Goal: Obtain resource: Download file/media

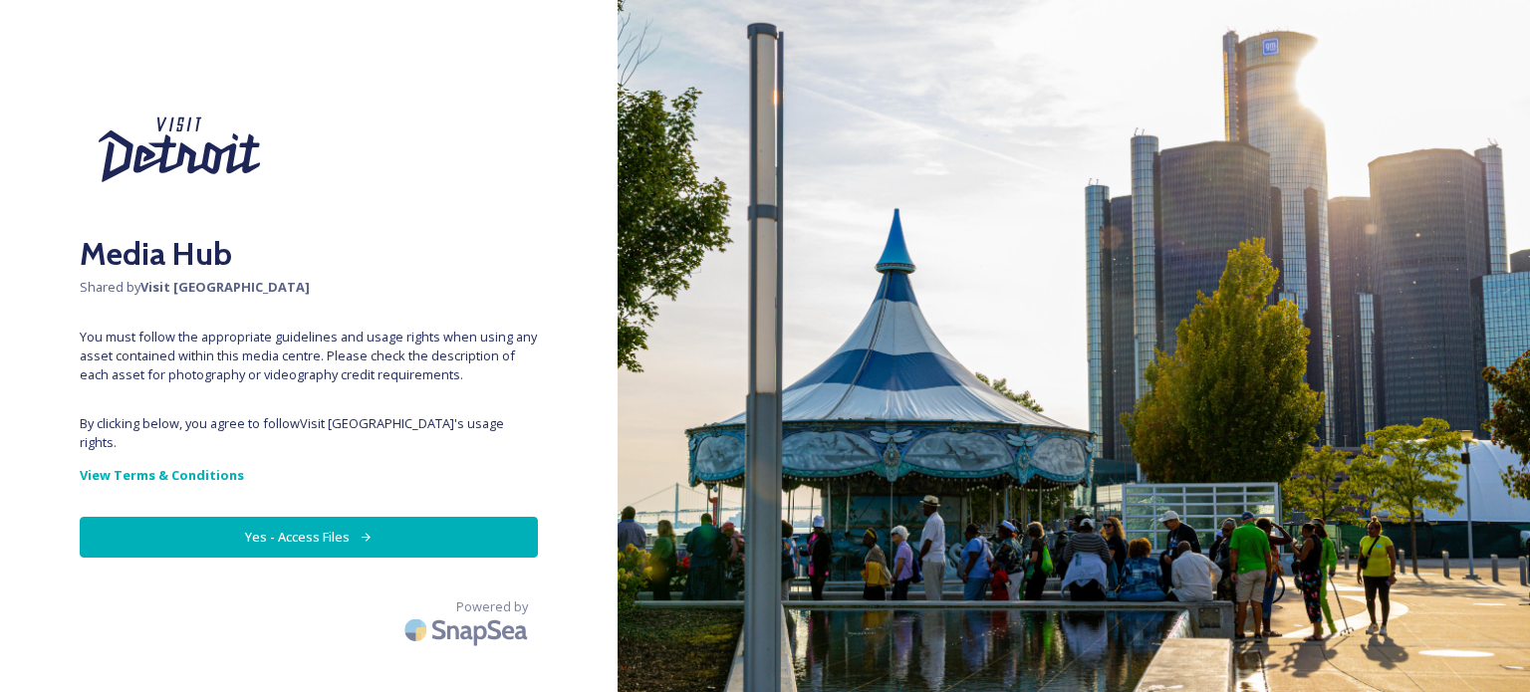
click at [414, 517] on button "Yes - Access Files" at bounding box center [309, 537] width 458 height 41
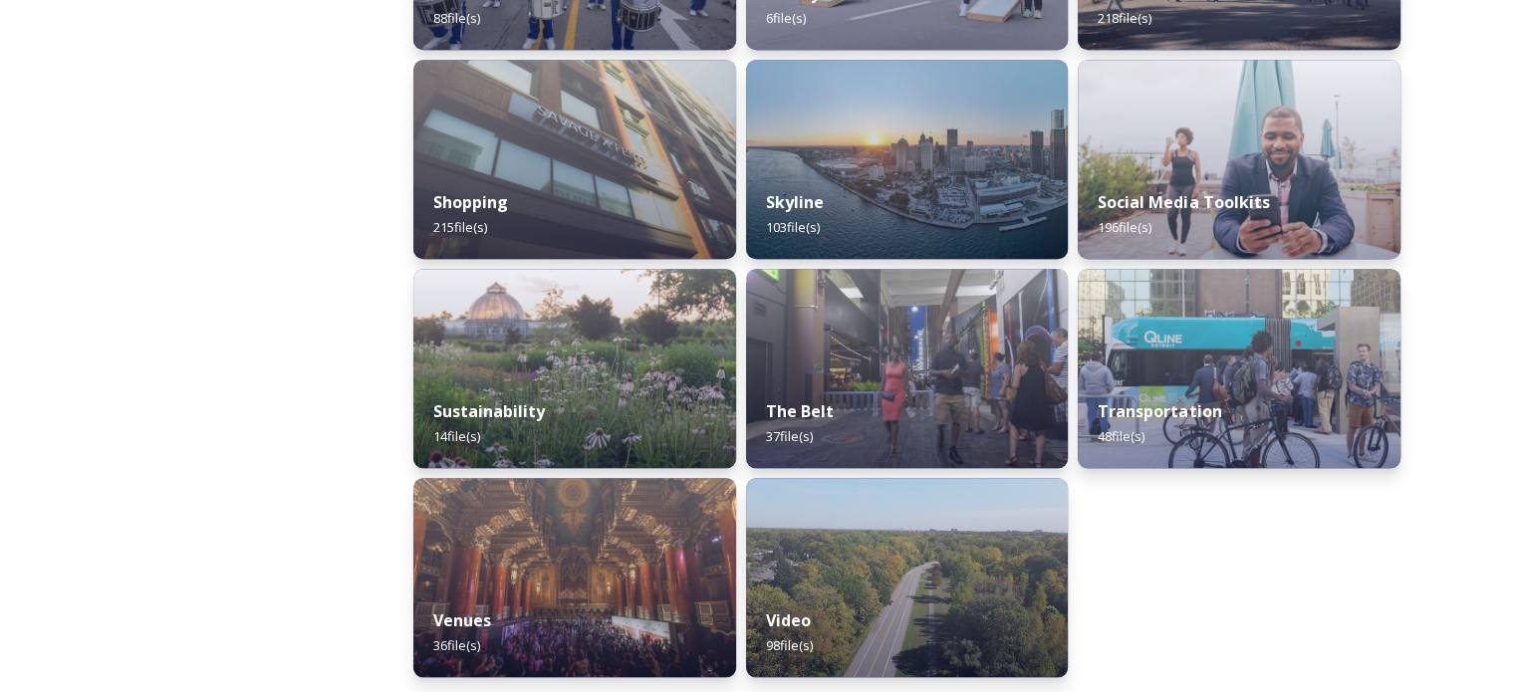
scroll to position [1936, 0]
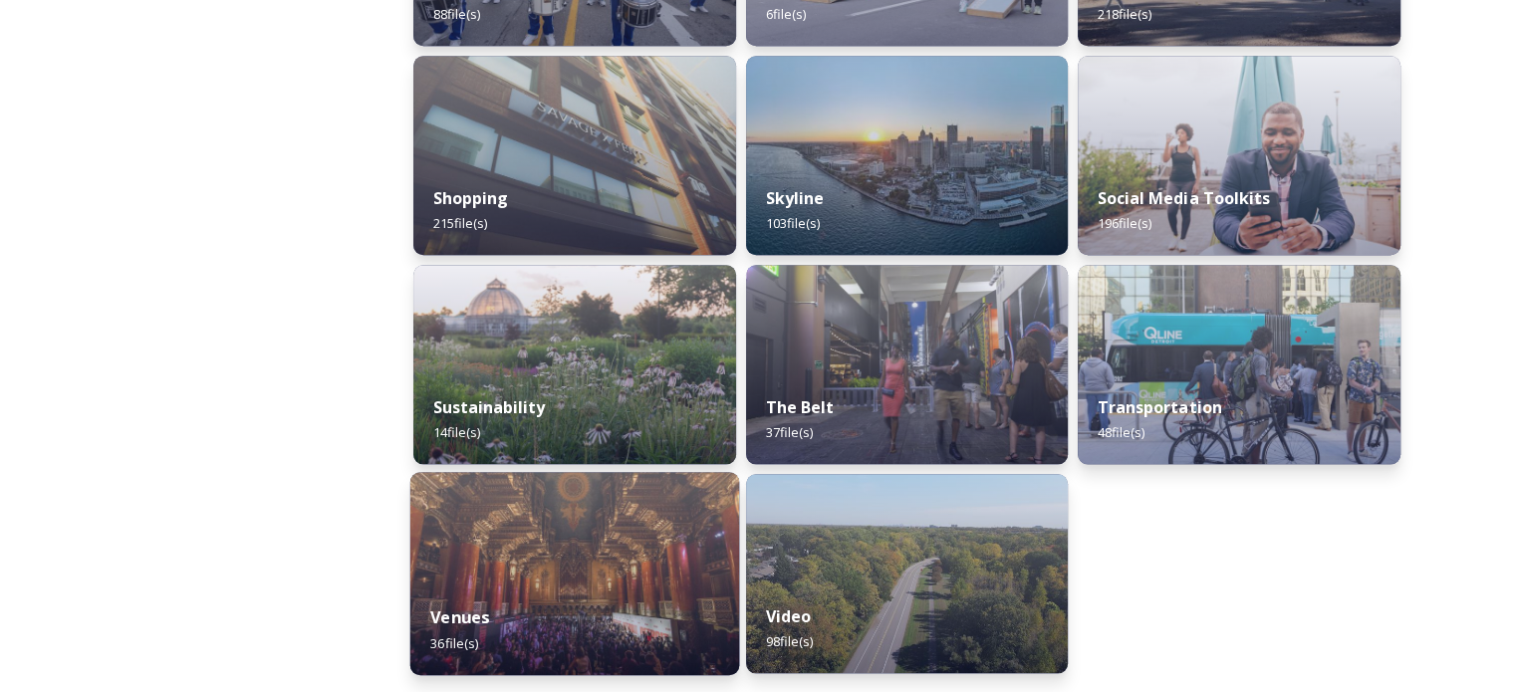
click at [551, 631] on div "Venues 36 file(s)" at bounding box center [574, 630] width 329 height 91
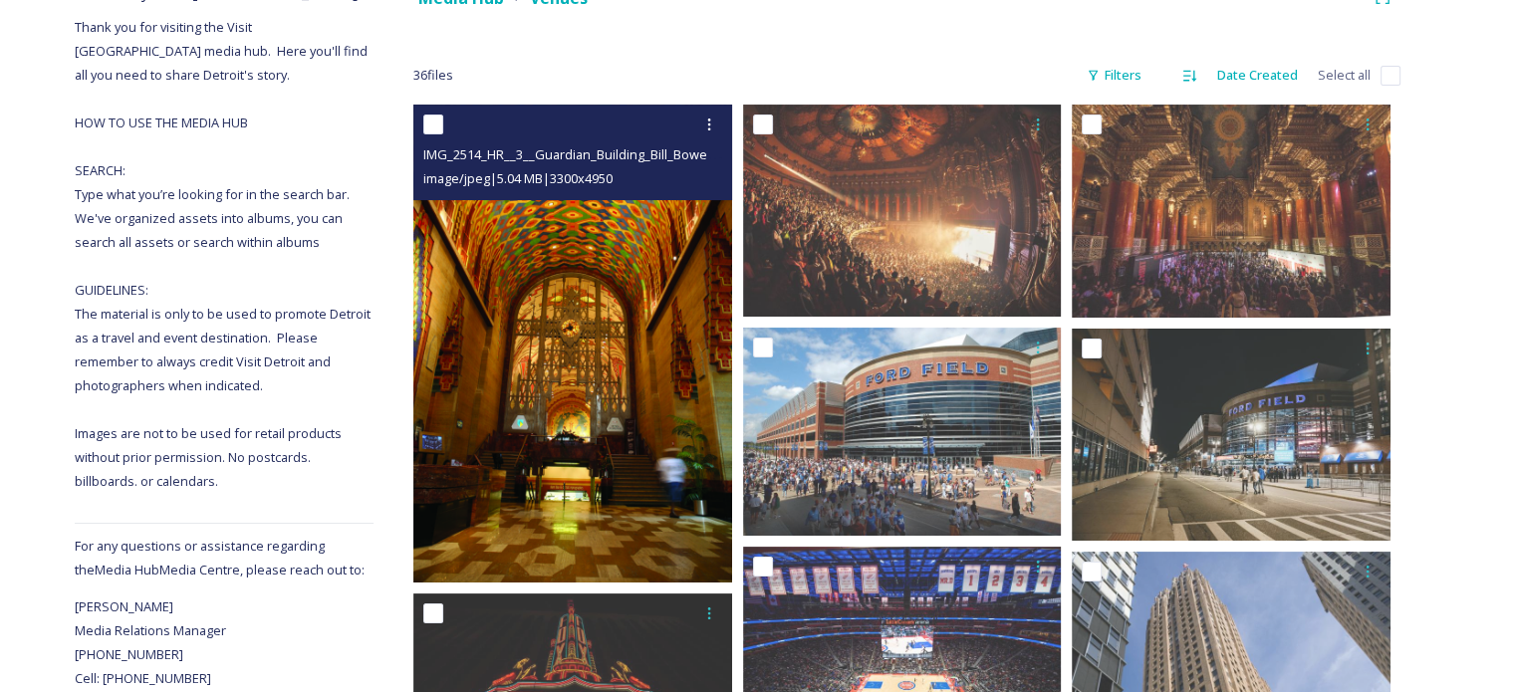
scroll to position [299, 0]
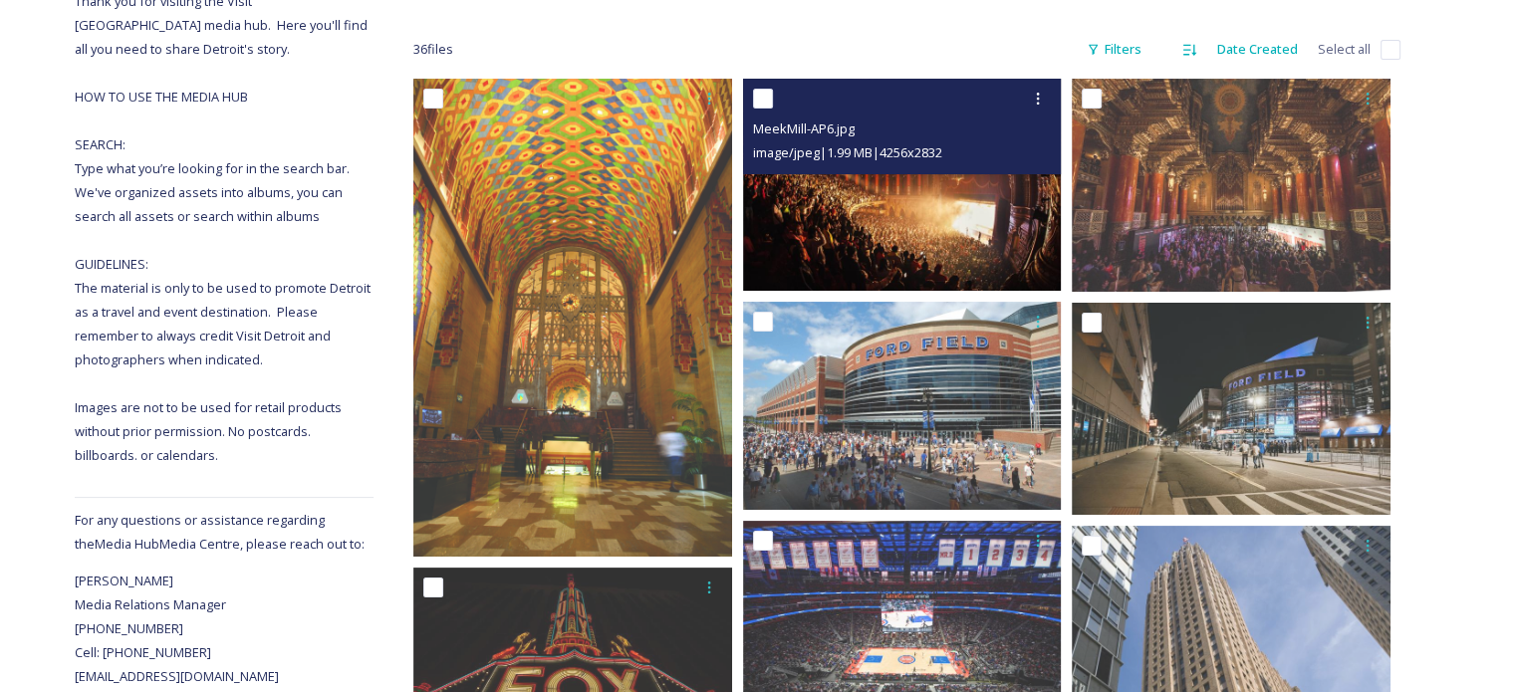
click at [865, 208] on img at bounding box center [902, 185] width 319 height 212
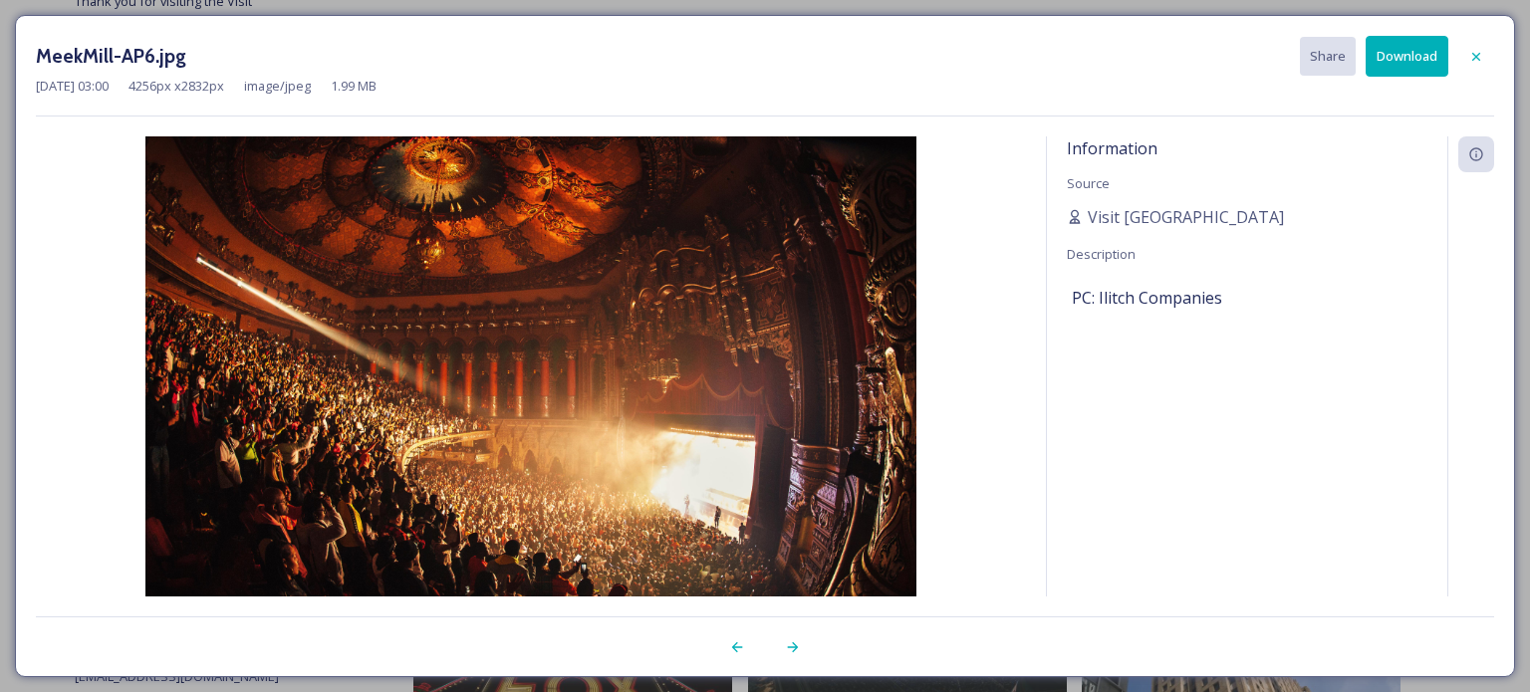
click at [1482, 54] on icon at bounding box center [1476, 57] width 16 height 16
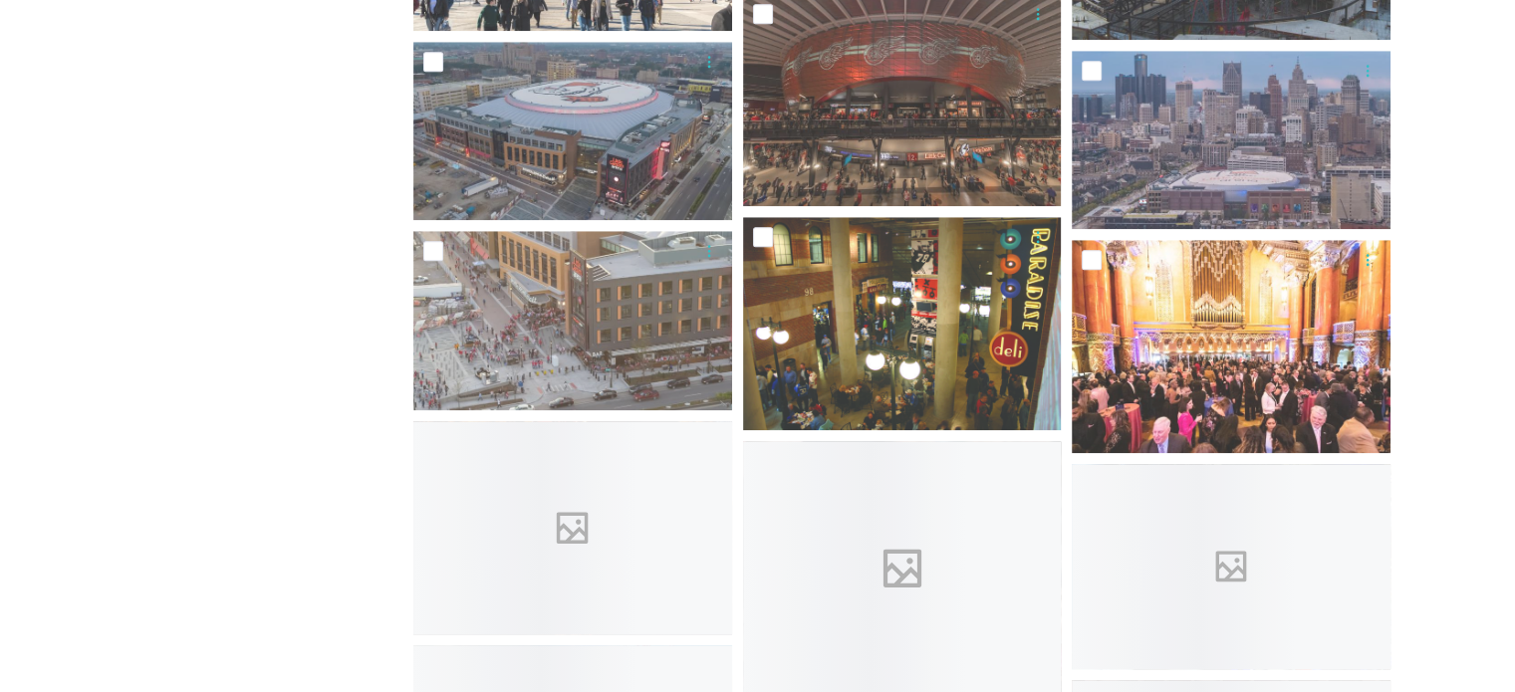
scroll to position [1793, 0]
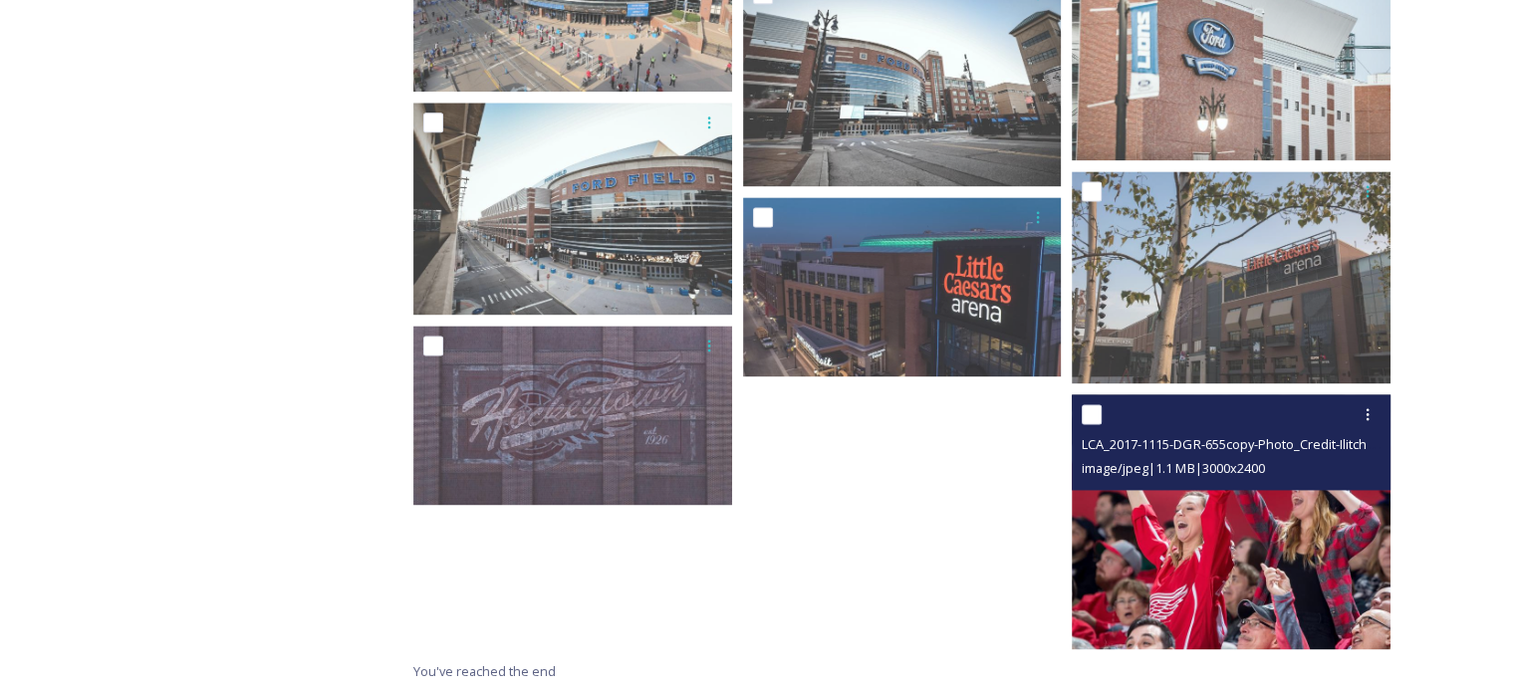
click at [1251, 561] on img at bounding box center [1231, 521] width 319 height 255
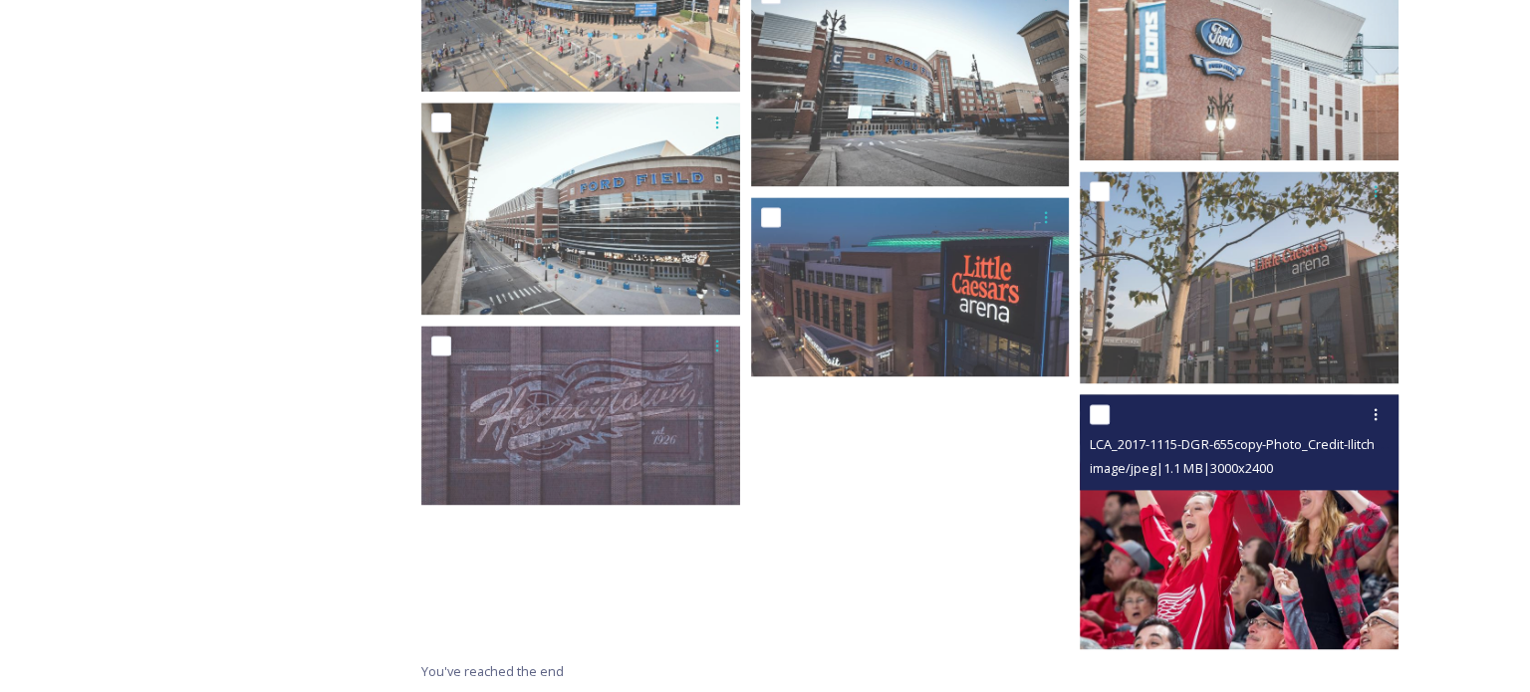
scroll to position [2531, 0]
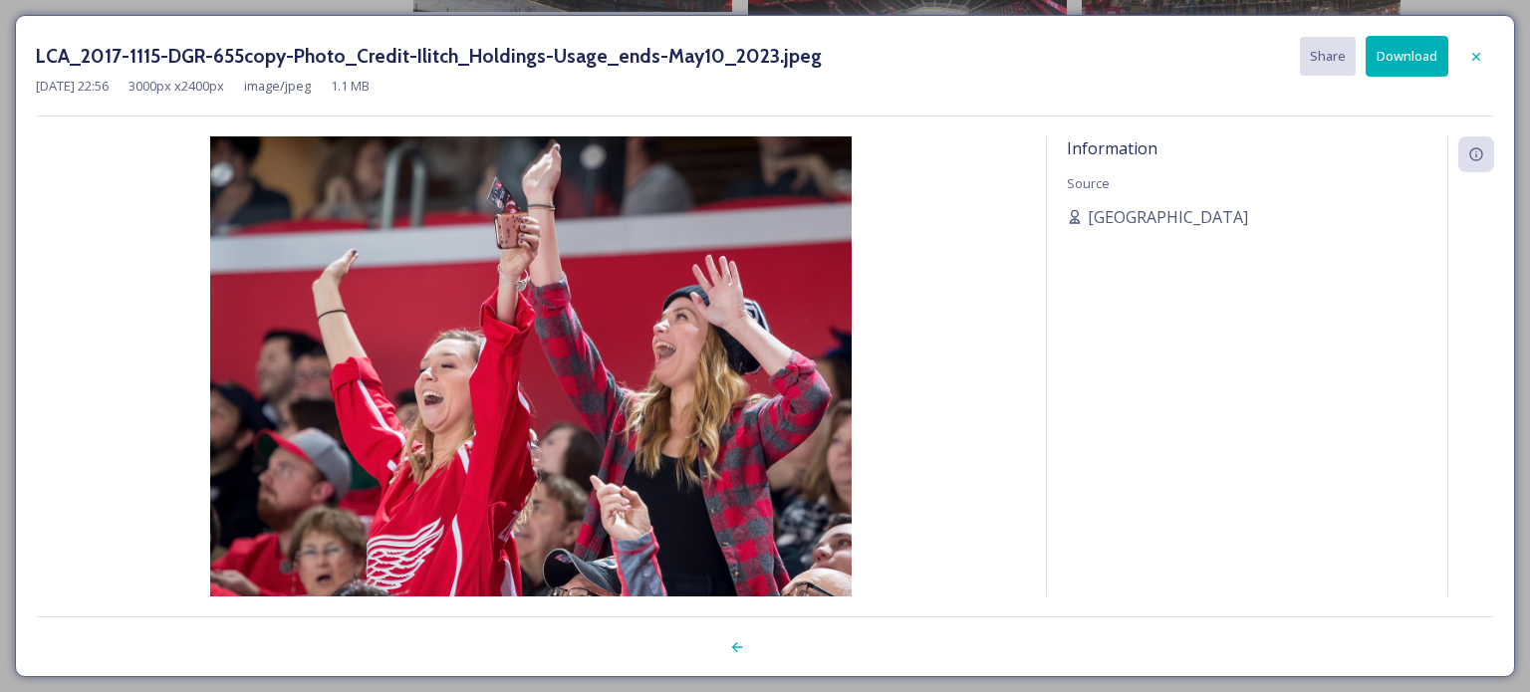
click at [1477, 51] on icon at bounding box center [1476, 57] width 16 height 16
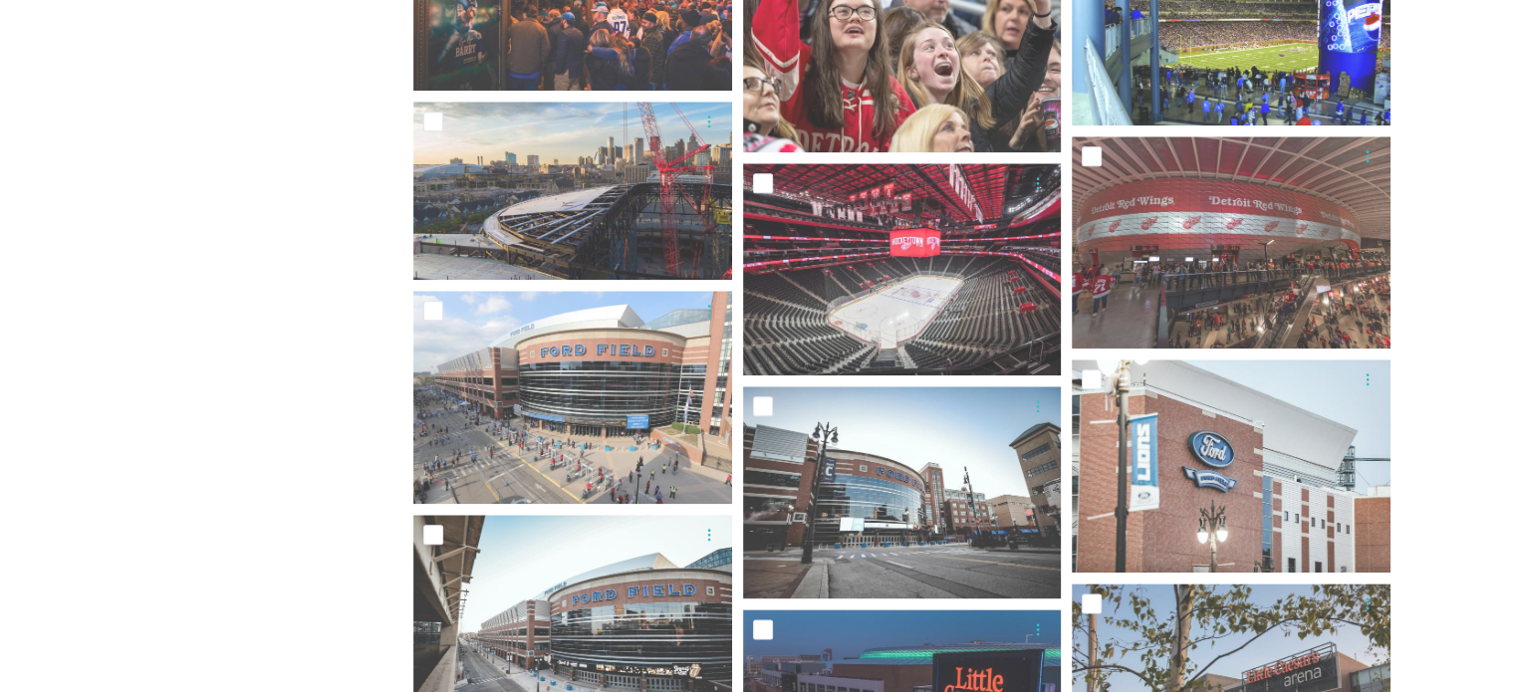
scroll to position [2078, 0]
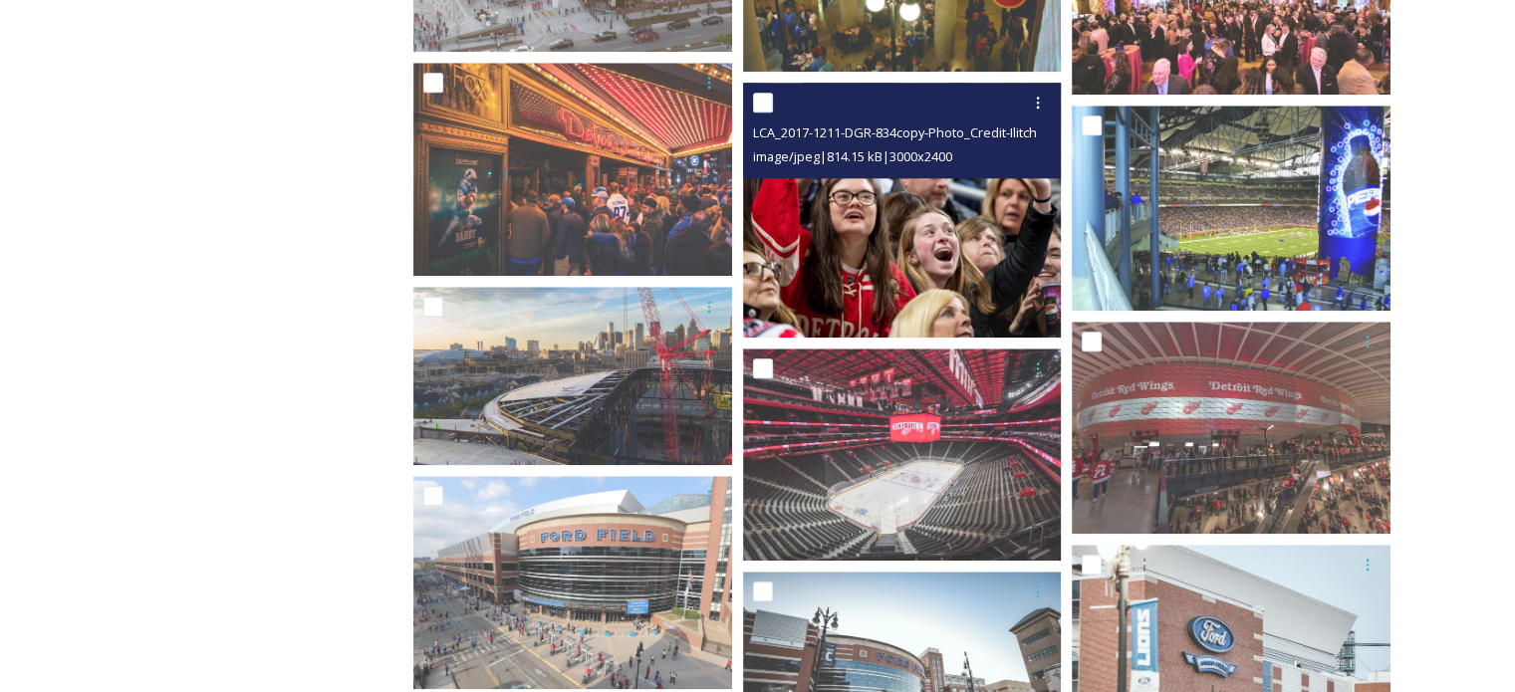
click at [944, 253] on img at bounding box center [902, 210] width 319 height 255
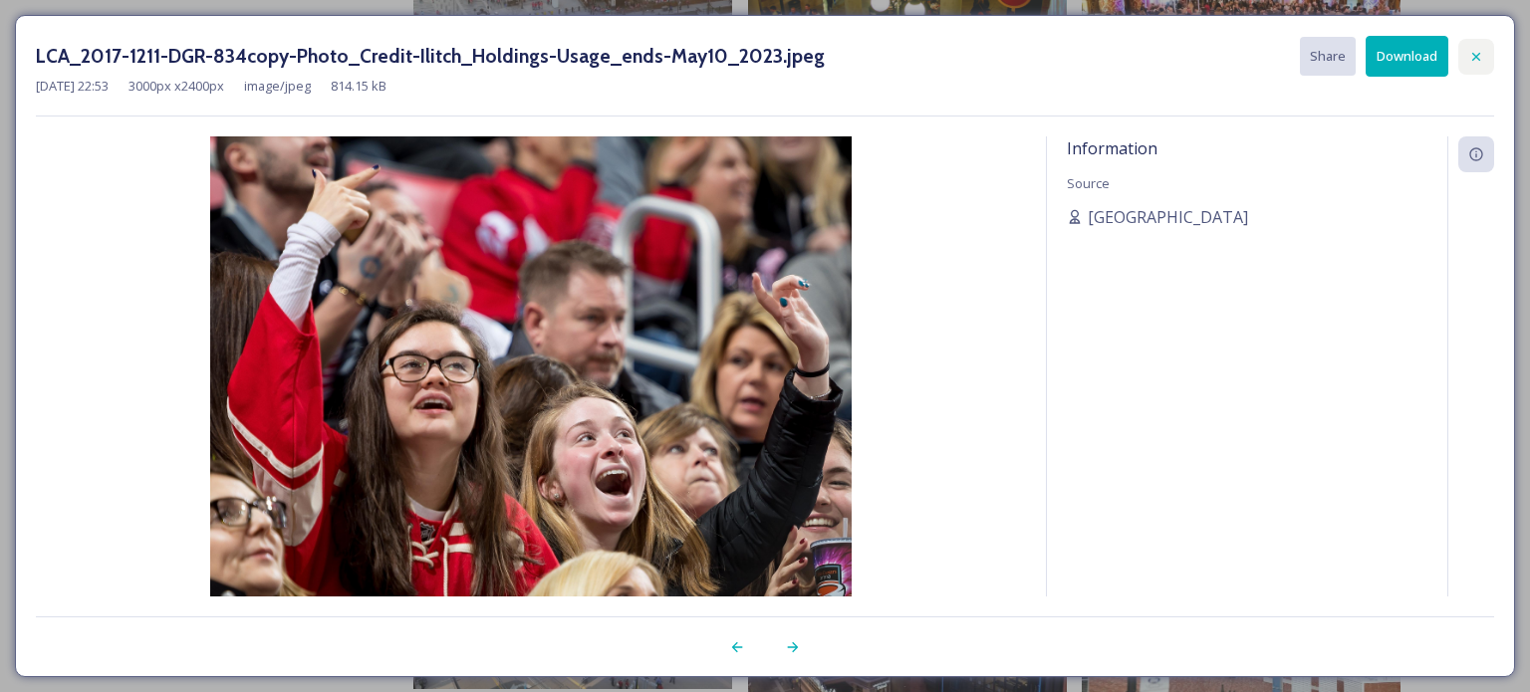
click at [1479, 62] on icon at bounding box center [1476, 57] width 16 height 16
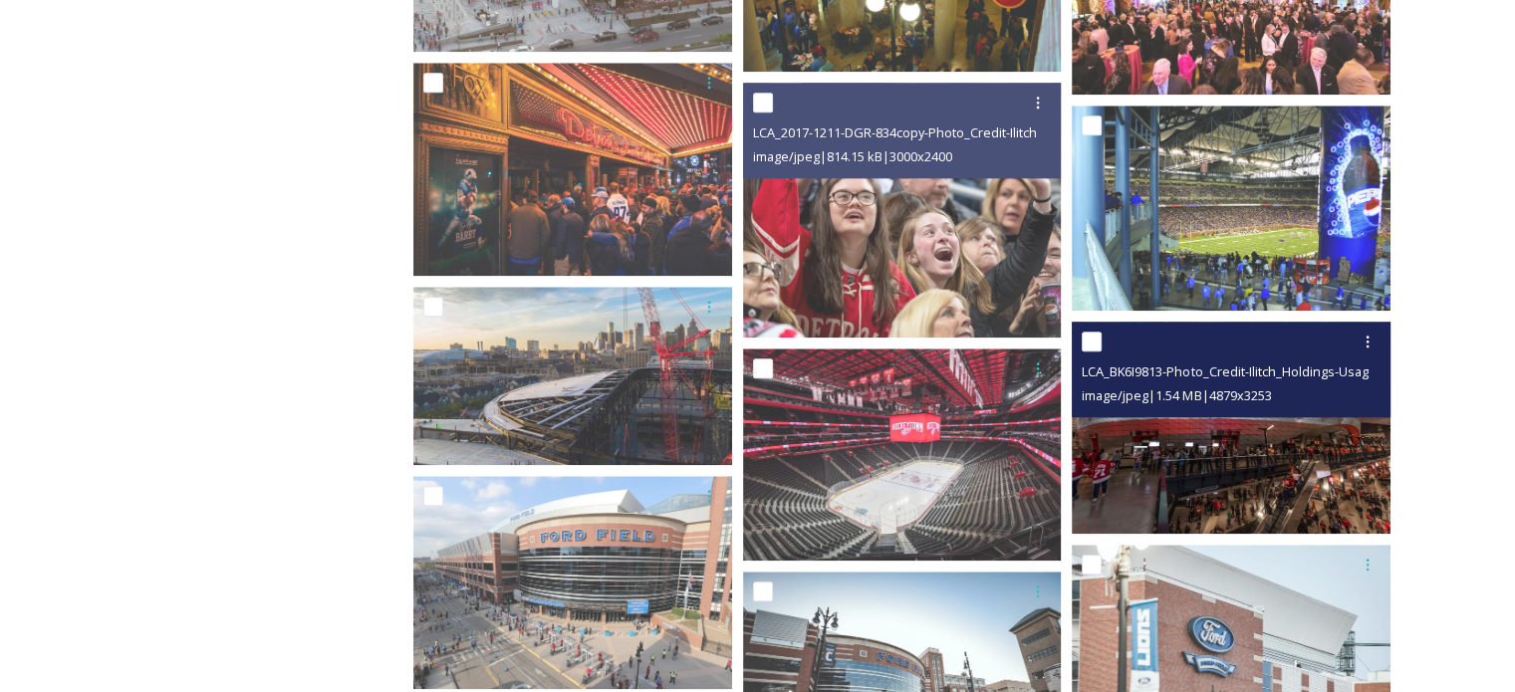
click at [1199, 438] on img at bounding box center [1231, 428] width 319 height 212
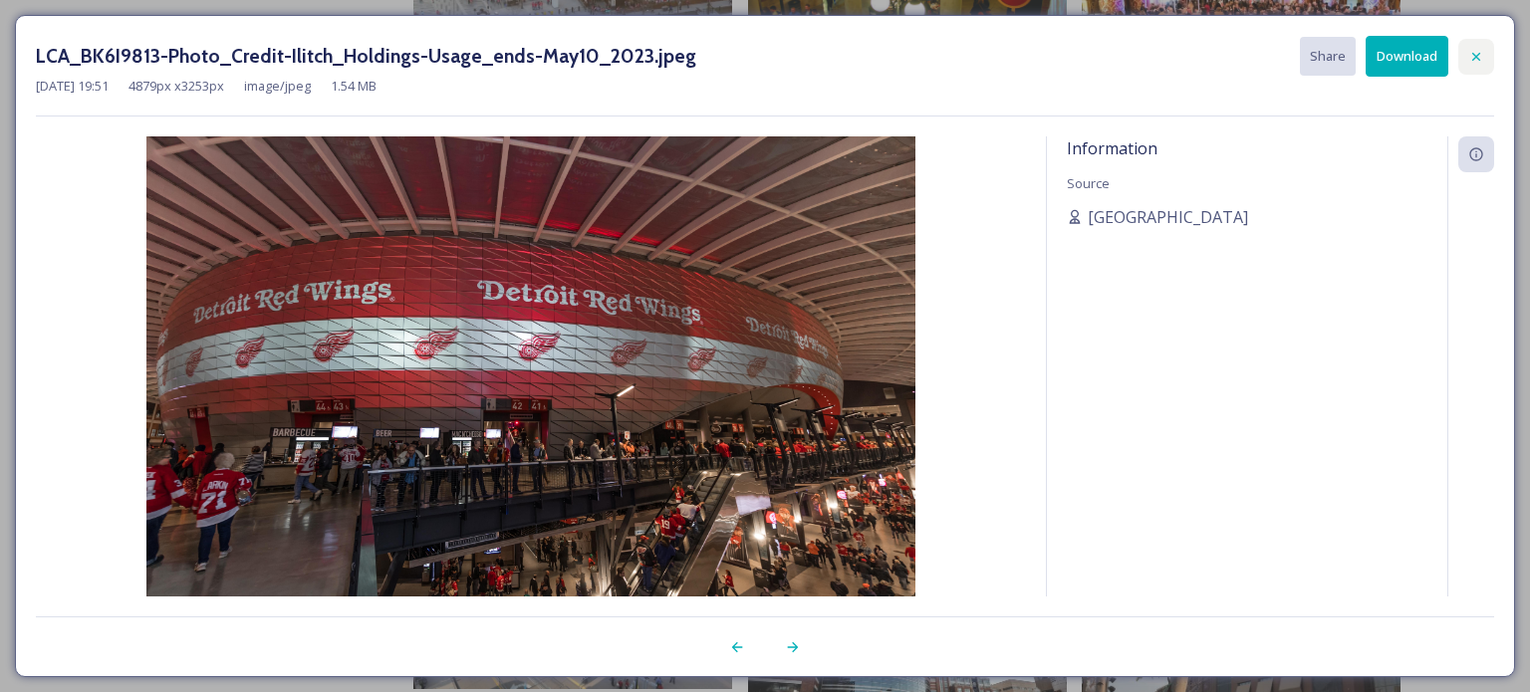
click at [1468, 65] on div at bounding box center [1476, 57] width 36 height 36
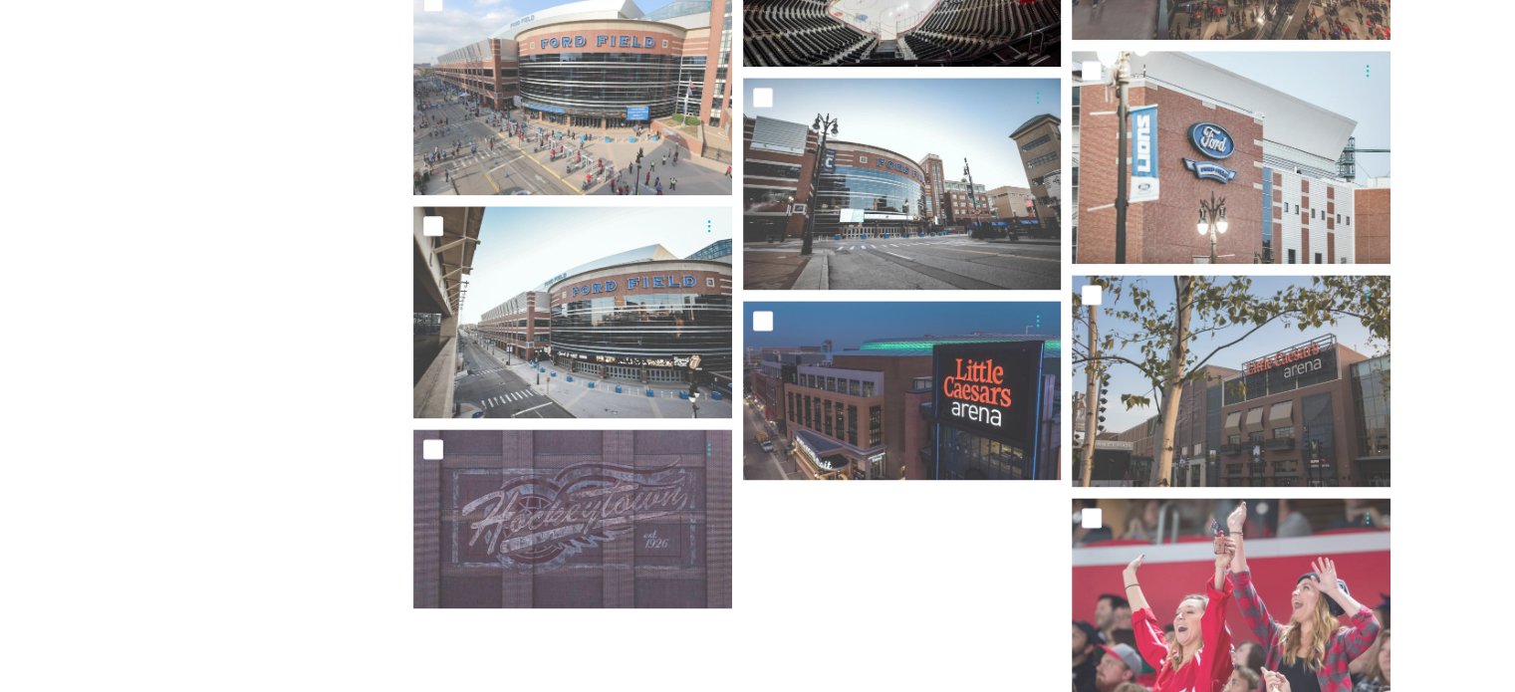
scroll to position [2576, 0]
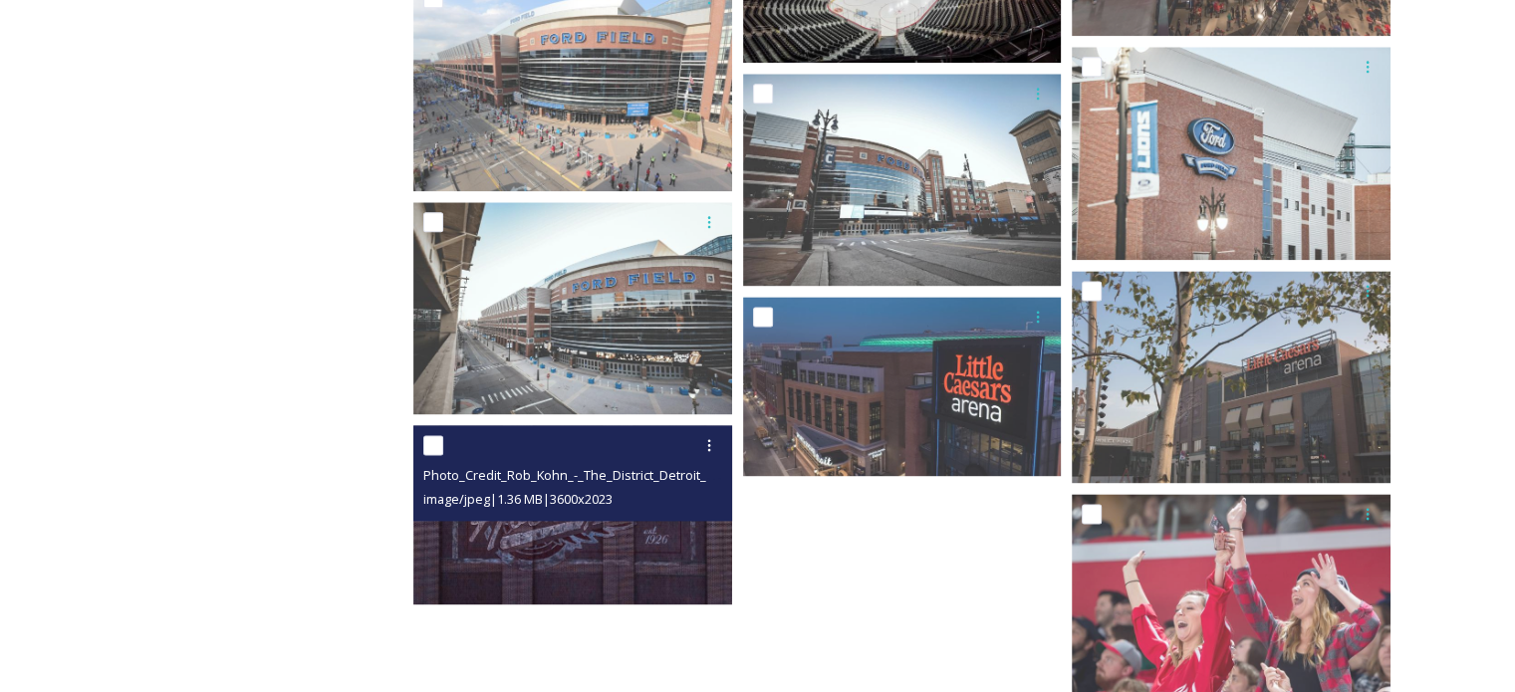
click at [598, 489] on div "image/jpeg | 1.36 MB | 3600 x 2023" at bounding box center [575, 499] width 304 height 24
click at [594, 553] on img at bounding box center [572, 514] width 319 height 179
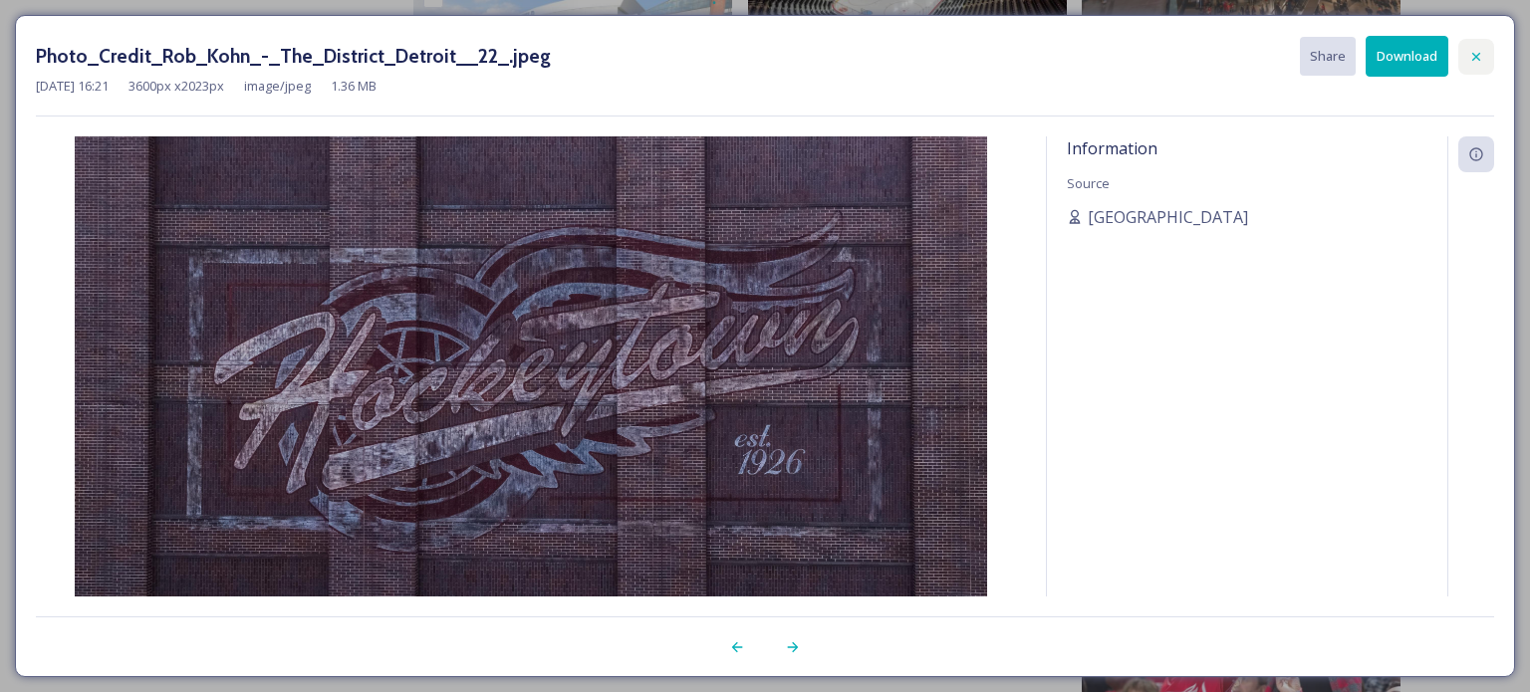
click at [1478, 49] on icon at bounding box center [1476, 57] width 16 height 16
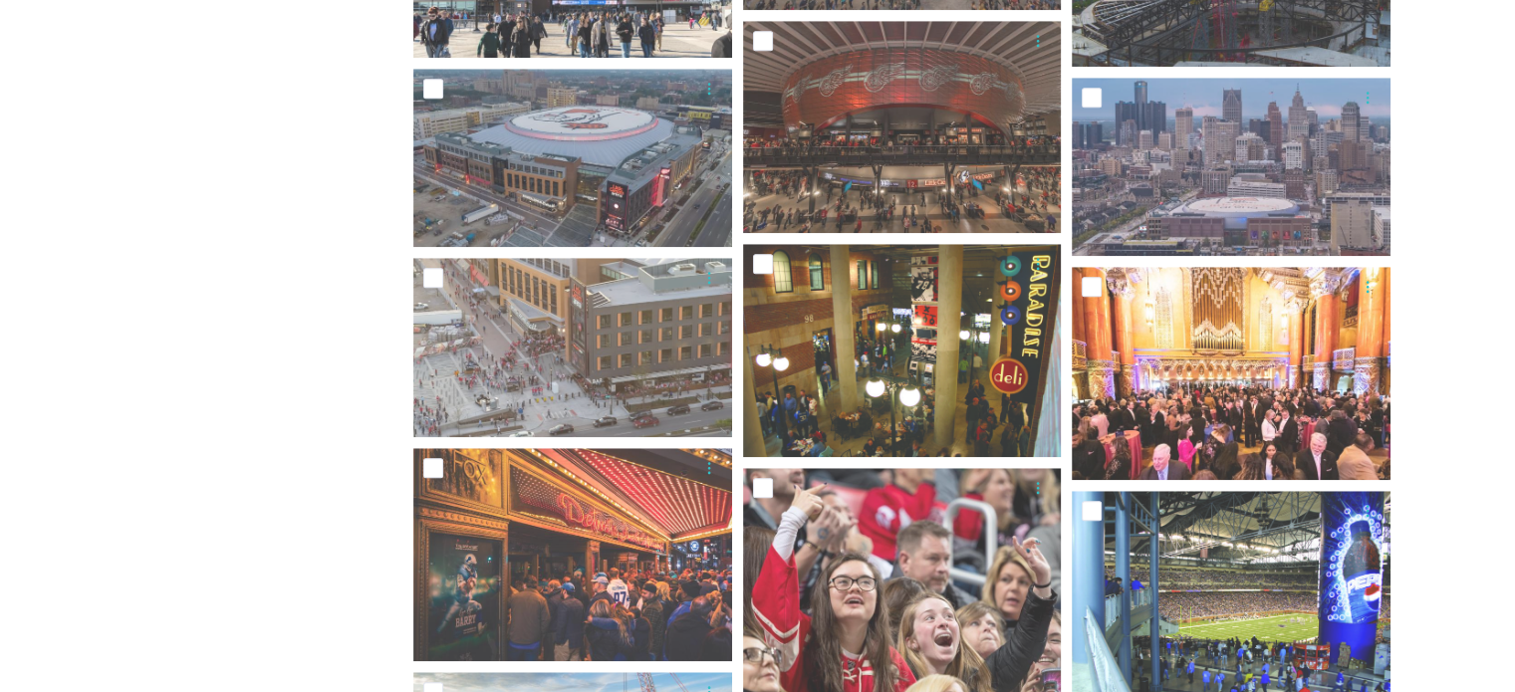
scroll to position [1679, 0]
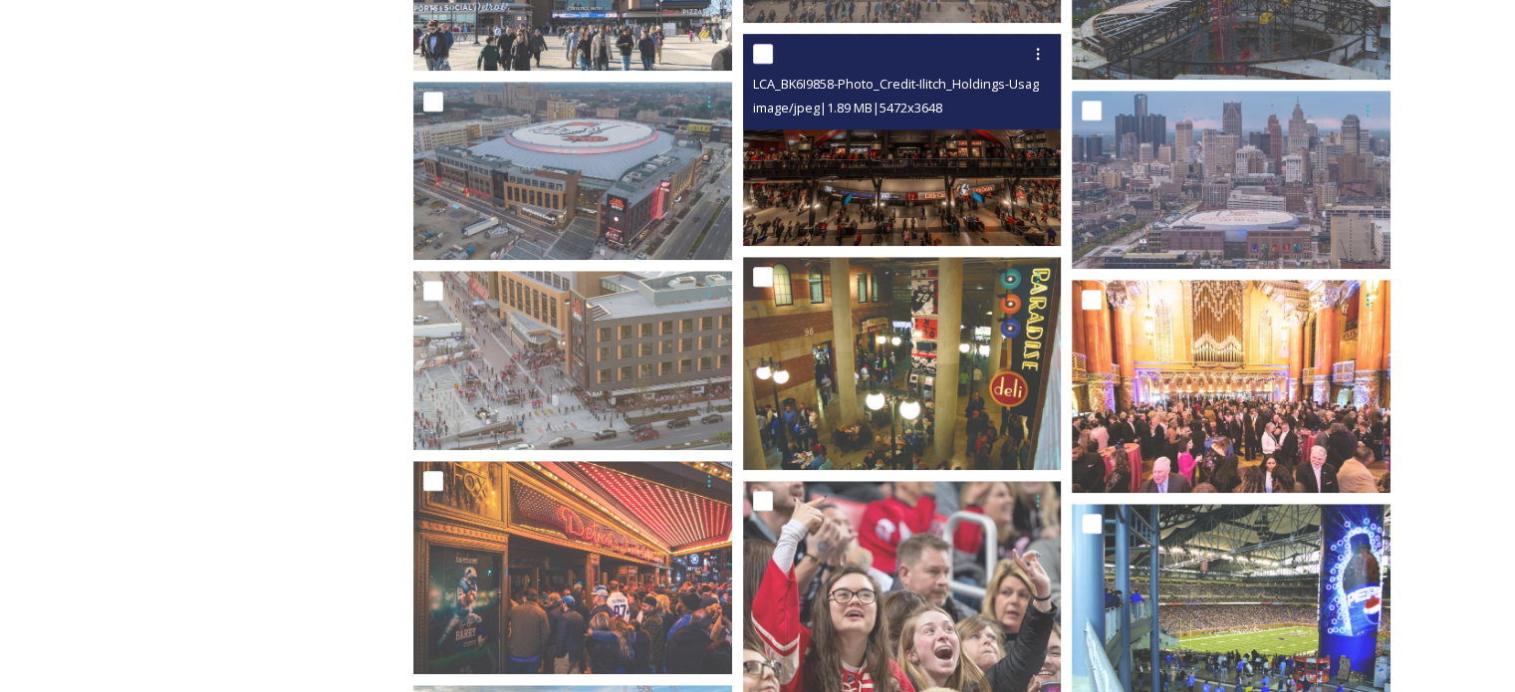
click at [916, 194] on img at bounding box center [902, 140] width 319 height 212
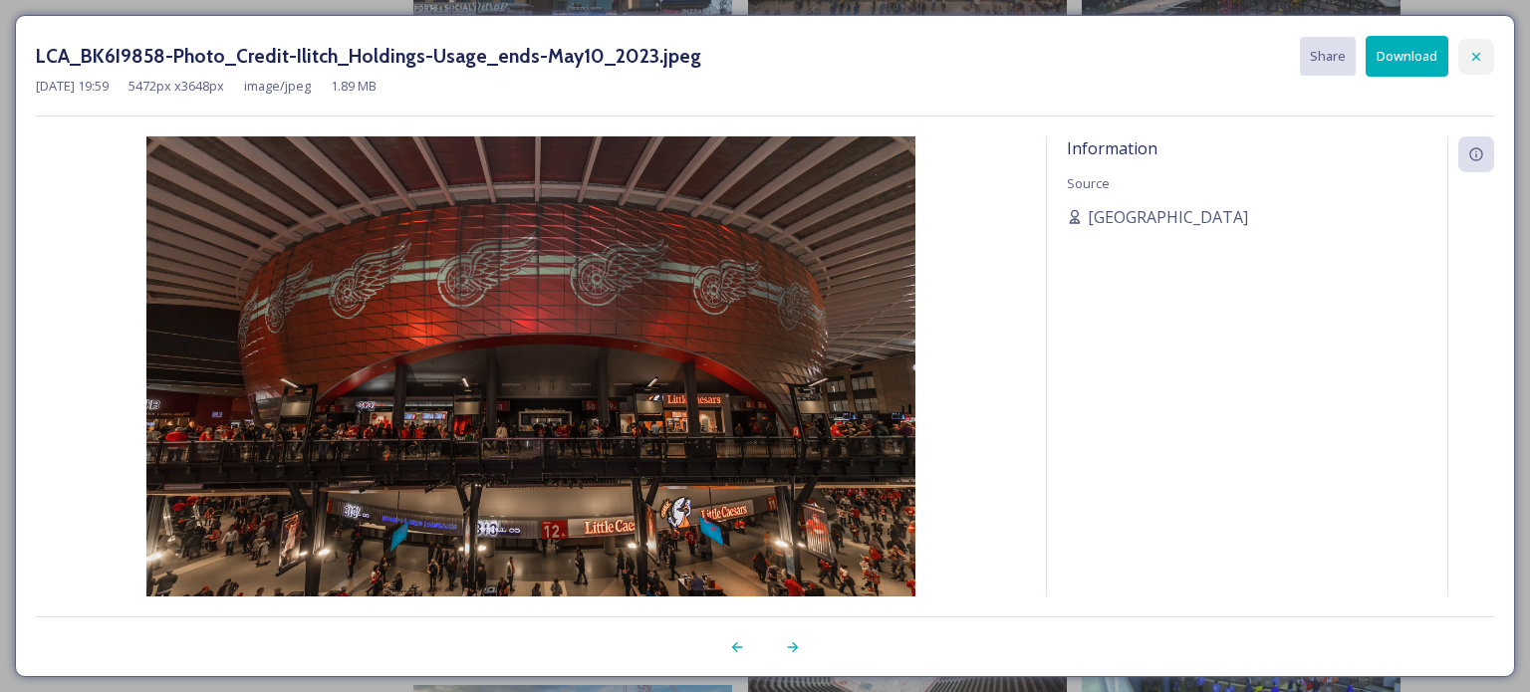
click at [1466, 51] on div at bounding box center [1476, 57] width 36 height 36
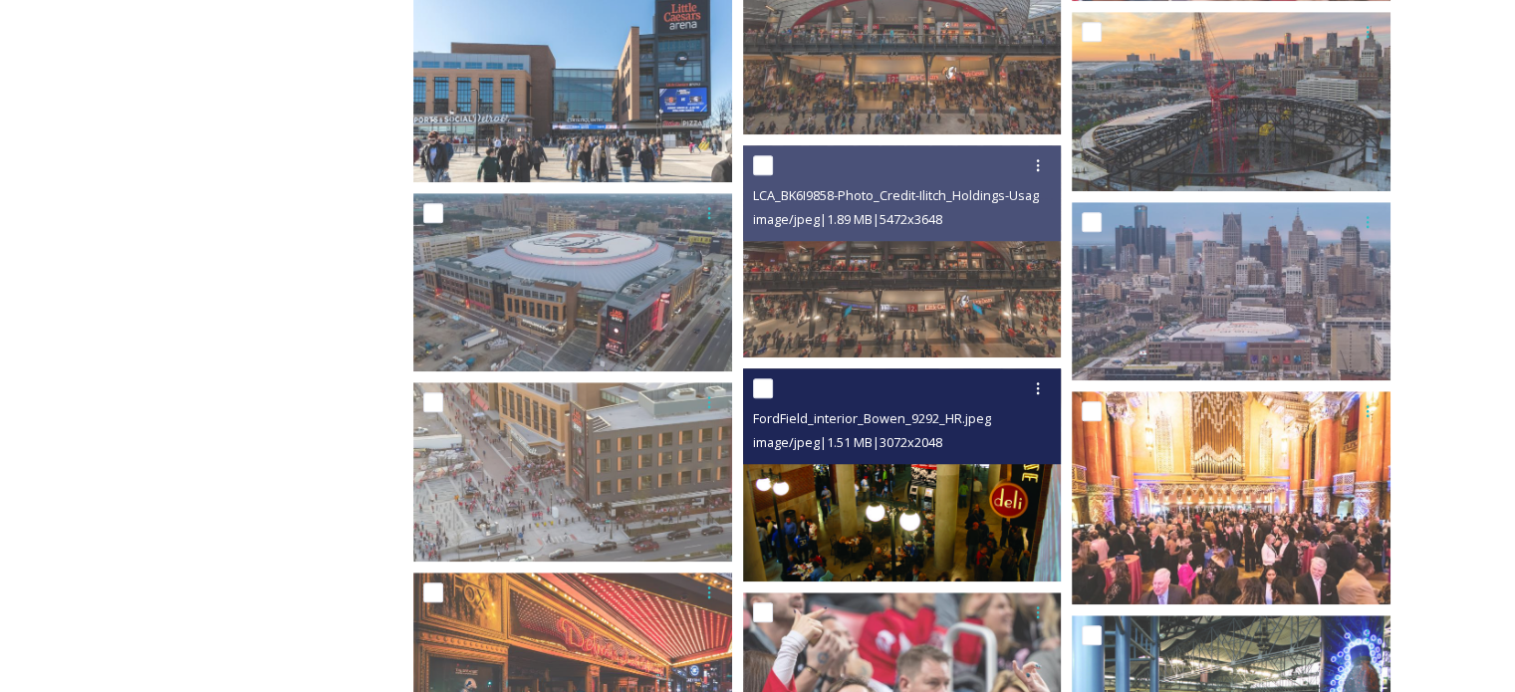
scroll to position [1281, 0]
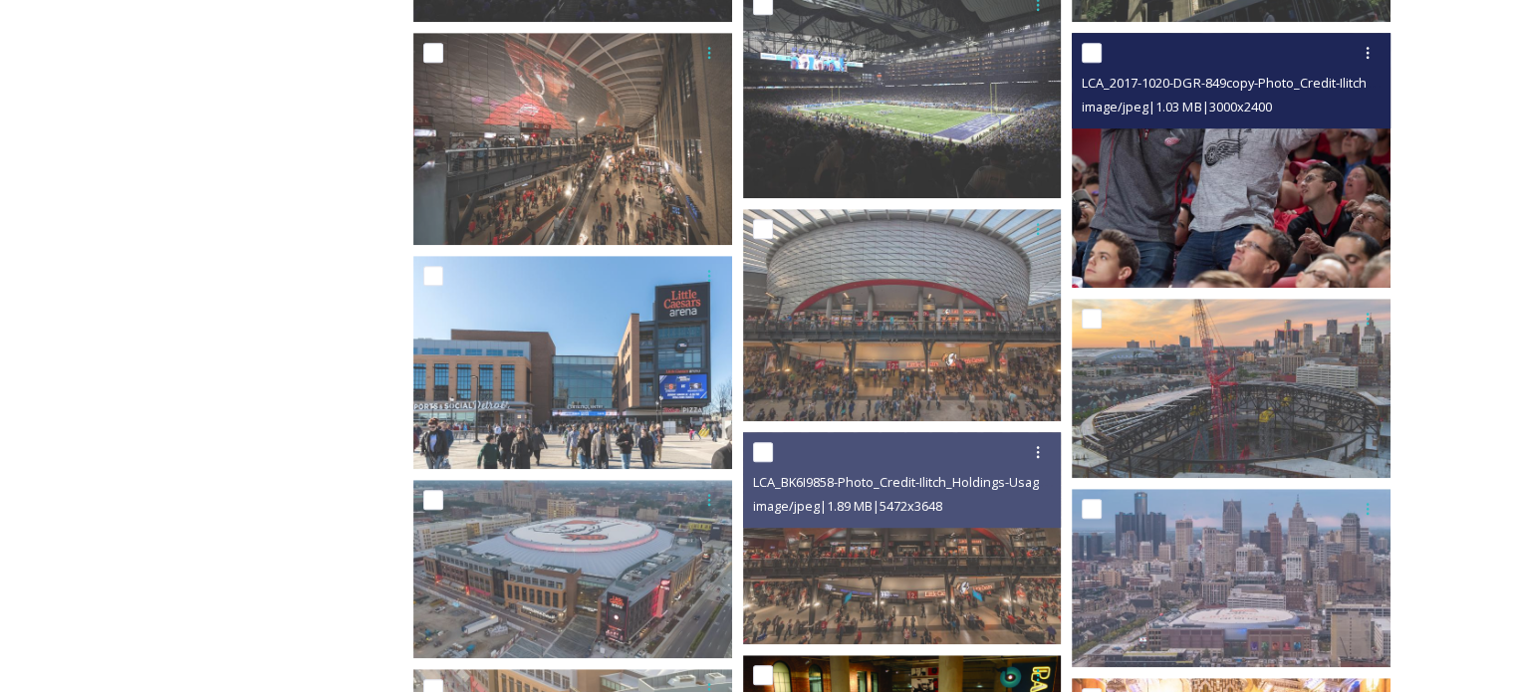
click at [1256, 174] on img at bounding box center [1231, 160] width 319 height 255
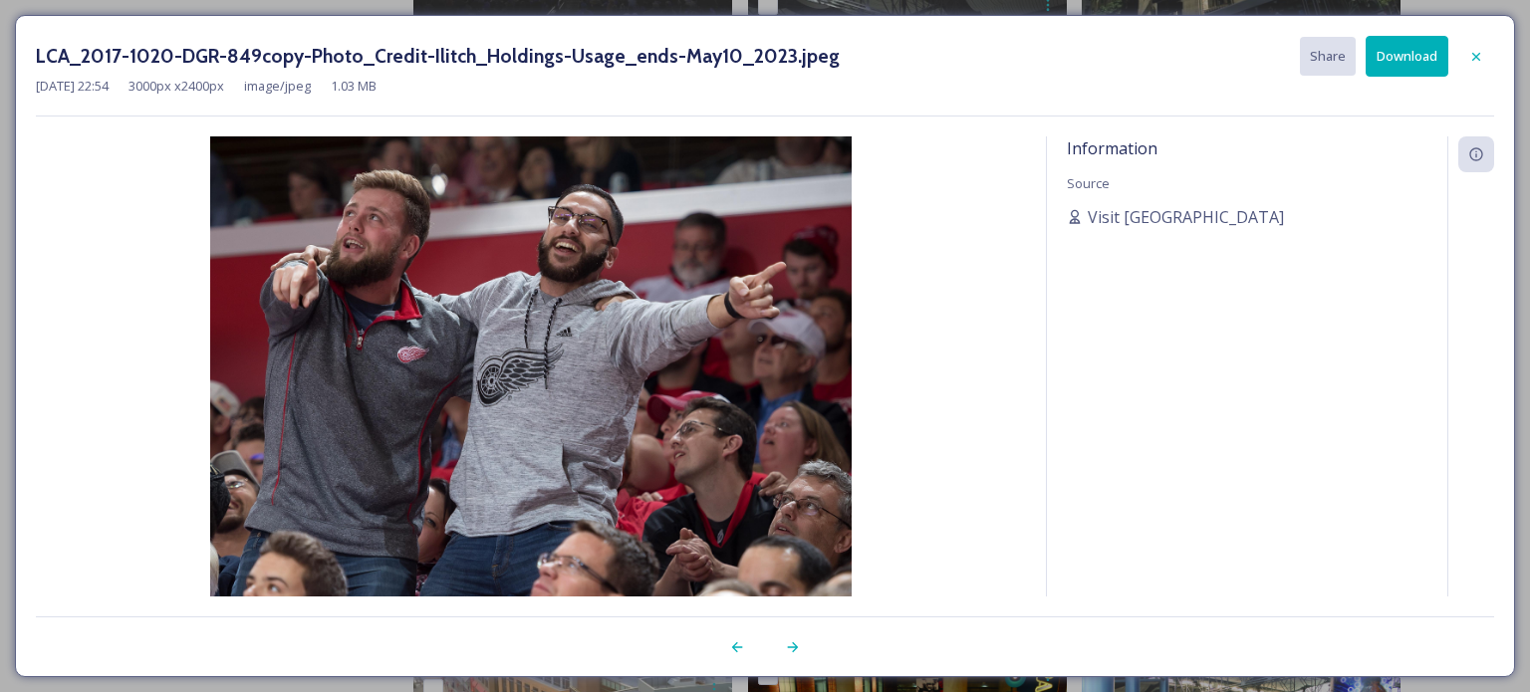
click at [1477, 58] on icon at bounding box center [1476, 57] width 16 height 16
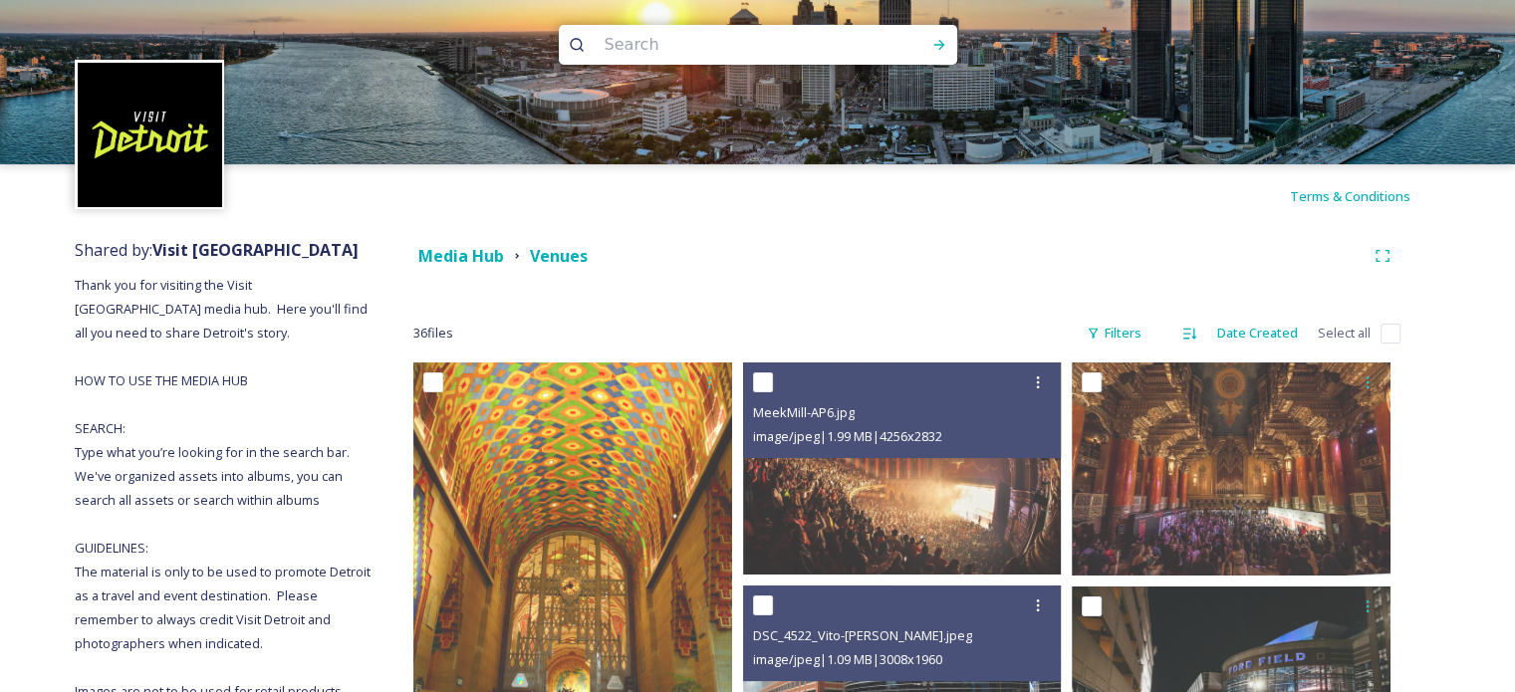
scroll to position [0, 0]
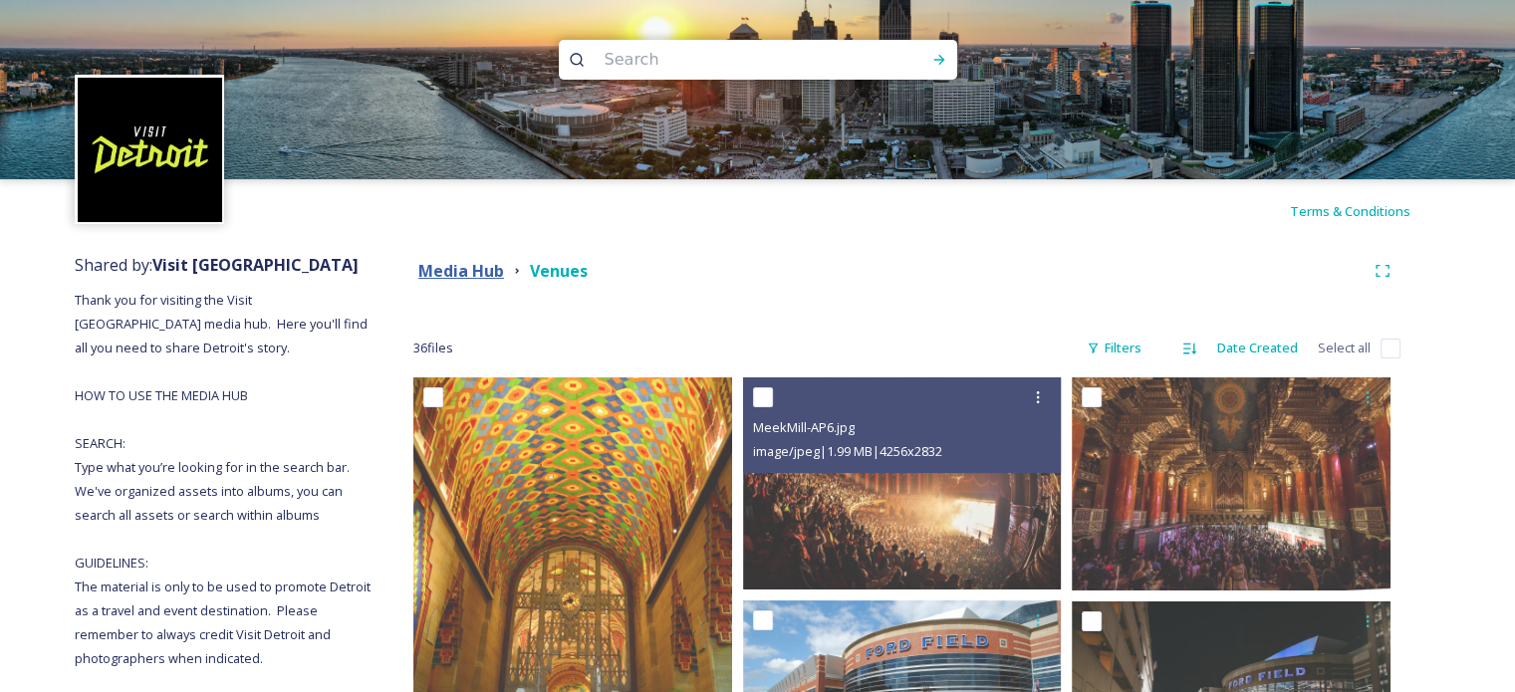
click at [468, 263] on strong "Media Hub" at bounding box center [461, 271] width 86 height 22
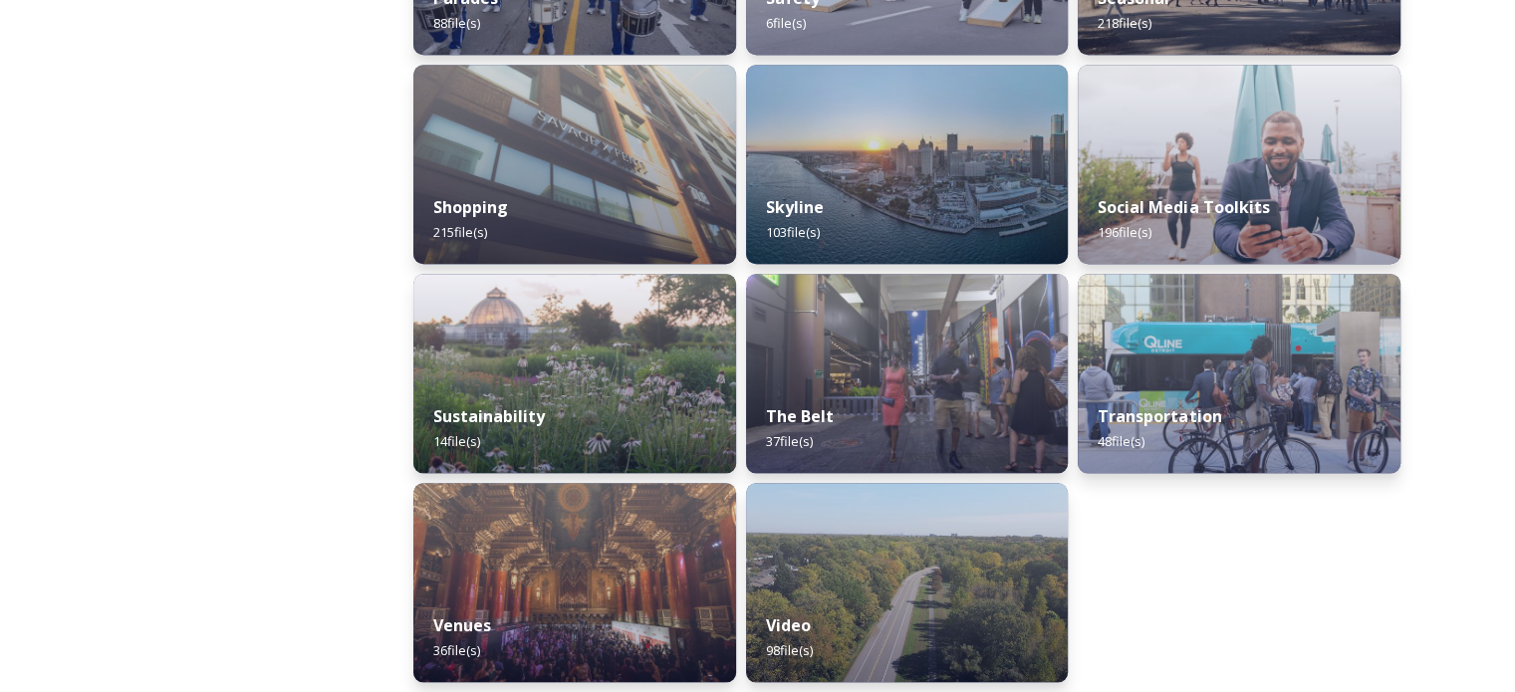
scroll to position [1936, 0]
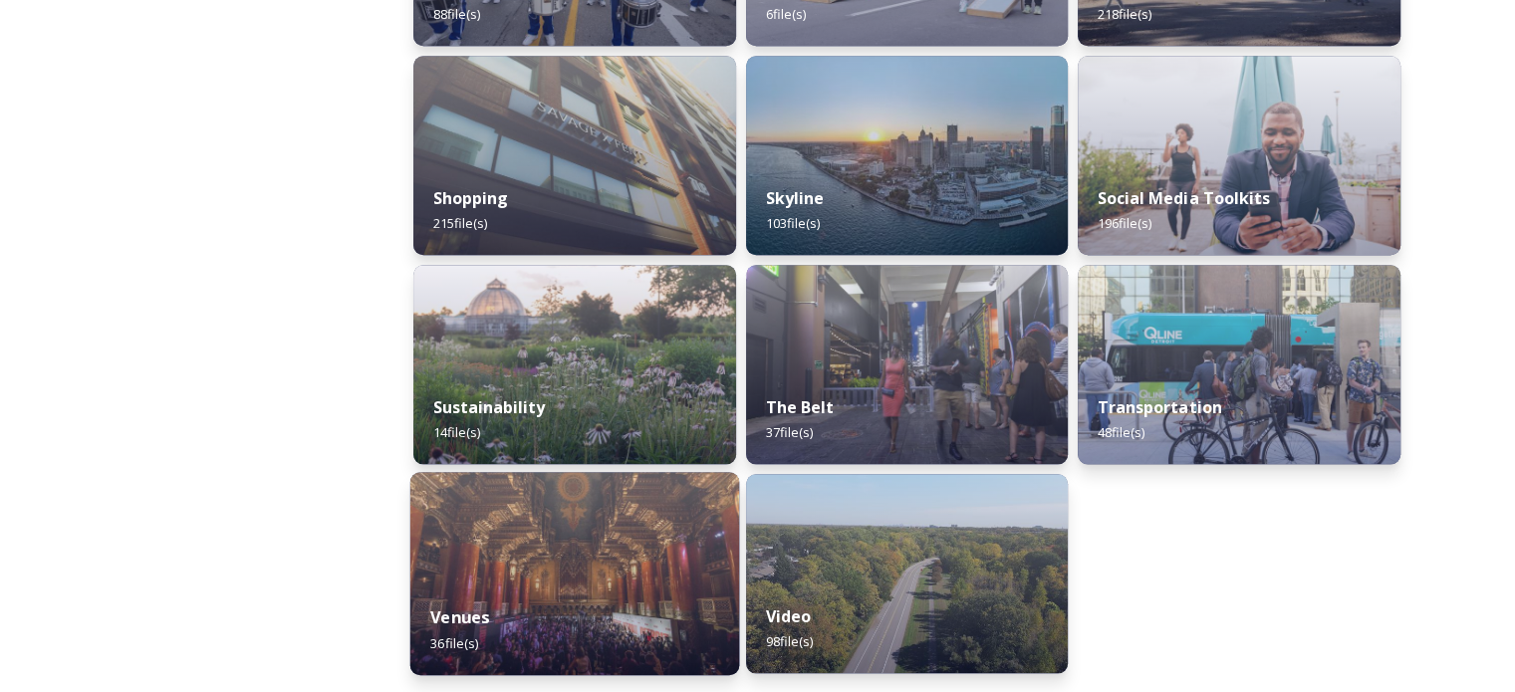
click at [637, 633] on div "Venues 36 file(s)" at bounding box center [574, 630] width 329 height 91
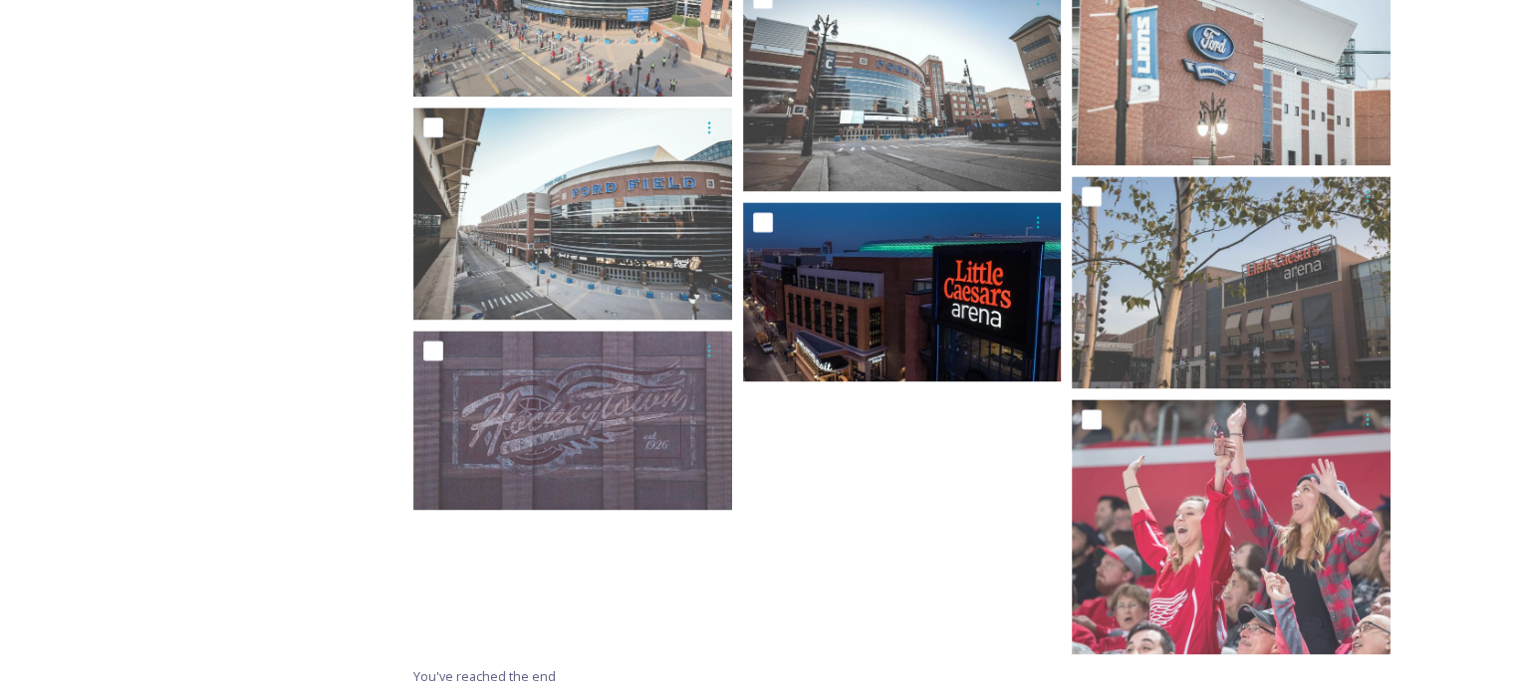
scroll to position [2675, 0]
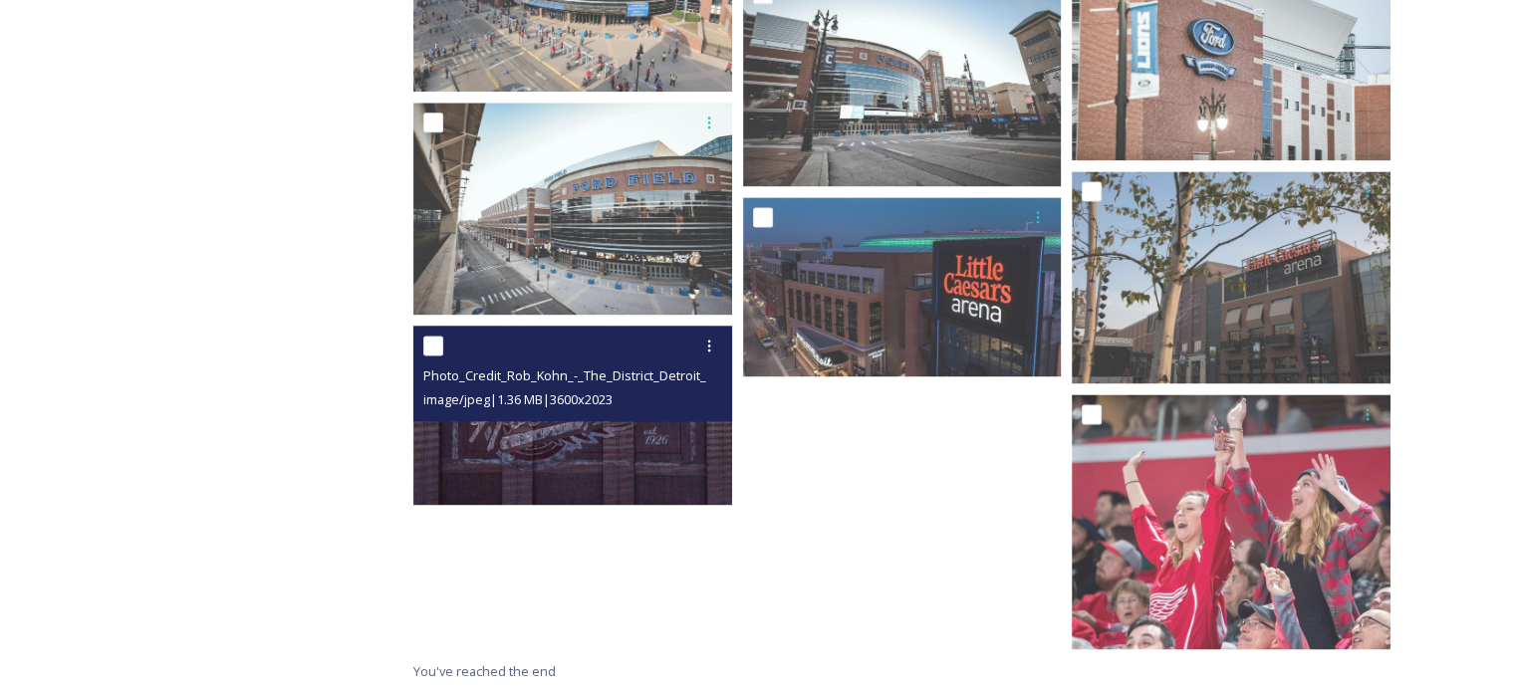
click at [660, 460] on img at bounding box center [572, 415] width 319 height 179
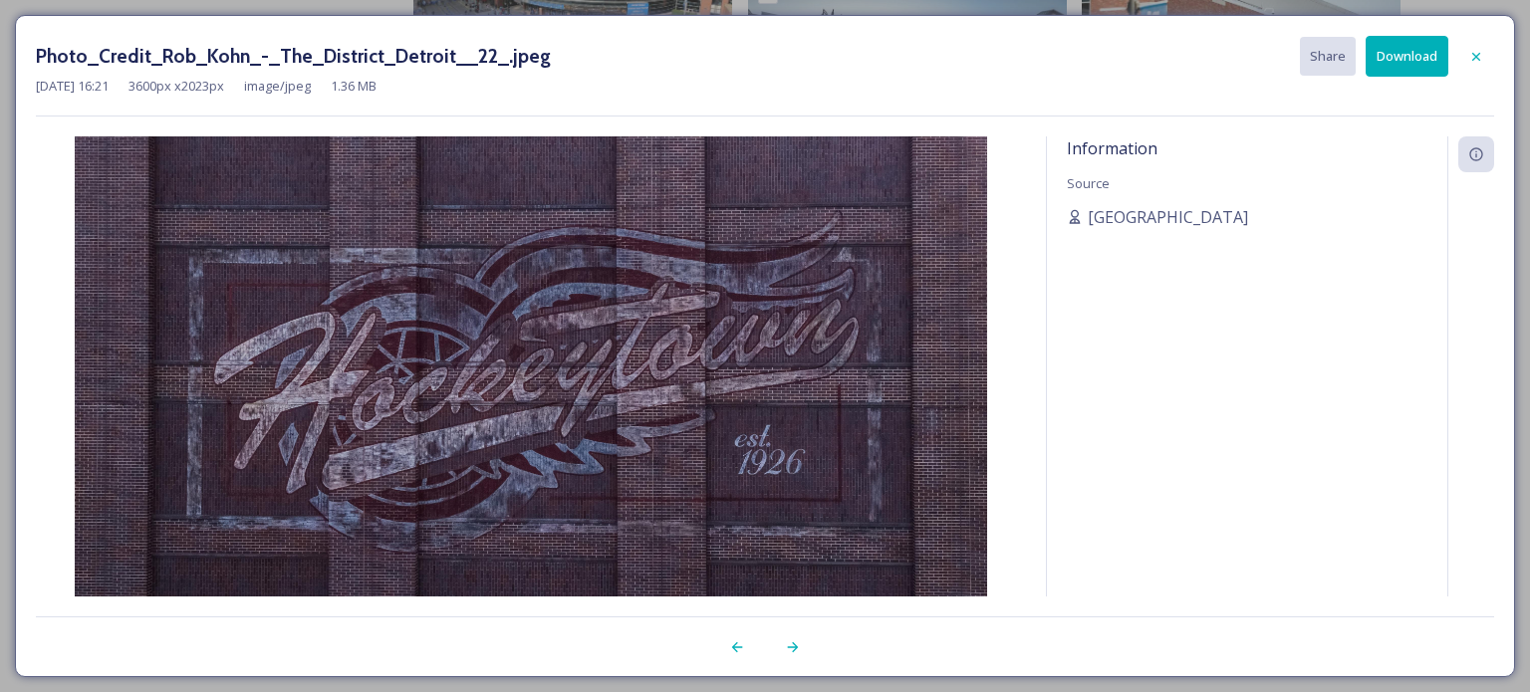
click at [1389, 62] on button "Download" at bounding box center [1407, 56] width 83 height 41
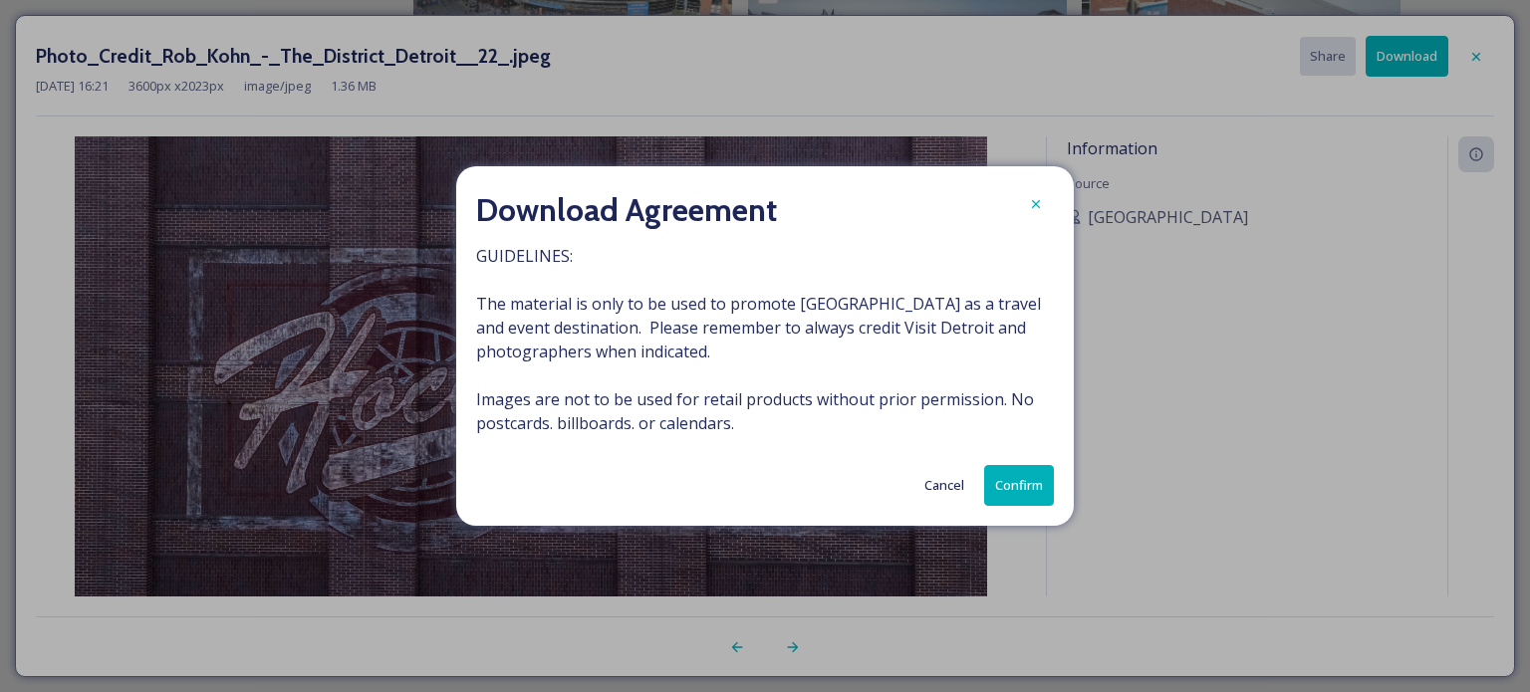
click at [1009, 487] on button "Confirm" at bounding box center [1019, 485] width 70 height 41
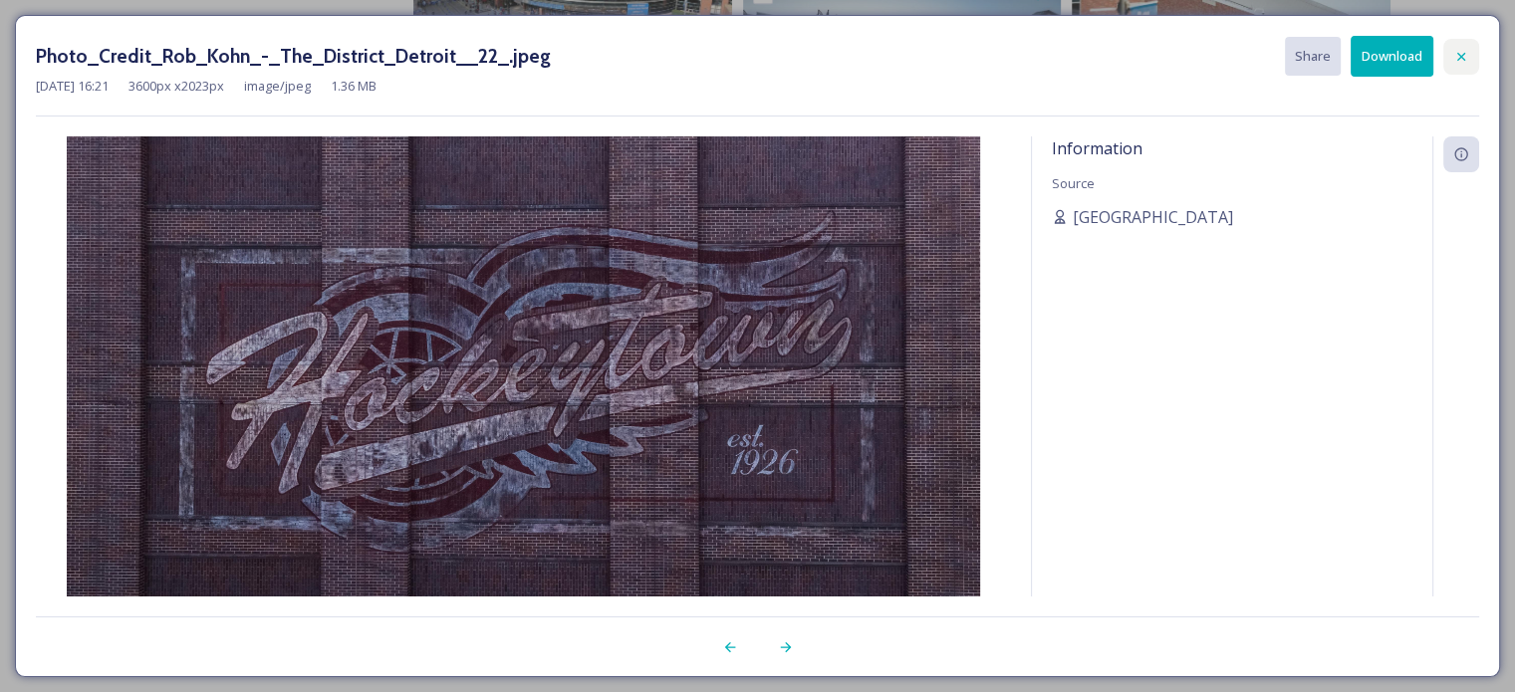
click at [1465, 54] on icon at bounding box center [1461, 57] width 16 height 16
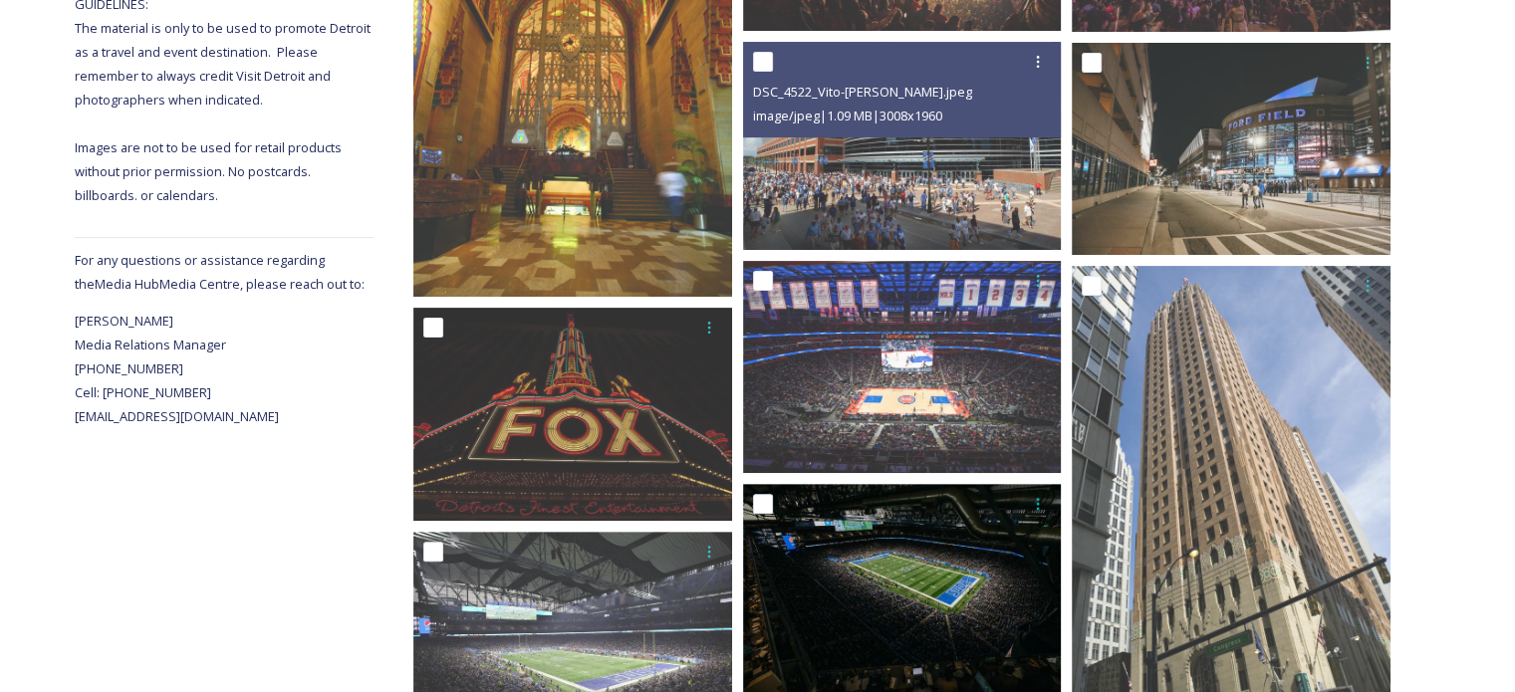
scroll to position [683, 0]
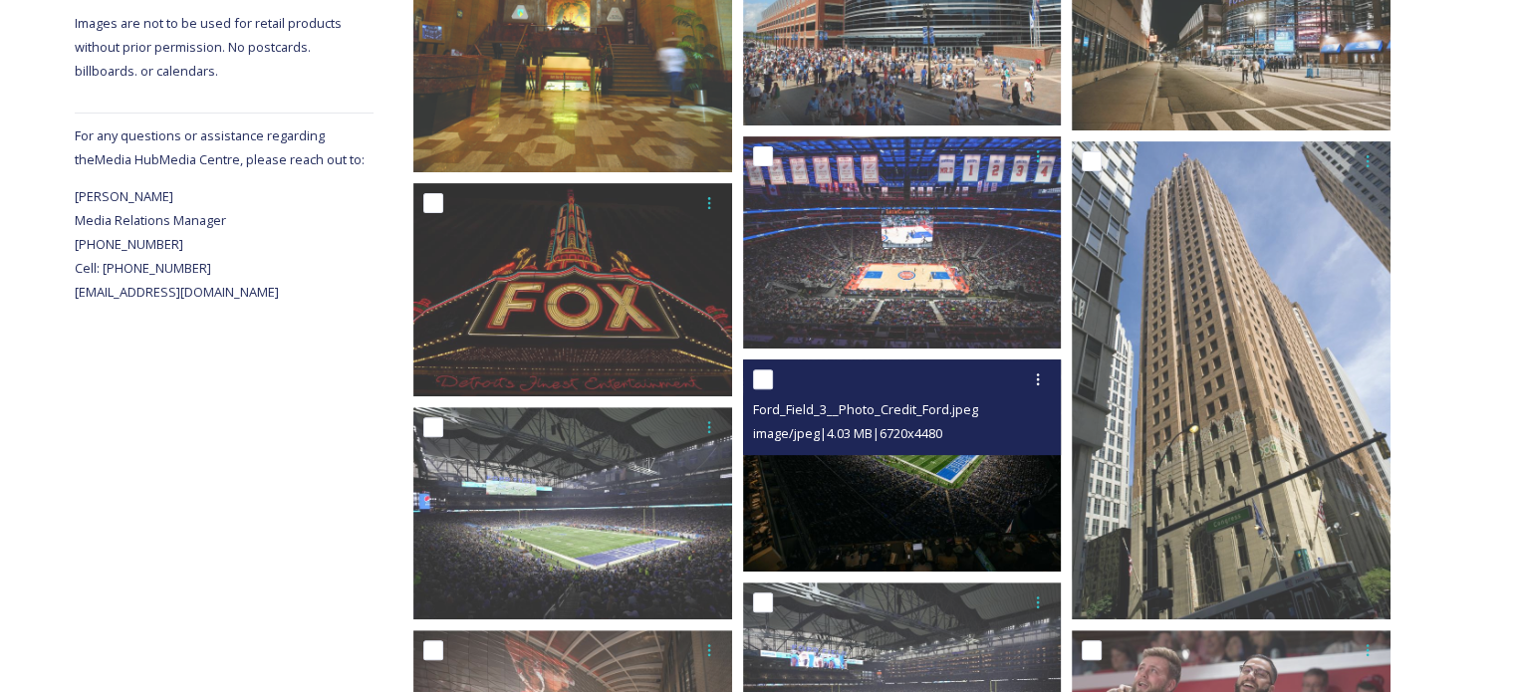
click at [902, 476] on img at bounding box center [902, 466] width 319 height 212
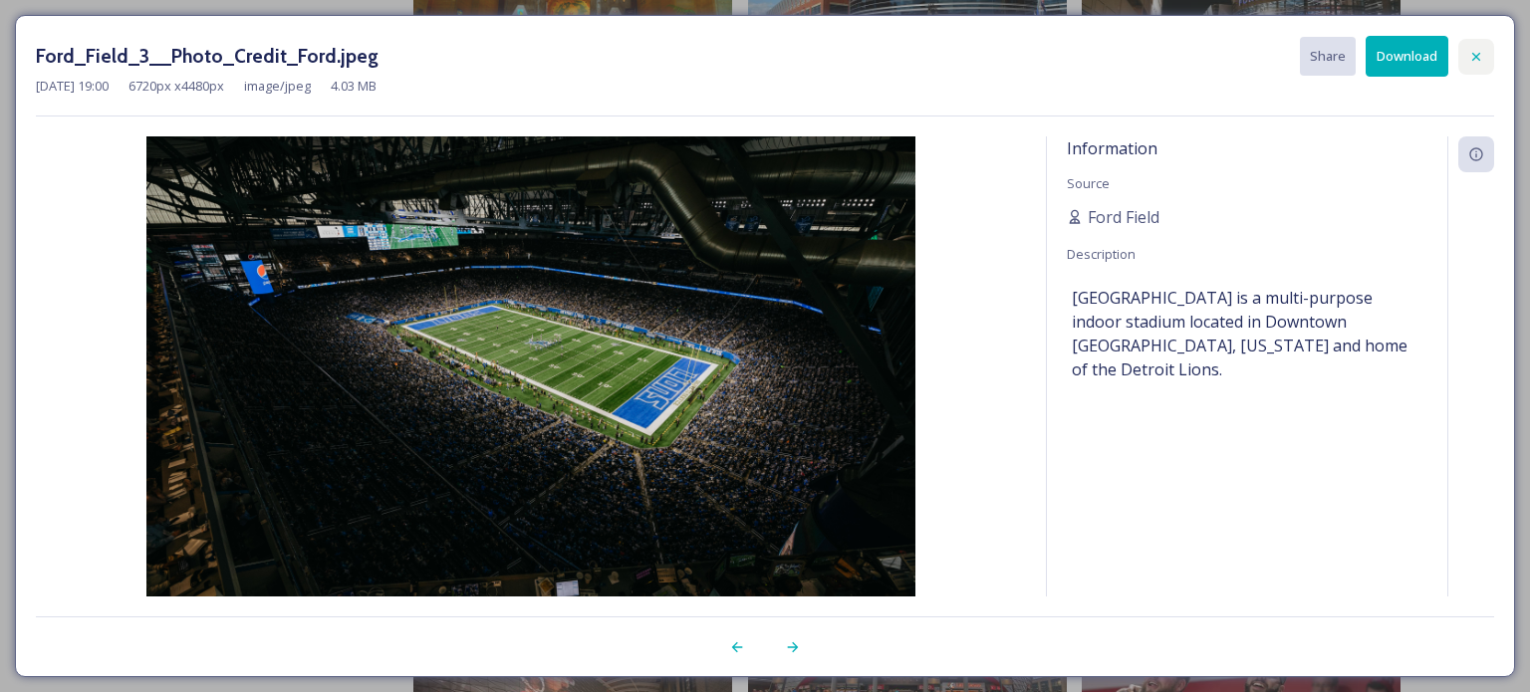
click at [1474, 51] on icon at bounding box center [1476, 57] width 16 height 16
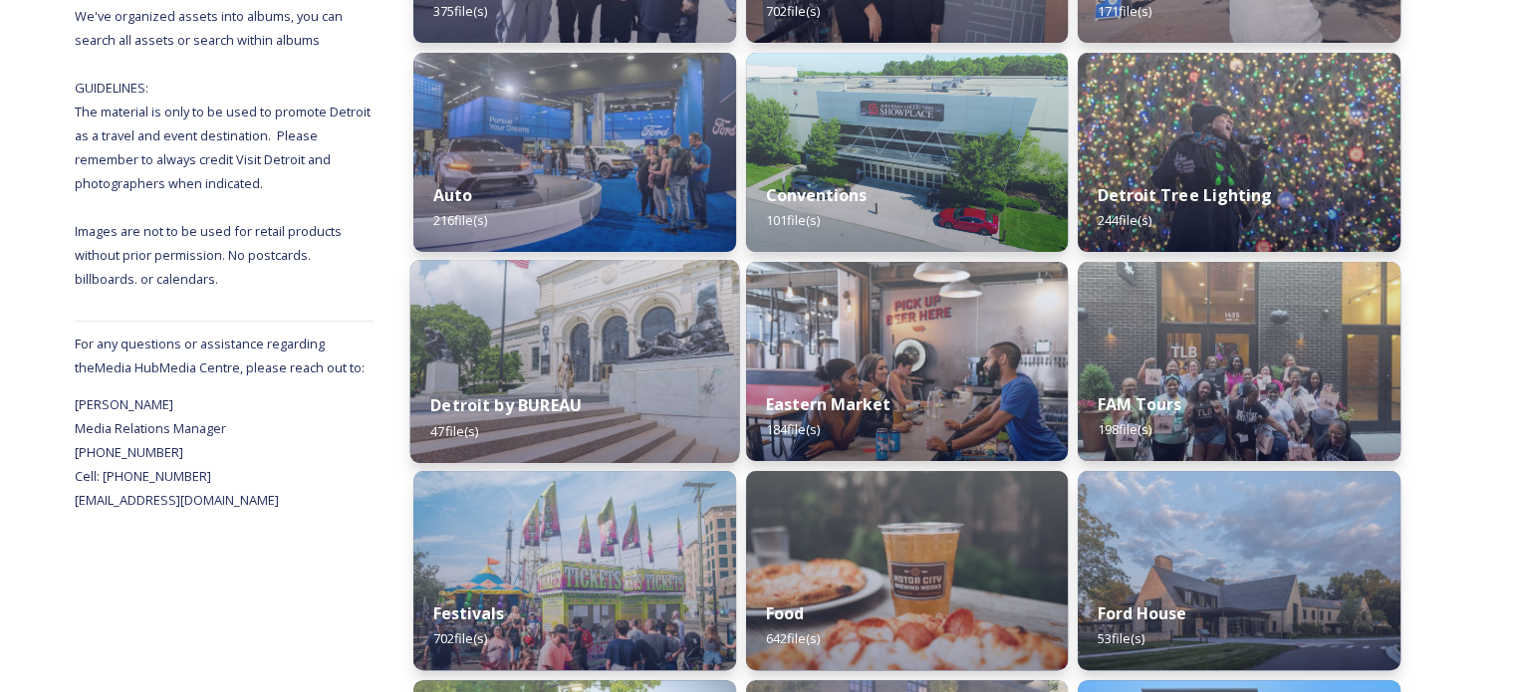
scroll to position [498, 0]
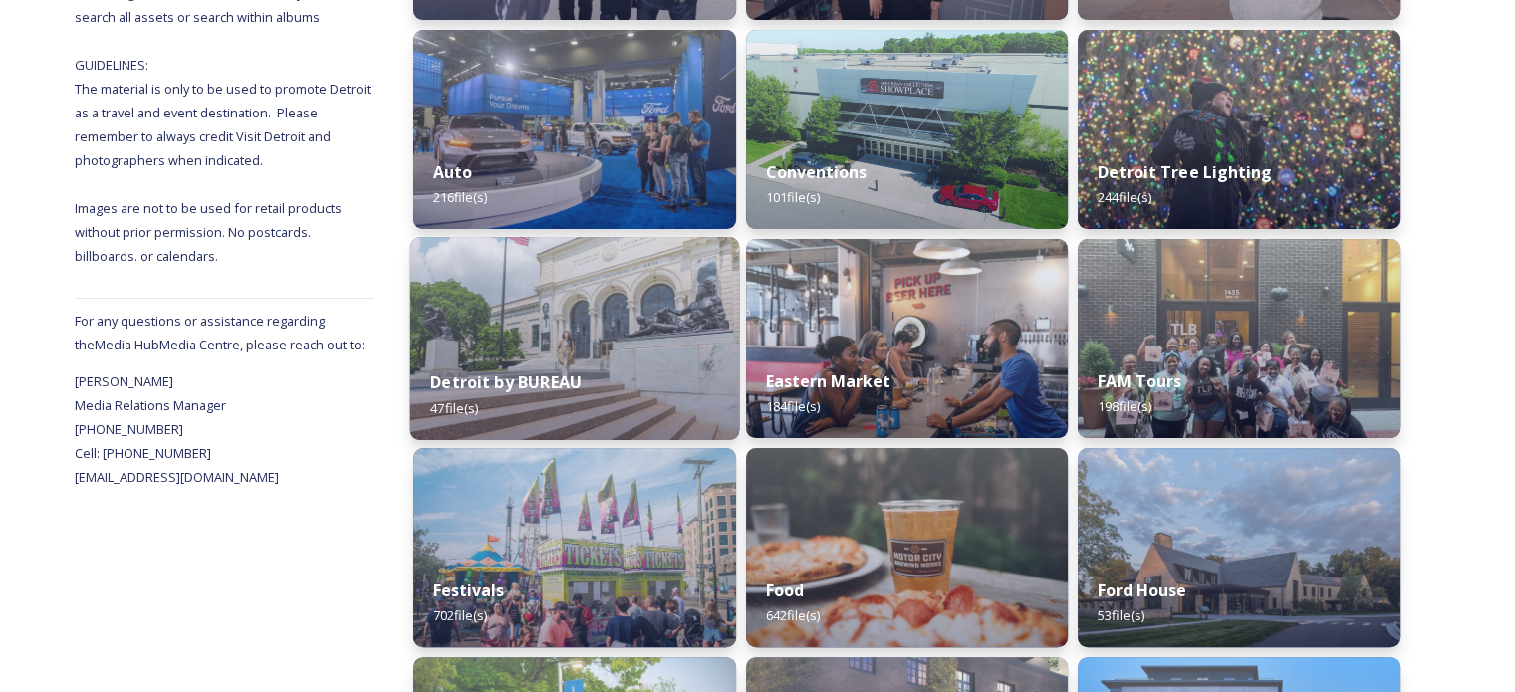
click at [630, 334] on img at bounding box center [574, 338] width 329 height 203
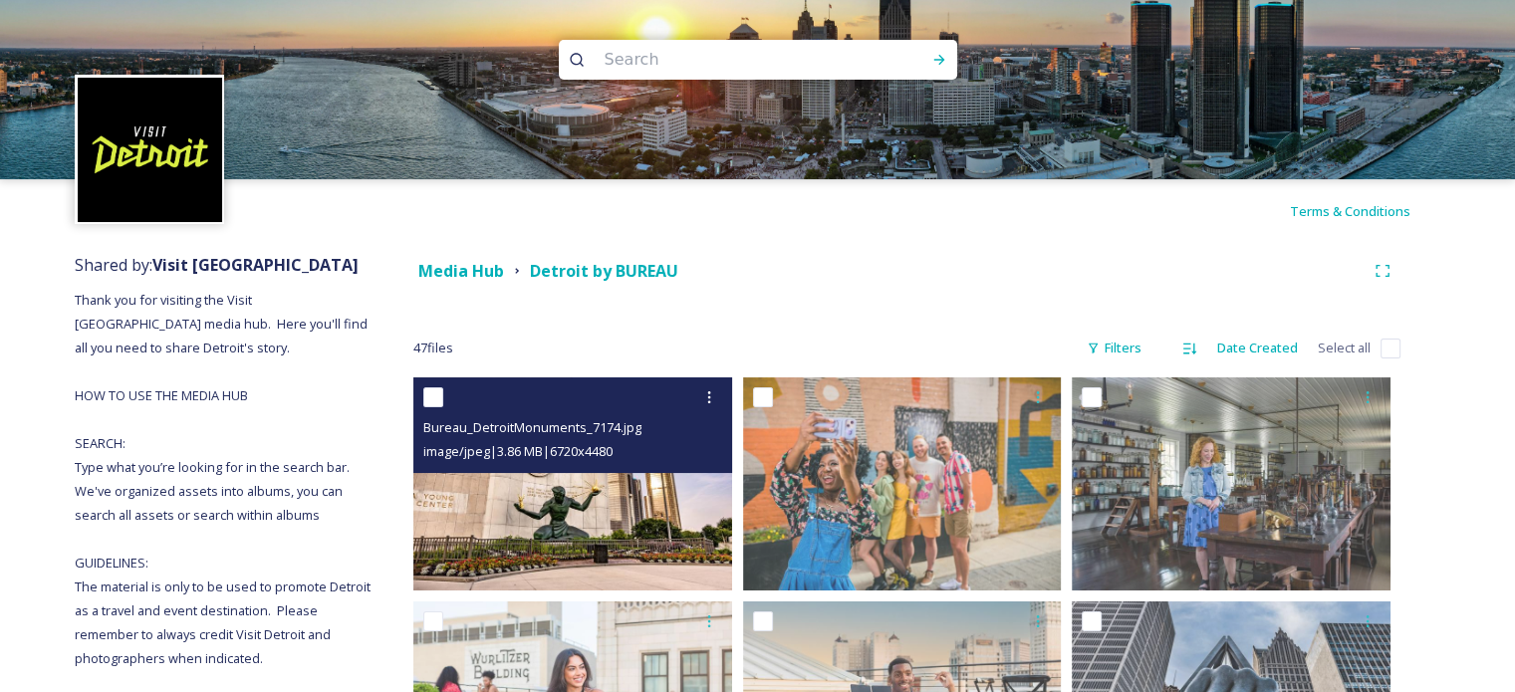
click at [588, 488] on img at bounding box center [572, 484] width 319 height 212
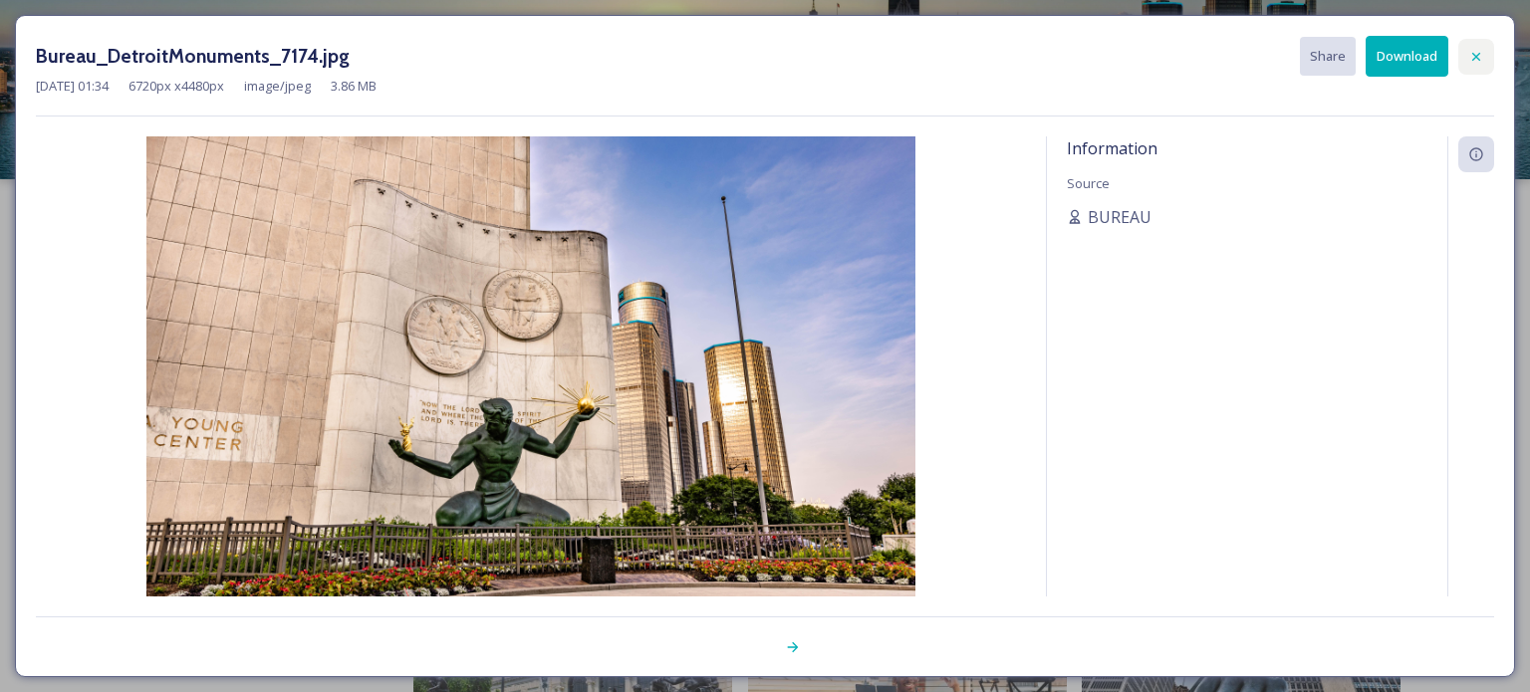
click at [1481, 57] on icon at bounding box center [1476, 57] width 16 height 16
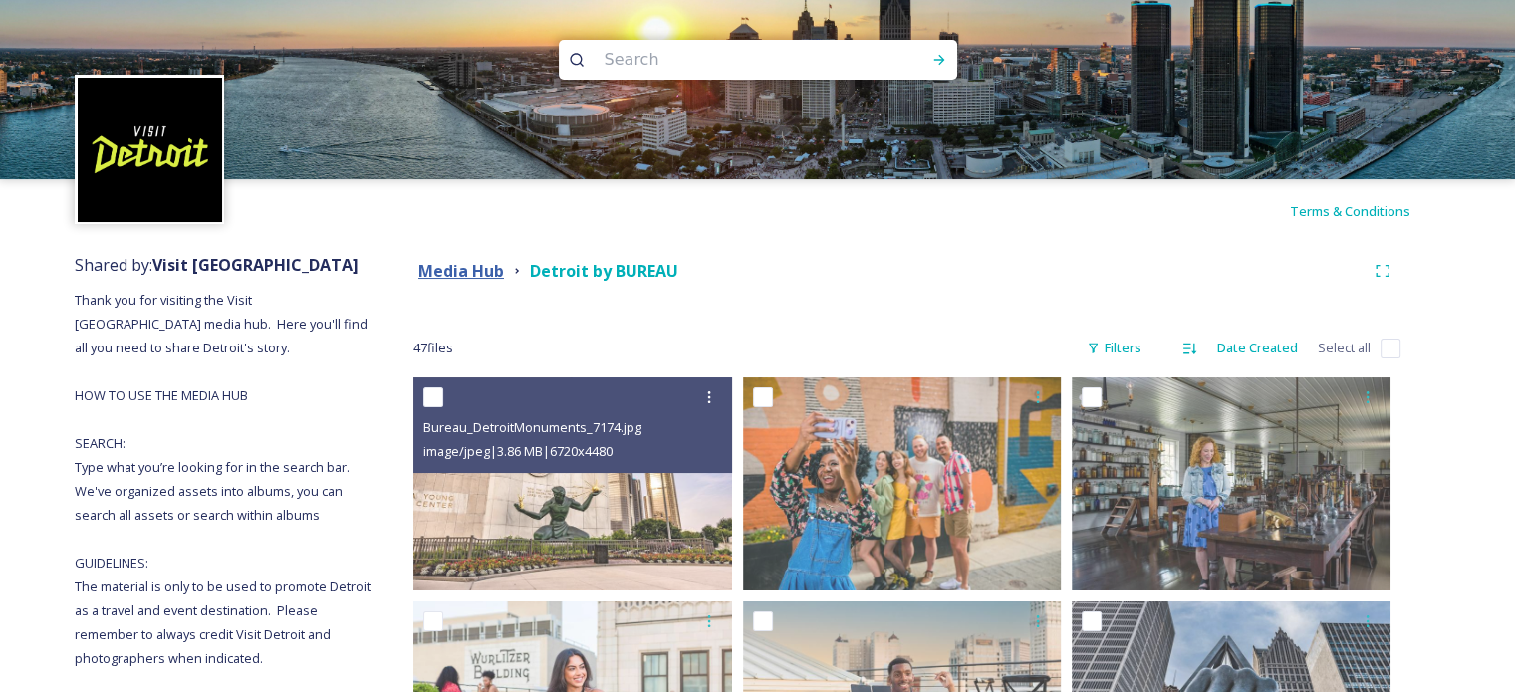
click at [471, 270] on strong "Media Hub" at bounding box center [461, 271] width 86 height 22
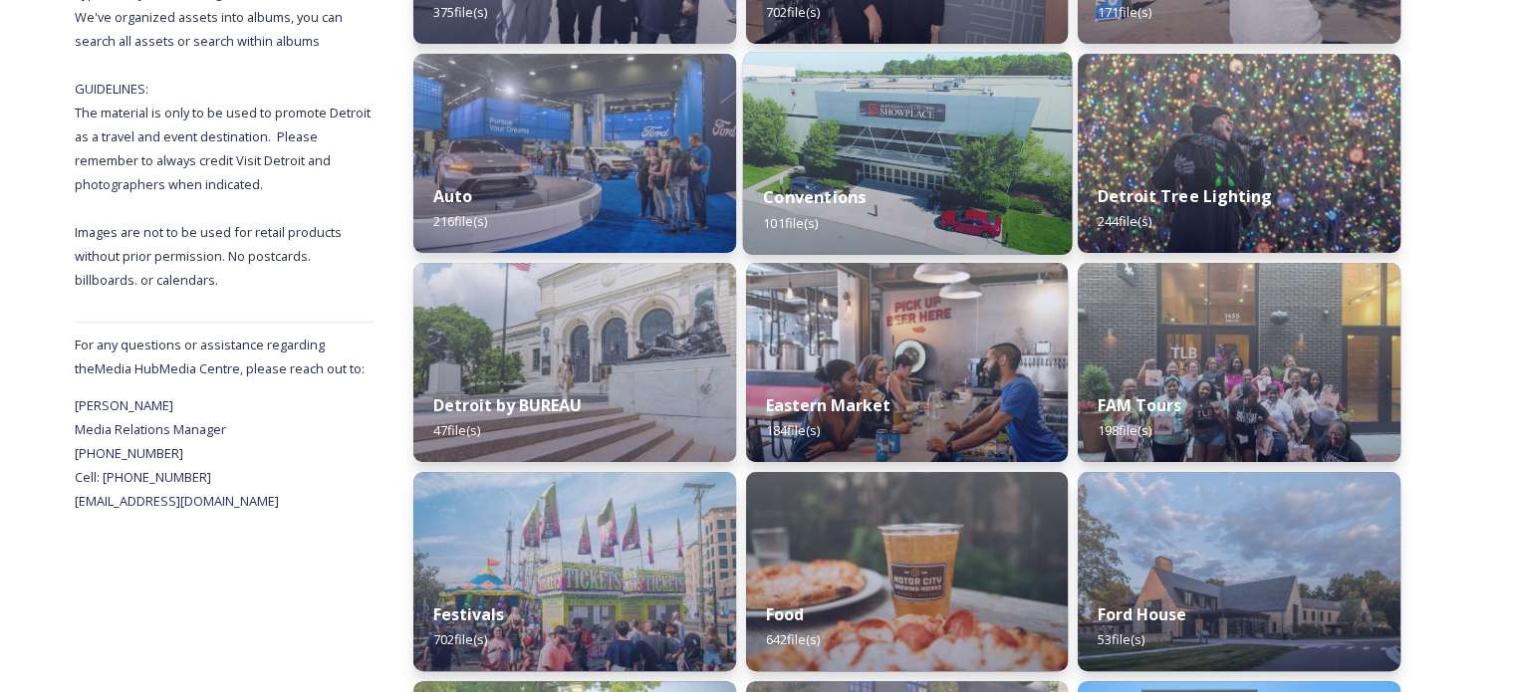
scroll to position [598, 0]
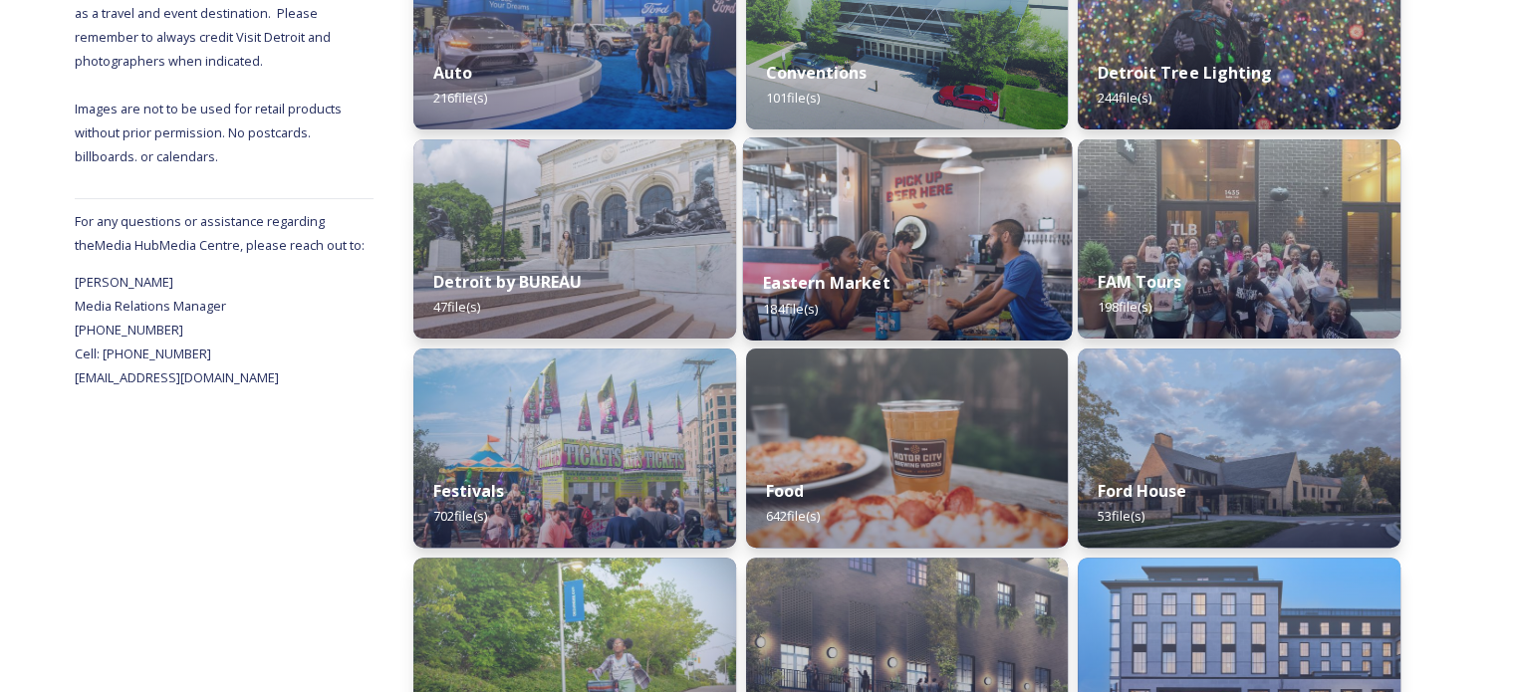
click at [805, 274] on strong "Eastern Market" at bounding box center [826, 283] width 127 height 22
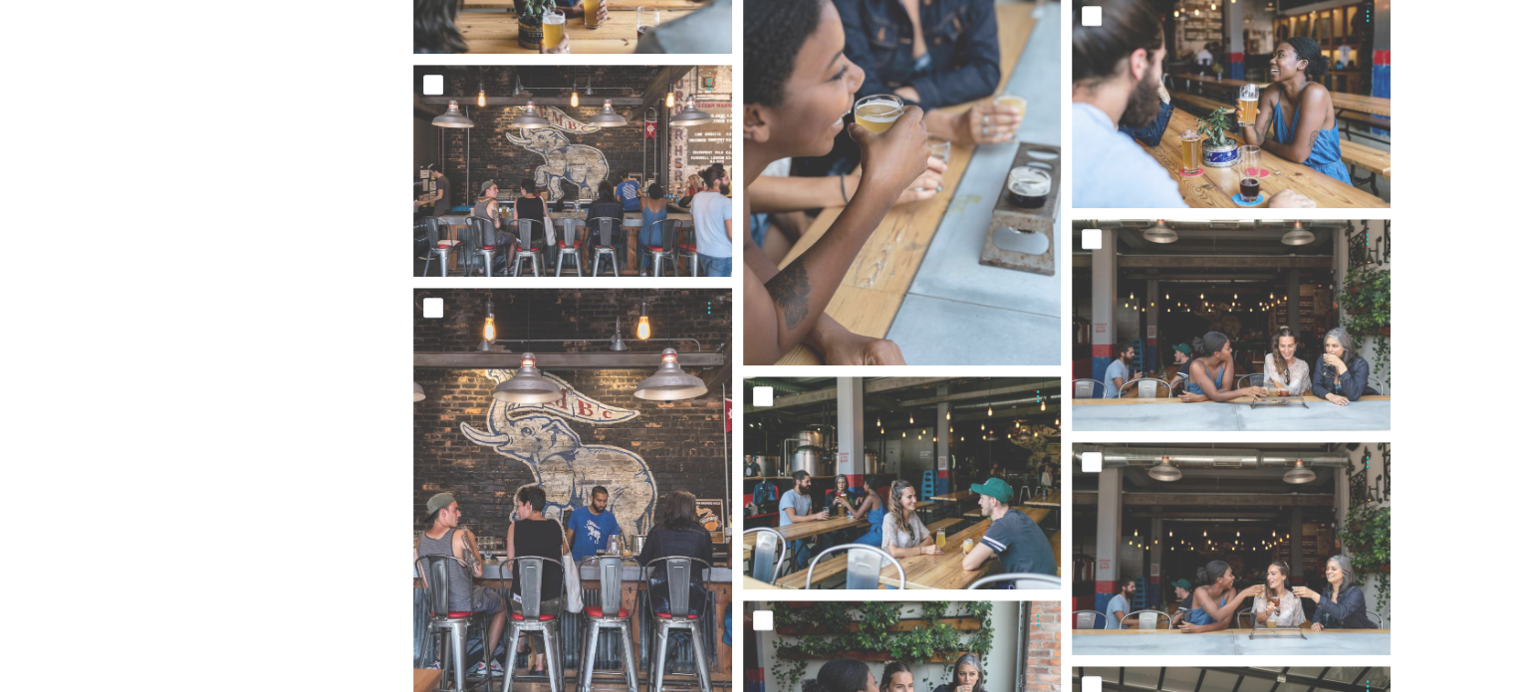
scroll to position [9762, 0]
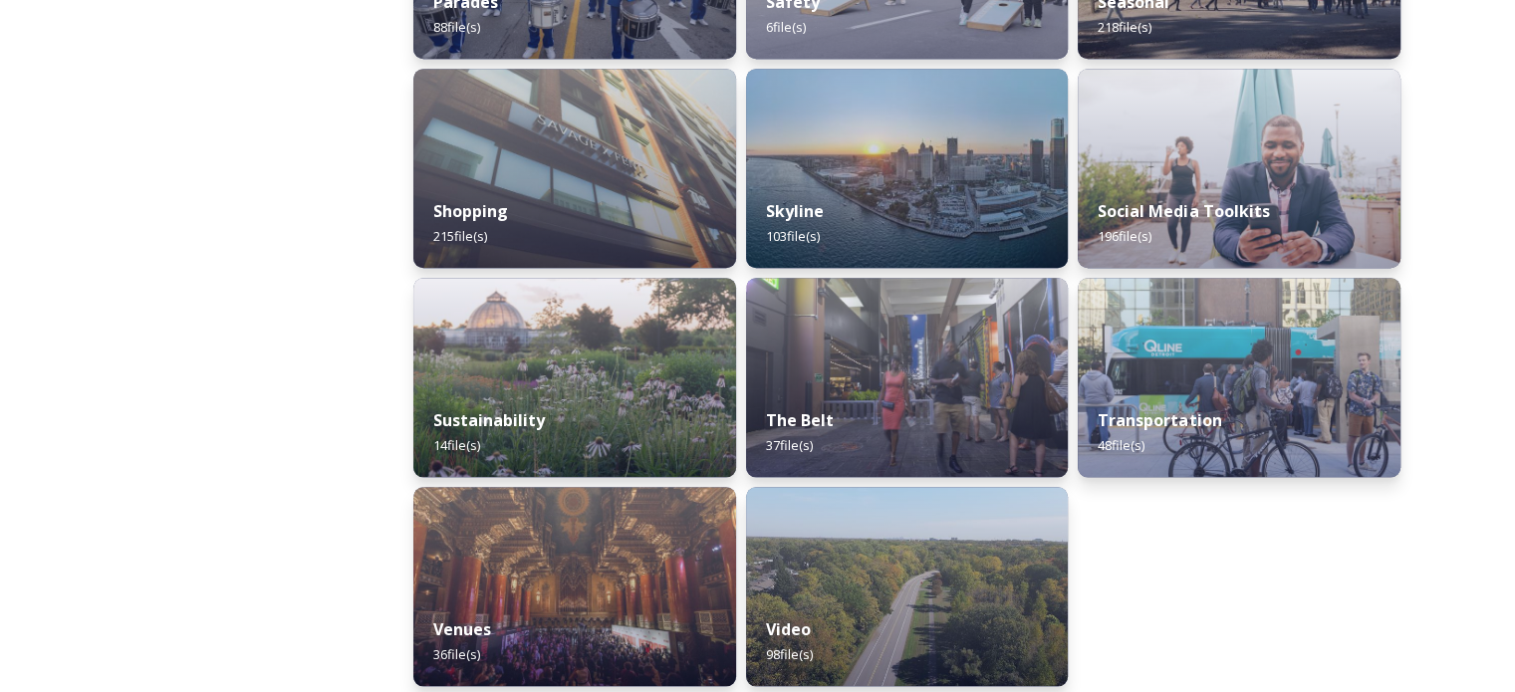
scroll to position [1936, 0]
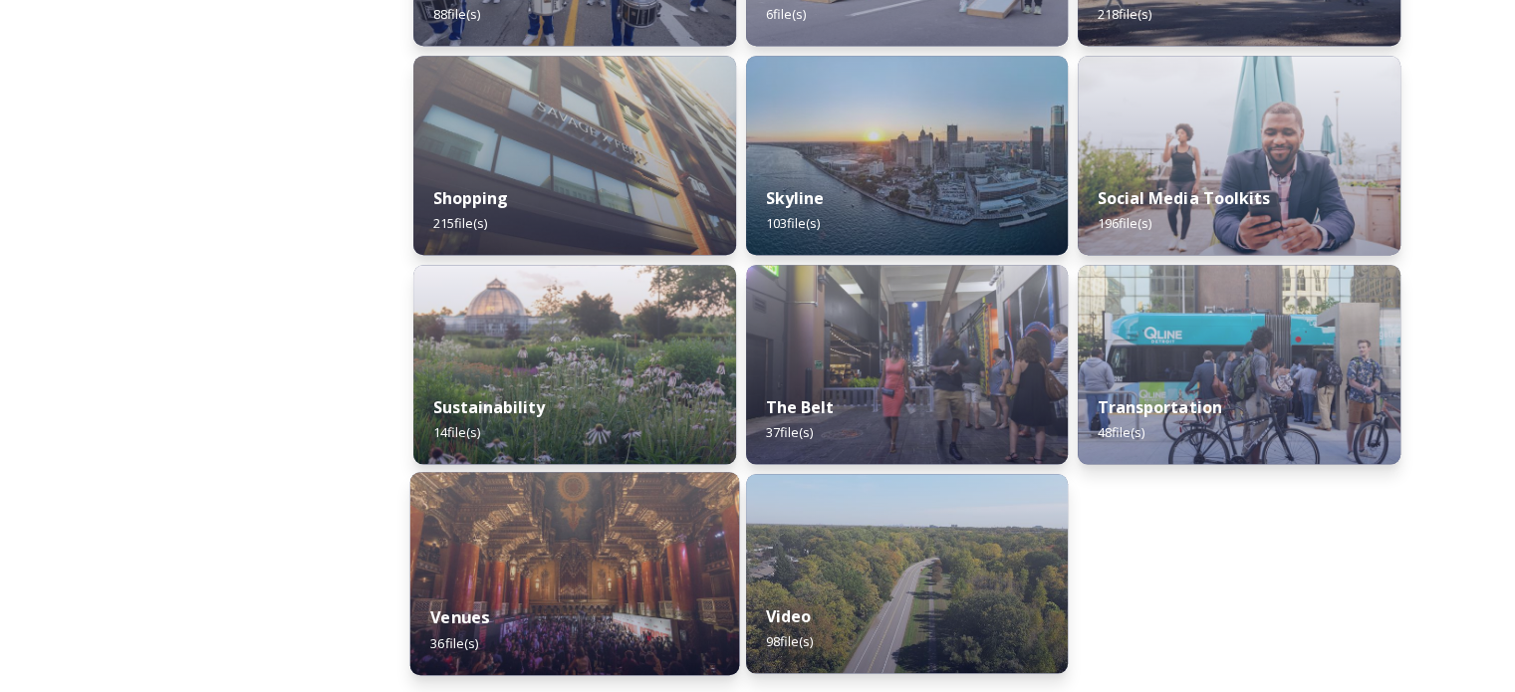
click at [620, 519] on img at bounding box center [574, 573] width 329 height 203
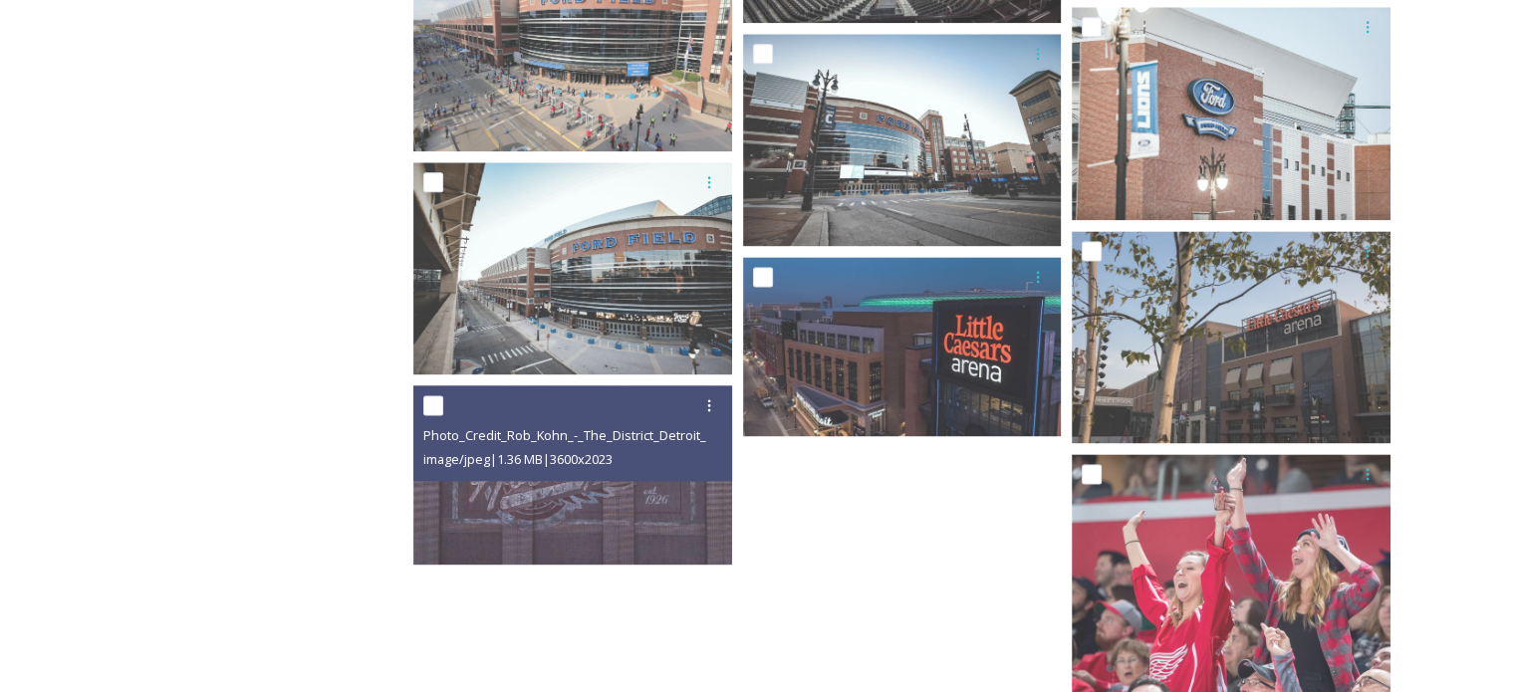
scroll to position [2675, 0]
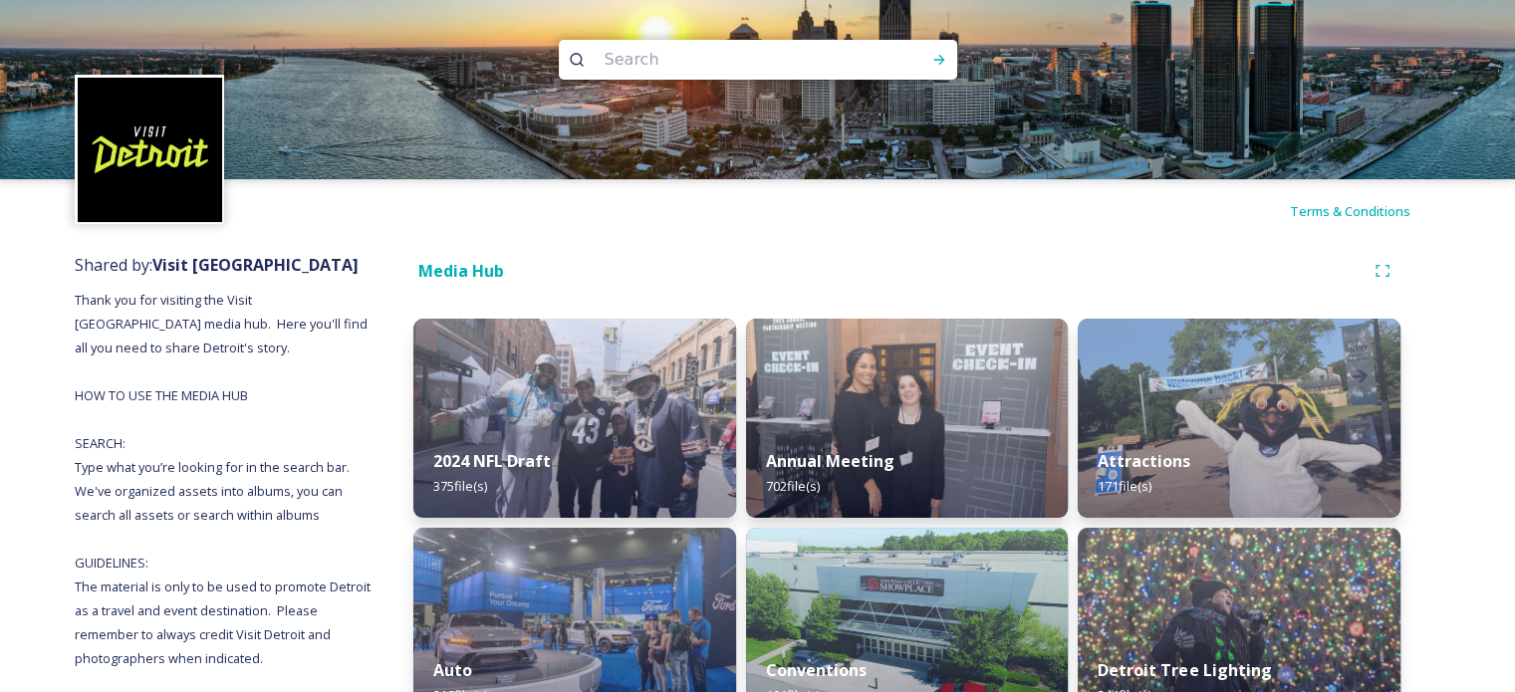
click at [622, 54] on input at bounding box center [731, 60] width 273 height 44
type input "mural"
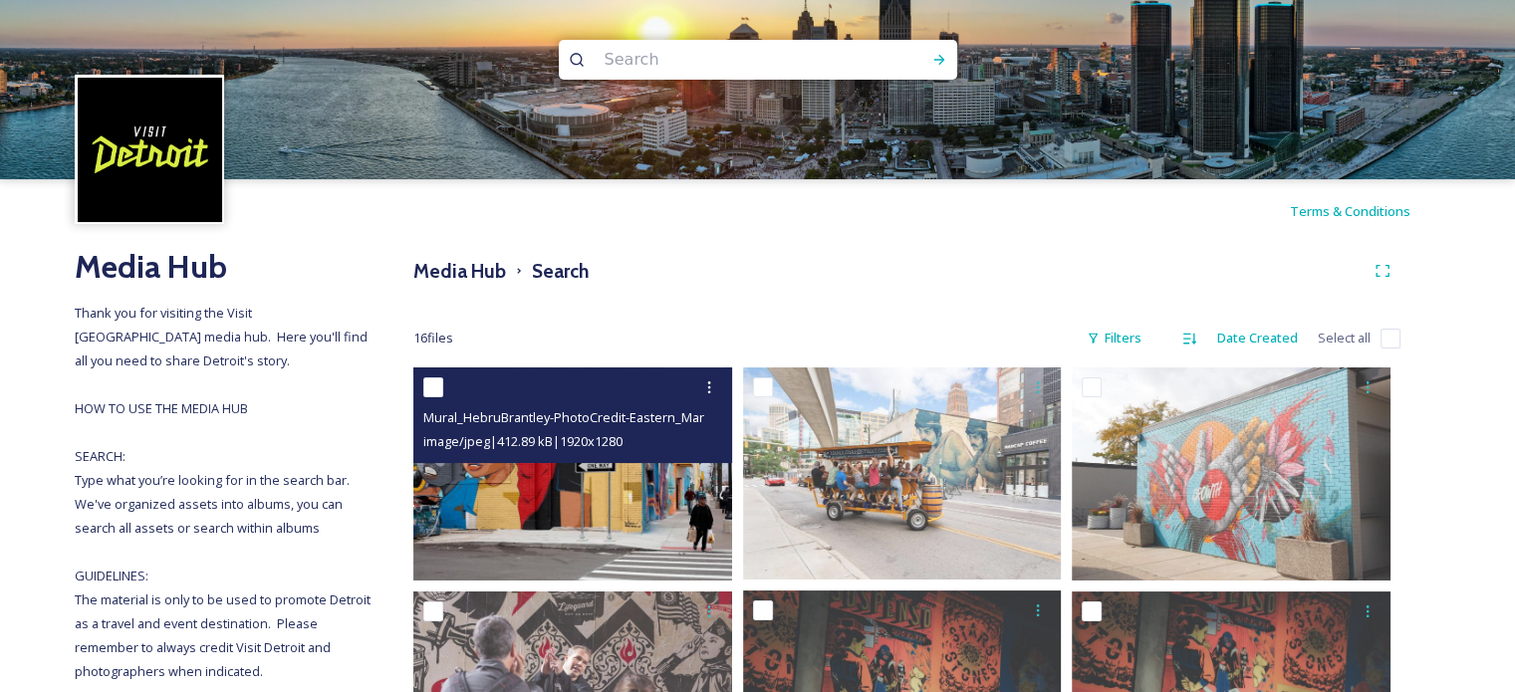
click at [540, 500] on img at bounding box center [572, 474] width 319 height 212
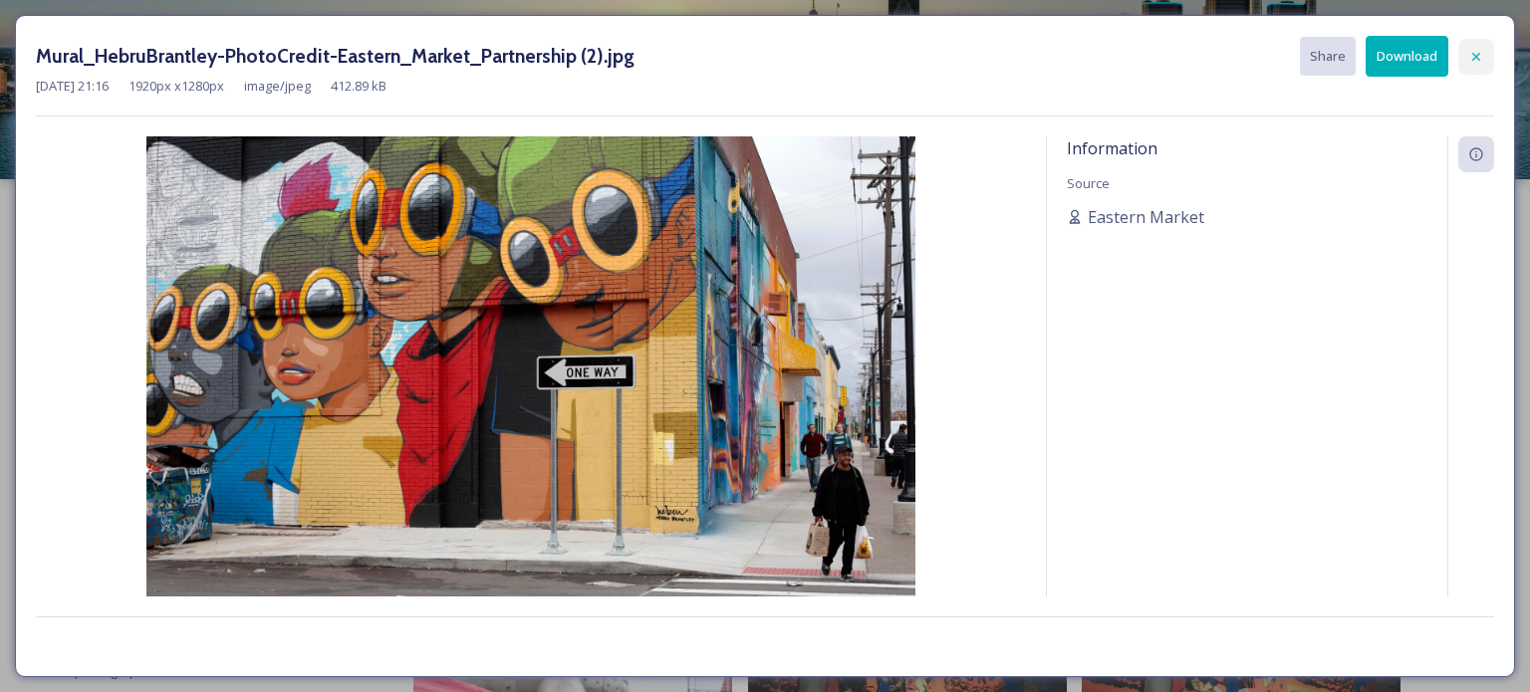
click at [1484, 50] on div at bounding box center [1476, 57] width 36 height 36
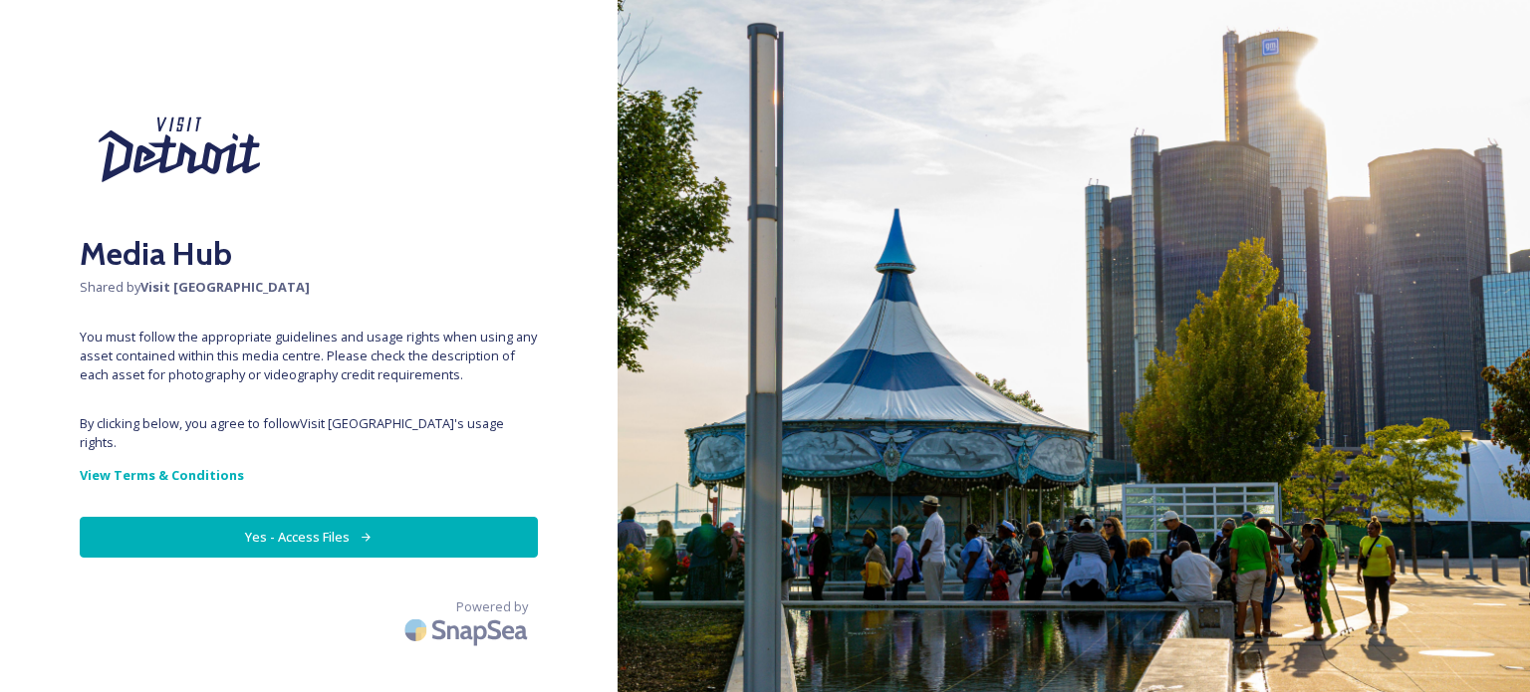
click at [393, 517] on button "Yes - Access Files" at bounding box center [309, 537] width 458 height 41
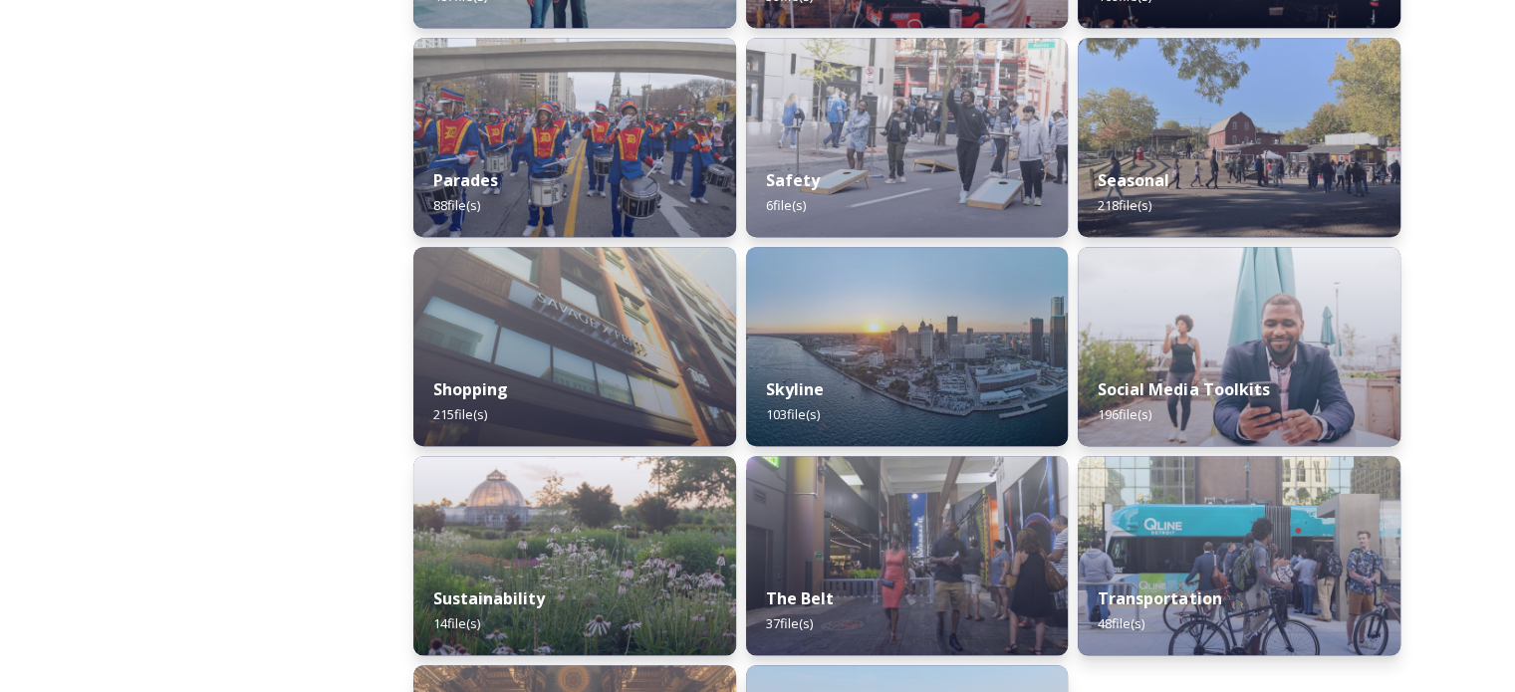
scroll to position [1793, 0]
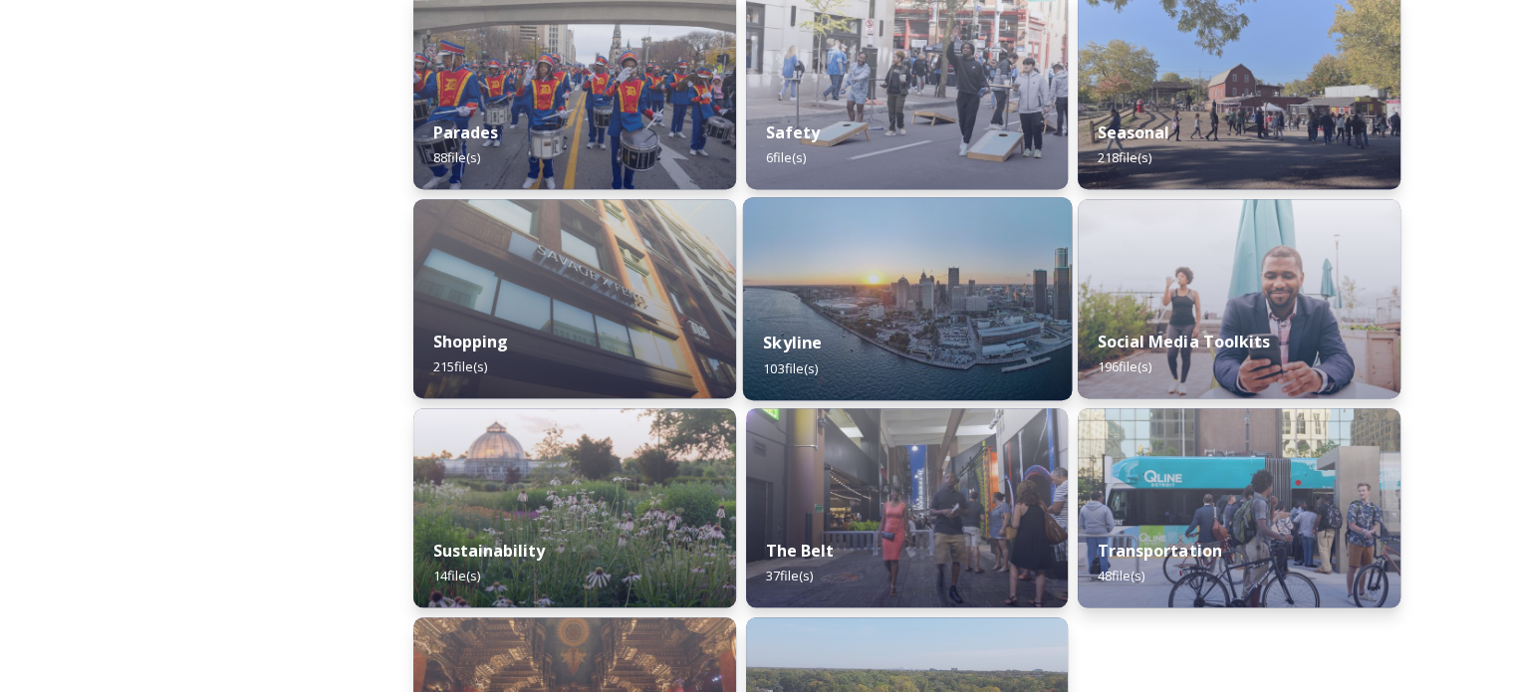
click at [873, 339] on div "Skyline 103 file(s)" at bounding box center [906, 355] width 329 height 91
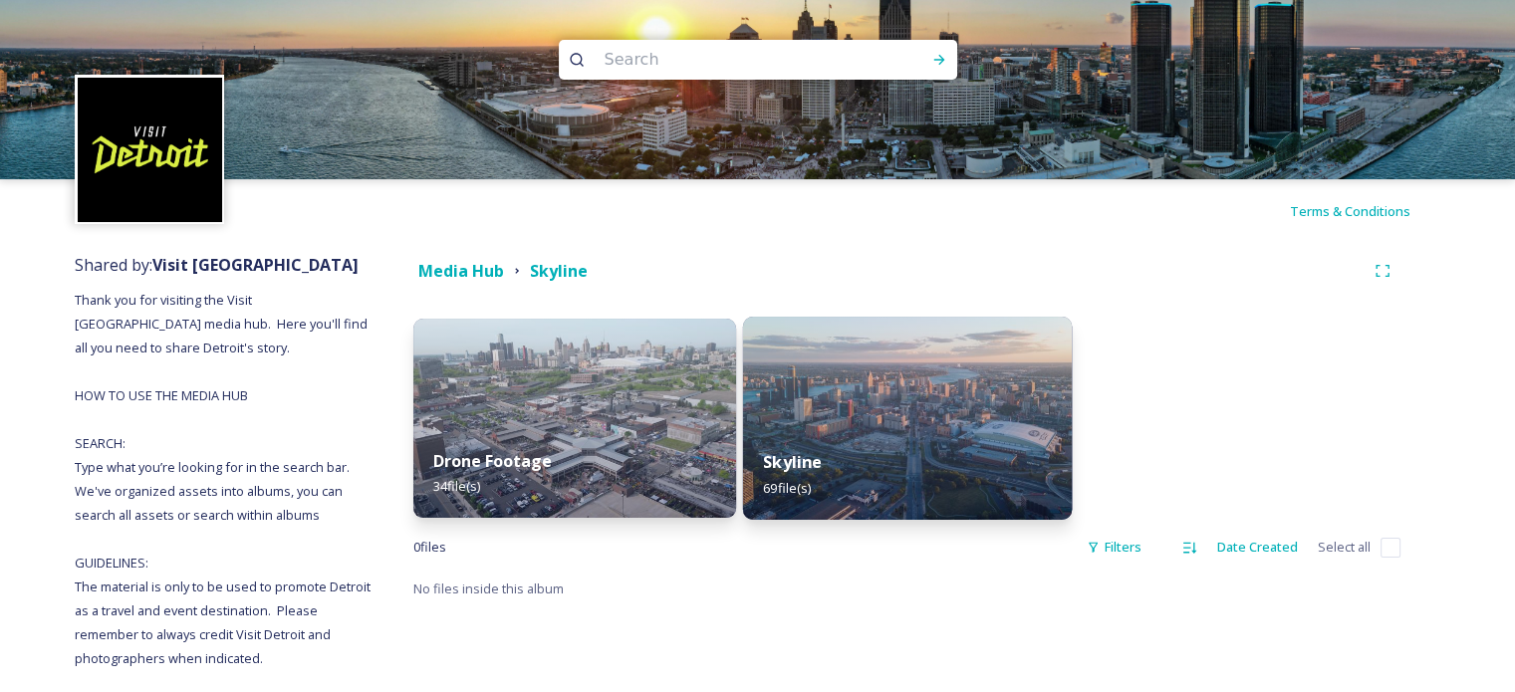
click at [892, 409] on img at bounding box center [906, 418] width 329 height 203
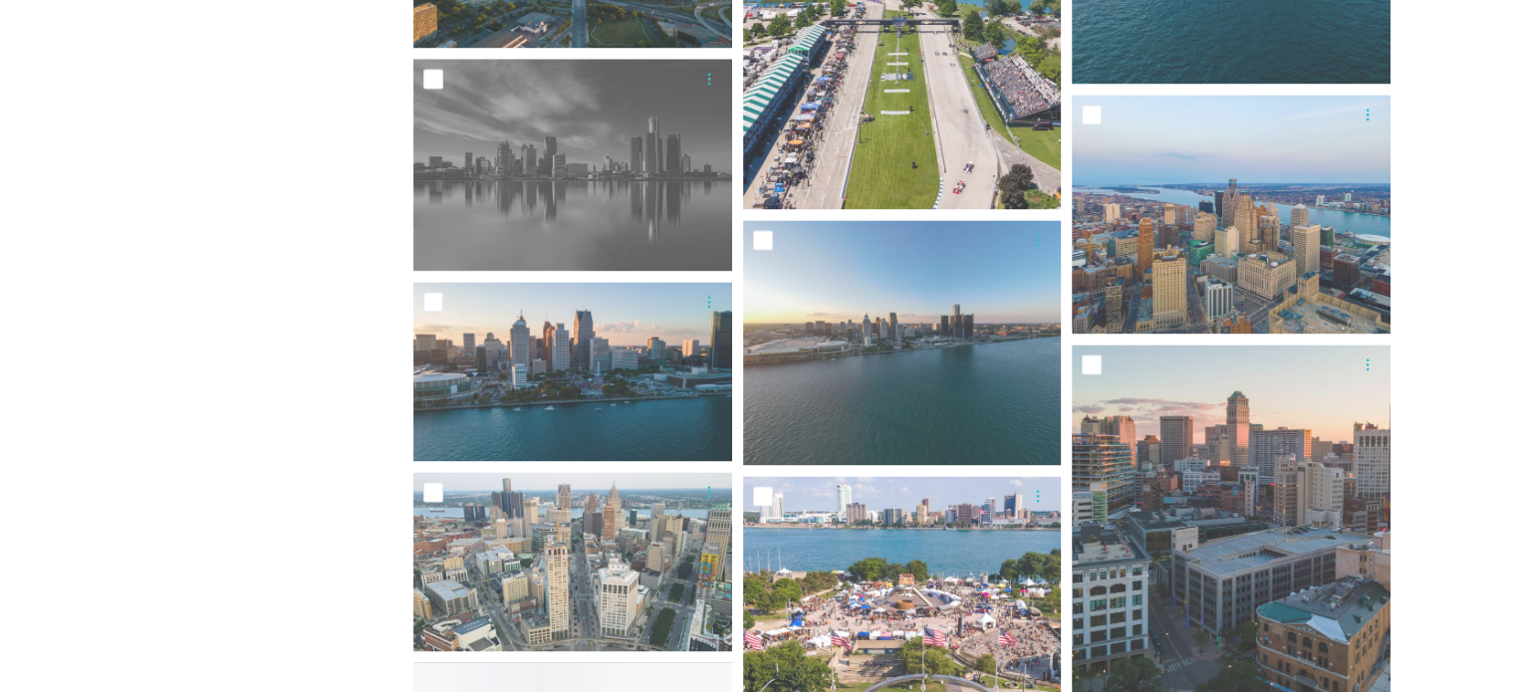
scroll to position [2889, 0]
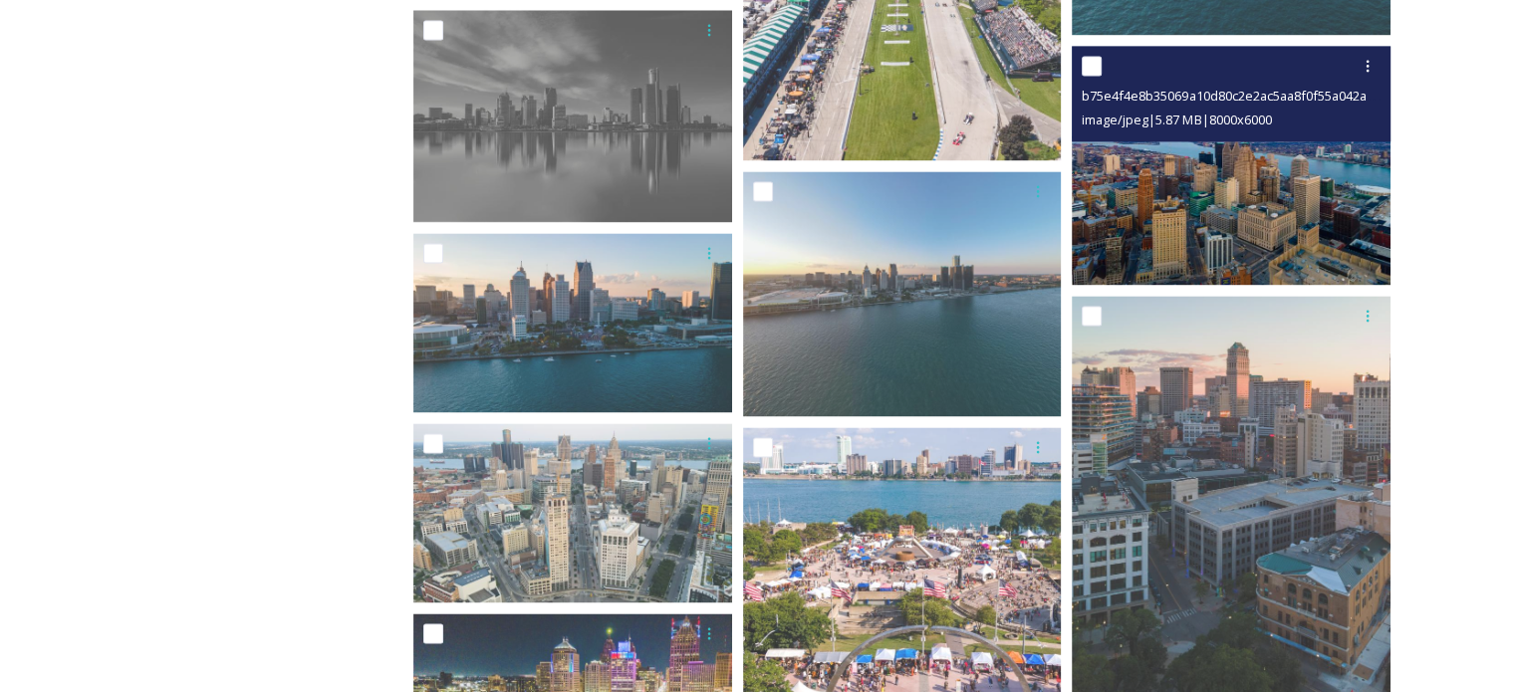
click at [1261, 236] on img at bounding box center [1231, 165] width 319 height 239
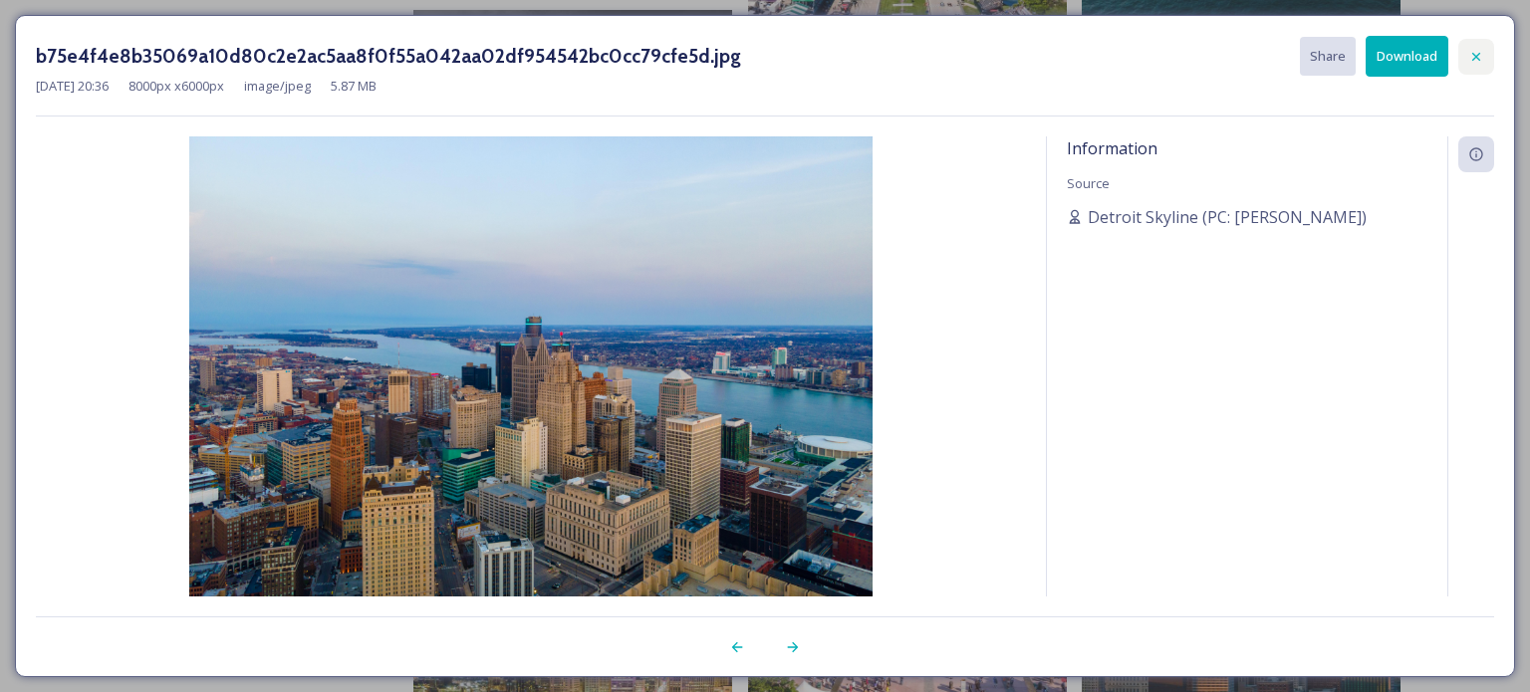
click at [1468, 56] on icon at bounding box center [1476, 57] width 16 height 16
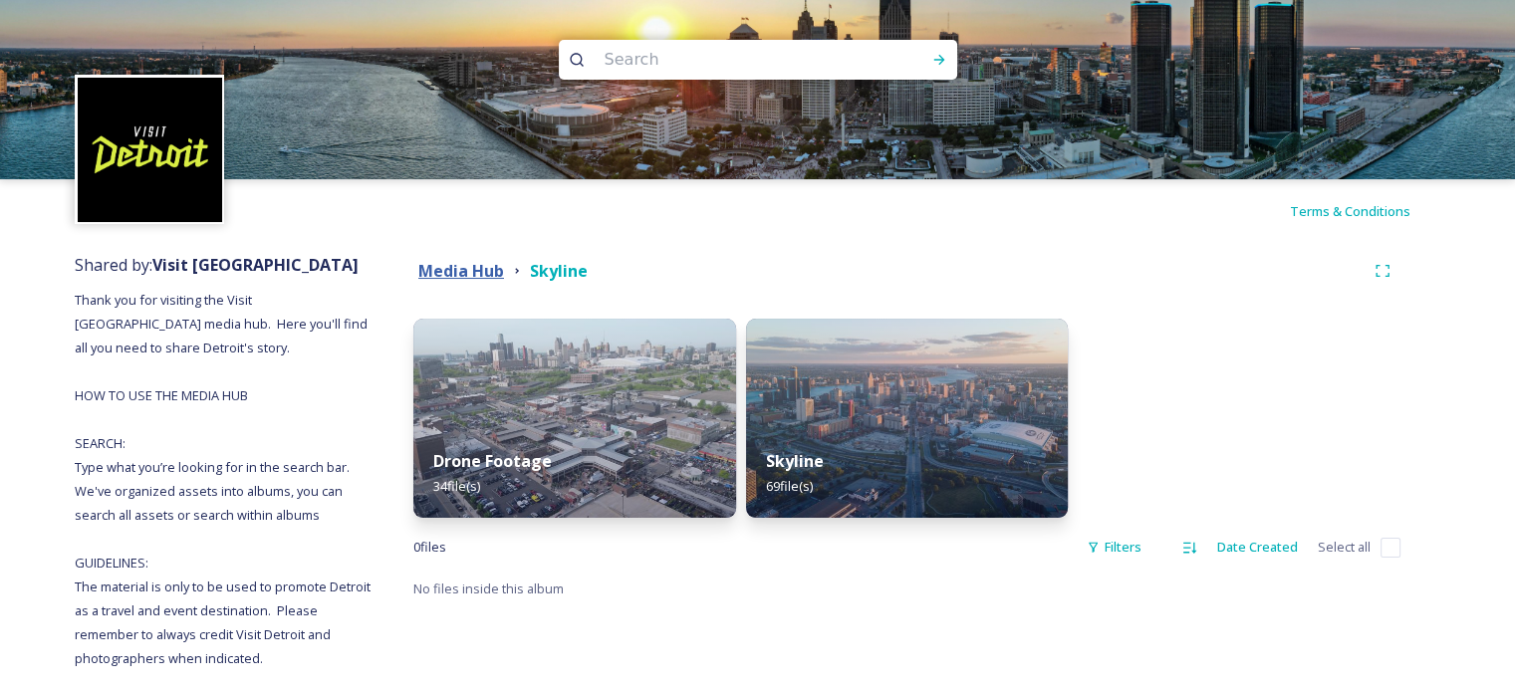
click at [458, 260] on strong "Media Hub" at bounding box center [461, 271] width 86 height 22
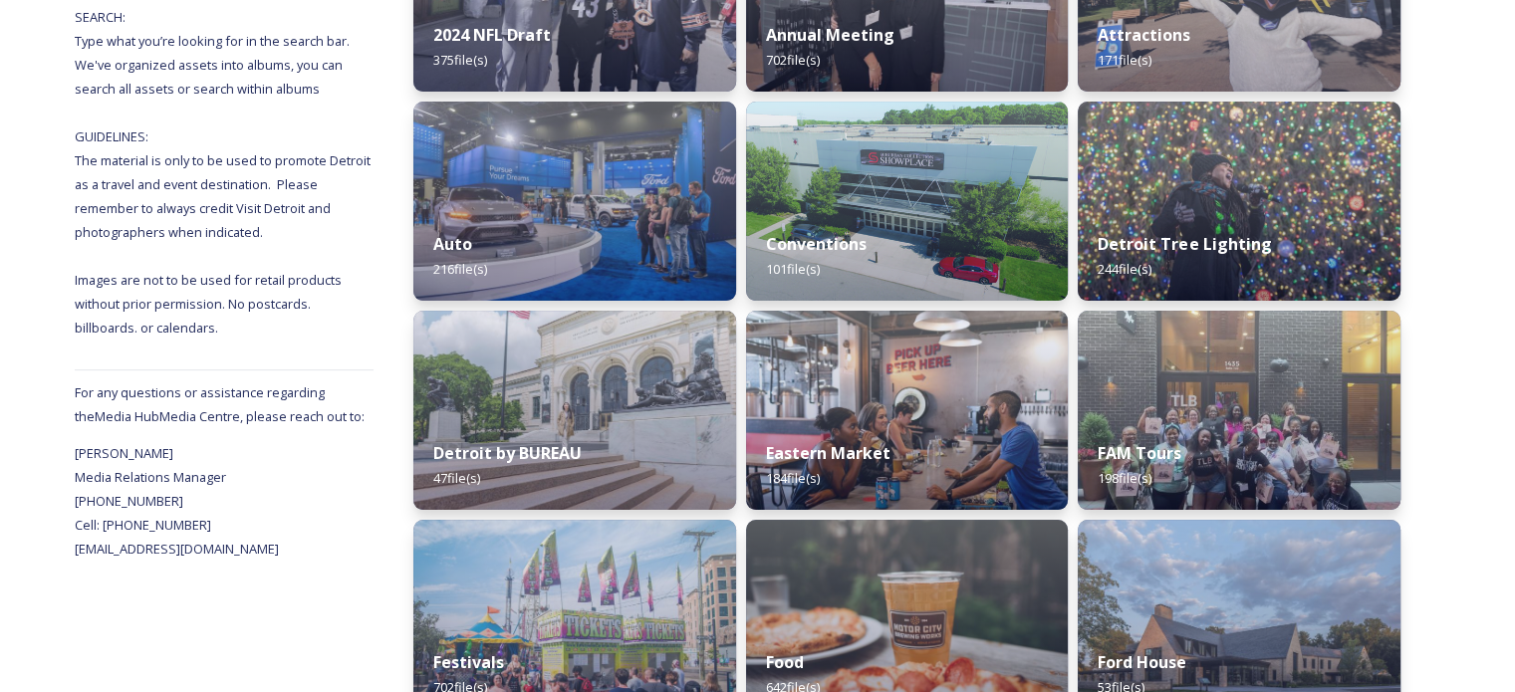
scroll to position [498, 0]
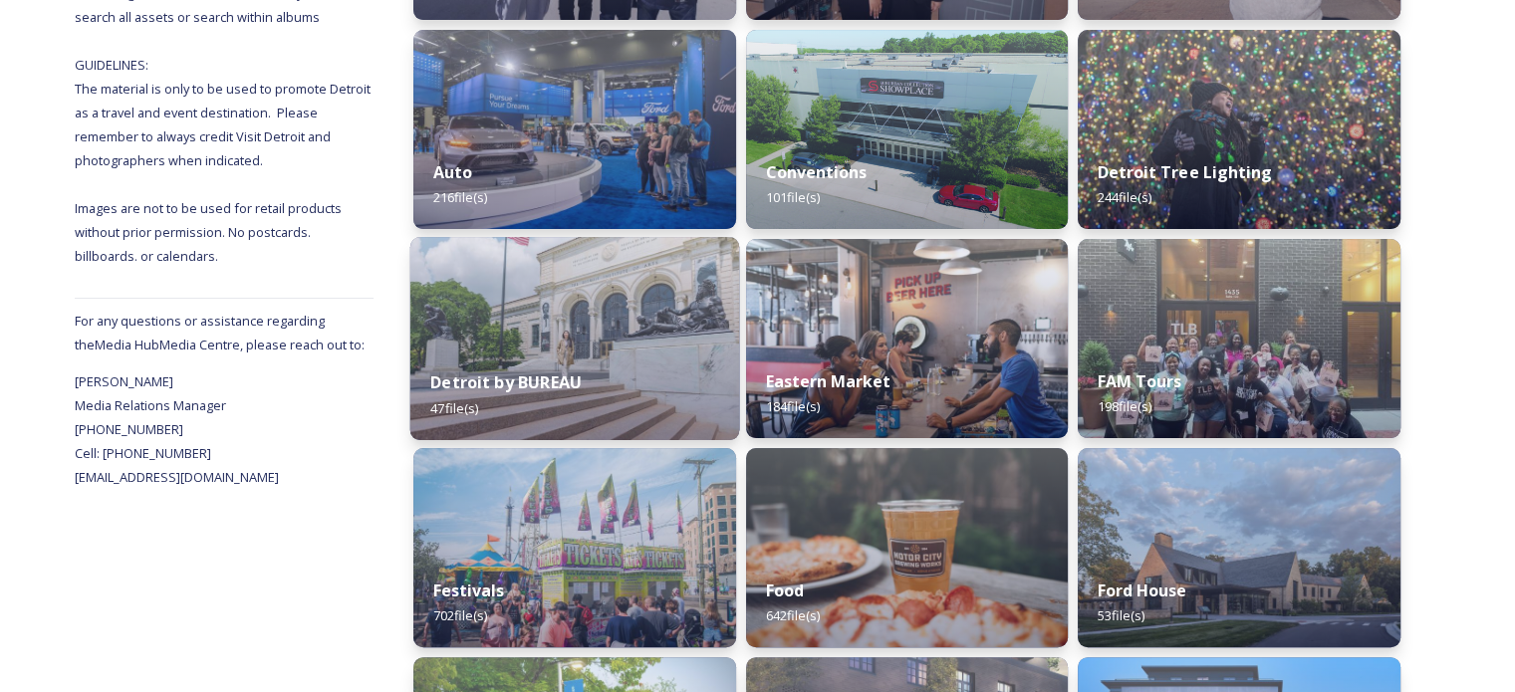
click at [565, 389] on strong "Detroit by BUREAU" at bounding box center [505, 383] width 151 height 22
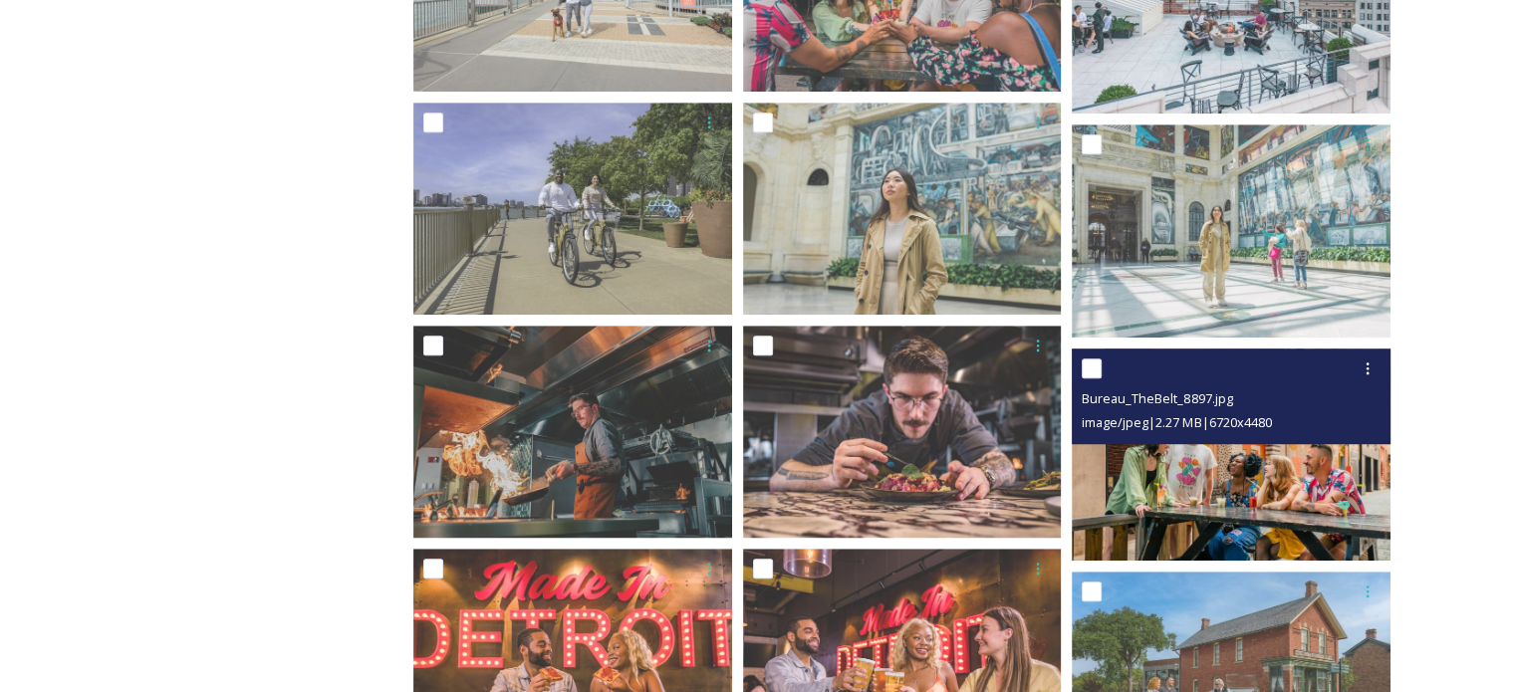
scroll to position [1395, 0]
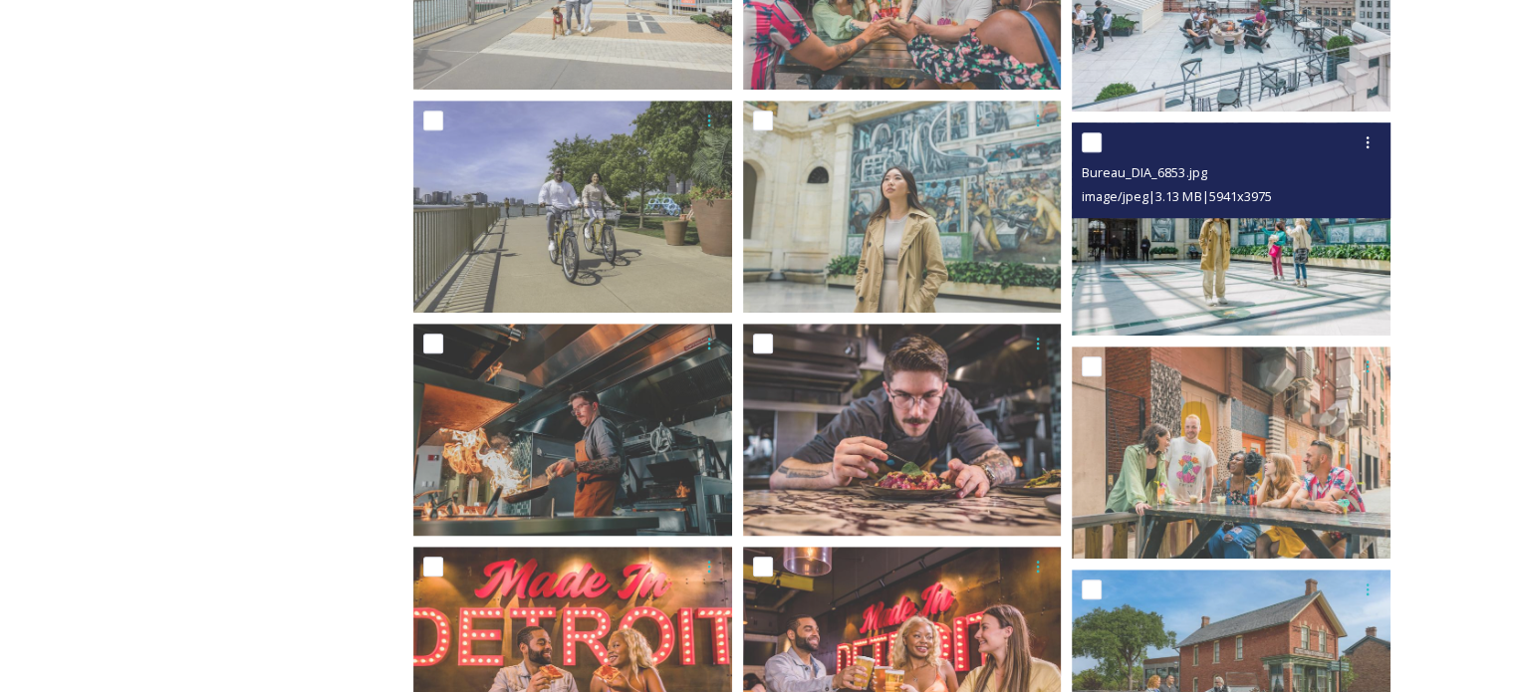
click at [1207, 253] on img at bounding box center [1231, 229] width 319 height 213
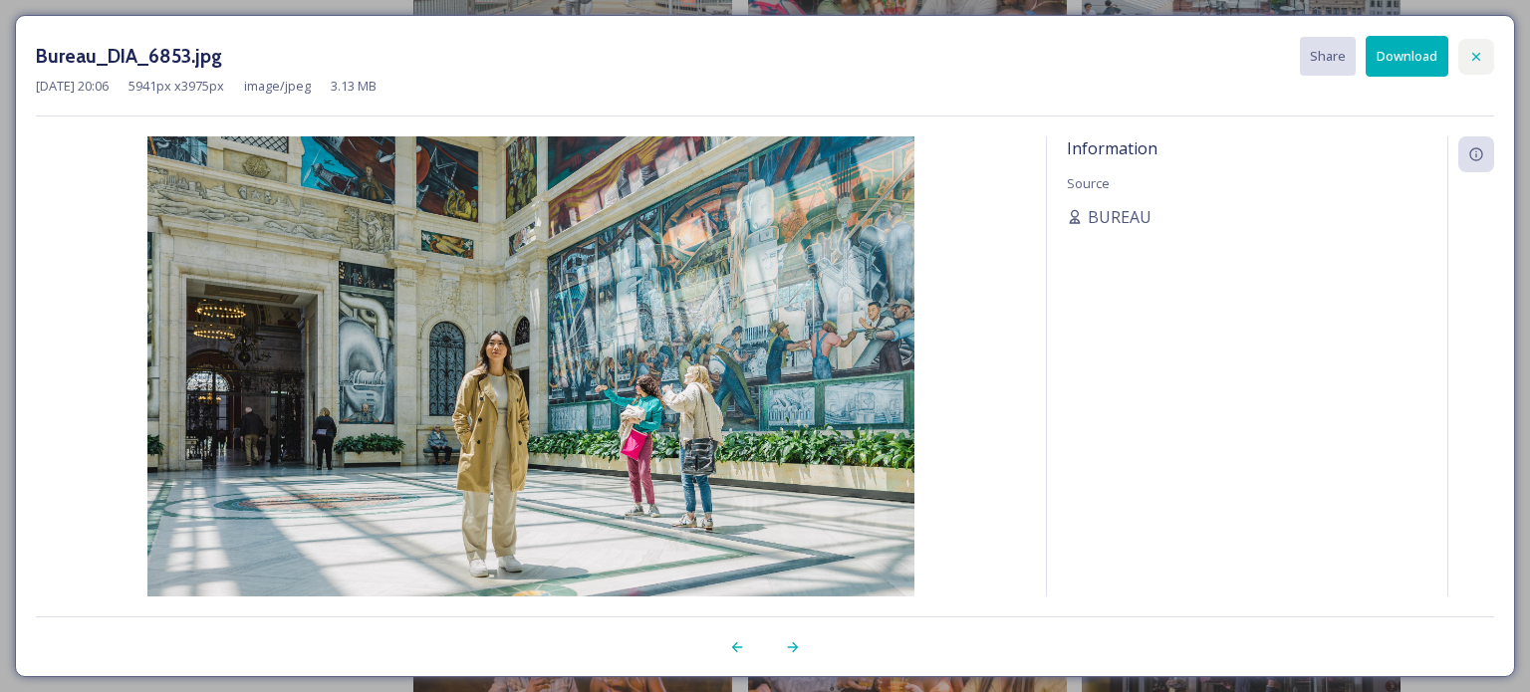
click at [1474, 62] on icon at bounding box center [1476, 57] width 16 height 16
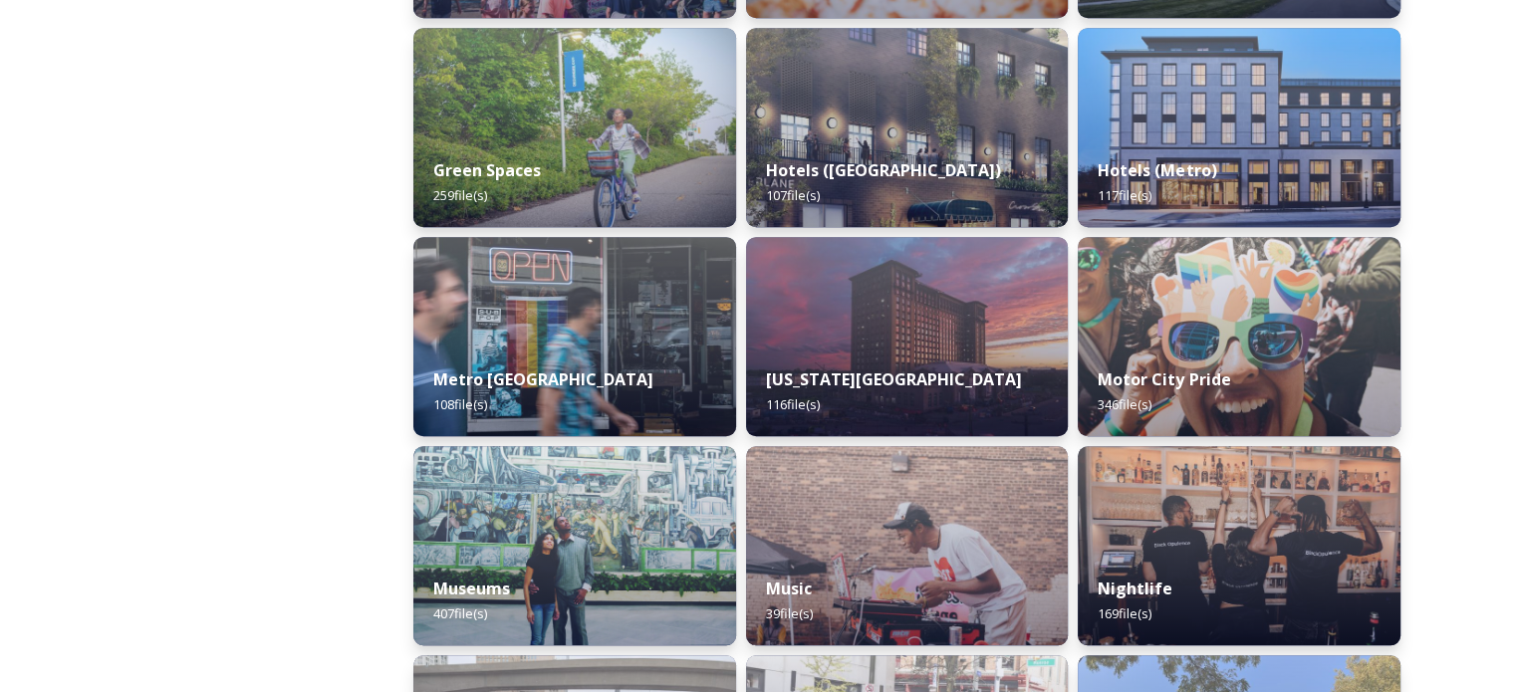
scroll to position [1195, 0]
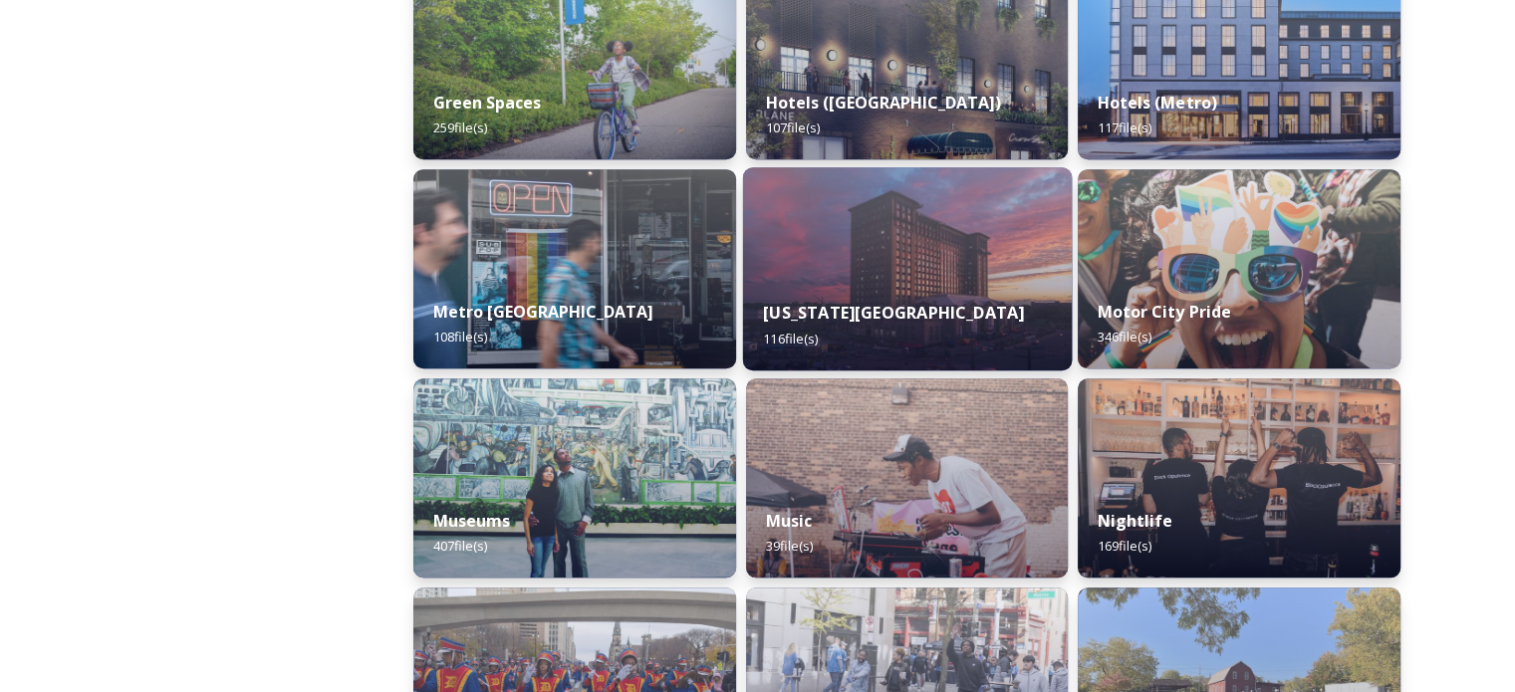
click at [907, 304] on strong "[US_STATE][GEOGRAPHIC_DATA]" at bounding box center [893, 313] width 261 height 22
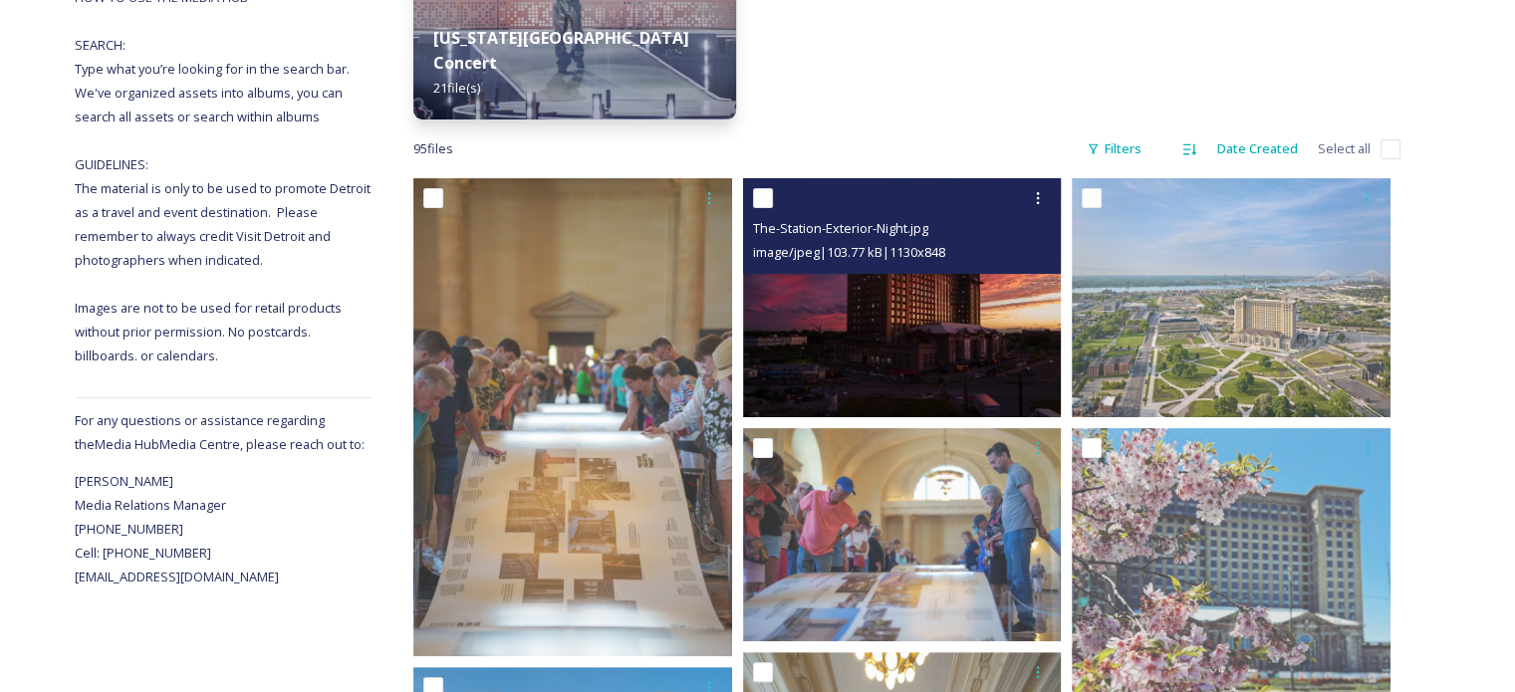
scroll to position [598, 0]
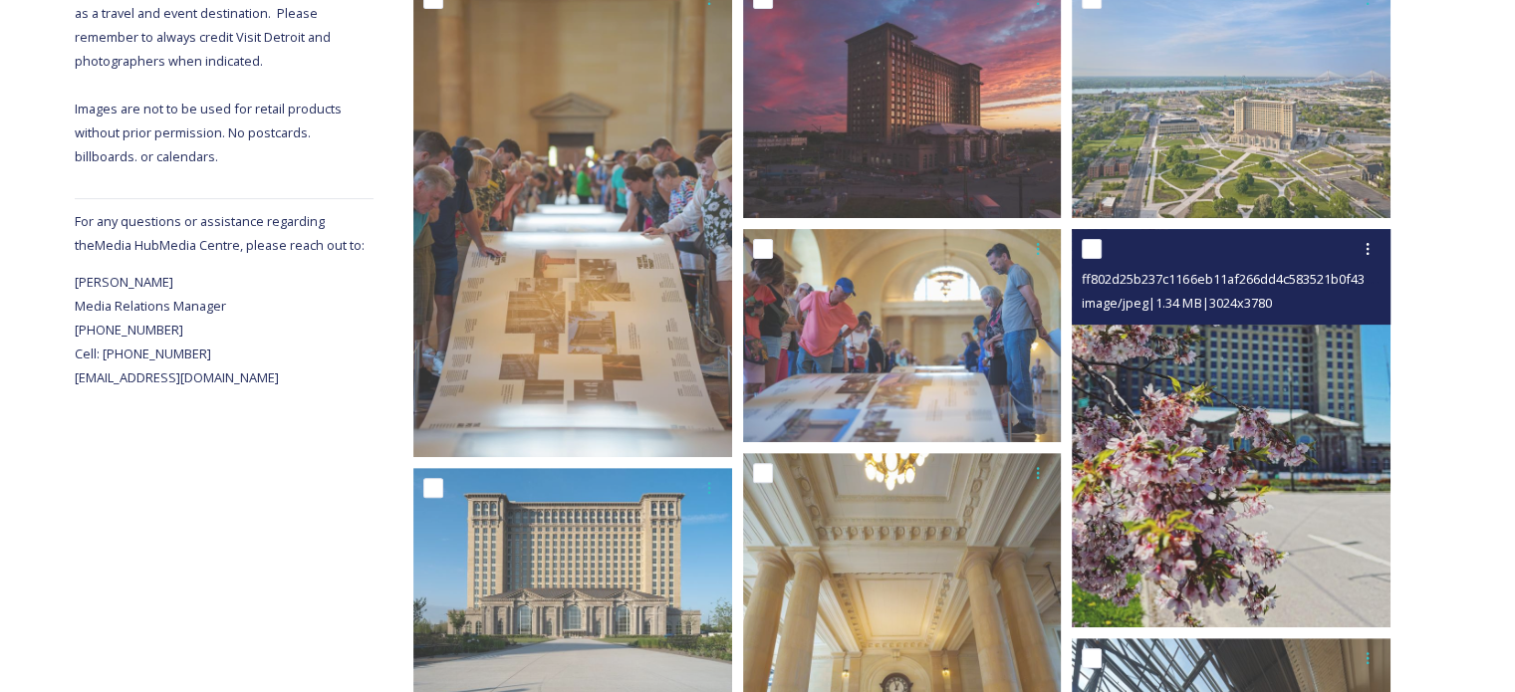
click at [1254, 392] on img at bounding box center [1231, 428] width 319 height 398
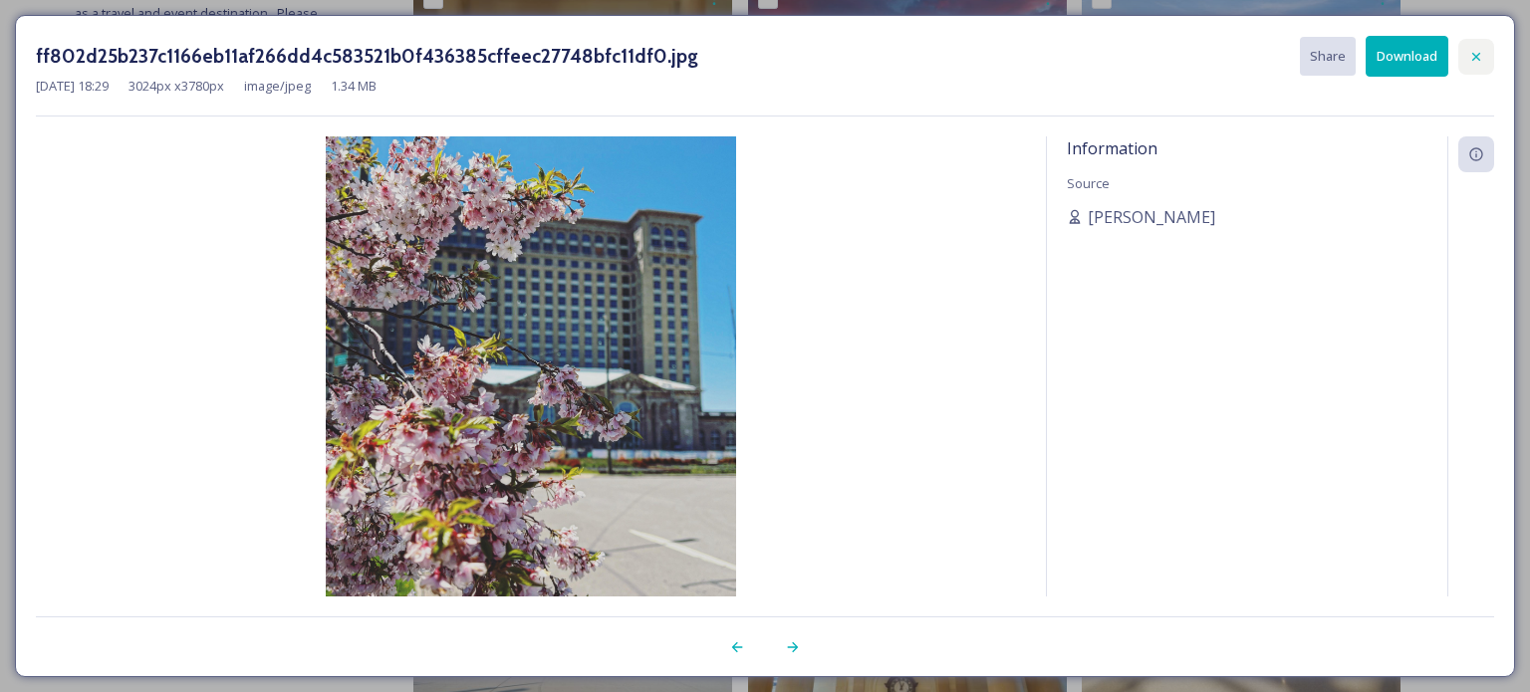
click at [1480, 52] on icon at bounding box center [1476, 57] width 16 height 16
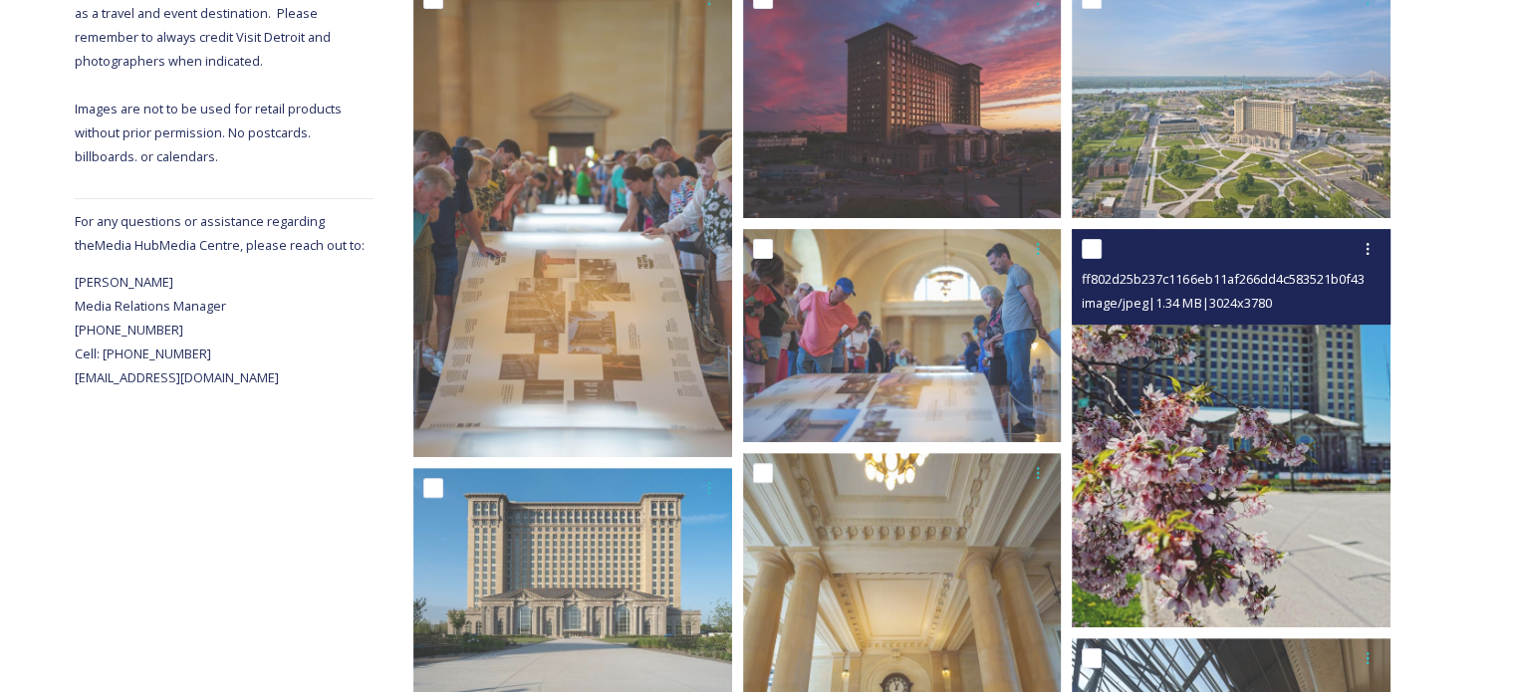
click at [1290, 368] on img at bounding box center [1231, 428] width 319 height 398
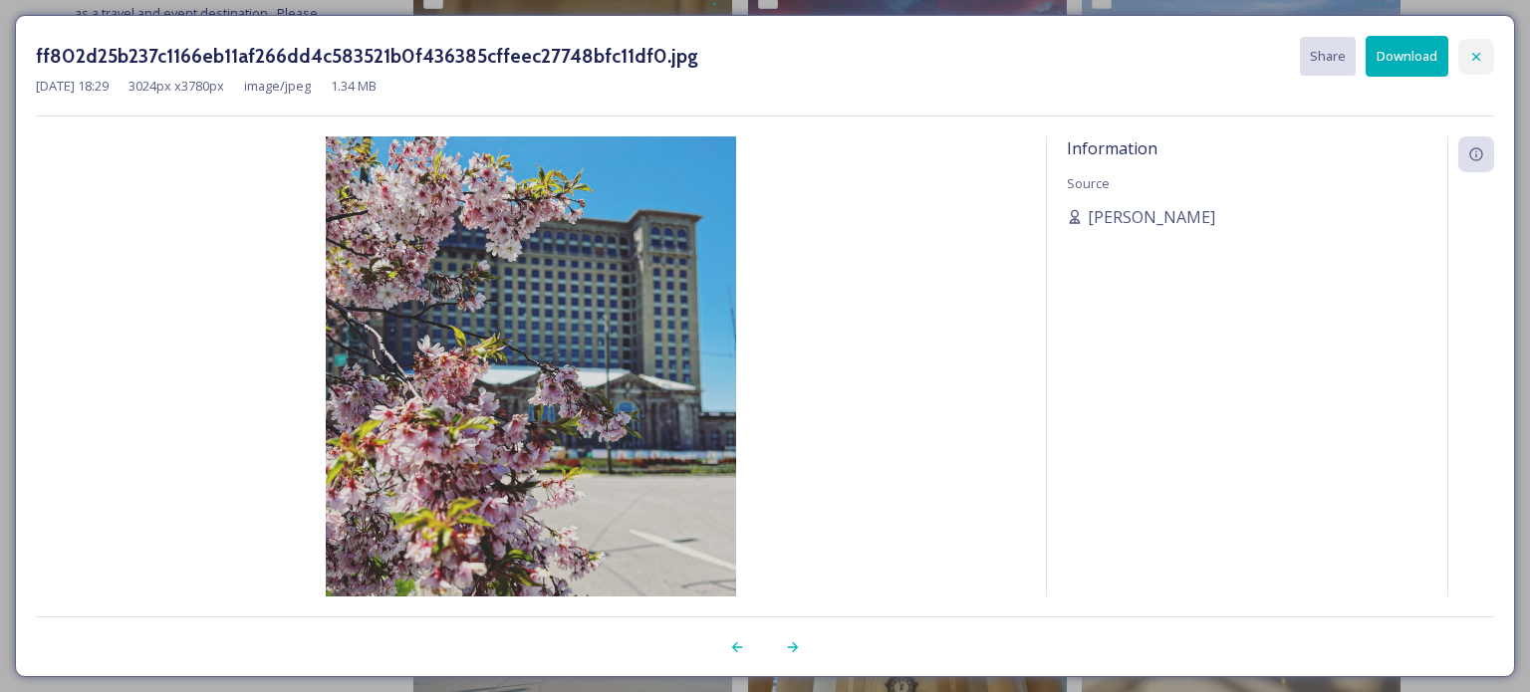
click at [1481, 59] on icon at bounding box center [1476, 57] width 16 height 16
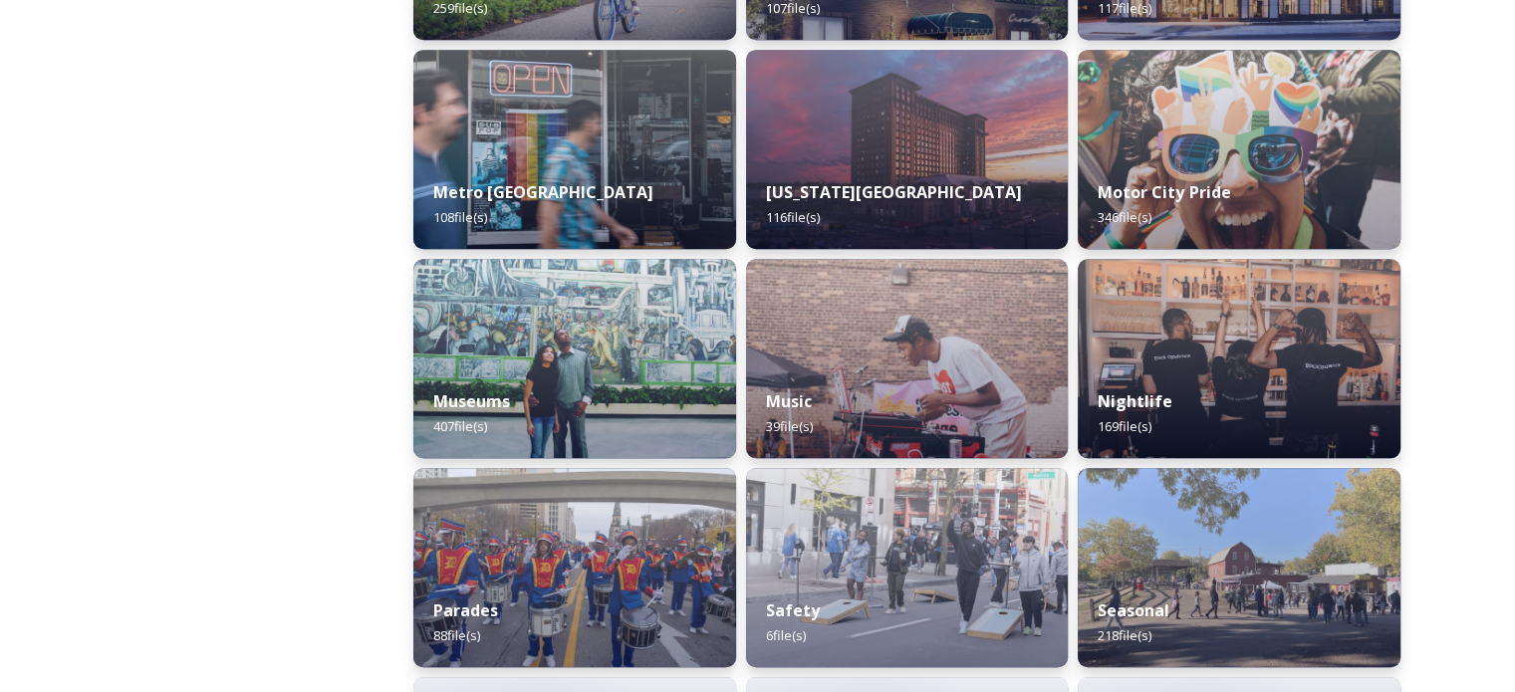
scroll to position [1395, 0]
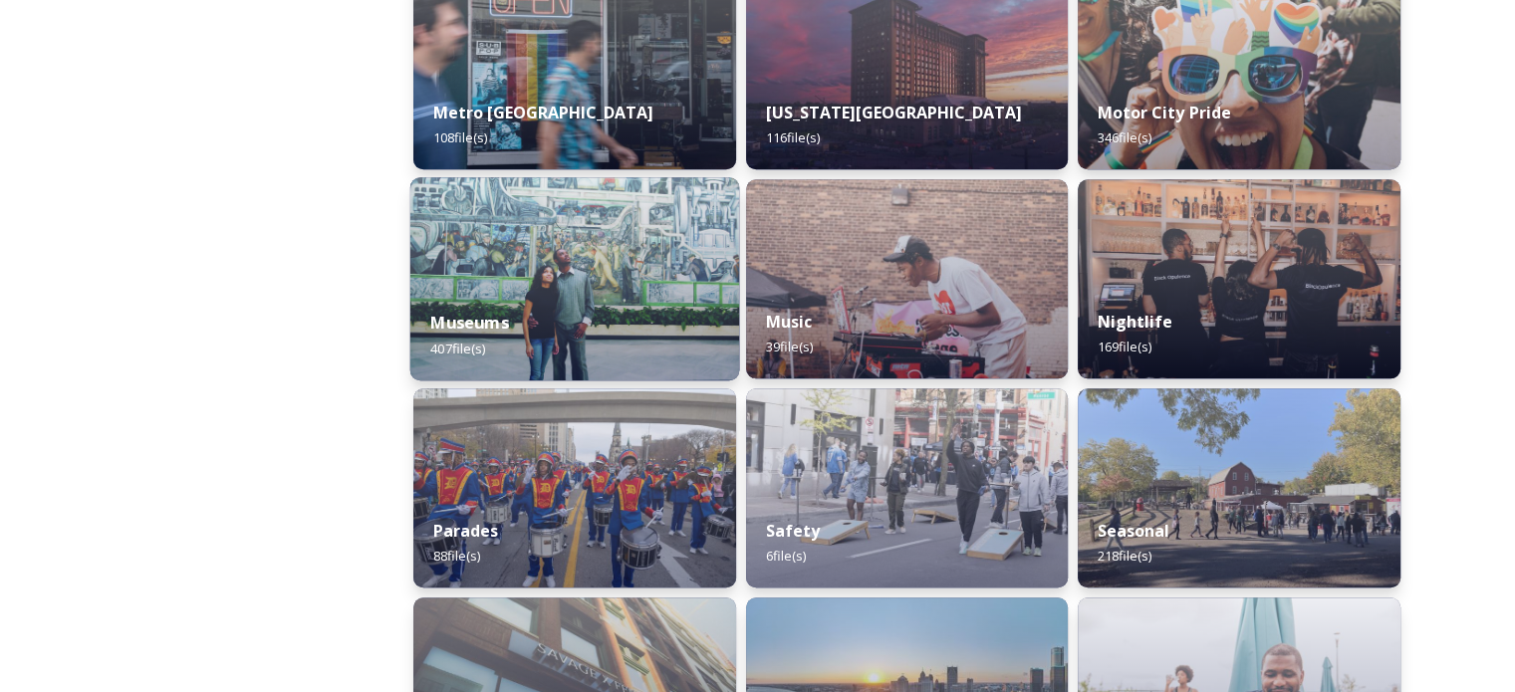
click at [604, 305] on div "Museums 407 file(s)" at bounding box center [574, 335] width 329 height 91
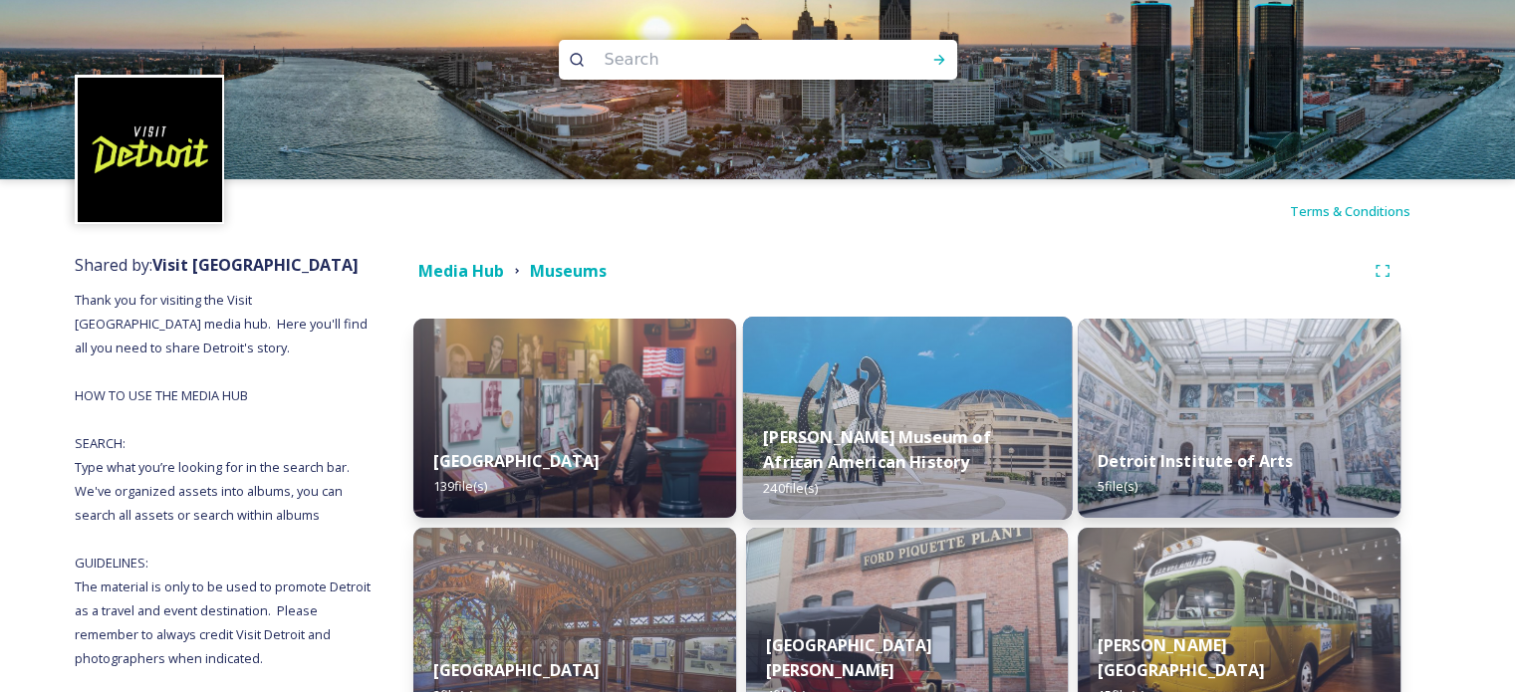
click at [959, 412] on div "[PERSON_NAME] Museum of African American History 240 file(s)" at bounding box center [906, 462] width 329 height 116
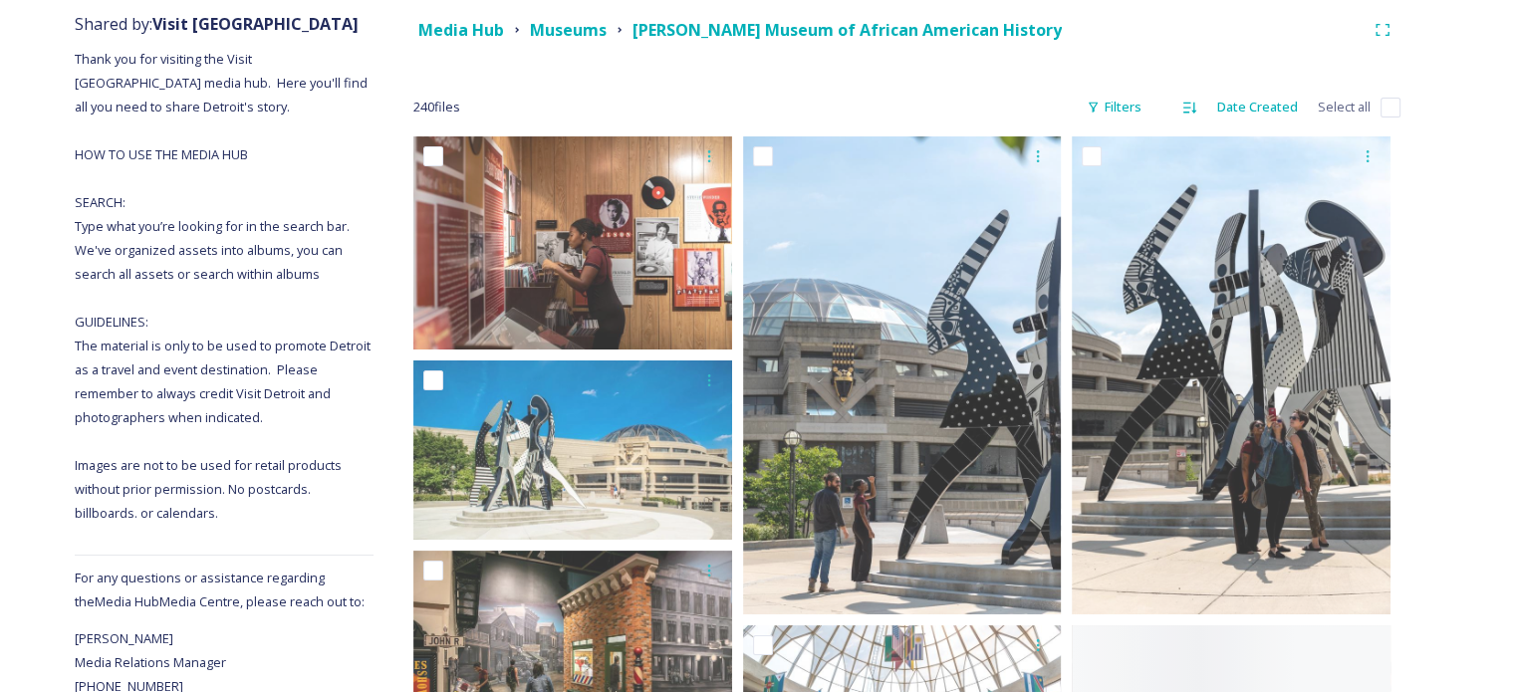
scroll to position [299, 0]
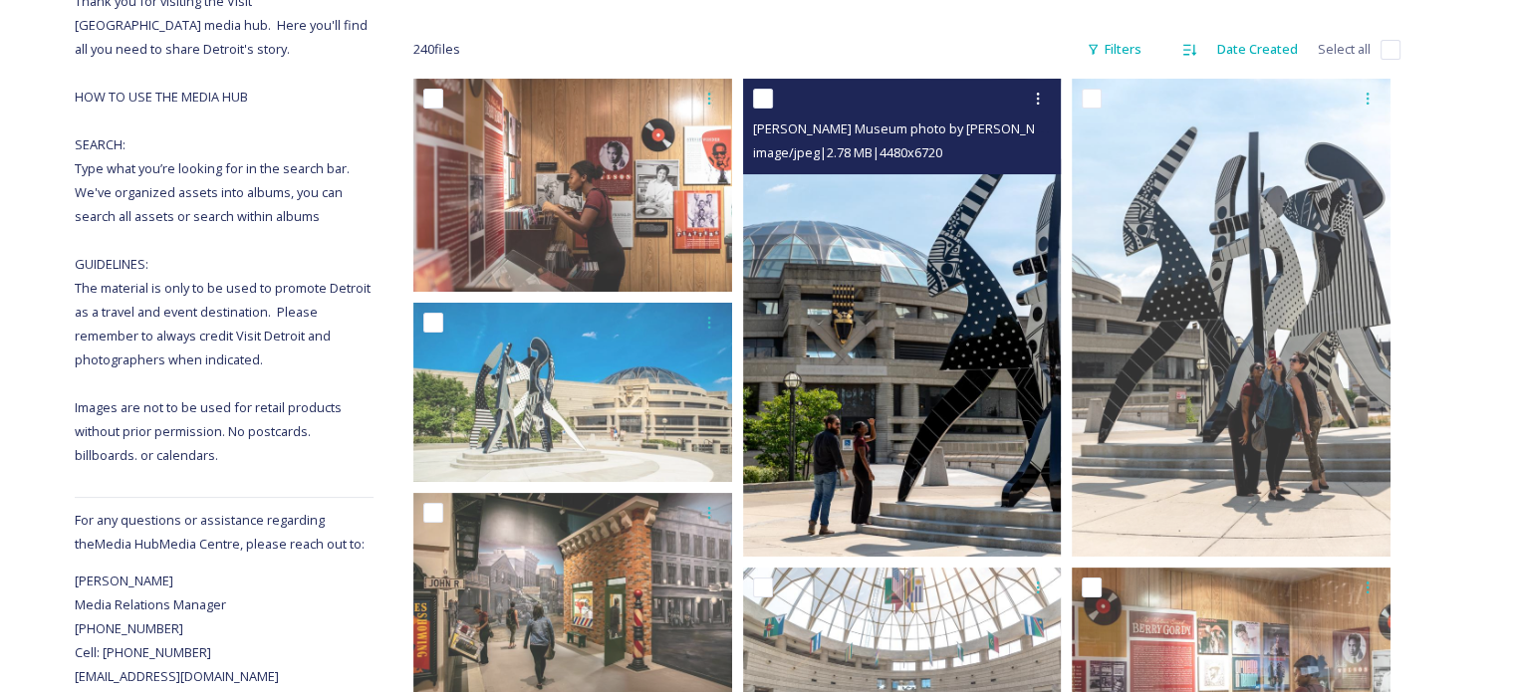
click at [961, 426] on img at bounding box center [902, 318] width 319 height 478
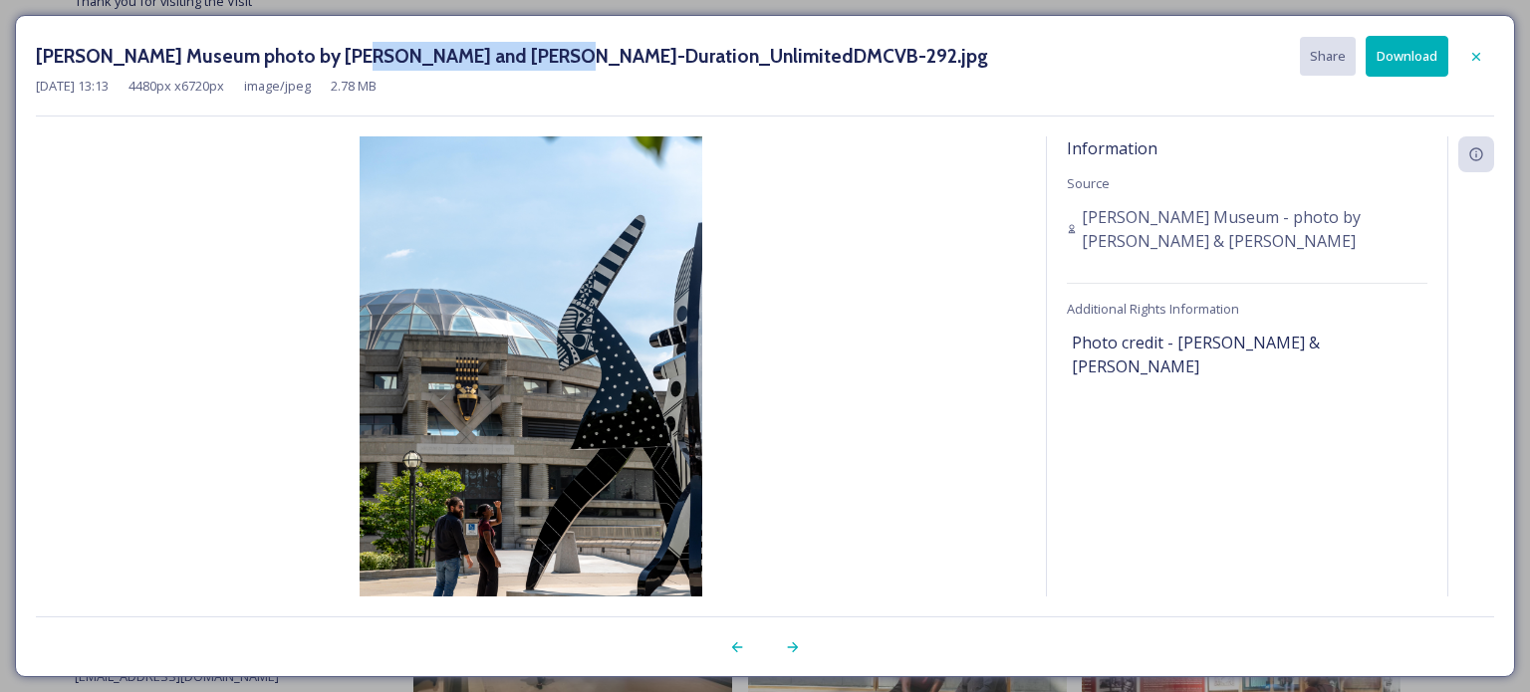
drag, startPoint x: 519, startPoint y: 53, endPoint x: 336, endPoint y: 53, distance: 183.3
click at [336, 53] on h3 "[PERSON_NAME] Museum photo by [PERSON_NAME] and [PERSON_NAME]-Duration_Unlimite…" at bounding box center [512, 56] width 952 height 29
copy h3 "[PERSON_NAME] and [PERSON_NAME]"
click at [1474, 60] on icon at bounding box center [1476, 57] width 16 height 16
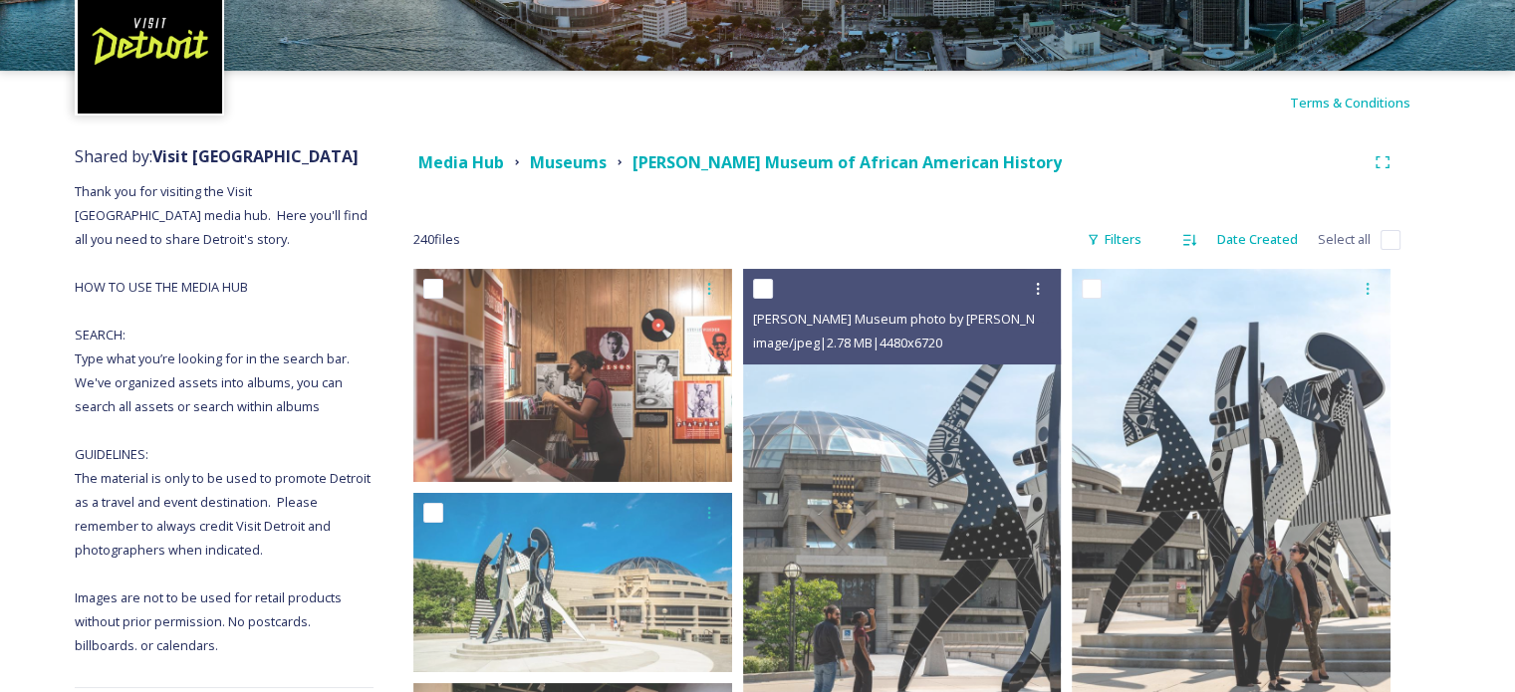
scroll to position [0, 0]
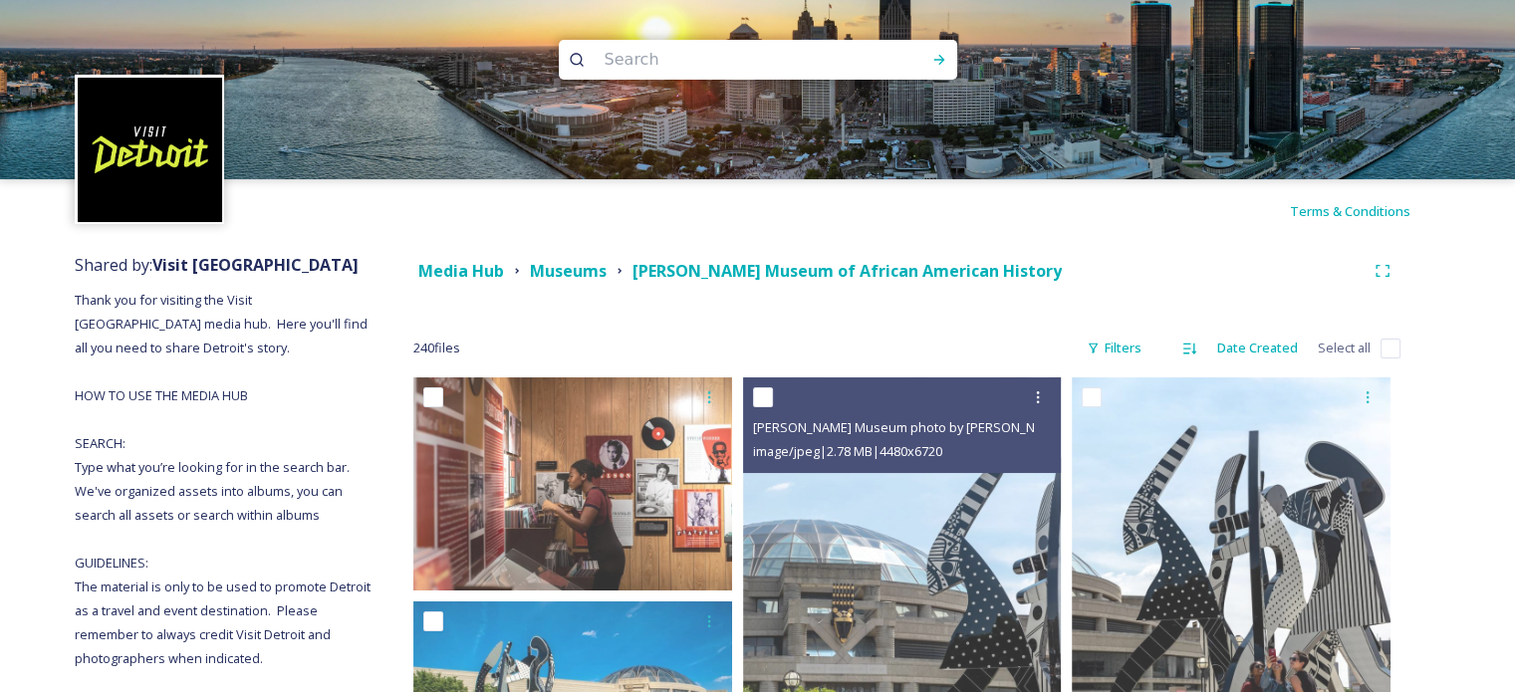
click at [637, 63] on input at bounding box center [731, 60] width 273 height 44
type input "mural"
type input "3"
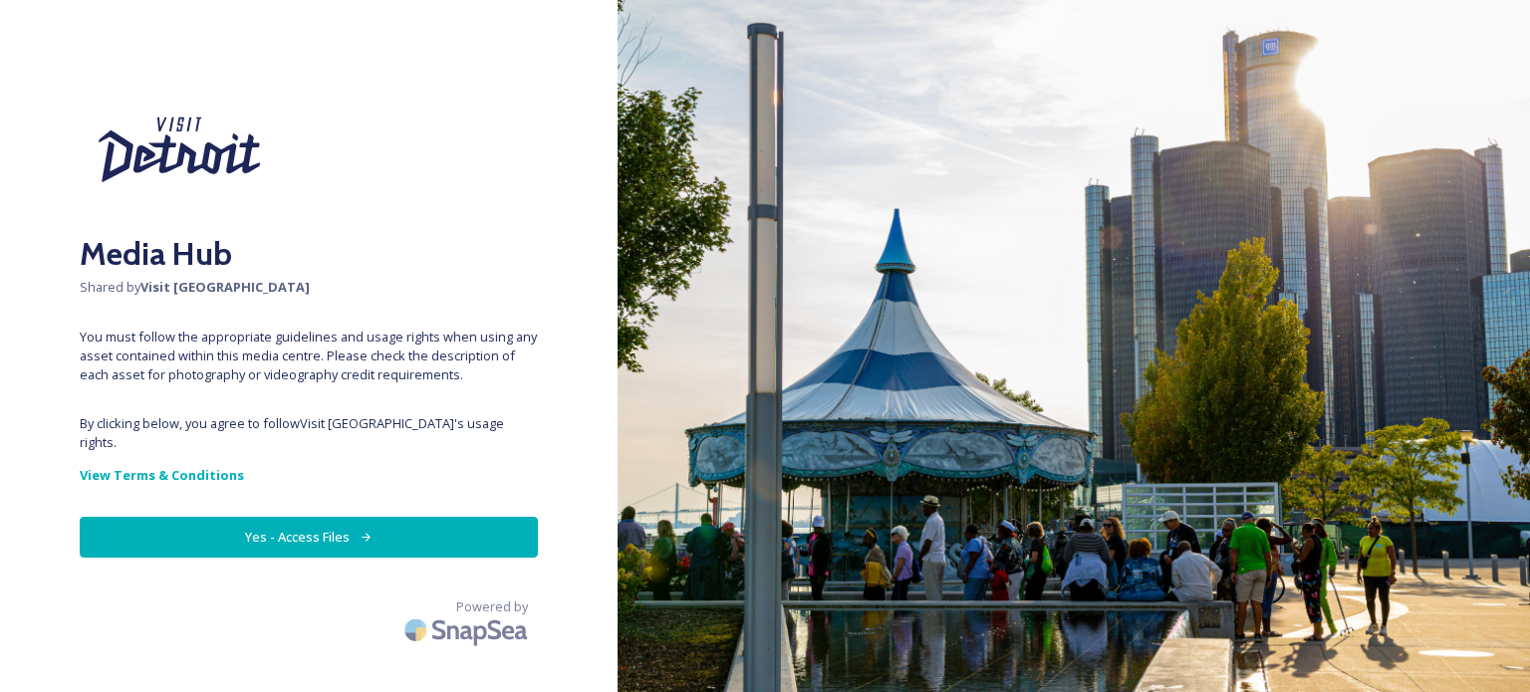
click at [351, 518] on button "Yes - Access Files" at bounding box center [309, 537] width 458 height 41
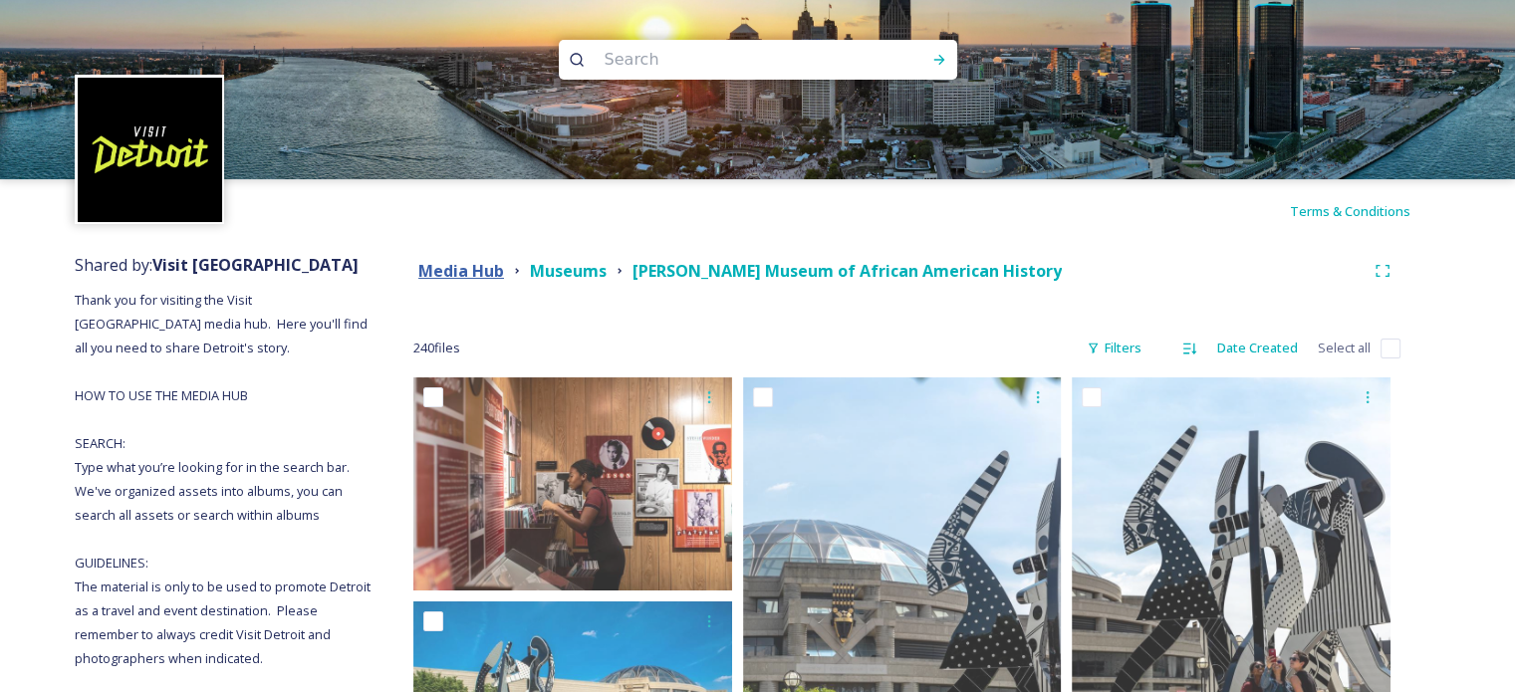
click at [442, 271] on strong "Media Hub" at bounding box center [461, 271] width 86 height 22
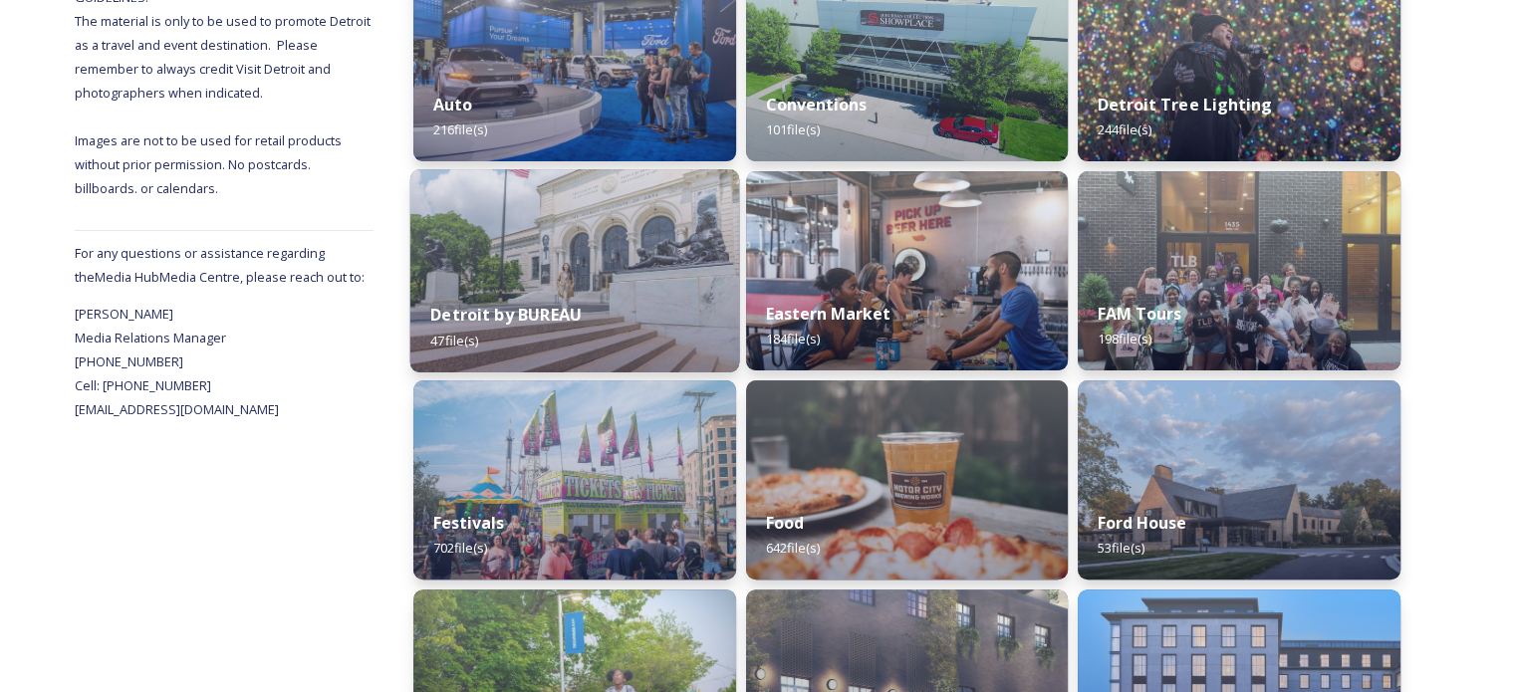
scroll to position [598, 0]
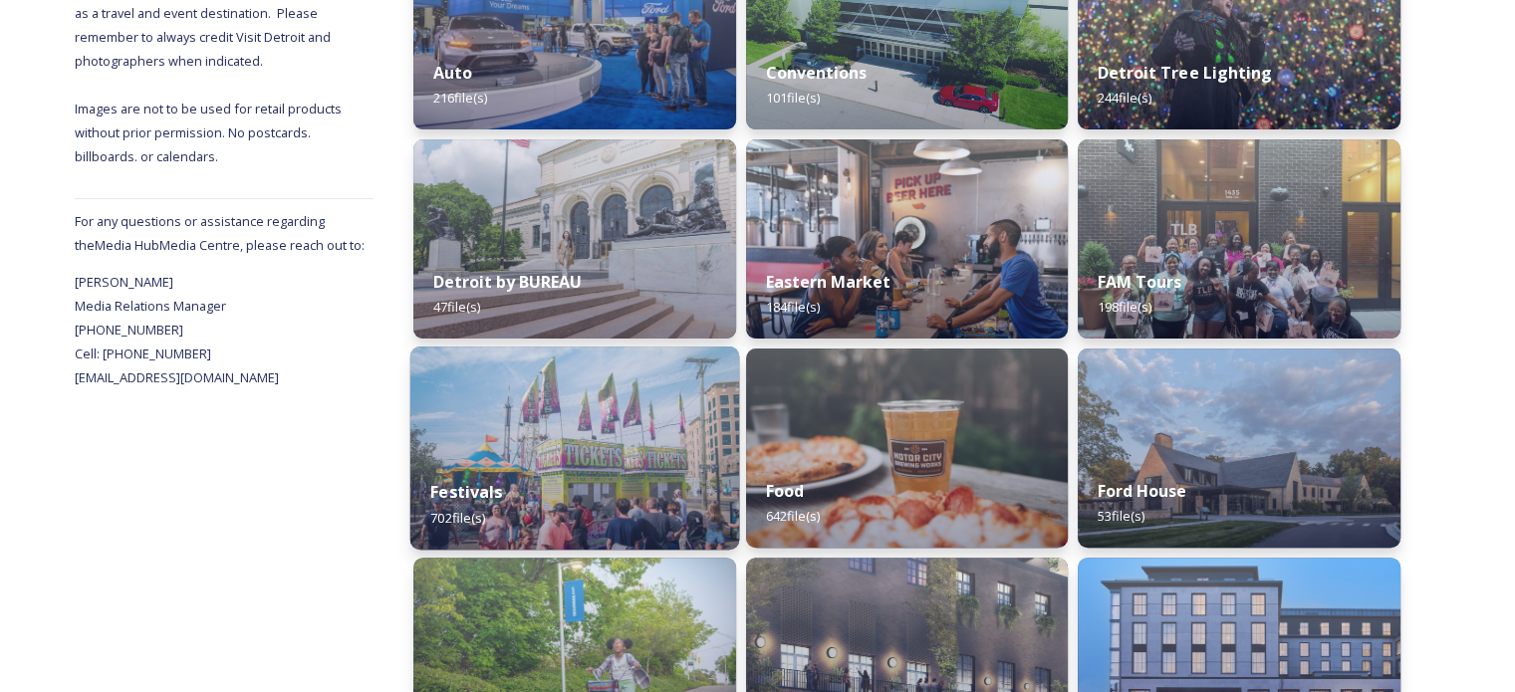
click at [562, 467] on div "Festivals 702 file(s)" at bounding box center [574, 504] width 329 height 91
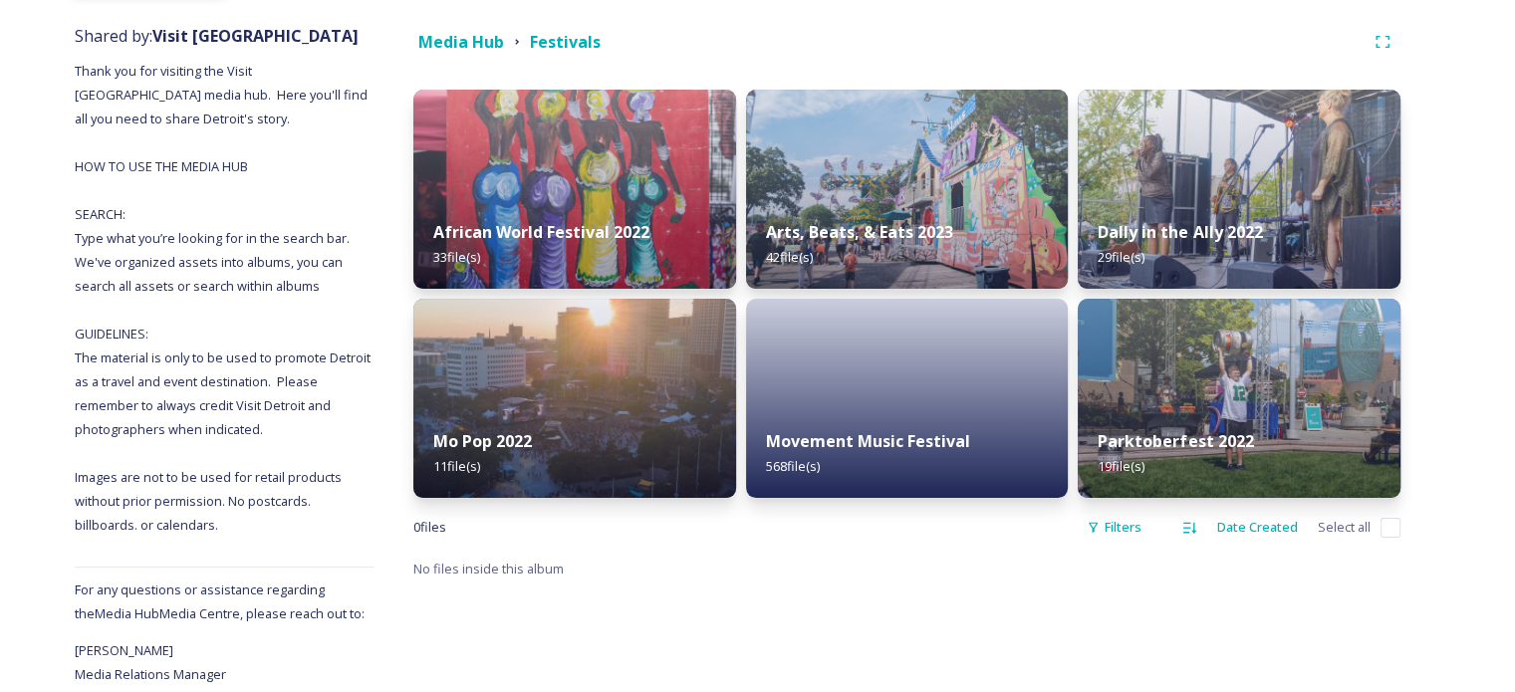
scroll to position [294, 0]
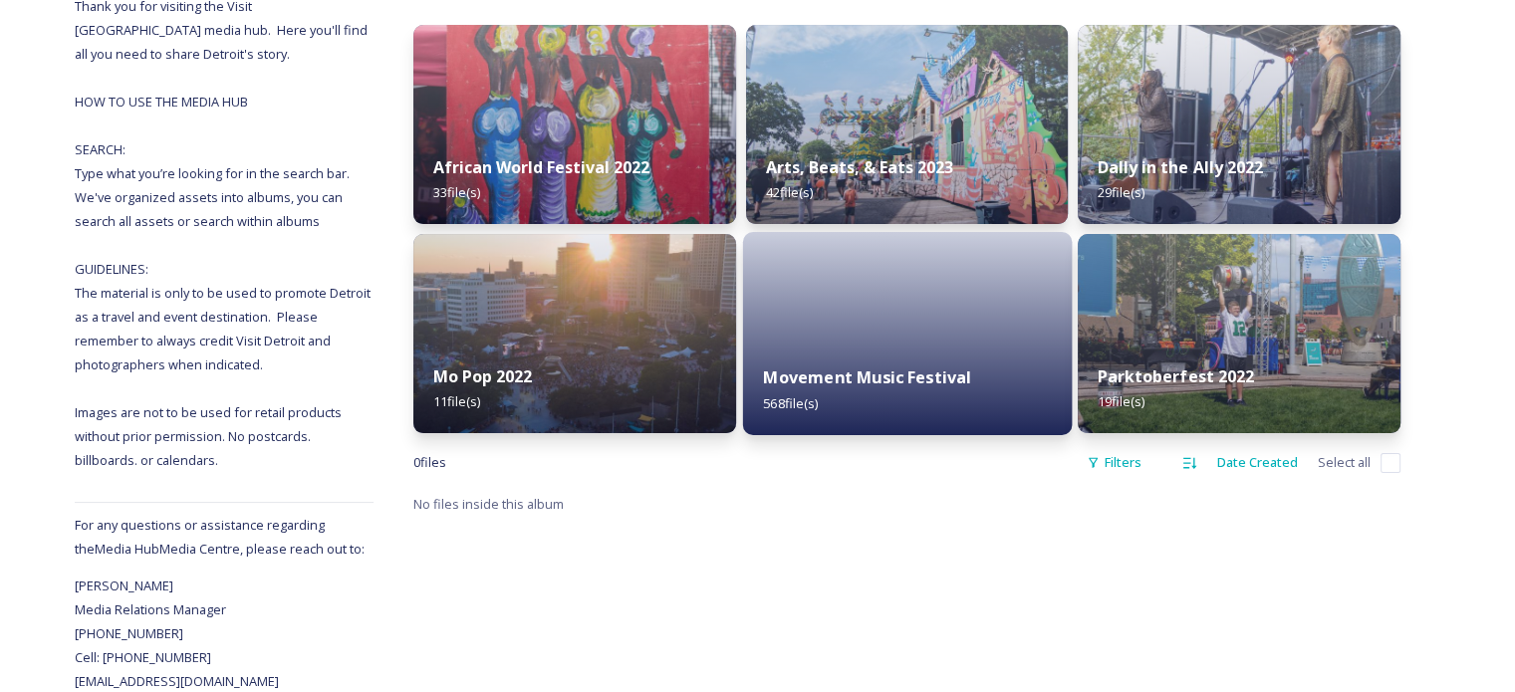
click at [904, 367] on strong "Movement Music Festival" at bounding box center [867, 378] width 208 height 22
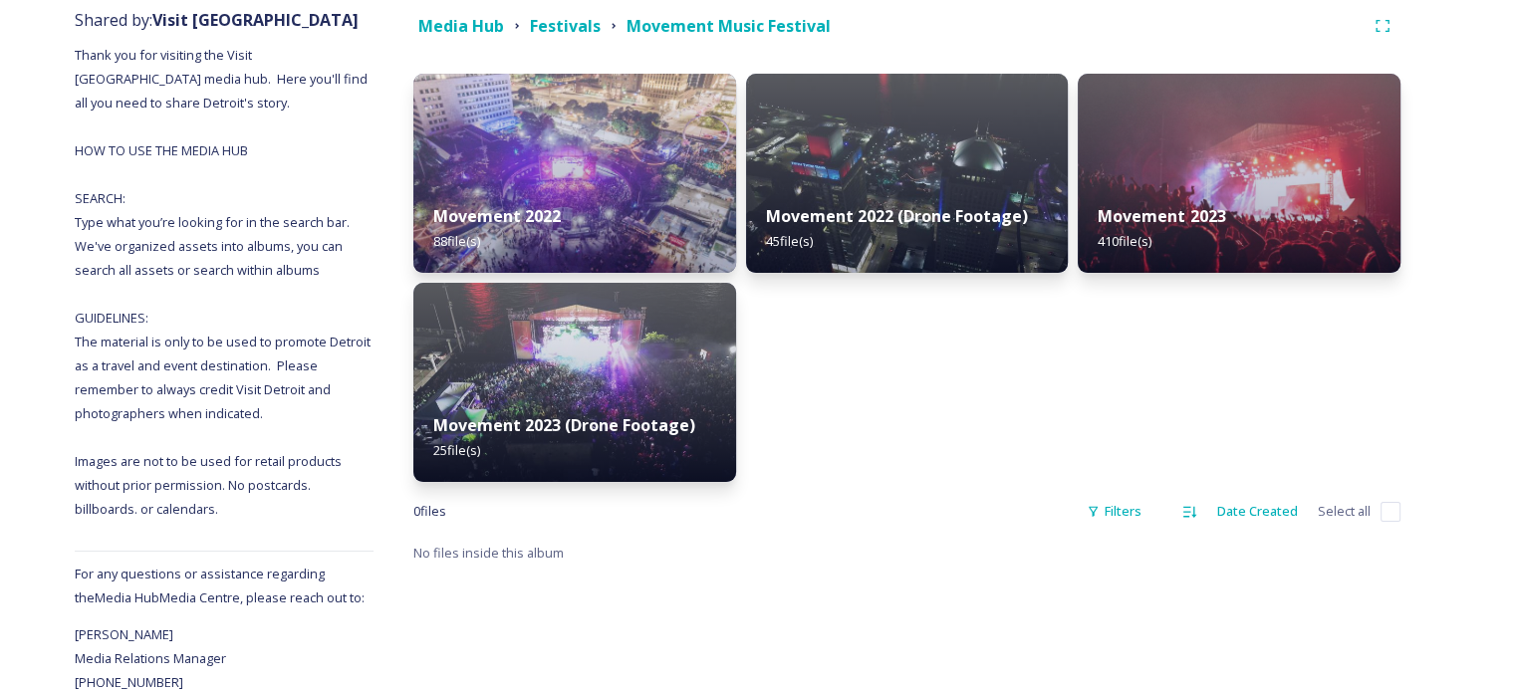
scroll to position [294, 0]
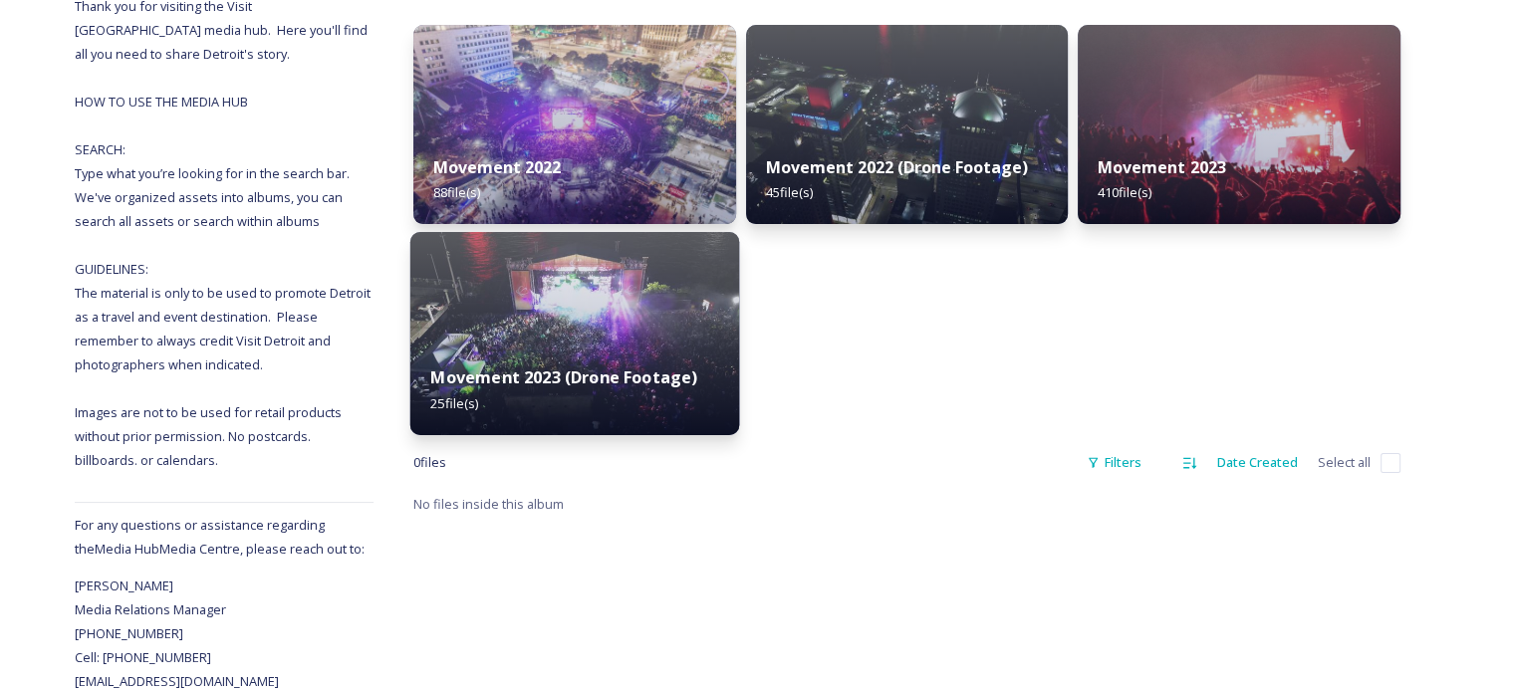
click at [671, 337] on img at bounding box center [574, 333] width 329 height 203
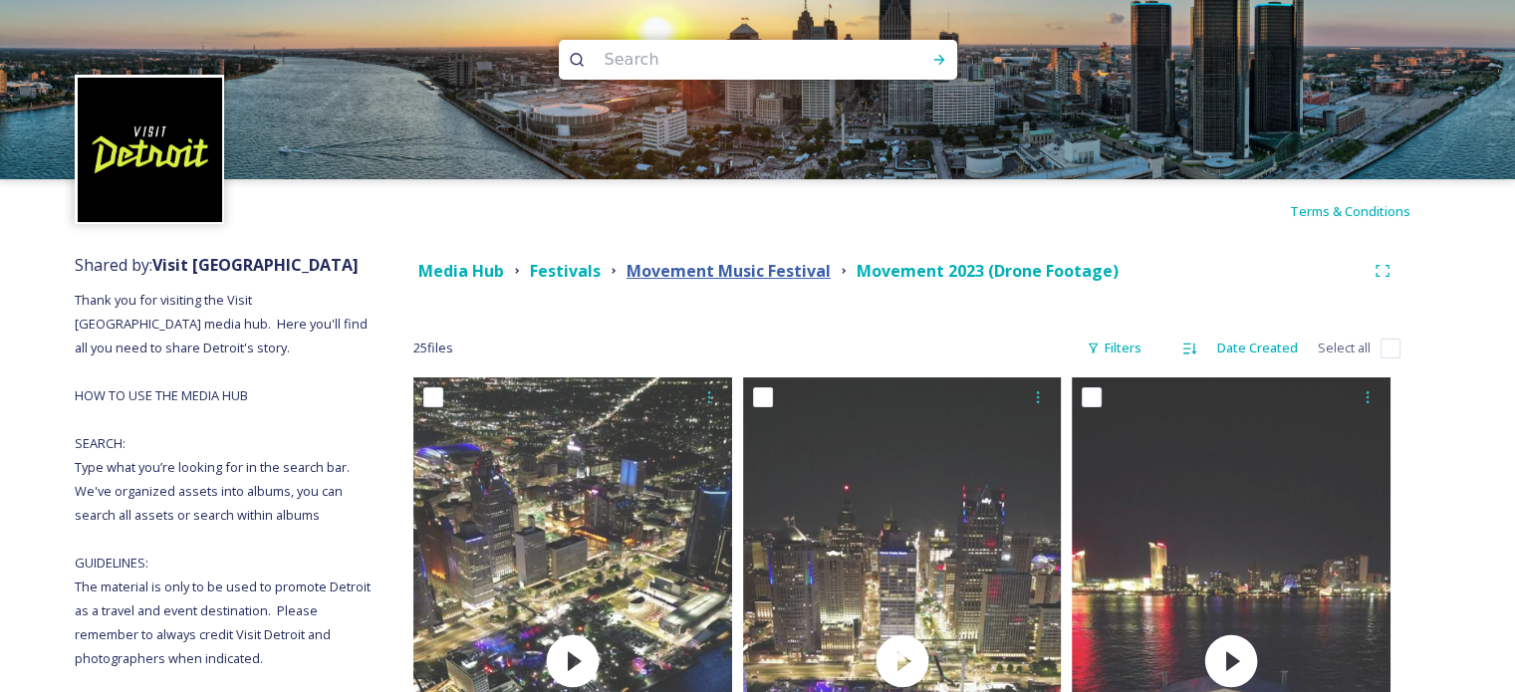
click at [693, 274] on strong "Movement Music Festival" at bounding box center [729, 271] width 204 height 22
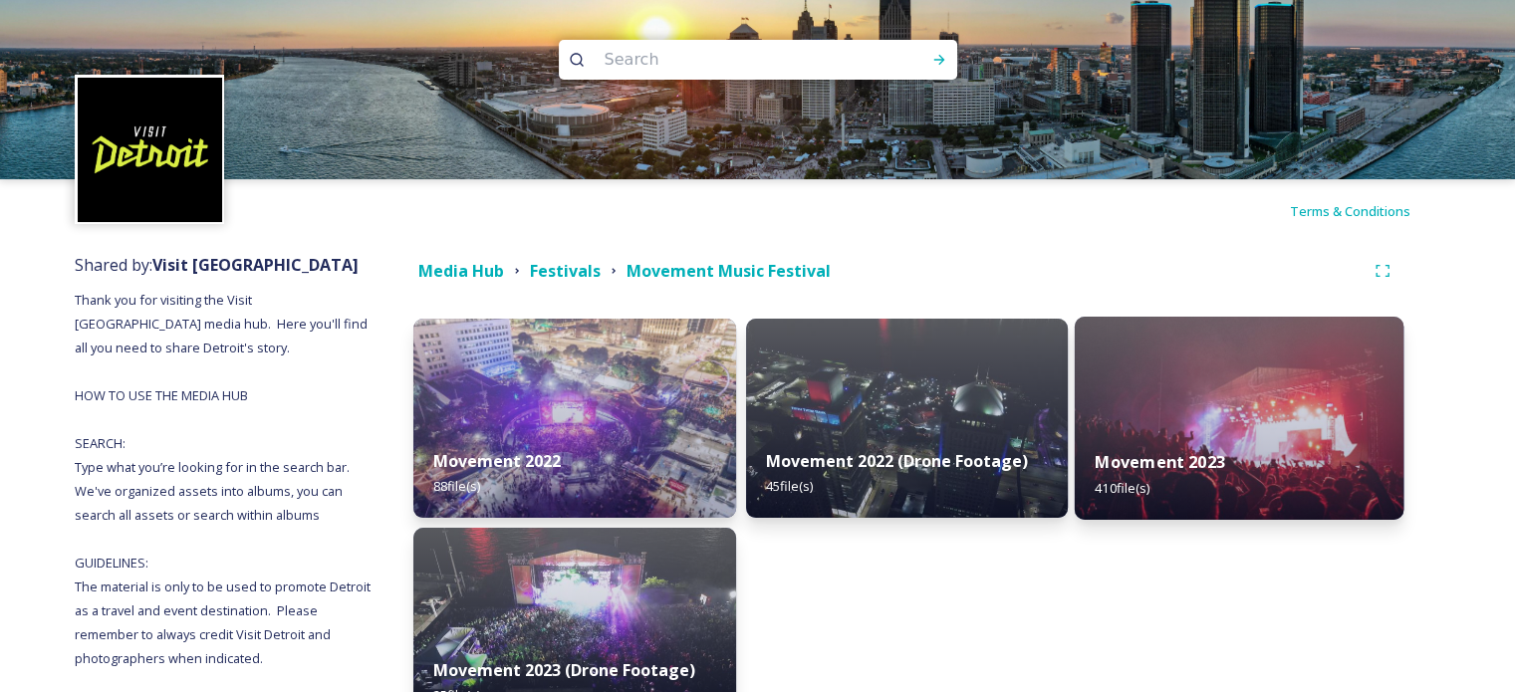
click at [1282, 394] on img at bounding box center [1239, 418] width 329 height 203
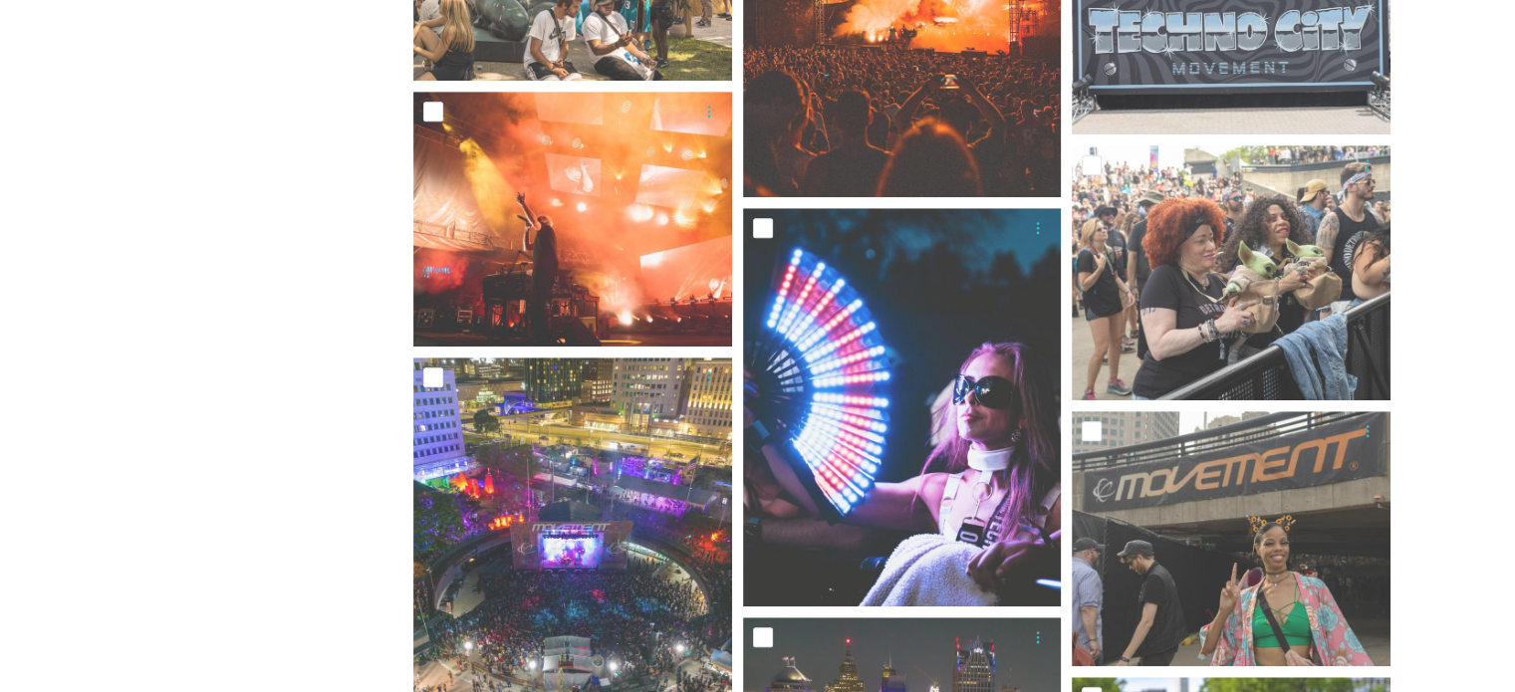
scroll to position [1594, 0]
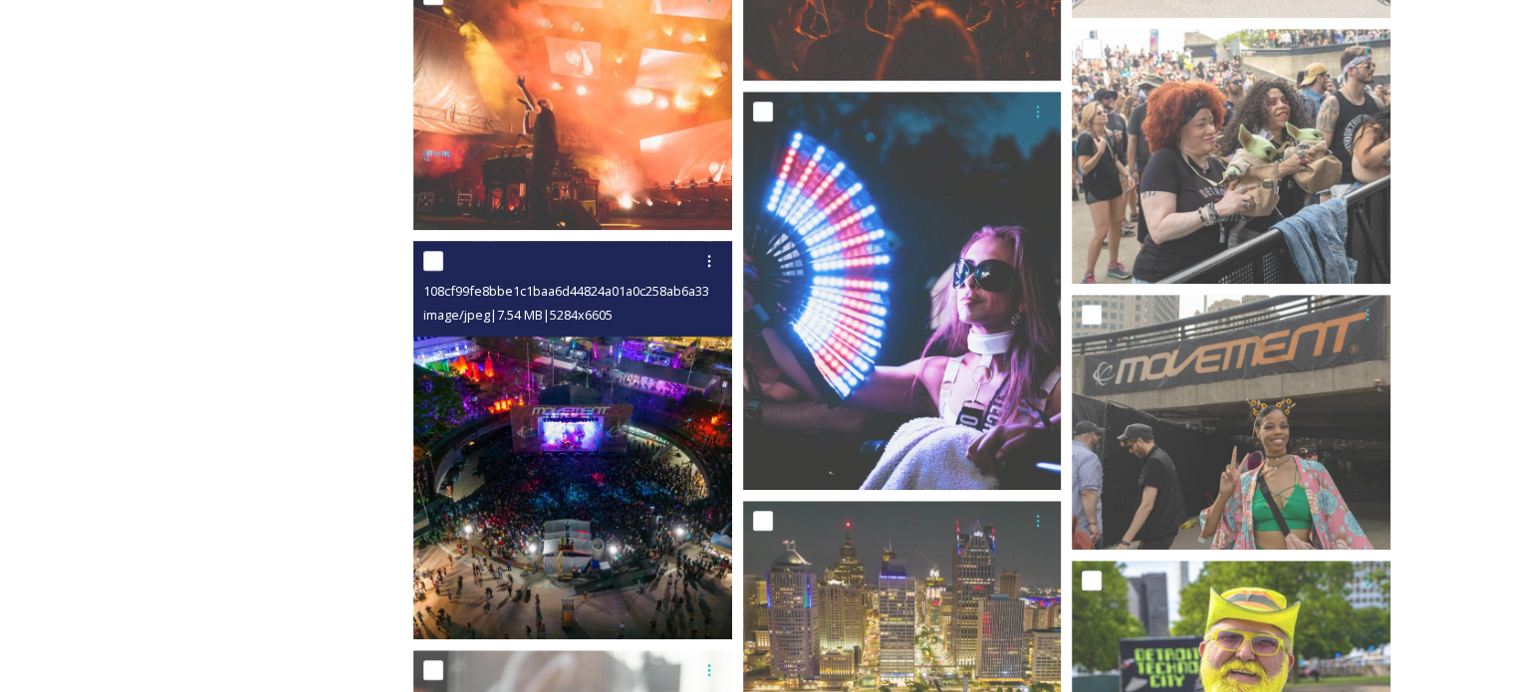
click at [567, 468] on img at bounding box center [572, 440] width 319 height 398
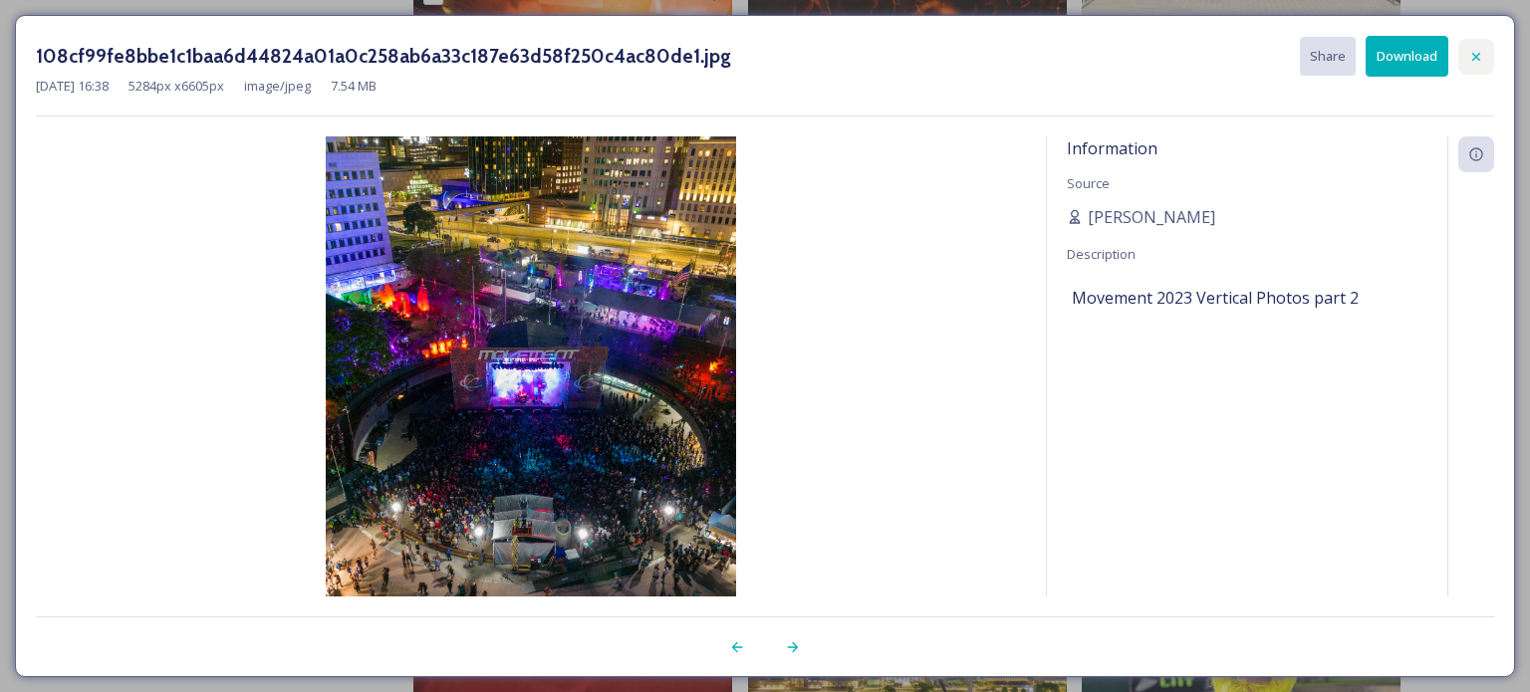
click at [1483, 52] on icon at bounding box center [1476, 57] width 16 height 16
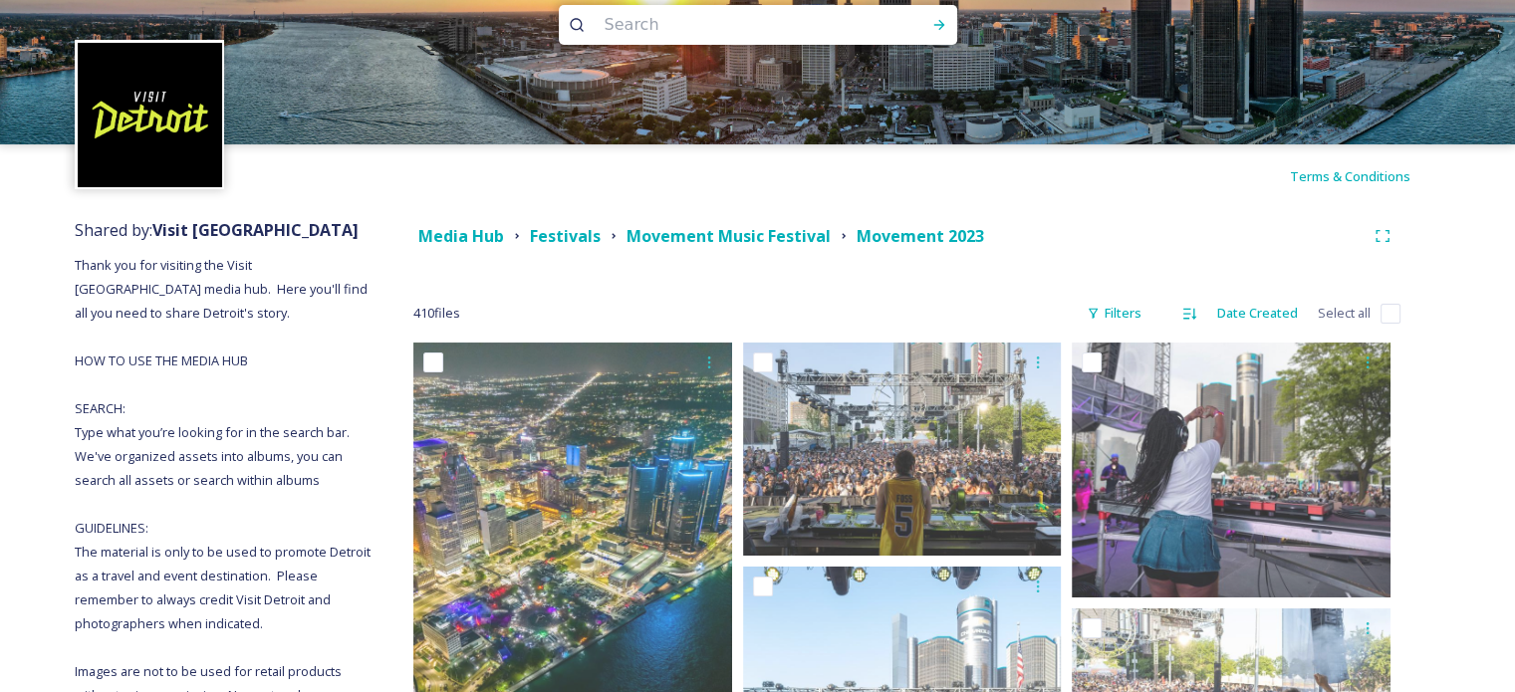
scroll to position [0, 0]
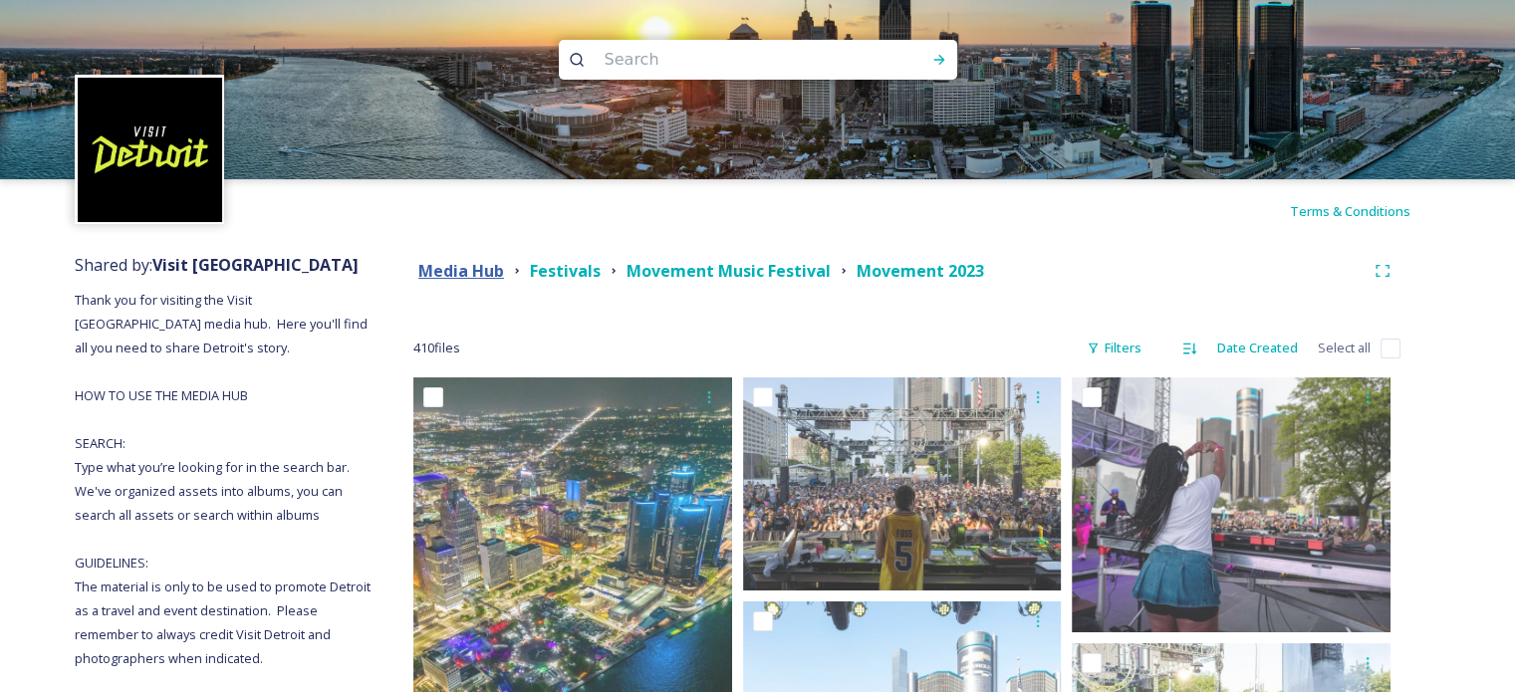
click at [456, 277] on strong "Media Hub" at bounding box center [461, 271] width 86 height 22
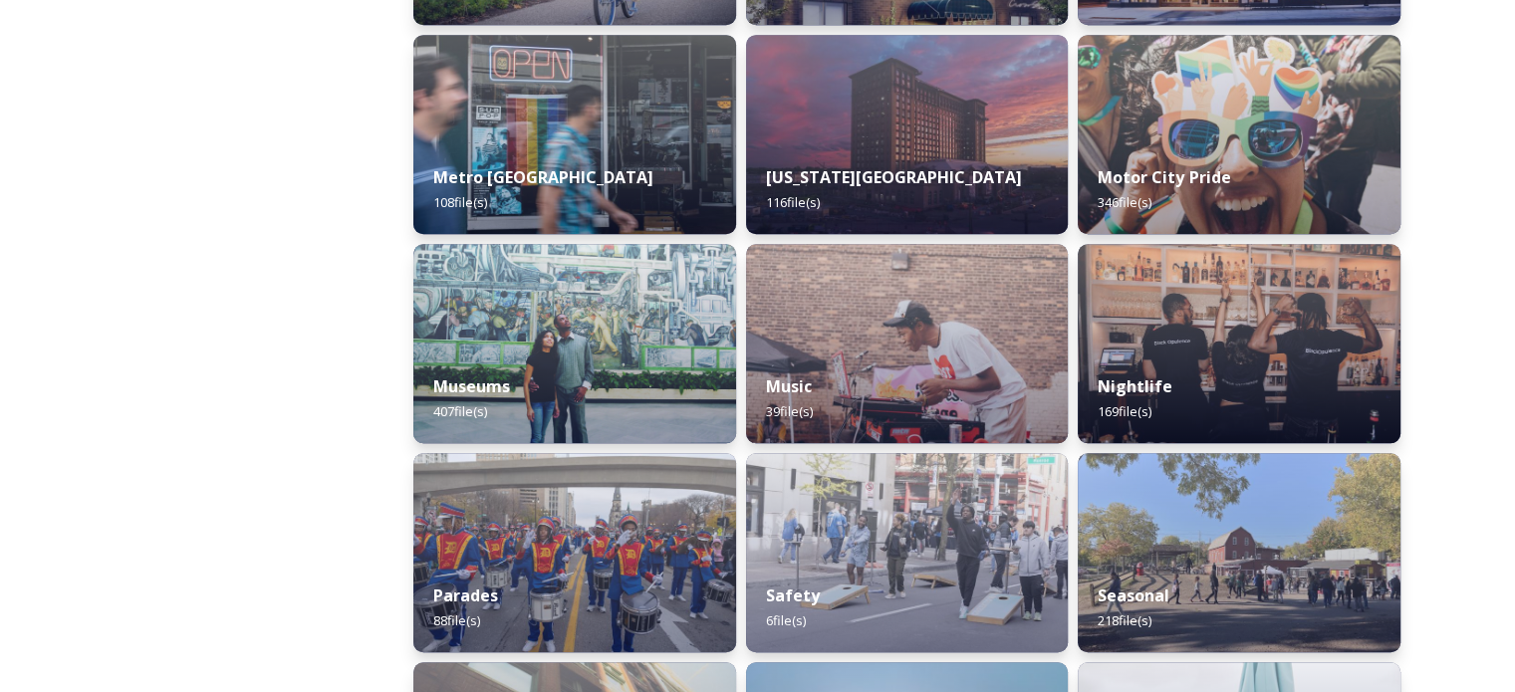
scroll to position [1395, 0]
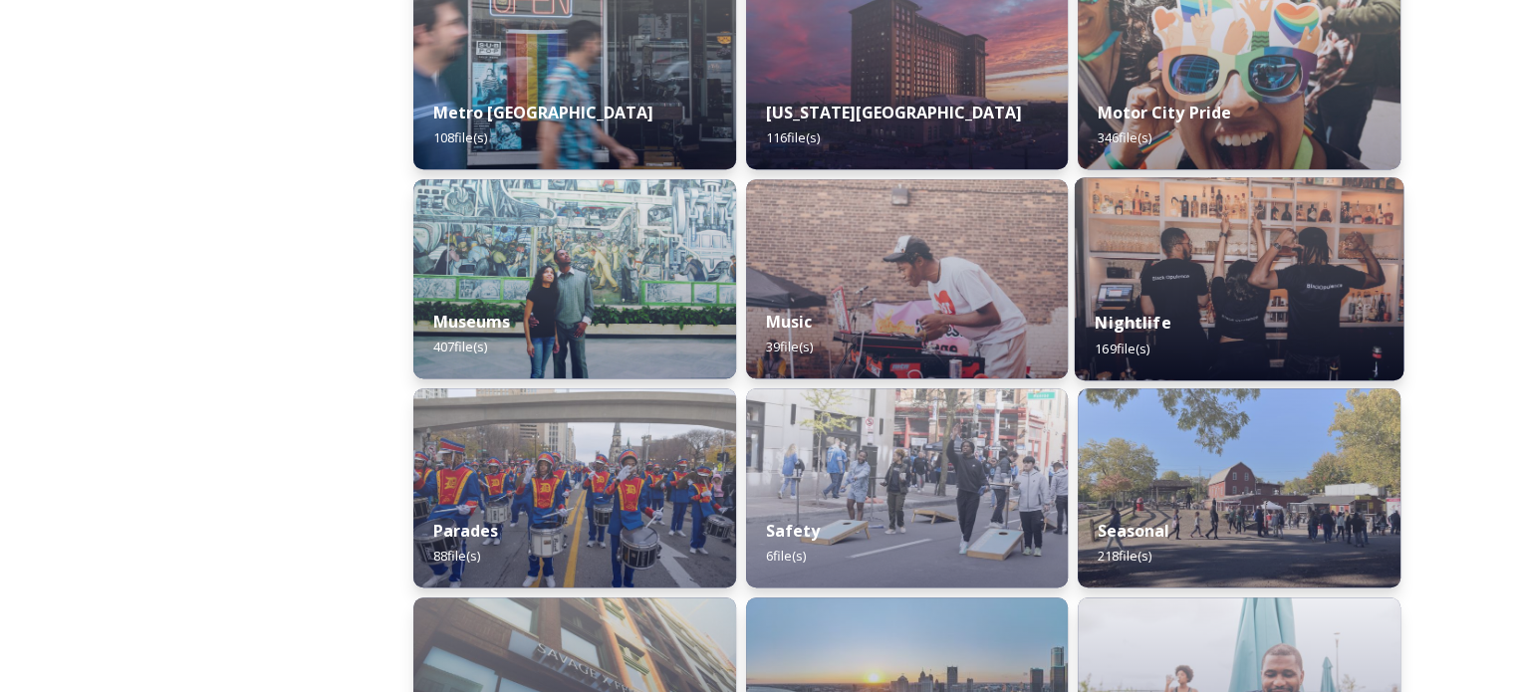
click at [1302, 309] on div "Nightlife 169 file(s)" at bounding box center [1239, 335] width 329 height 91
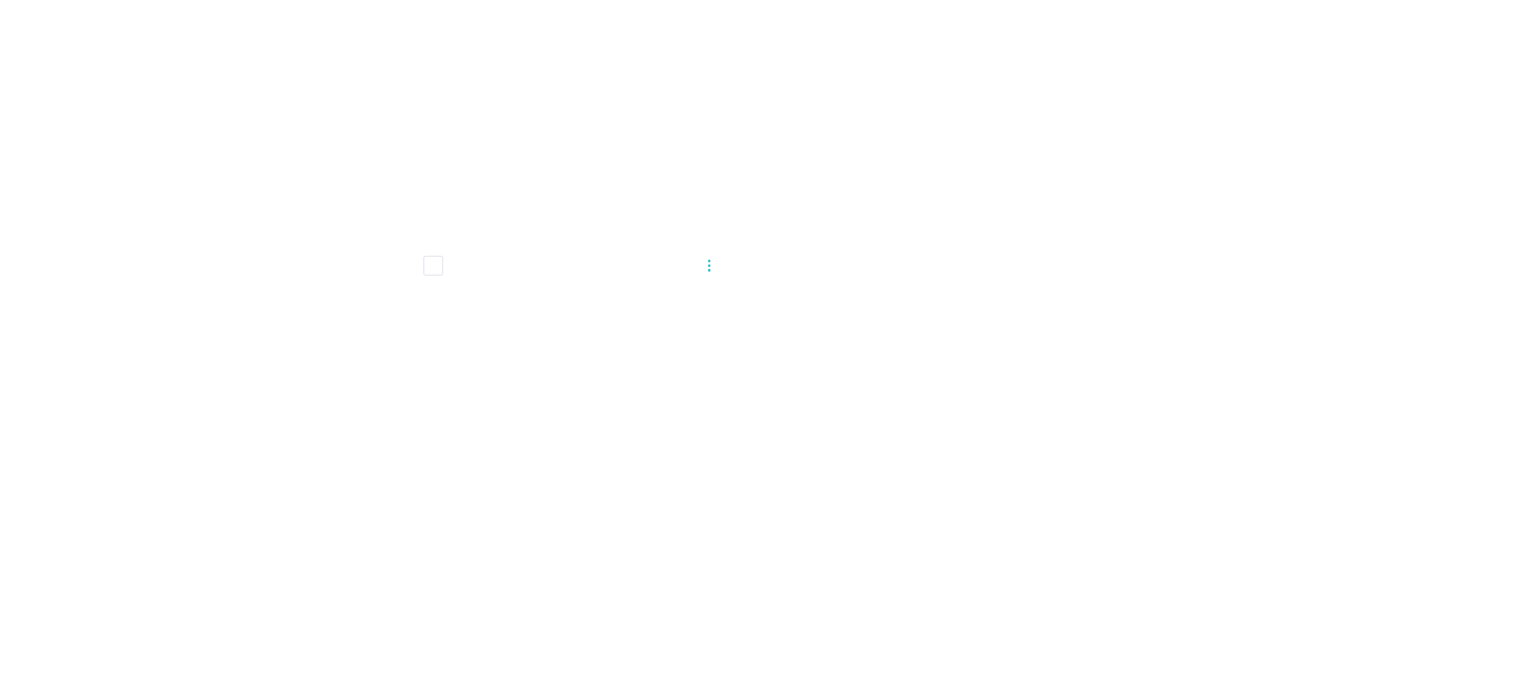
scroll to position [28328, 0]
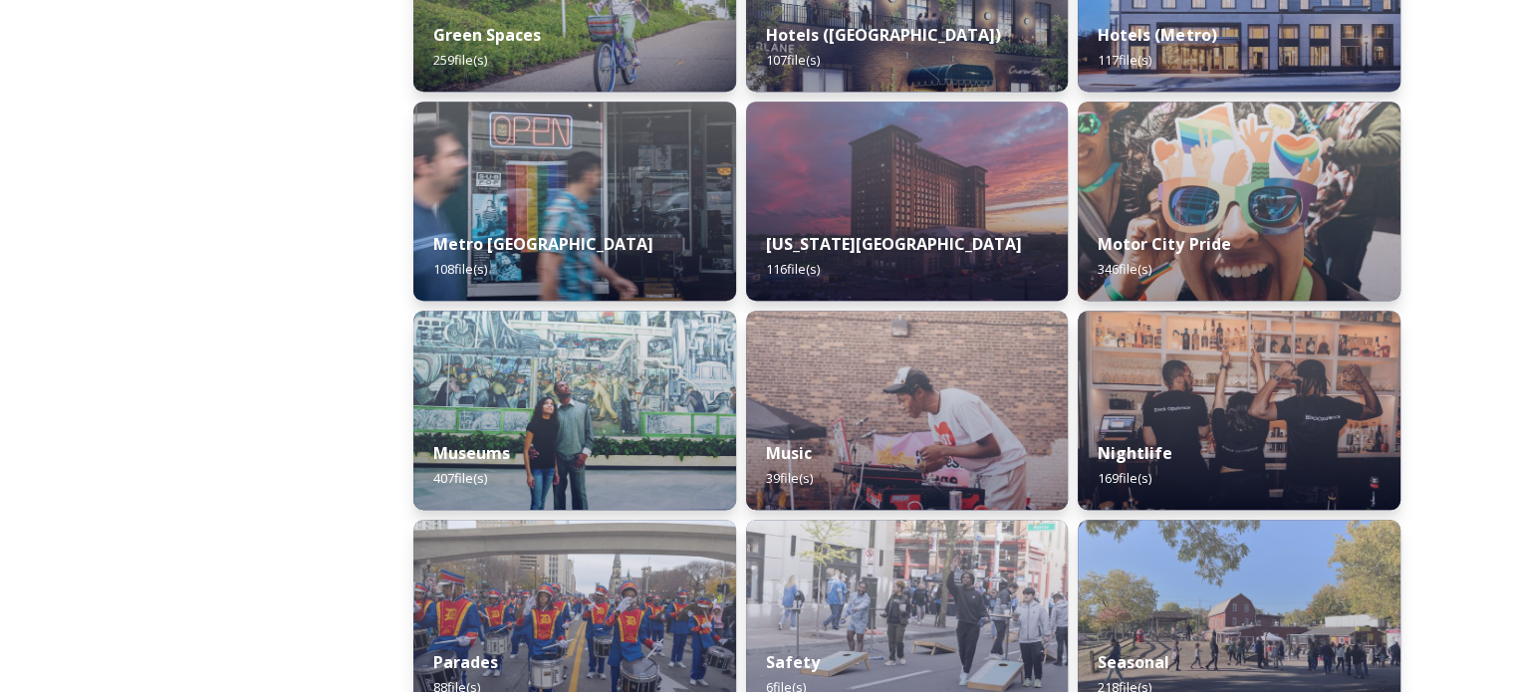
scroll to position [1295, 0]
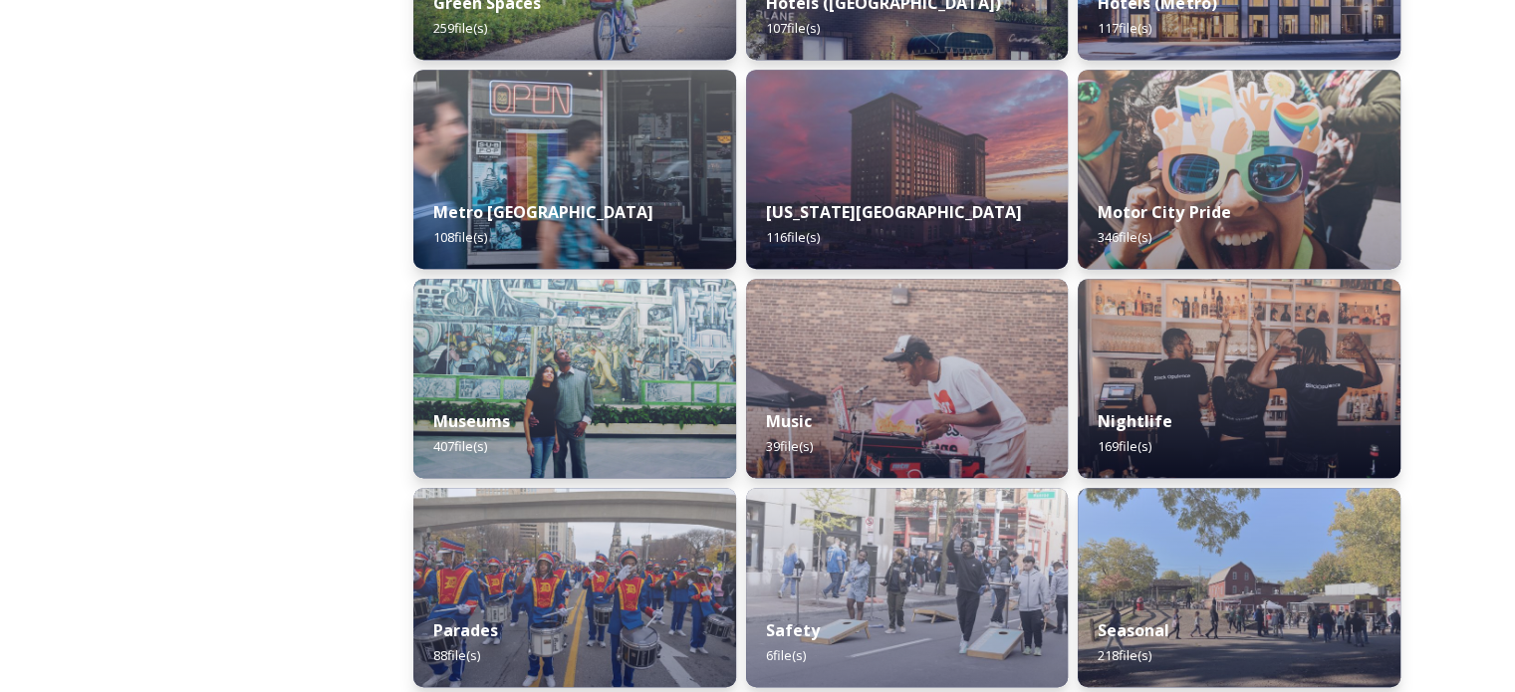
click at [866, 378] on img at bounding box center [907, 378] width 323 height 199
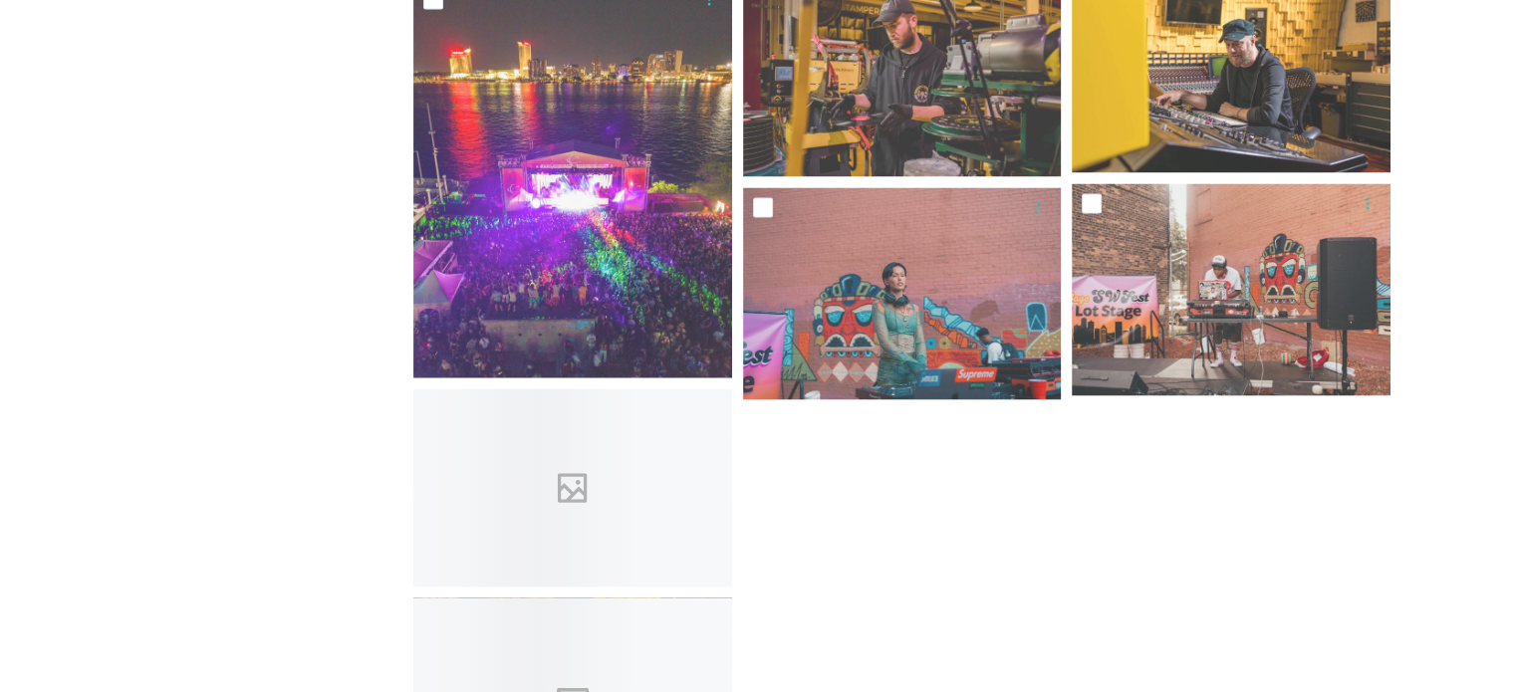
scroll to position [3586, 0]
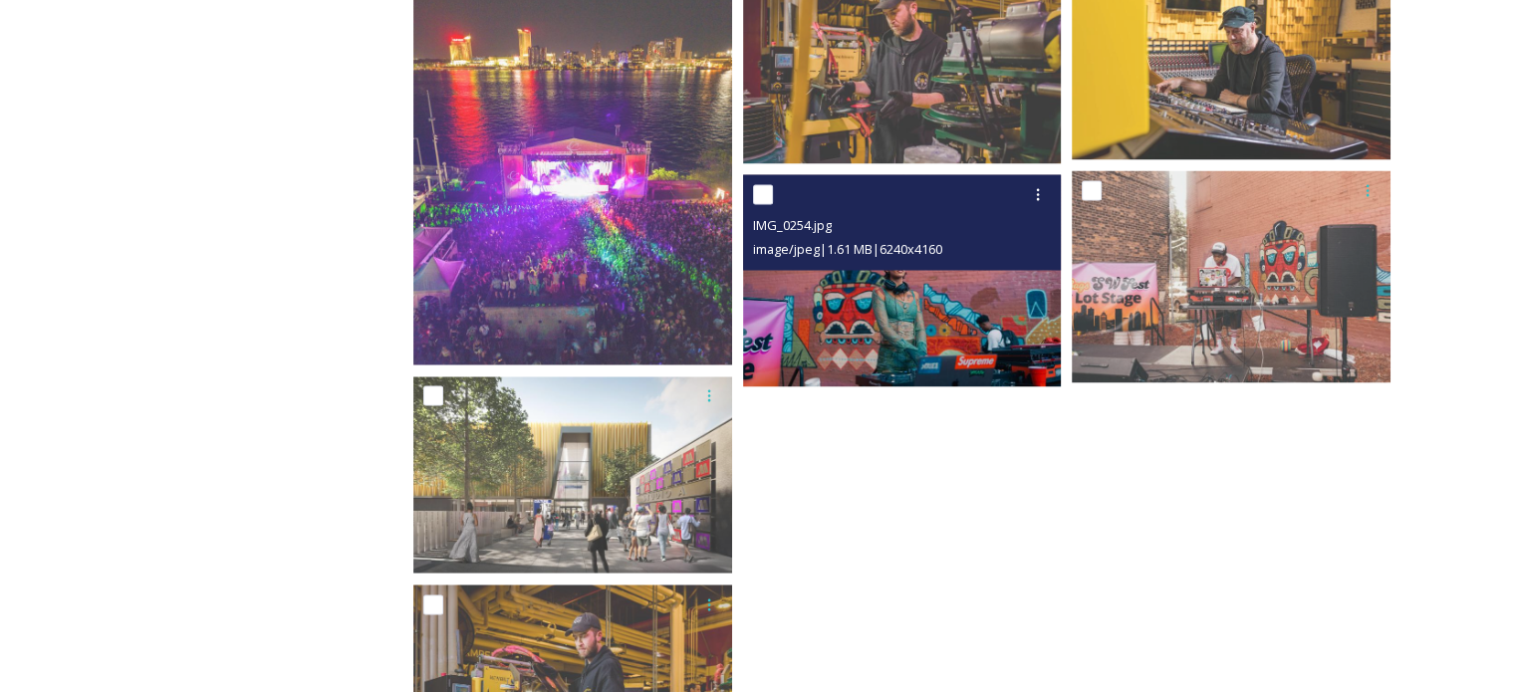
click at [919, 300] on img at bounding box center [902, 280] width 319 height 212
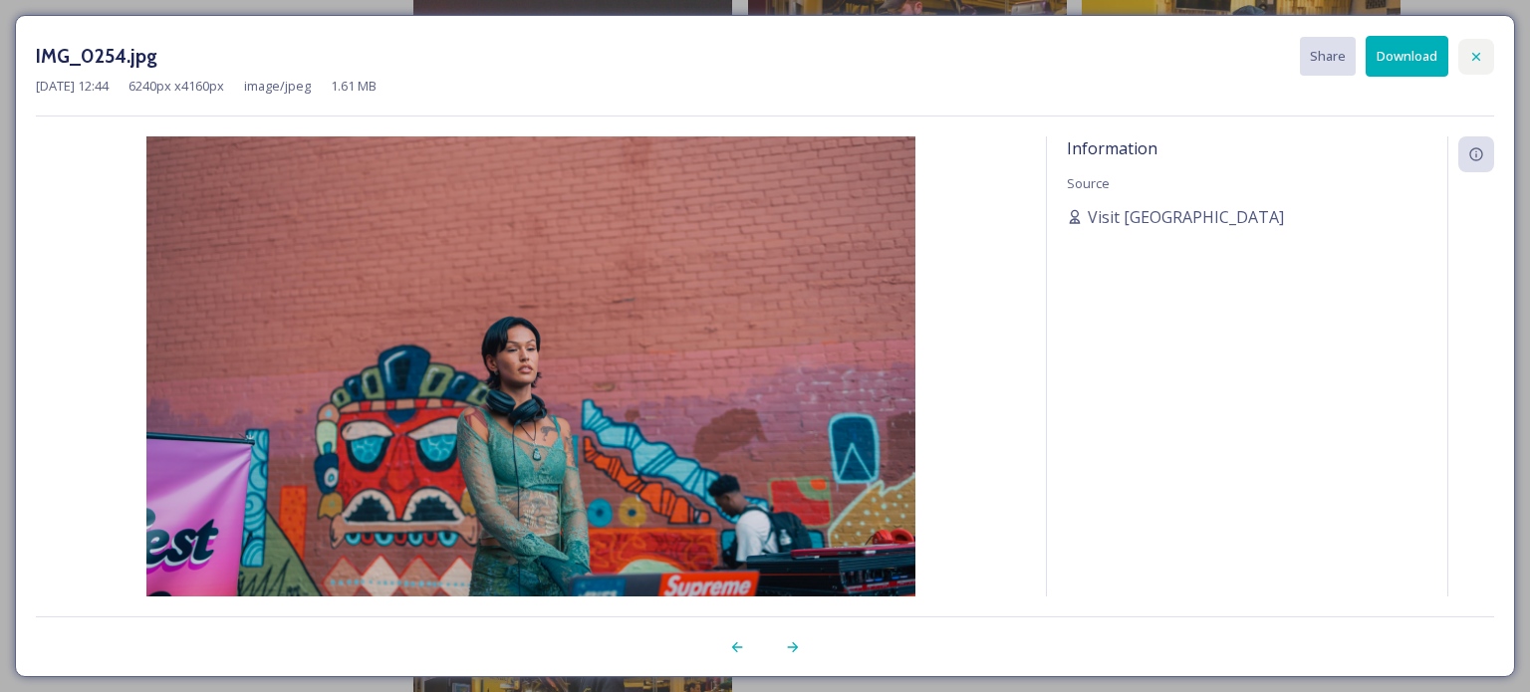
click at [1478, 63] on icon at bounding box center [1476, 57] width 16 height 16
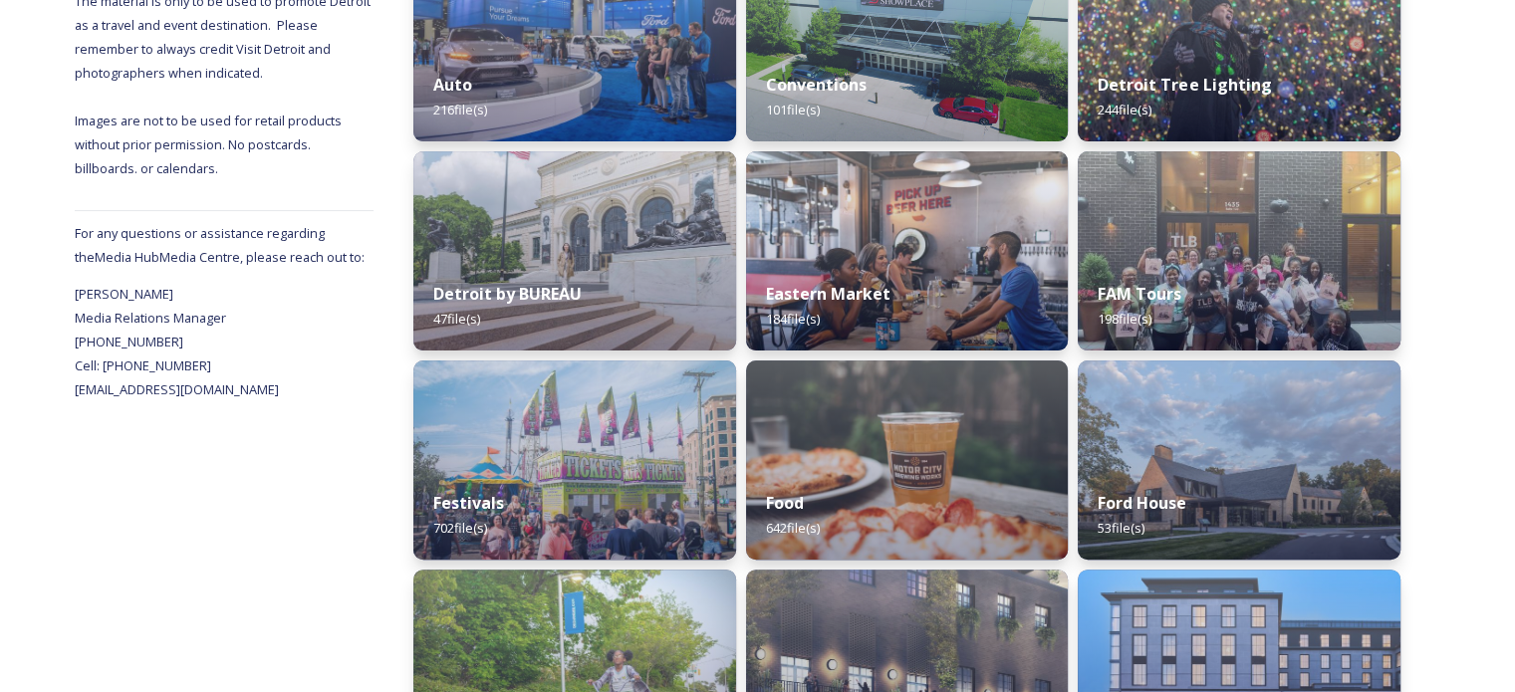
scroll to position [598, 0]
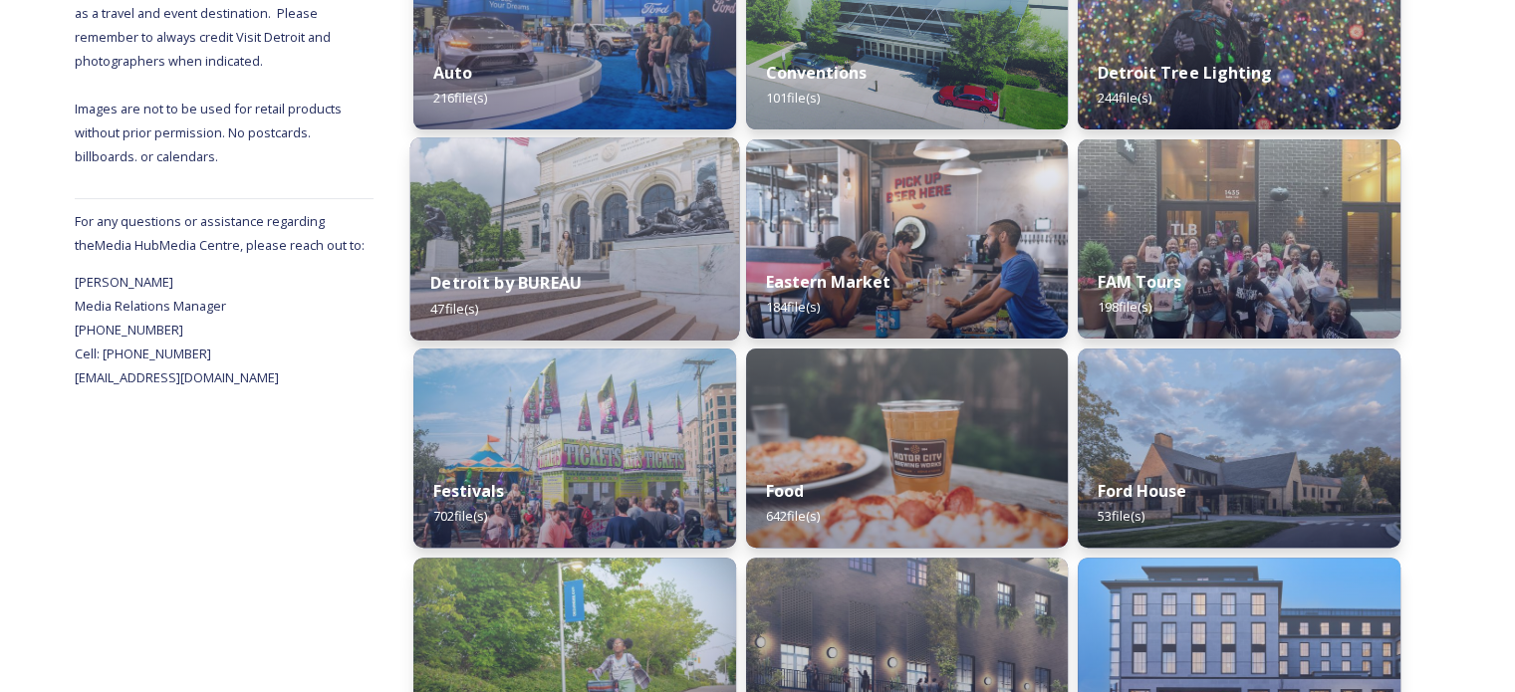
click at [502, 282] on strong "Detroit by BUREAU" at bounding box center [505, 283] width 151 height 22
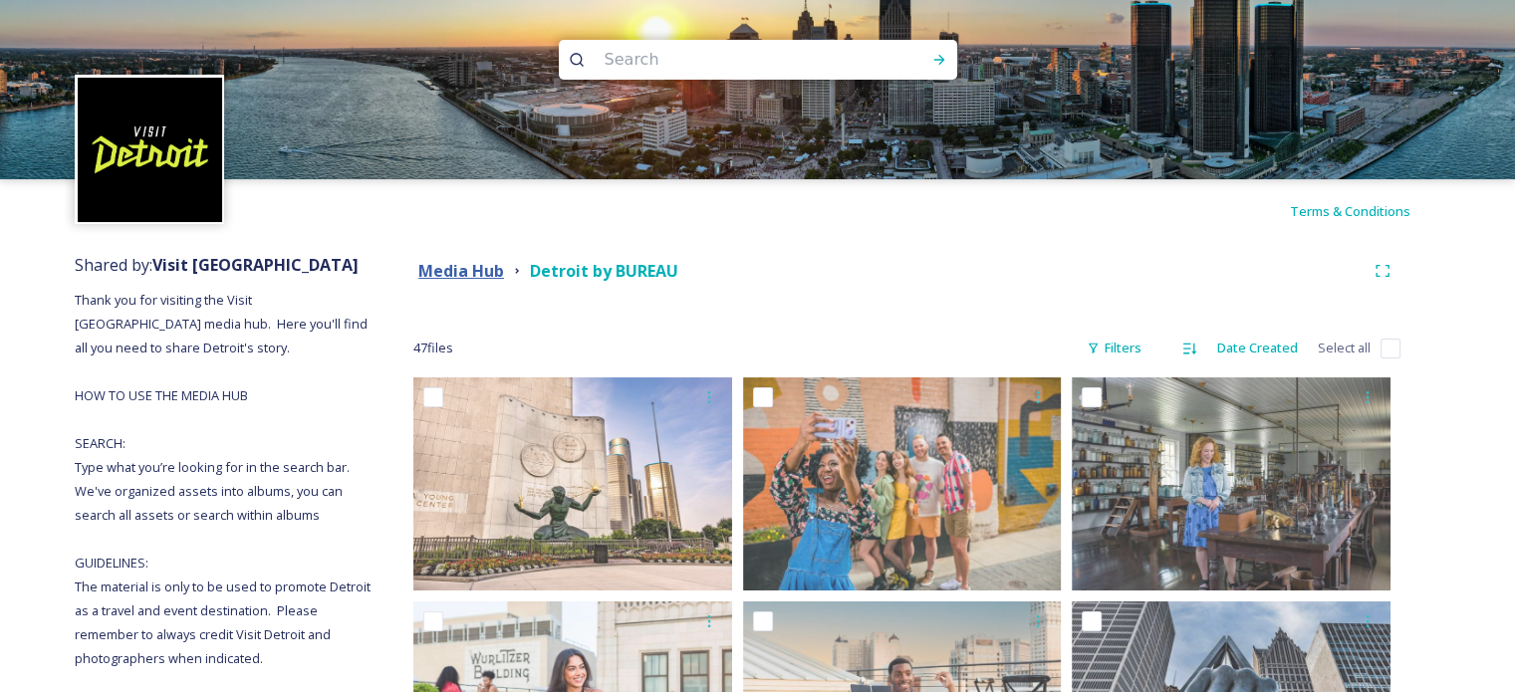
click at [488, 278] on strong "Media Hub" at bounding box center [461, 271] width 86 height 22
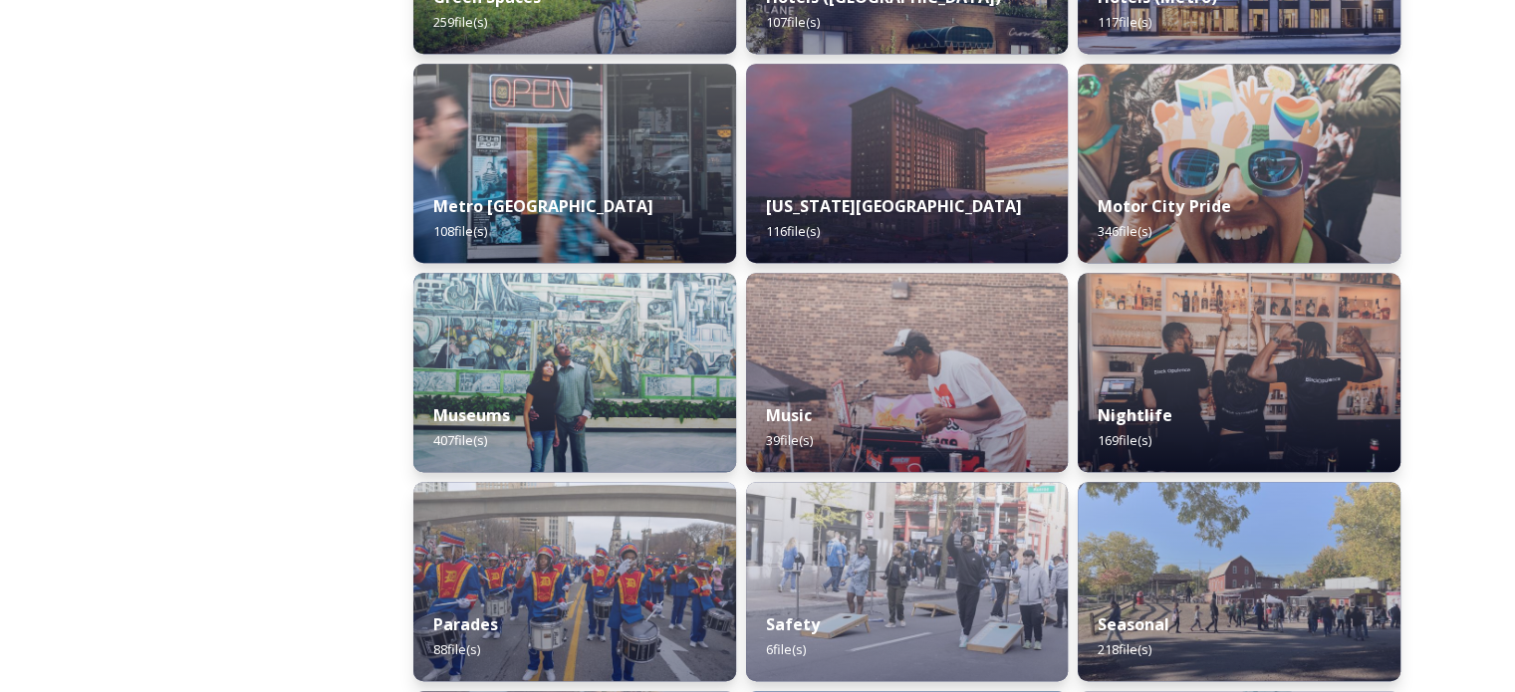
scroll to position [1395, 0]
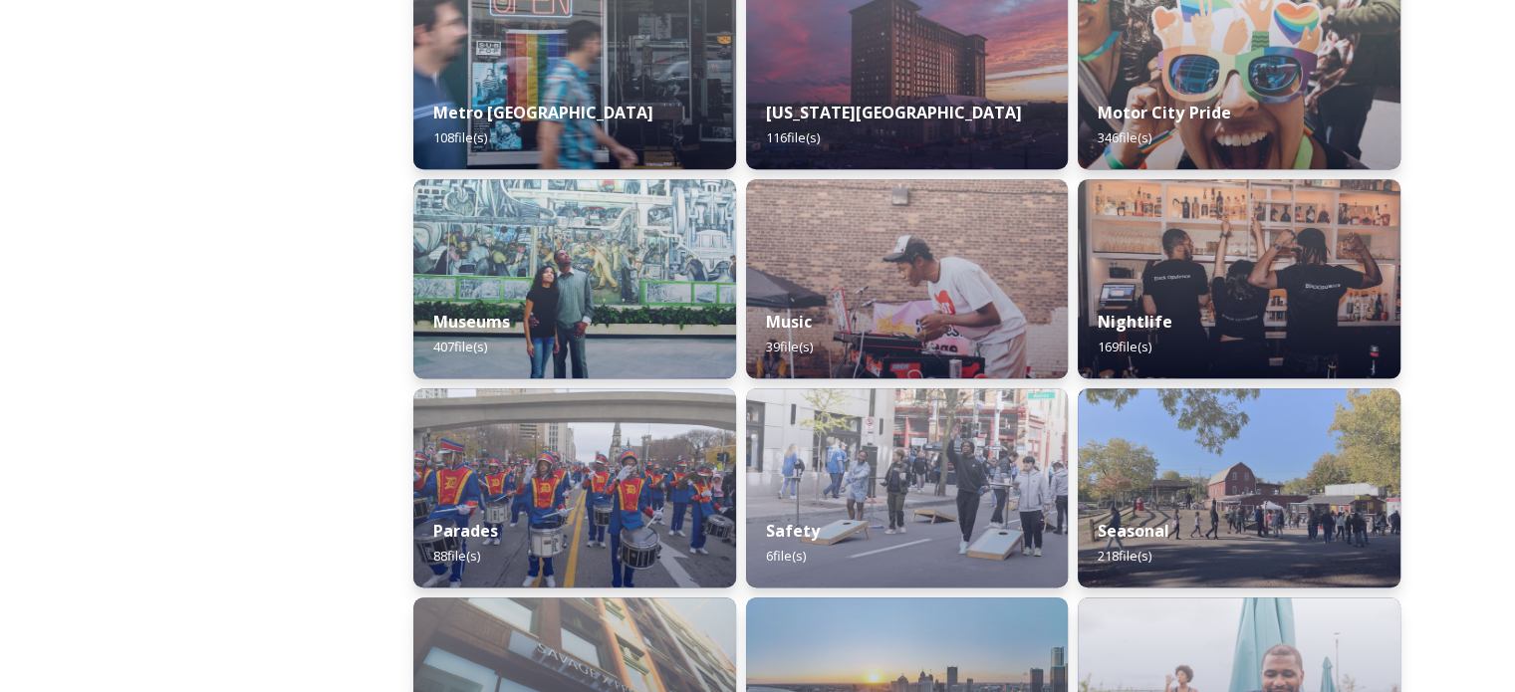
click at [378, 267] on div "Media Hub 2024 NFL Draft 375 file(s) Auto 216 file(s) [GEOGRAPHIC_DATA] by BURE…" at bounding box center [907, 42] width 1067 height 2387
click at [514, 282] on img at bounding box center [574, 278] width 329 height 203
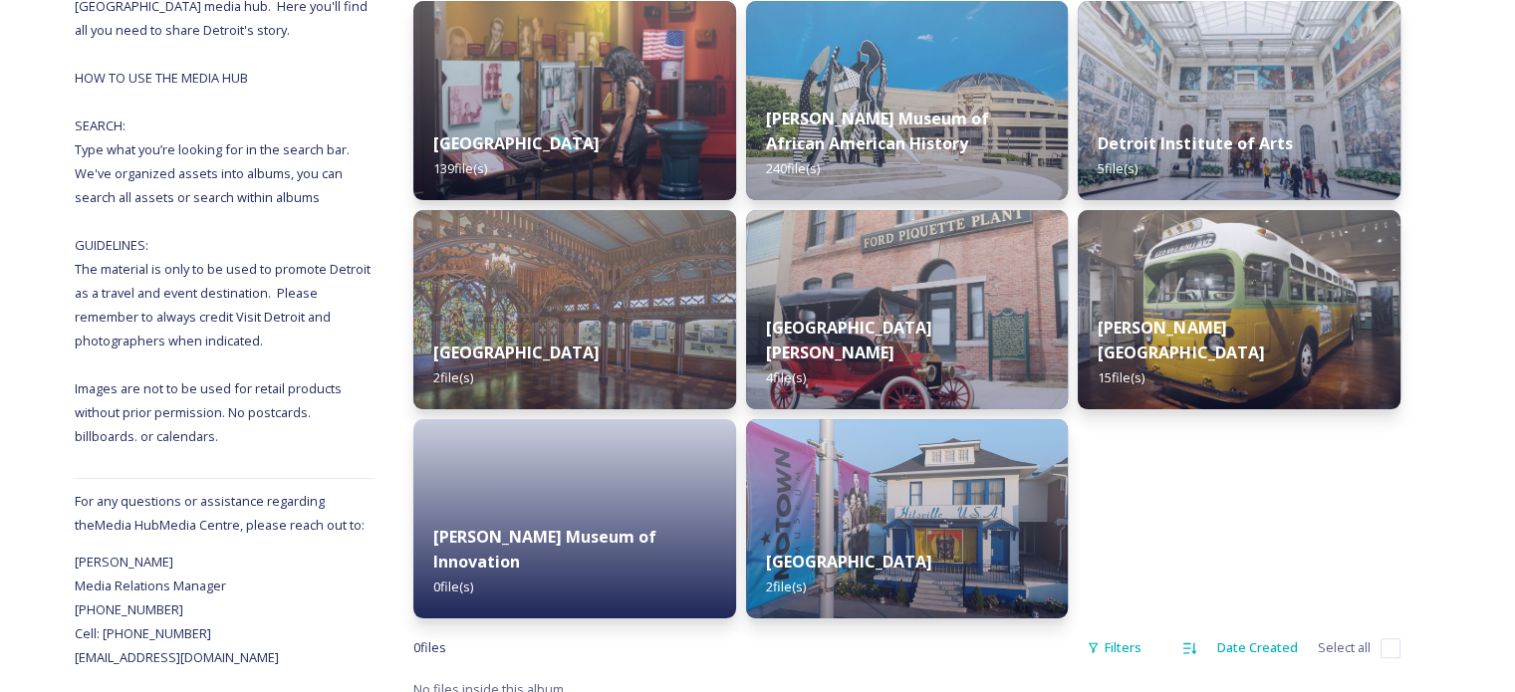
scroll to position [337, 0]
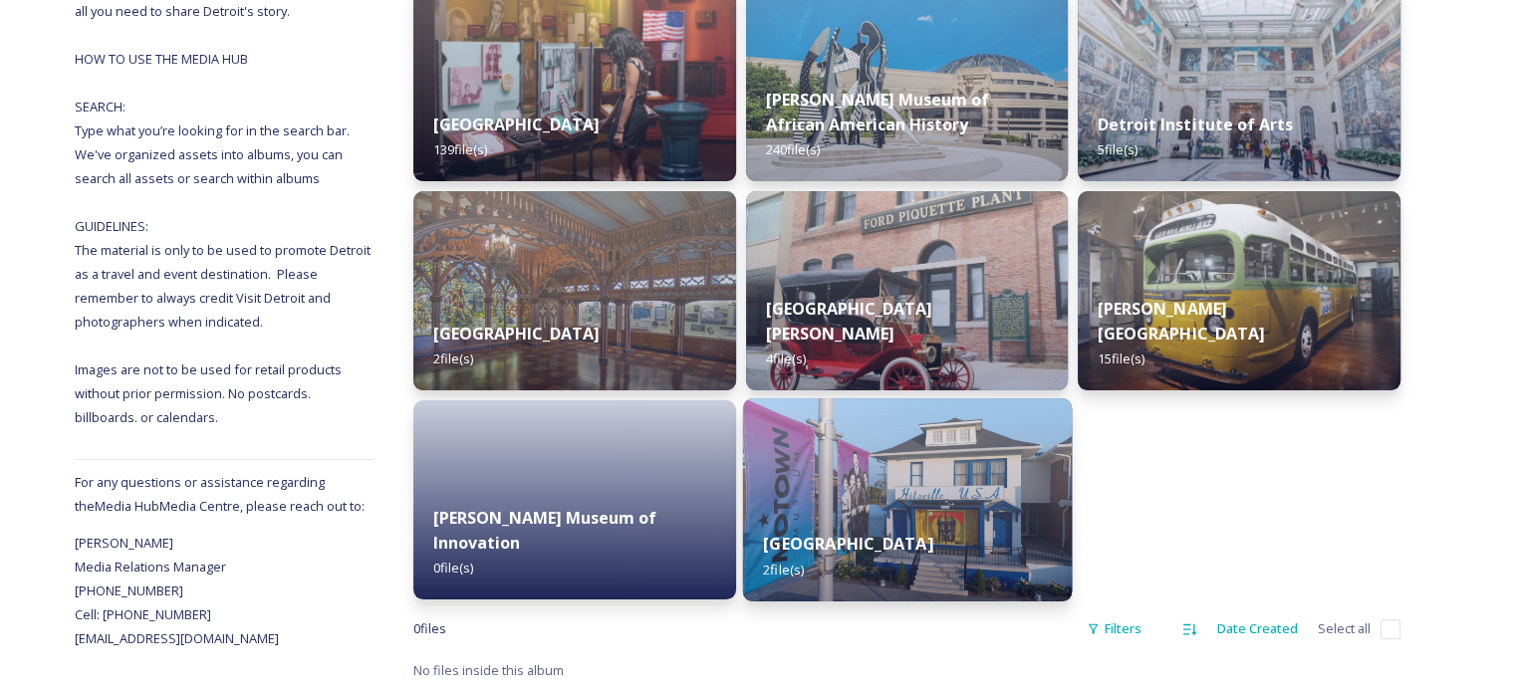
click at [852, 531] on div "Motown Museum 2 file(s)" at bounding box center [906, 556] width 329 height 91
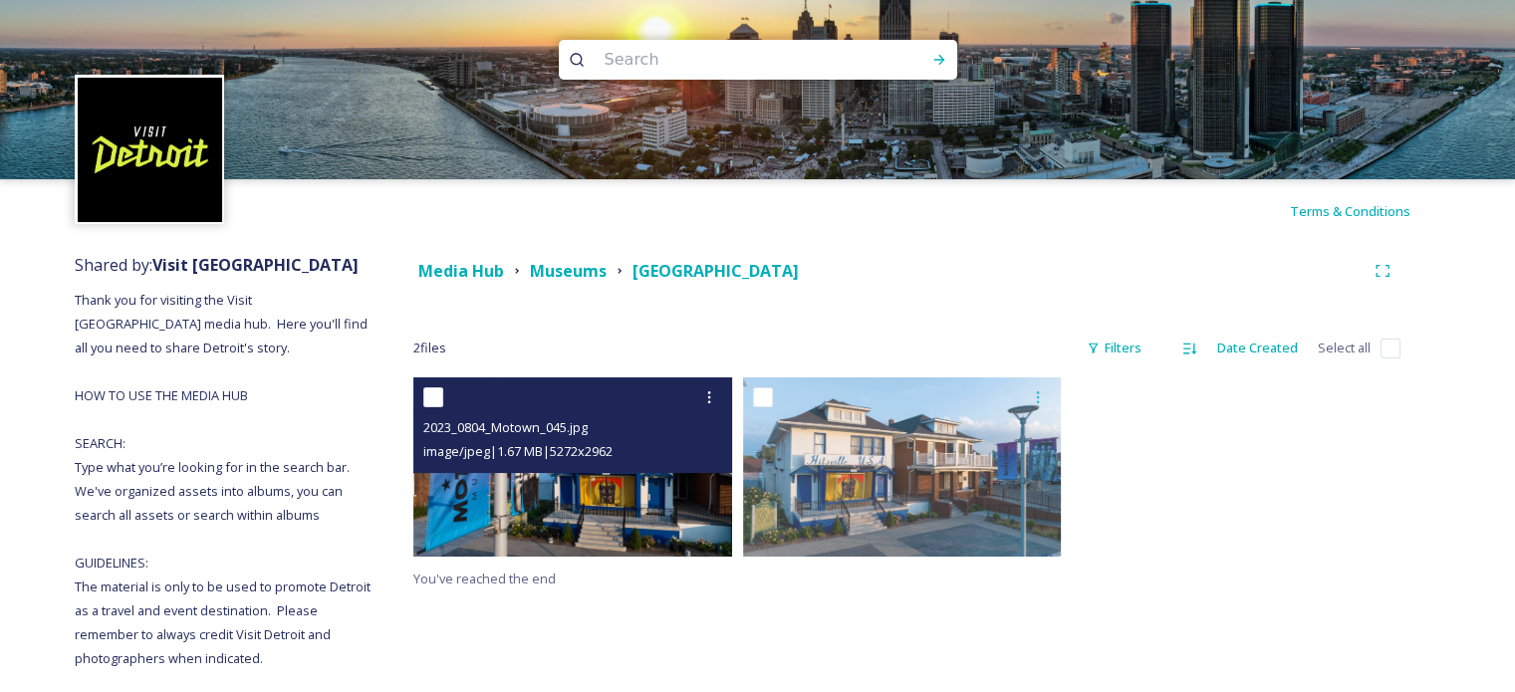
click at [557, 491] on img at bounding box center [572, 467] width 319 height 179
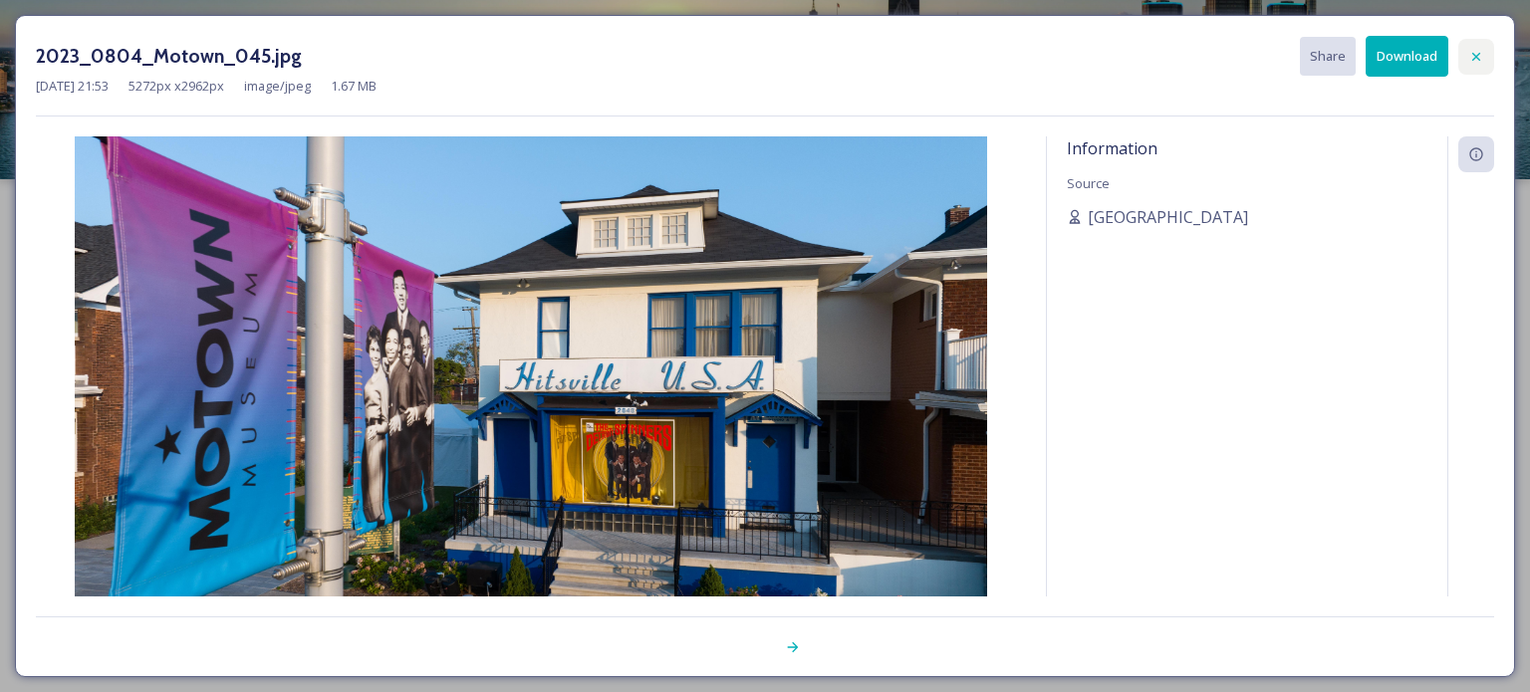
click at [1473, 58] on icon at bounding box center [1476, 57] width 16 height 16
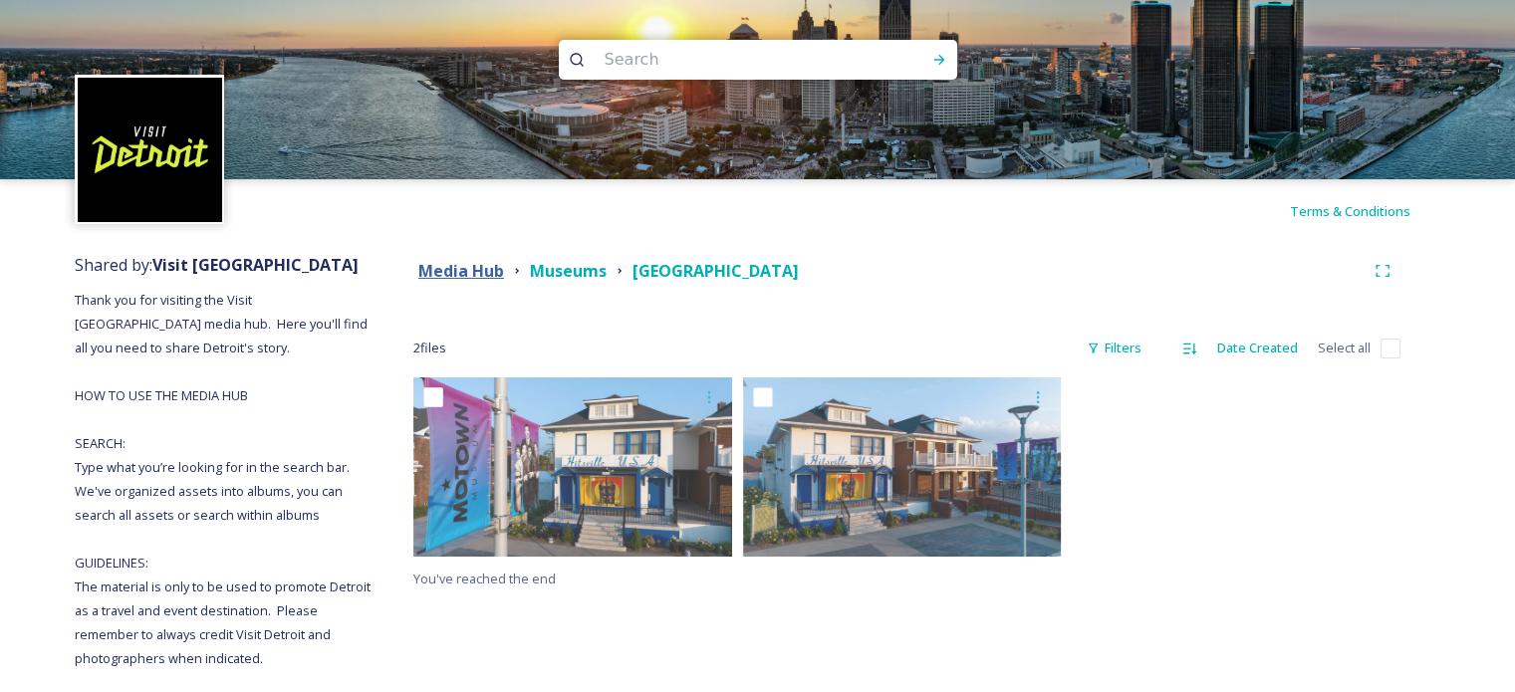
click at [485, 268] on strong "Media Hub" at bounding box center [461, 271] width 86 height 22
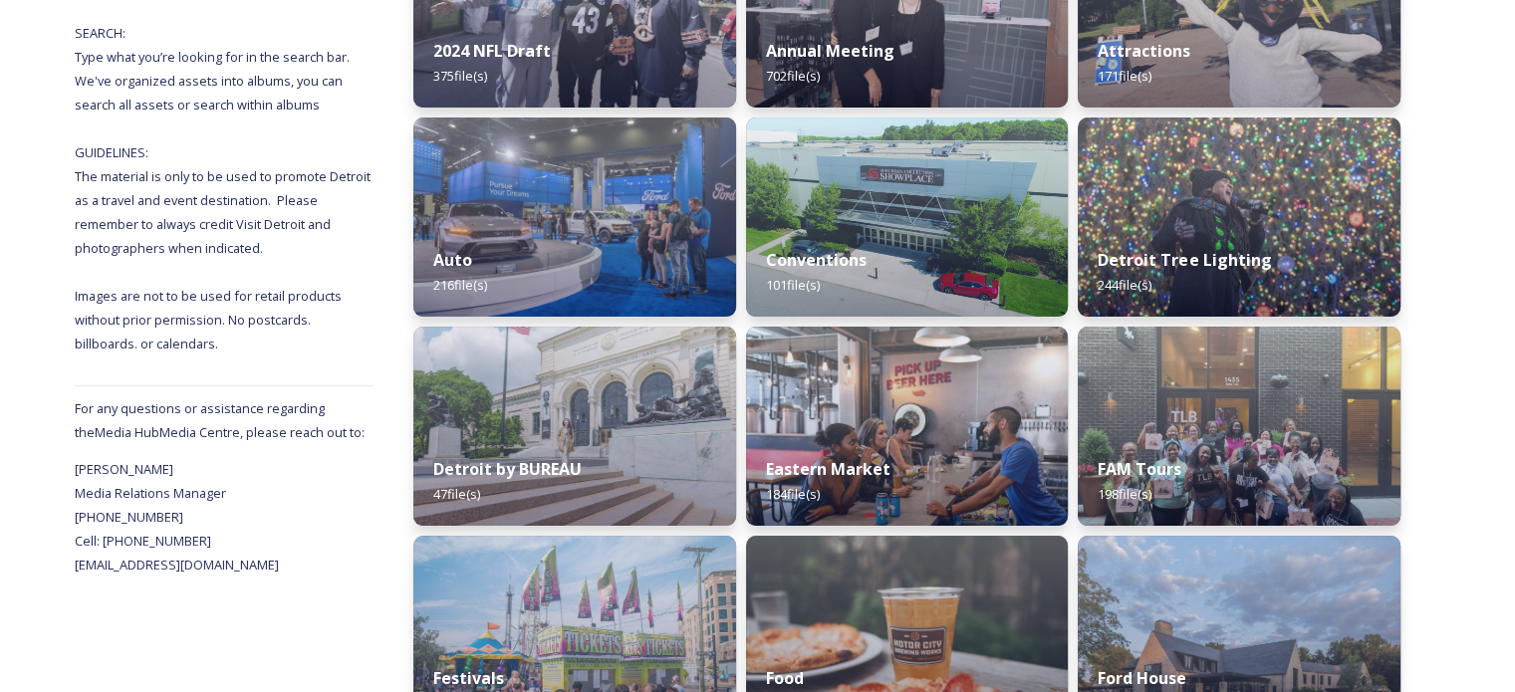
scroll to position [498, 0]
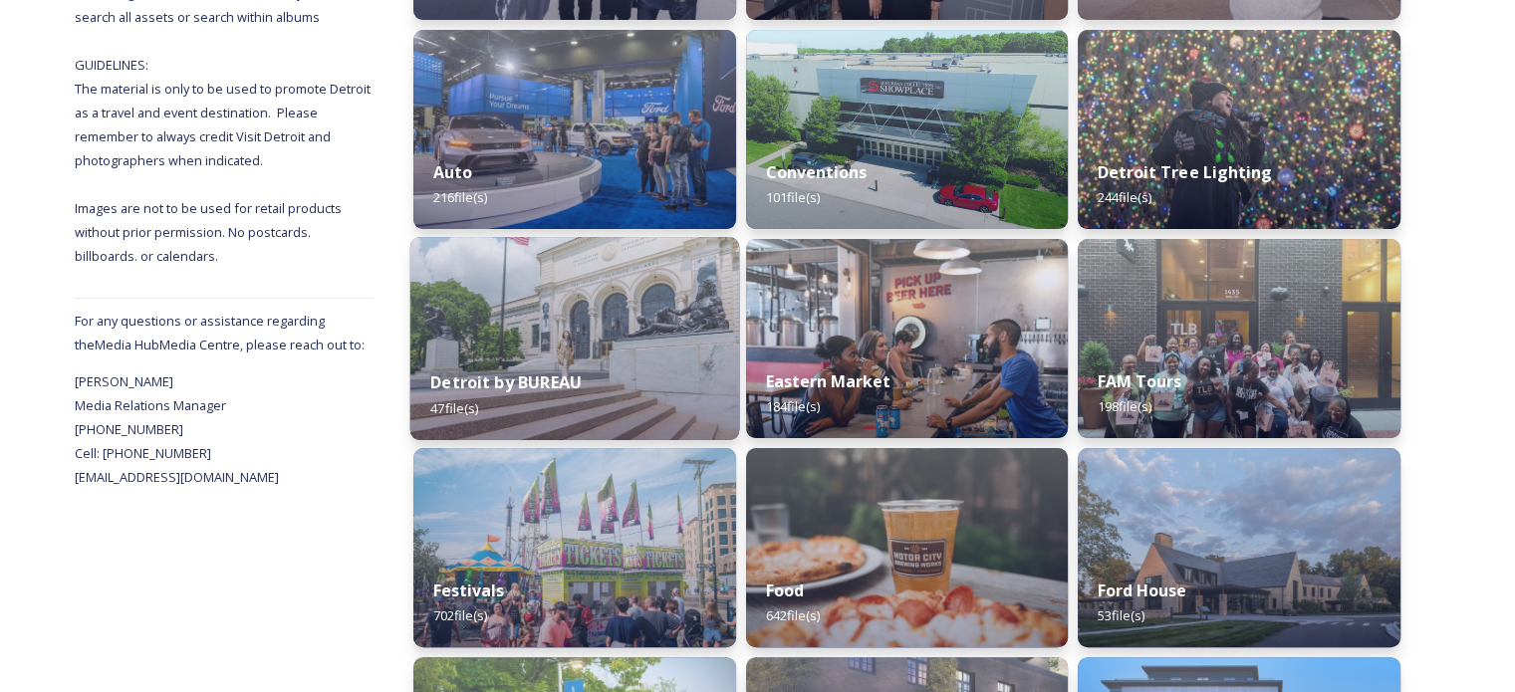
click at [575, 394] on div "Detroit by BUREAU 47 file(s)" at bounding box center [574, 395] width 329 height 91
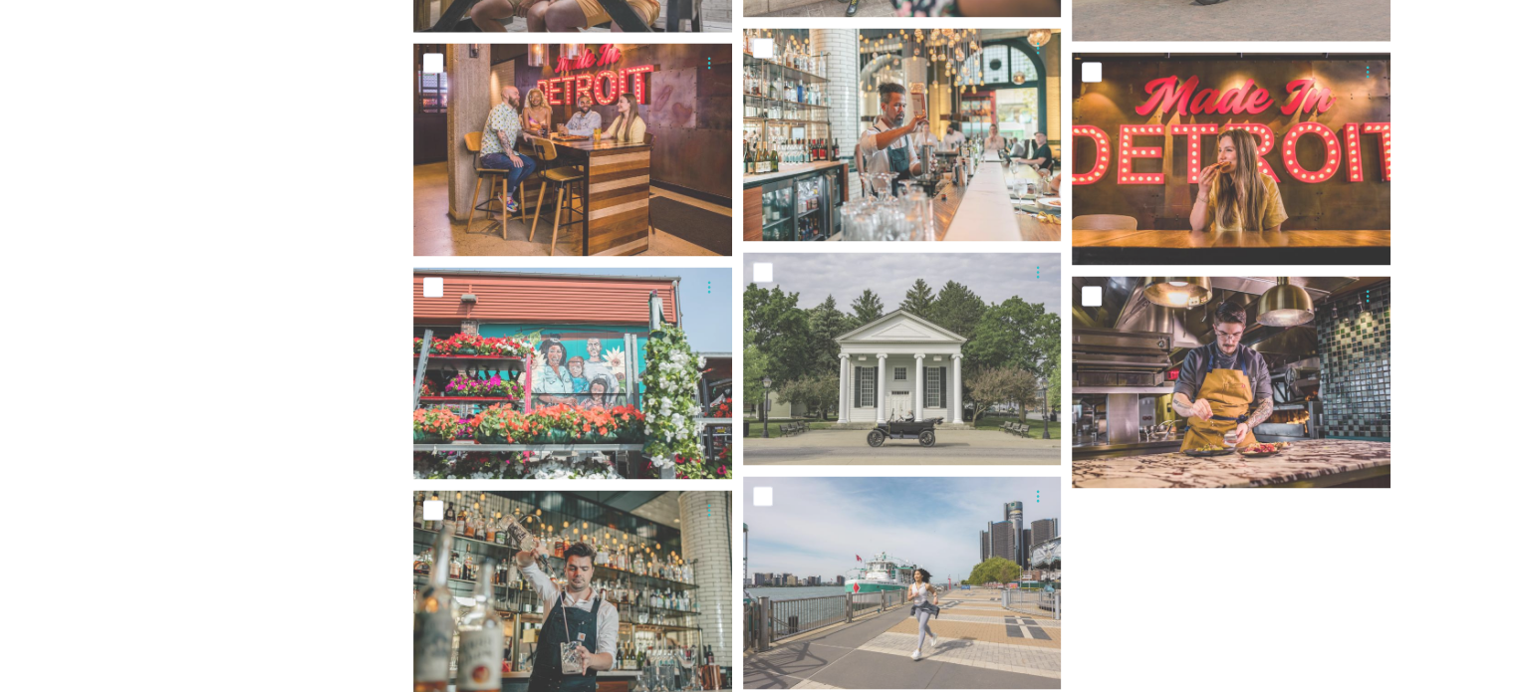
scroll to position [3287, 0]
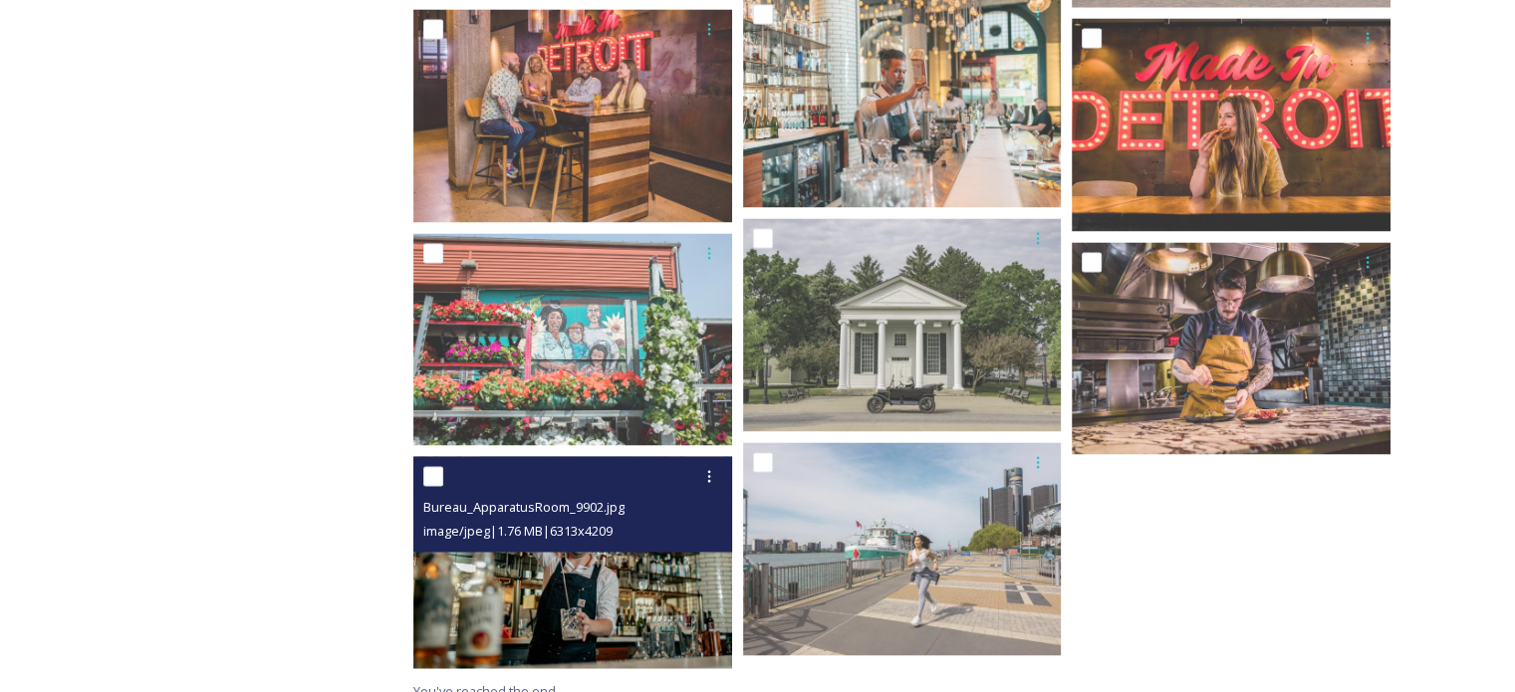
click at [618, 607] on img at bounding box center [572, 562] width 319 height 212
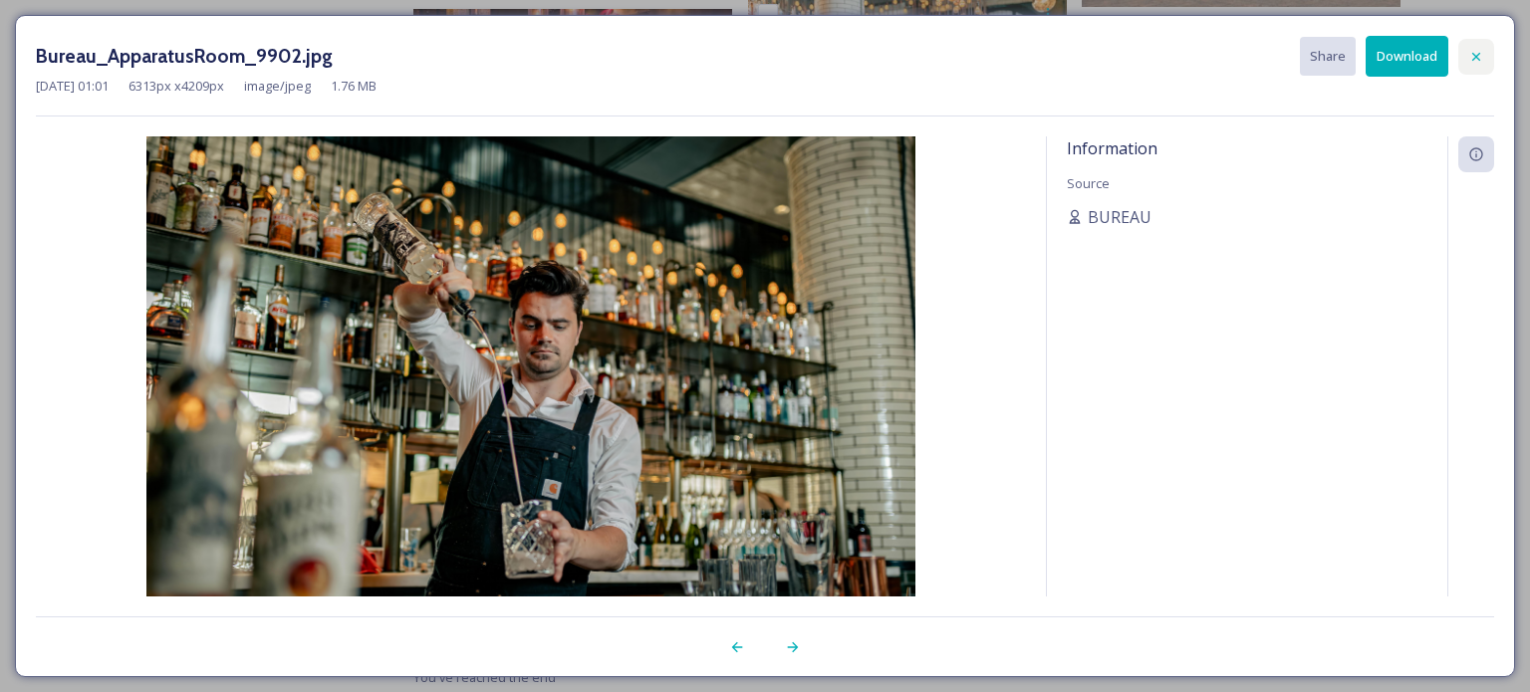
click at [1476, 46] on div at bounding box center [1476, 57] width 36 height 36
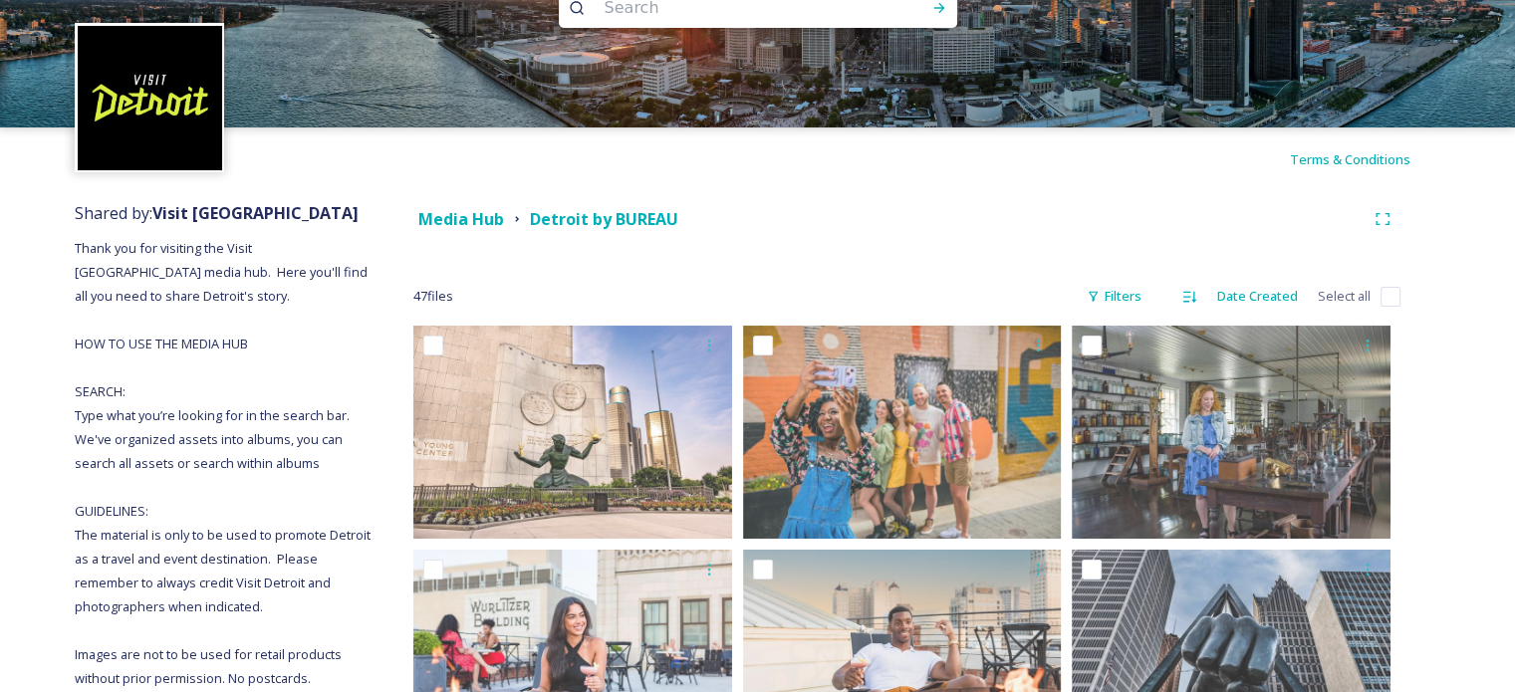
scroll to position [0, 0]
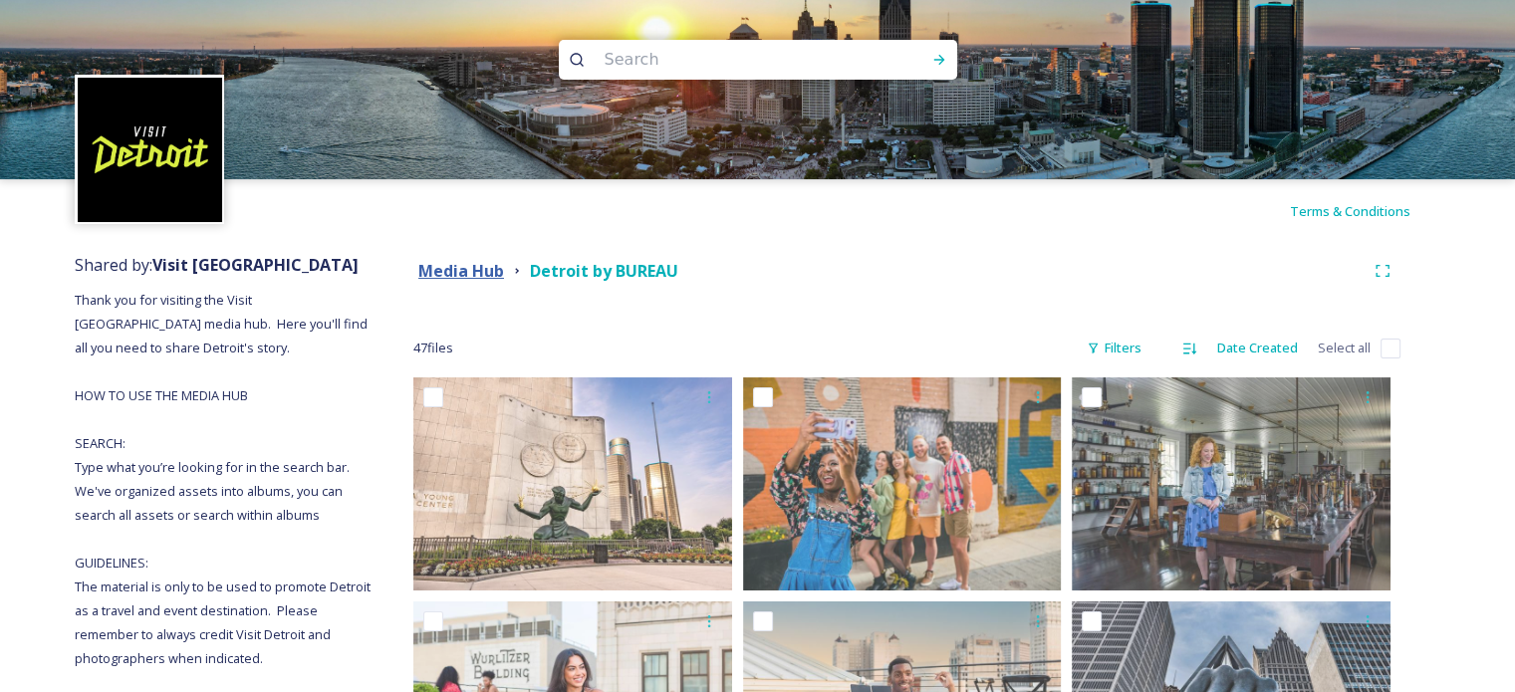
click at [434, 270] on strong "Media Hub" at bounding box center [461, 271] width 86 height 22
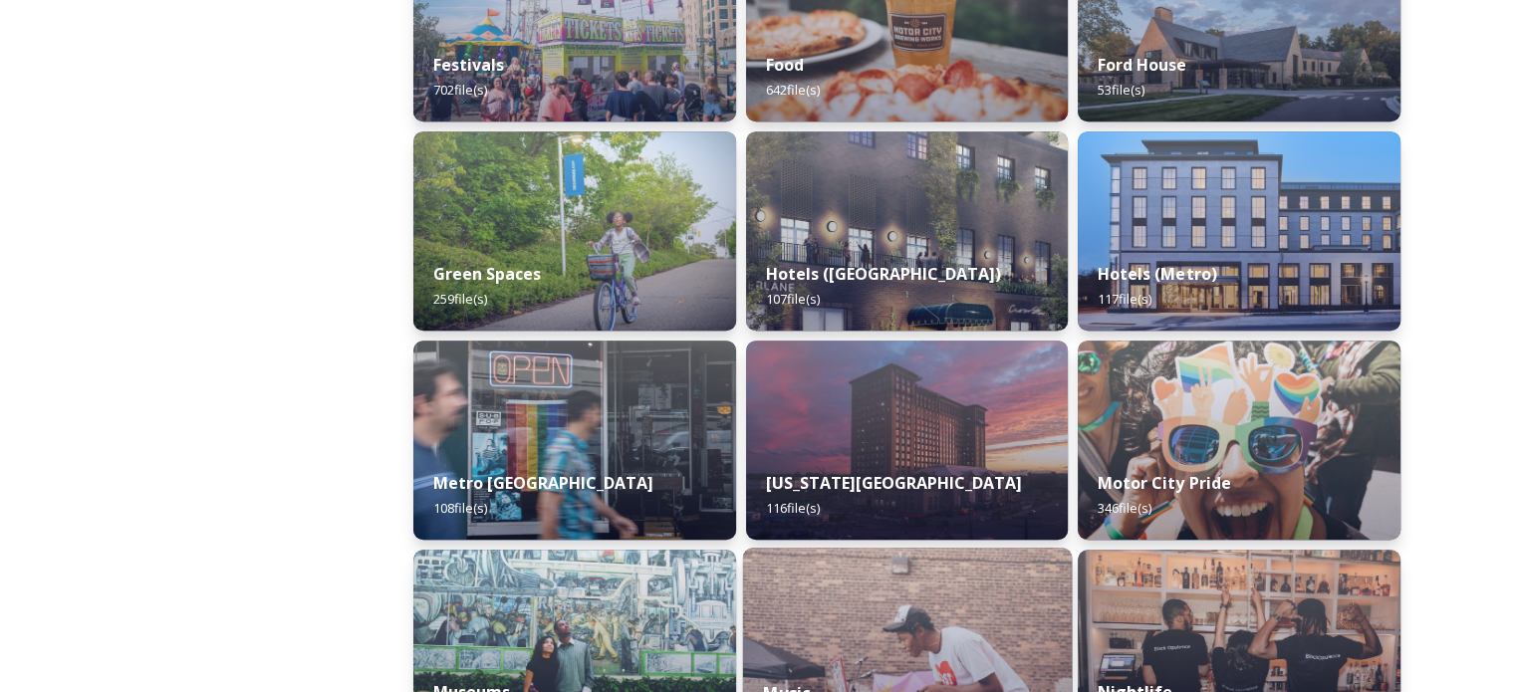
scroll to position [797, 0]
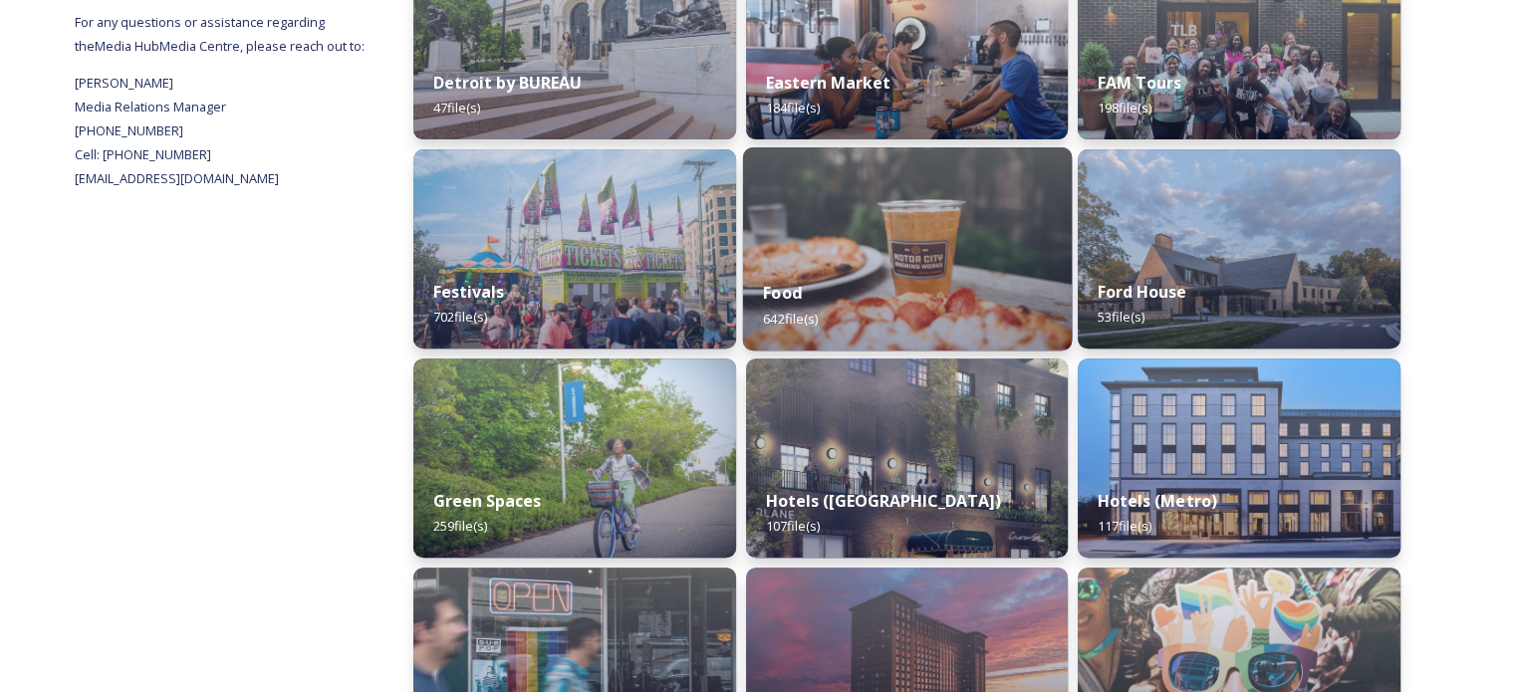
click at [854, 276] on div "Food 642 file(s)" at bounding box center [906, 305] width 329 height 91
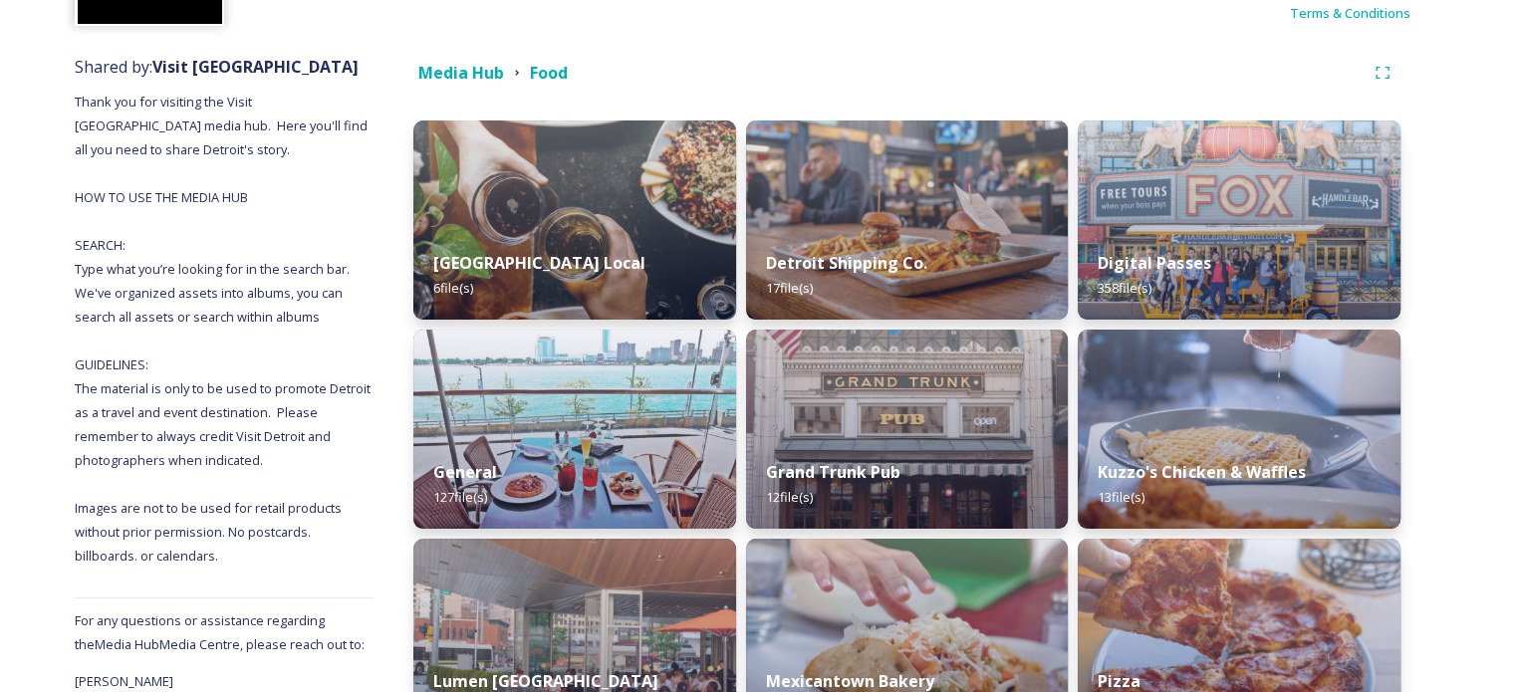
scroll to position [337, 0]
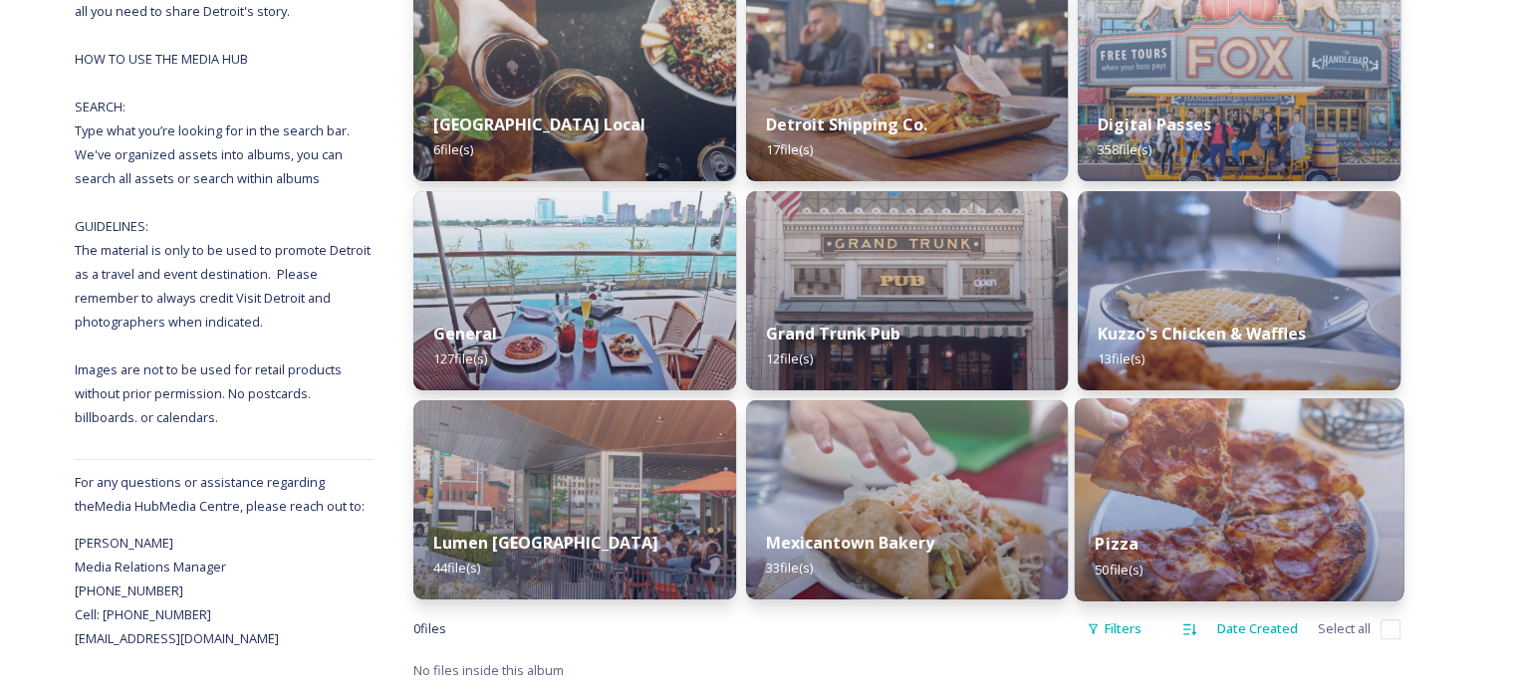
click at [1178, 492] on img at bounding box center [1239, 499] width 329 height 203
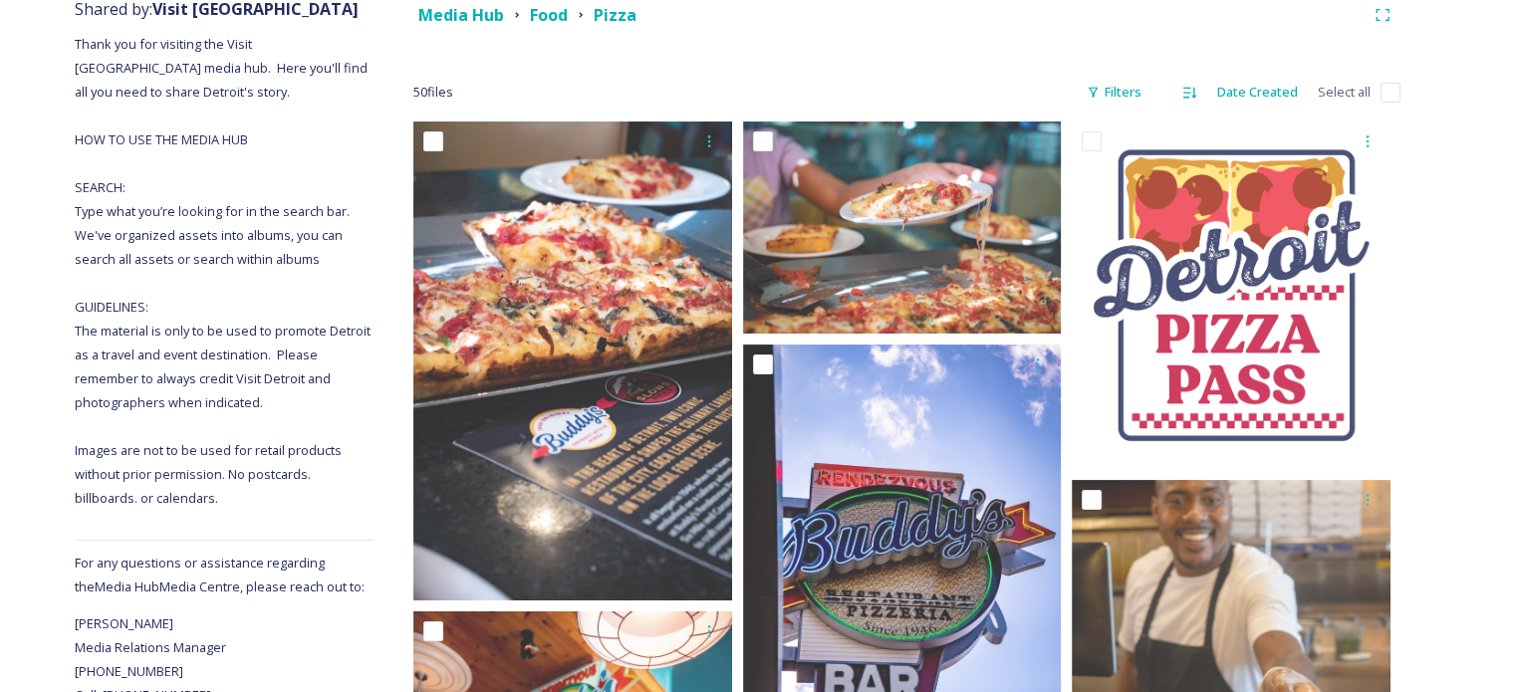
scroll to position [299, 0]
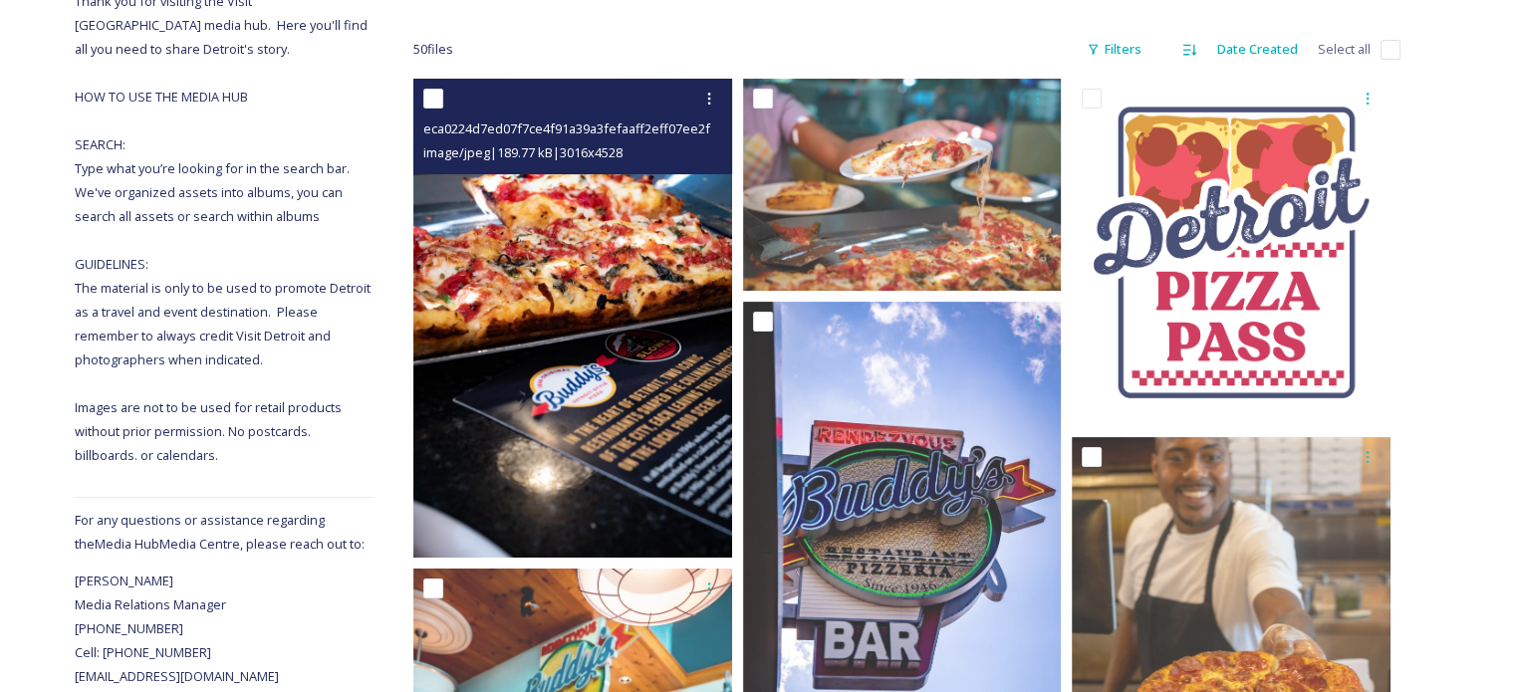
click at [567, 413] on img at bounding box center [572, 318] width 319 height 479
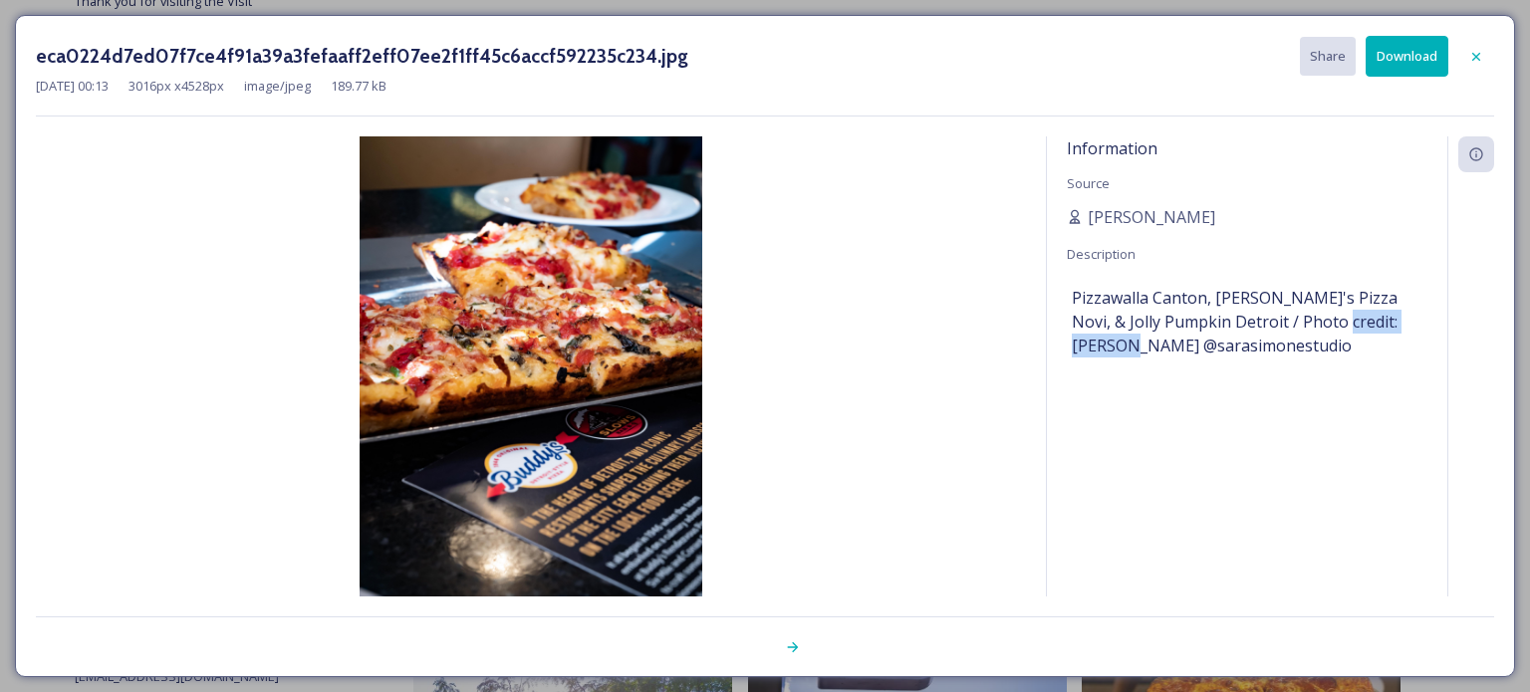
drag, startPoint x: 1310, startPoint y: 315, endPoint x: 1417, endPoint y: 317, distance: 107.6
click at [1417, 317] on span "Pizzawalla Canton, [PERSON_NAME]'s Pizza Novi, & Jolly Pumpkin Detroit / Photo …" at bounding box center [1247, 322] width 351 height 72
copy span "[PERSON_NAME]"
click at [1483, 61] on icon at bounding box center [1476, 57] width 16 height 16
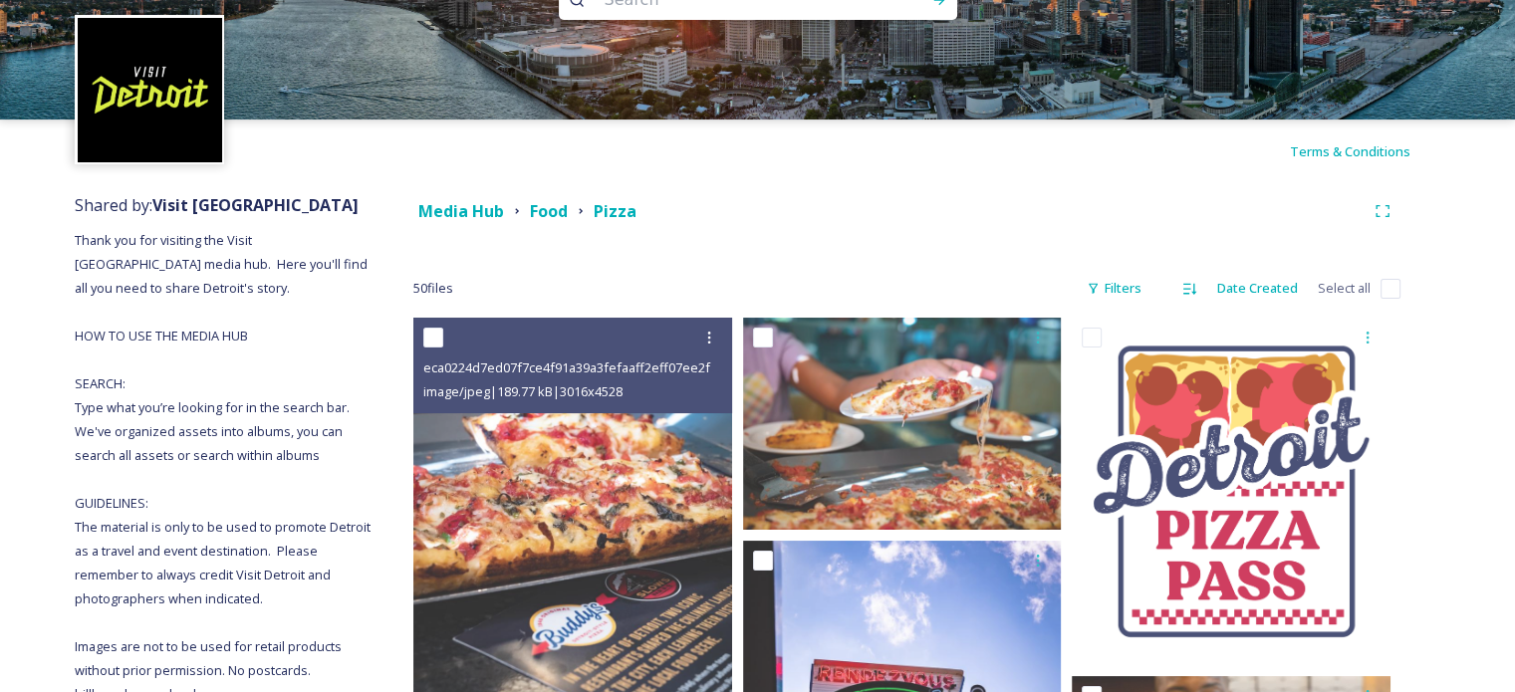
scroll to position [0, 0]
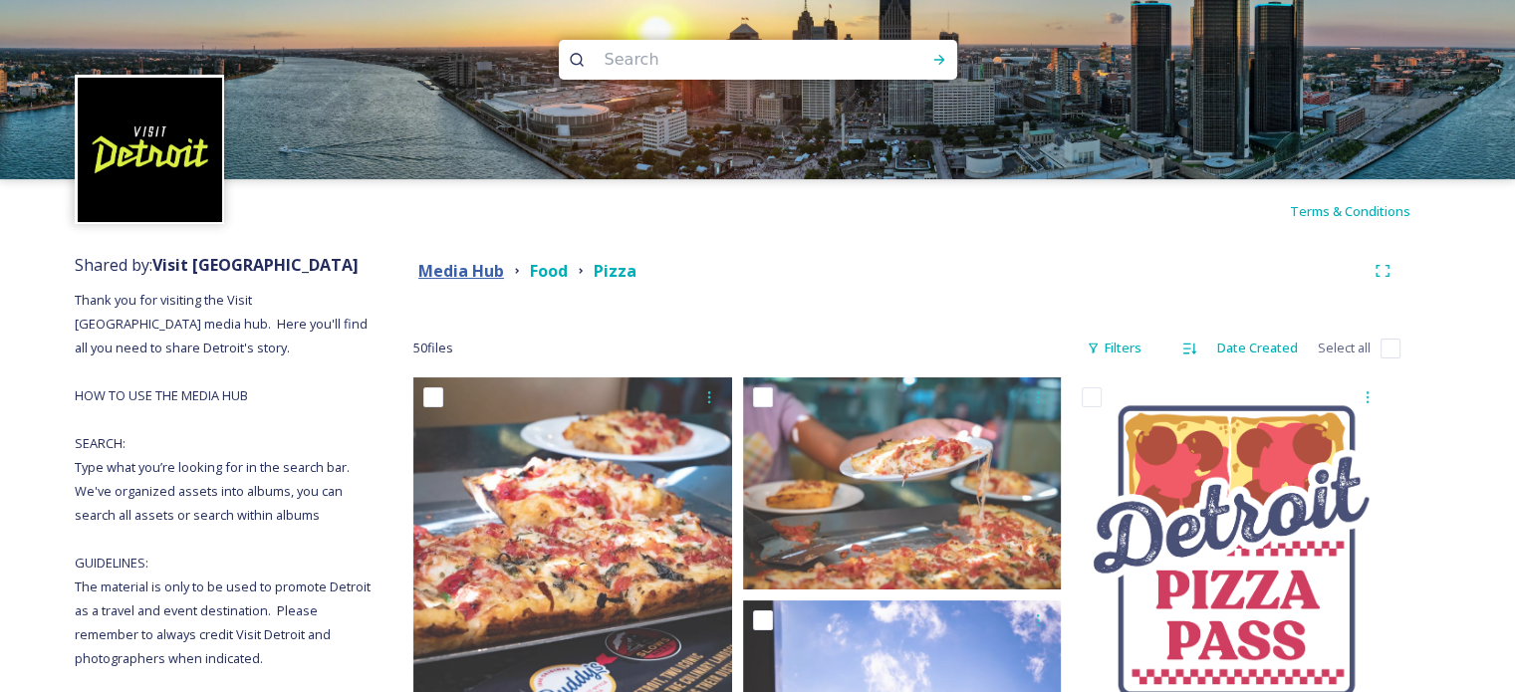
drag, startPoint x: 472, startPoint y: 258, endPoint x: 468, endPoint y: 269, distance: 11.7
click at [472, 259] on div "Media Hub" at bounding box center [461, 271] width 86 height 25
click at [466, 273] on strong "Media Hub" at bounding box center [461, 271] width 86 height 22
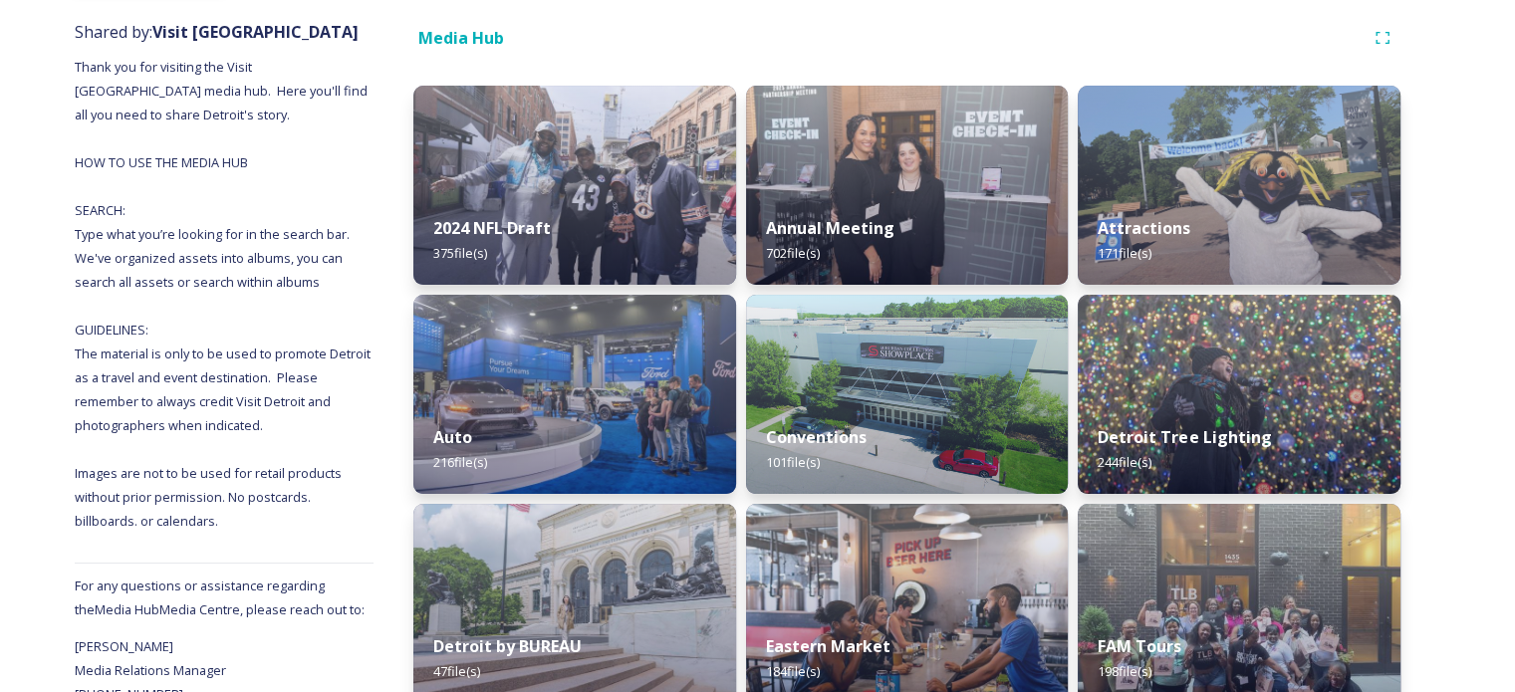
scroll to position [598, 0]
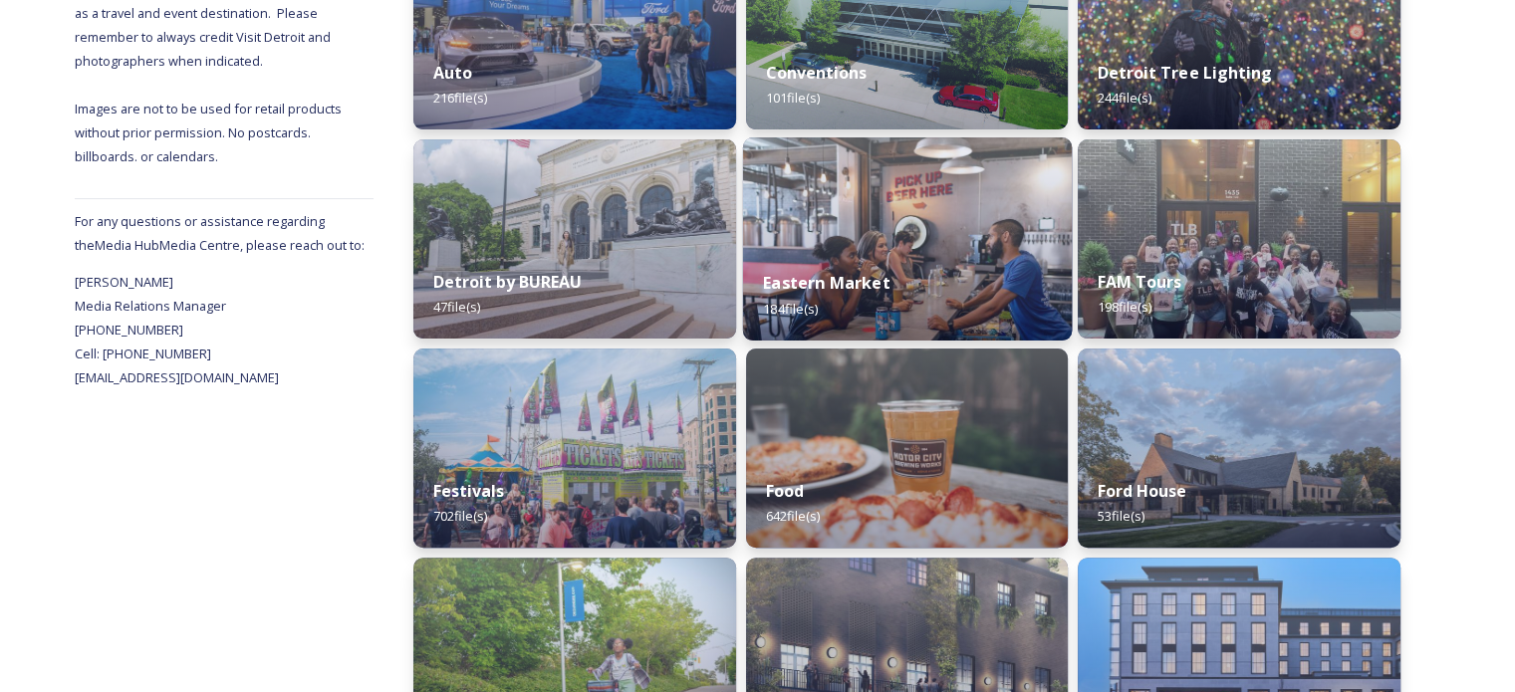
click at [953, 329] on div "Eastern Market 184 file(s)" at bounding box center [906, 295] width 329 height 91
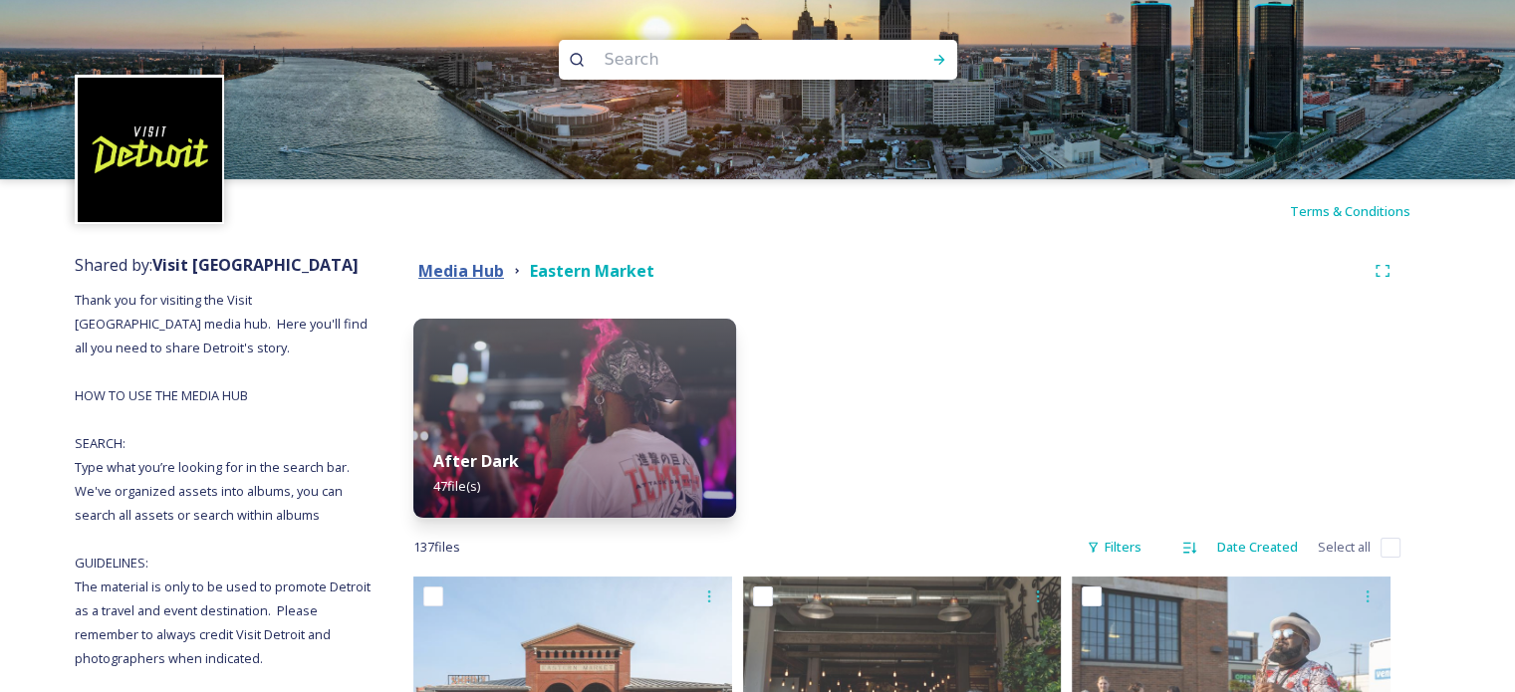
click at [450, 279] on strong "Media Hub" at bounding box center [461, 271] width 86 height 22
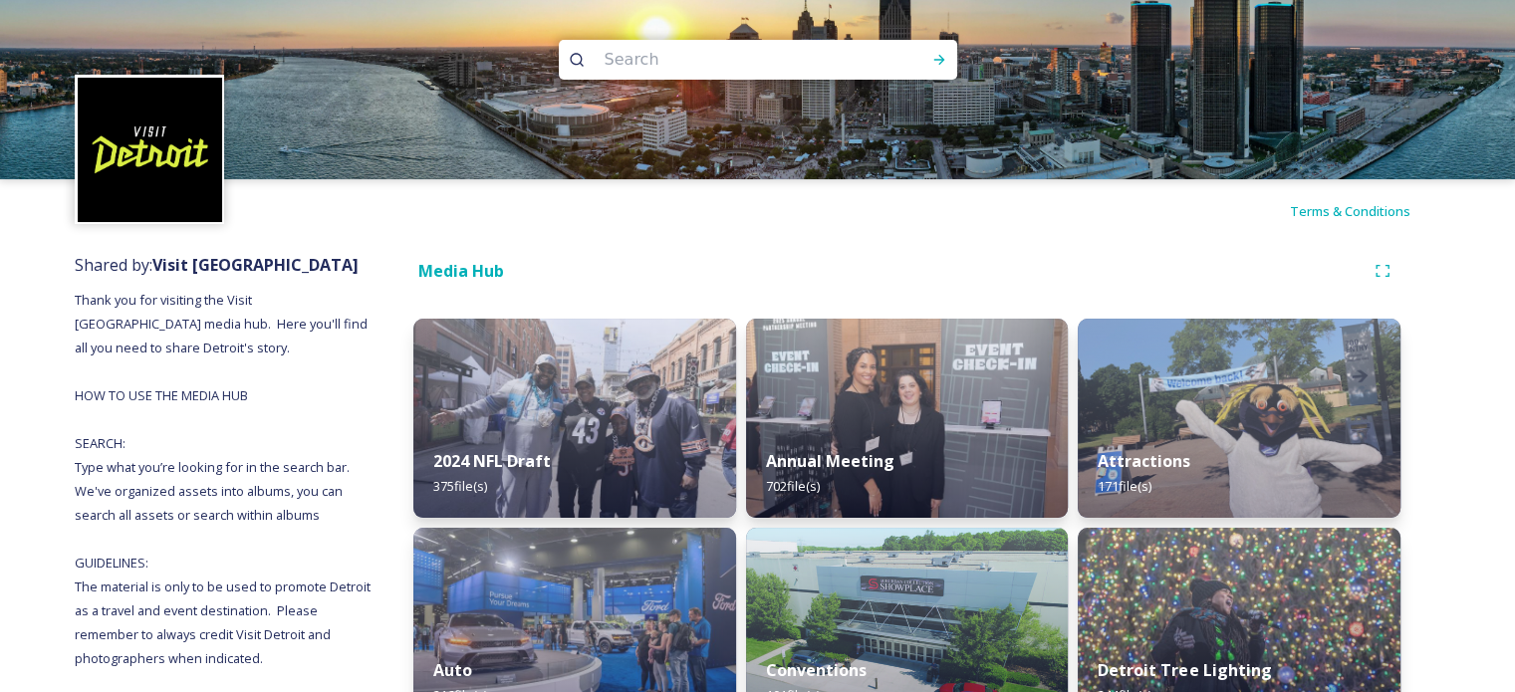
click at [744, 55] on input at bounding box center [731, 60] width 273 height 44
type input "eastern market"
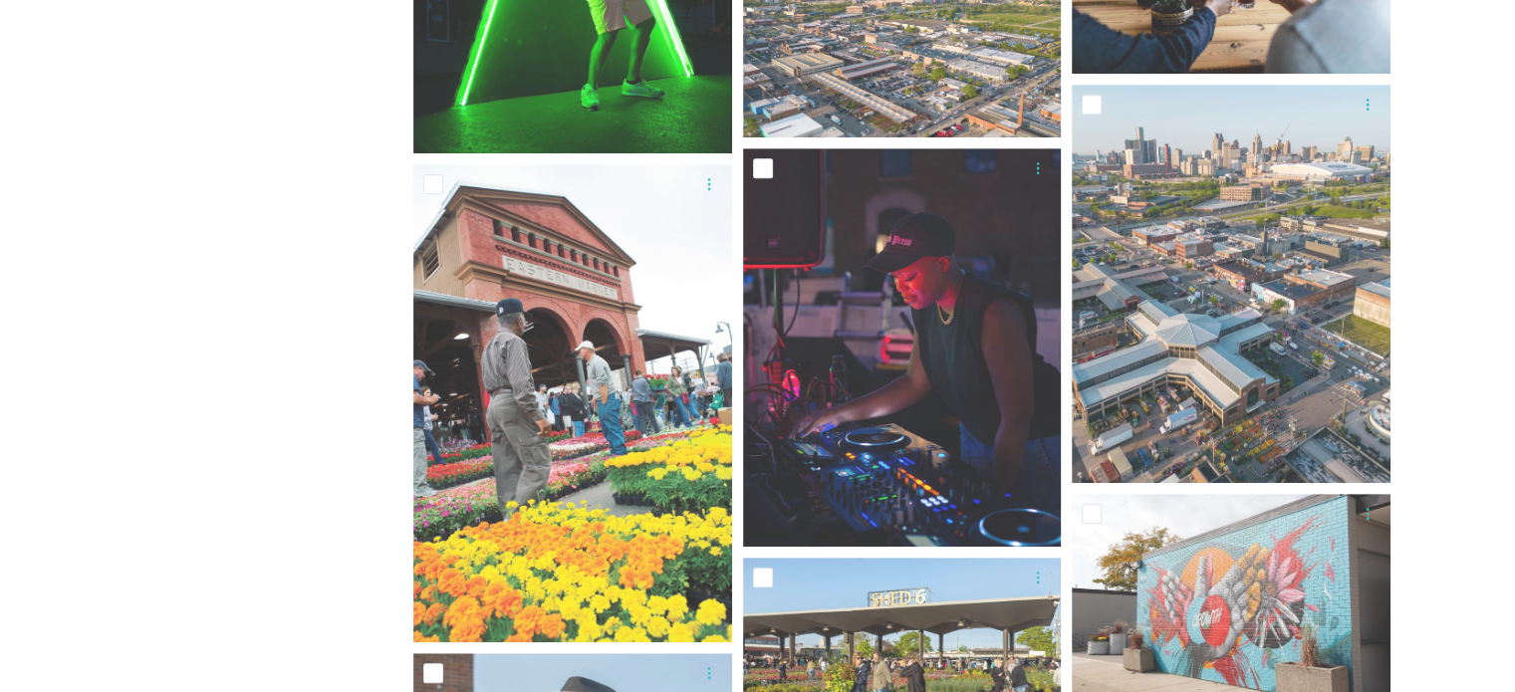
scroll to position [1195, 0]
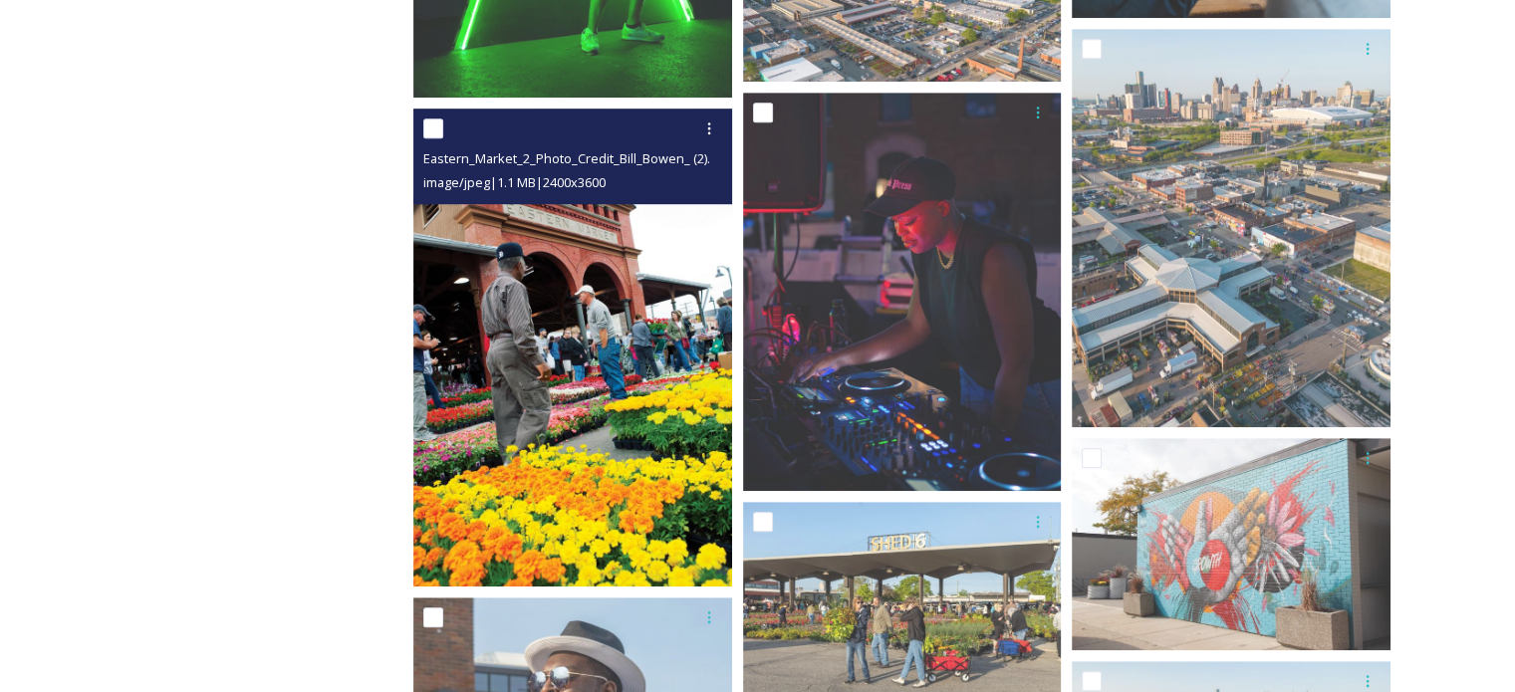
click at [575, 446] on img at bounding box center [572, 348] width 319 height 478
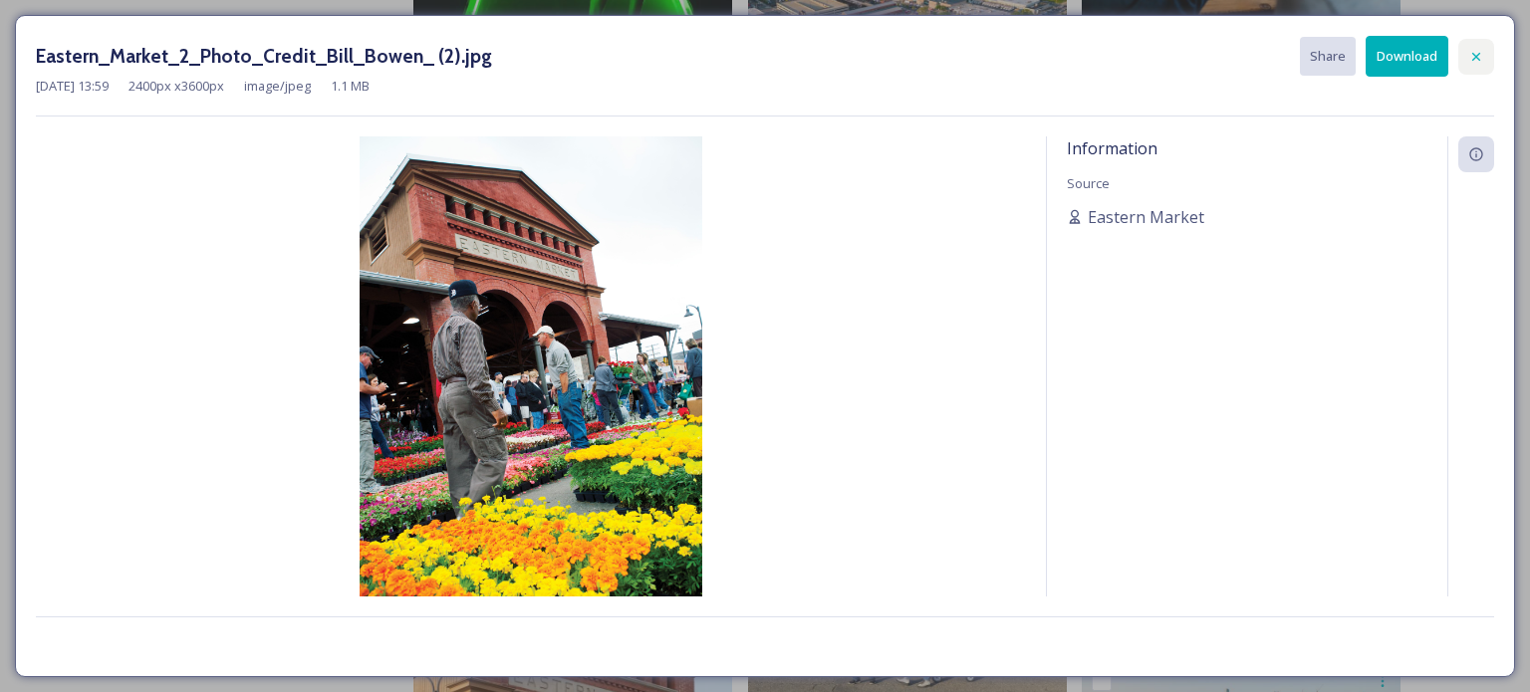
click at [1473, 54] on icon at bounding box center [1476, 57] width 16 height 16
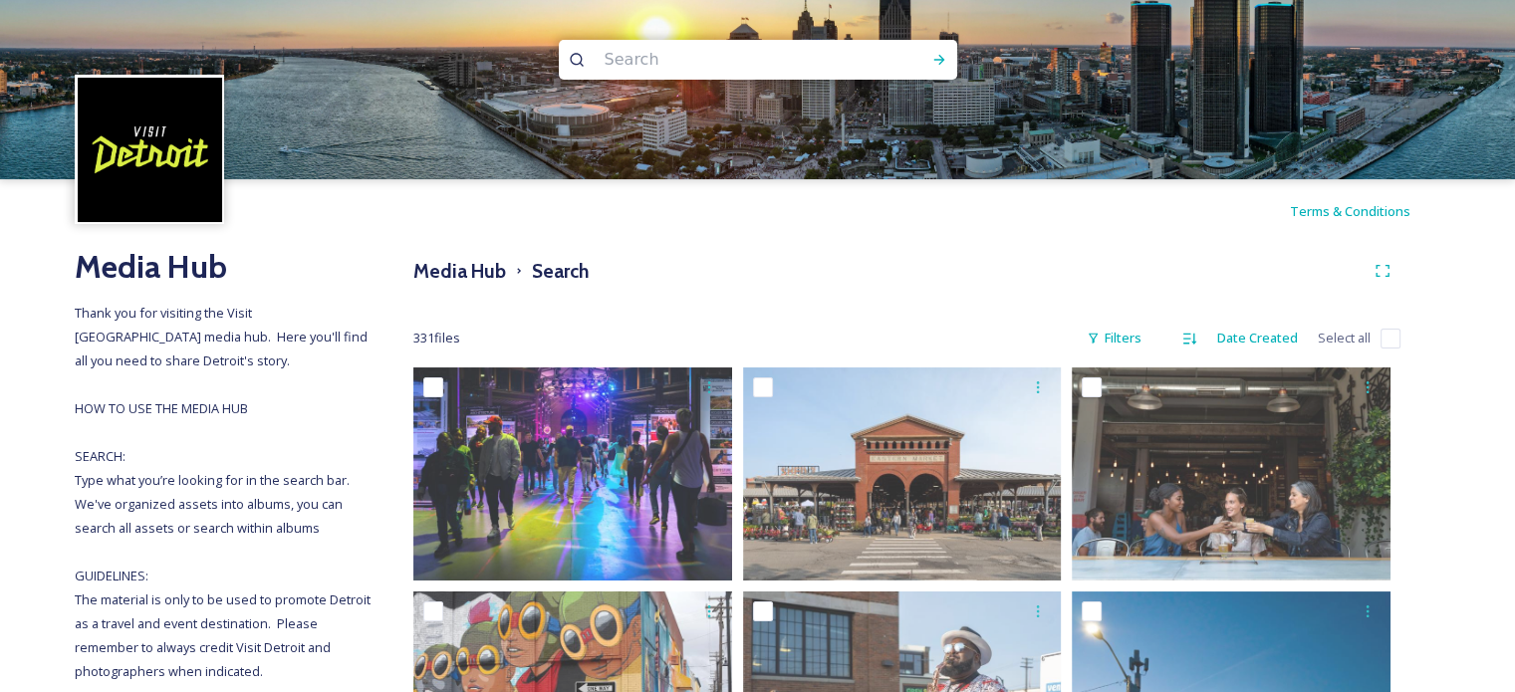
click at [677, 59] on input at bounding box center [731, 60] width 273 height 44
type input "chicken"
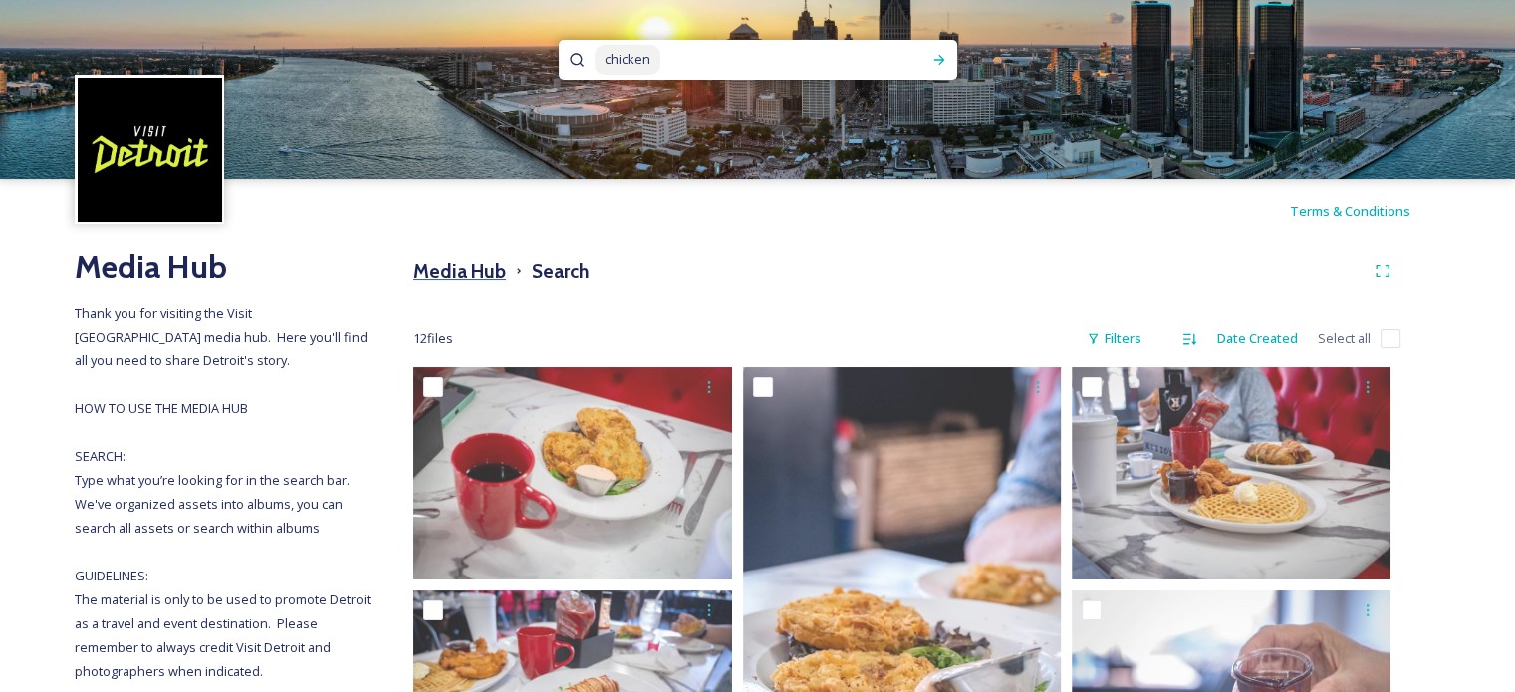
click at [456, 281] on h3 "Media Hub" at bounding box center [459, 271] width 93 height 29
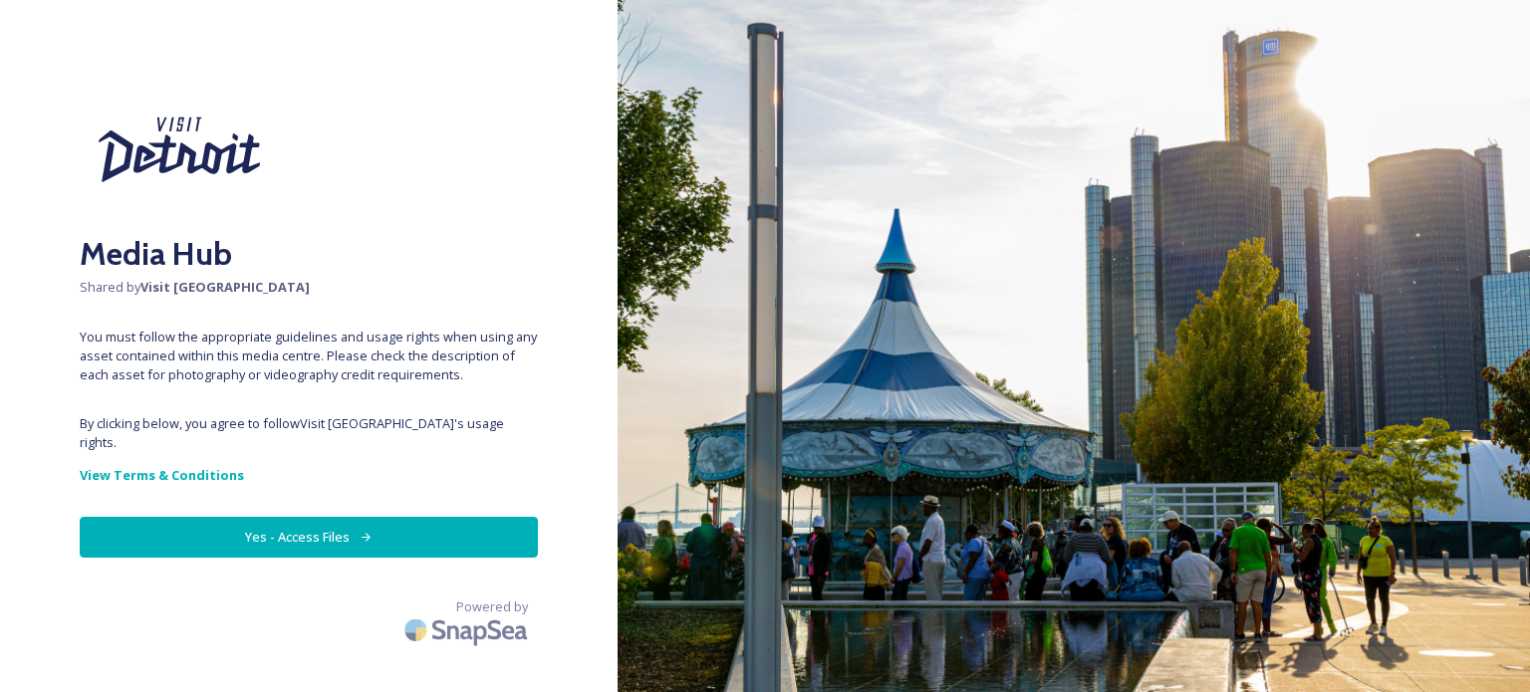
click at [430, 525] on button "Yes - Access Files" at bounding box center [309, 537] width 458 height 41
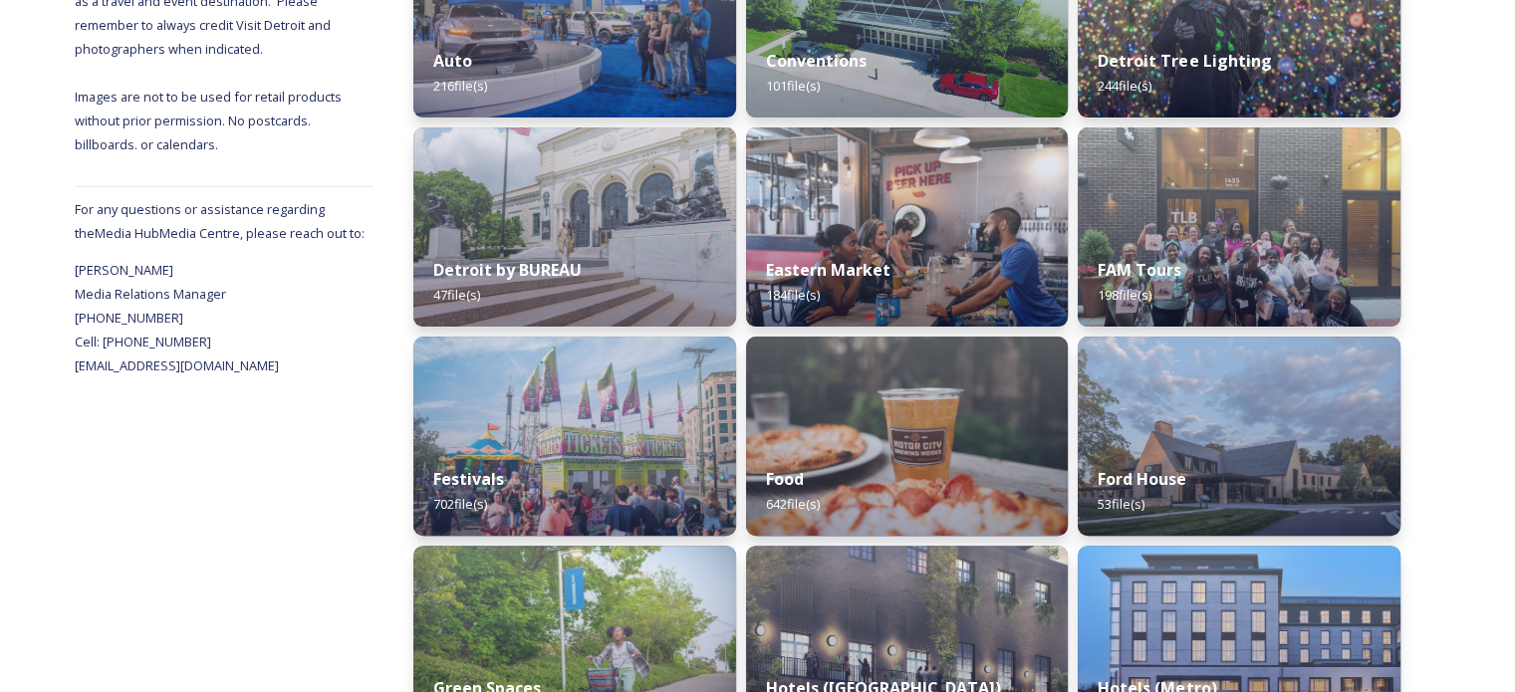
scroll to position [697, 0]
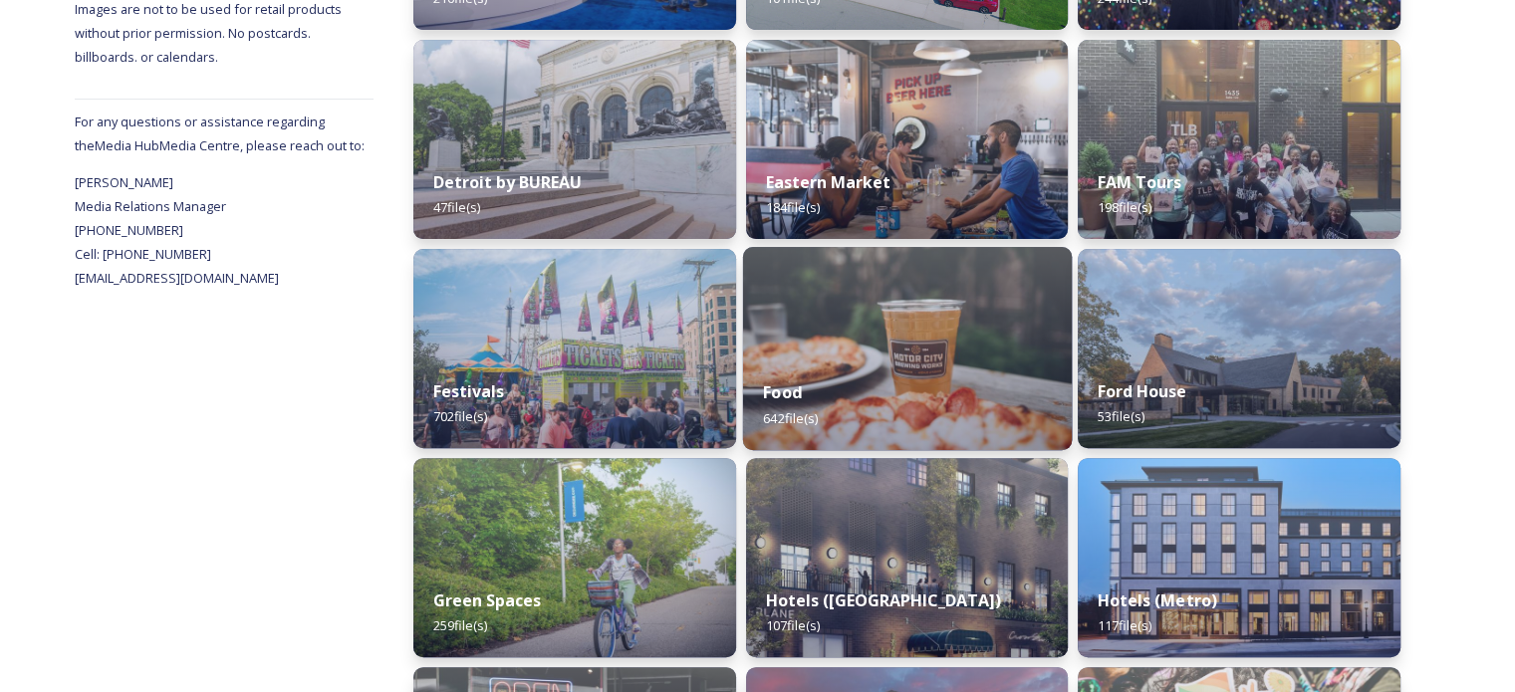
click at [989, 366] on div "Food 642 file(s)" at bounding box center [906, 405] width 329 height 91
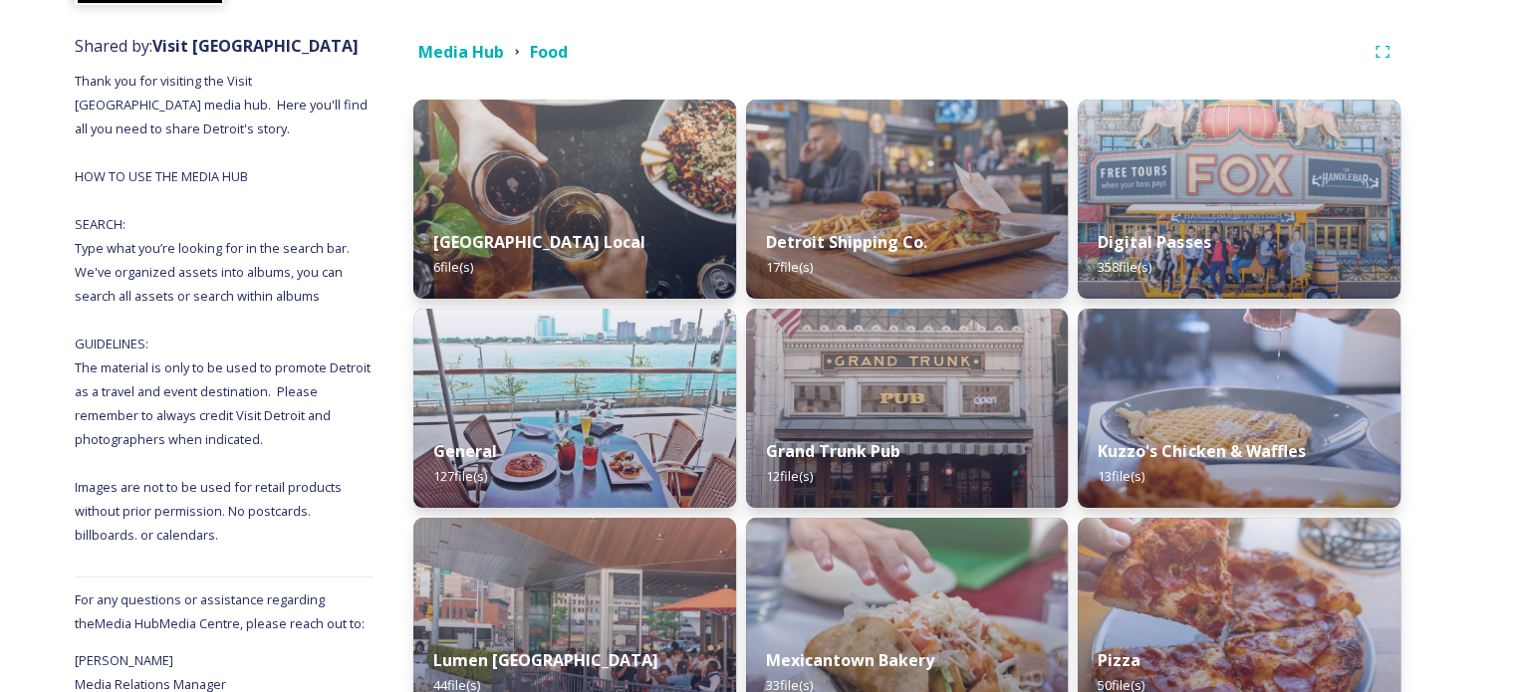
scroll to position [38, 0]
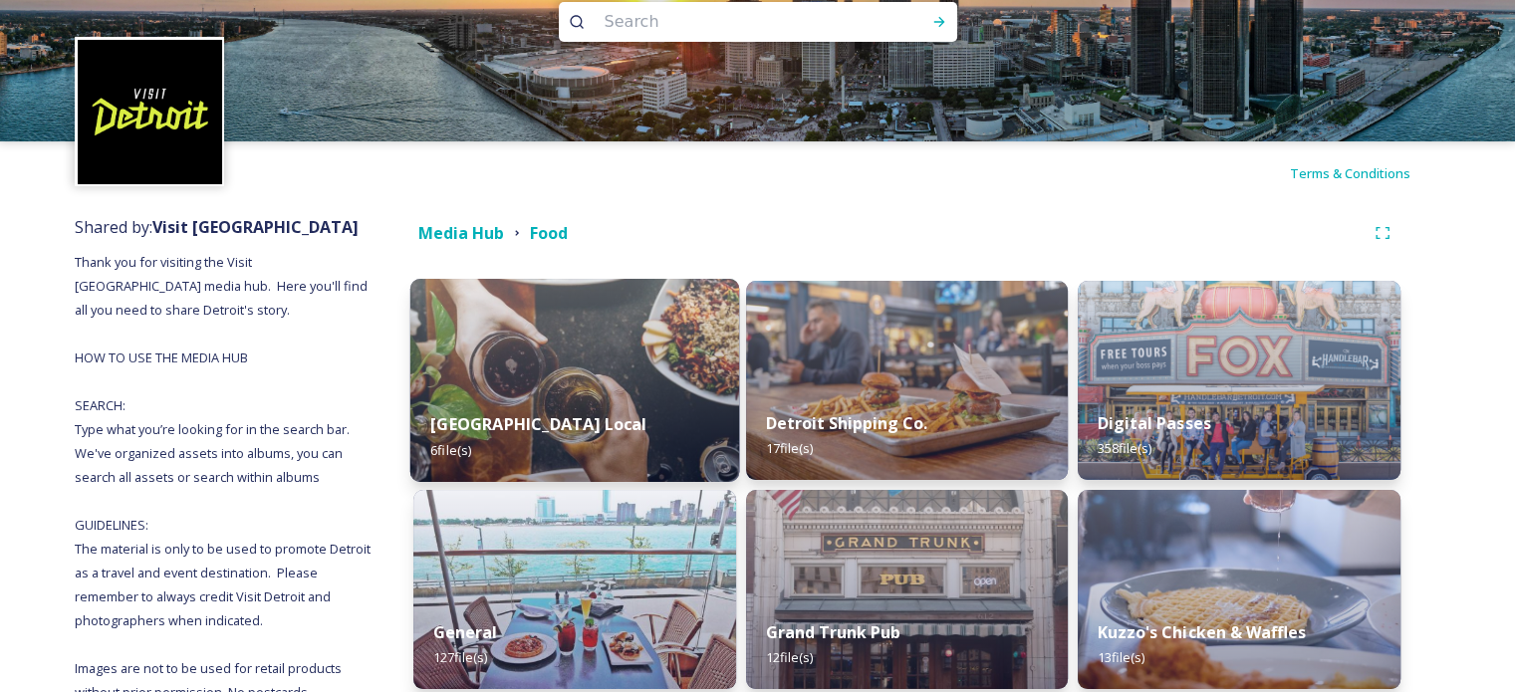
click at [524, 354] on img at bounding box center [574, 380] width 329 height 203
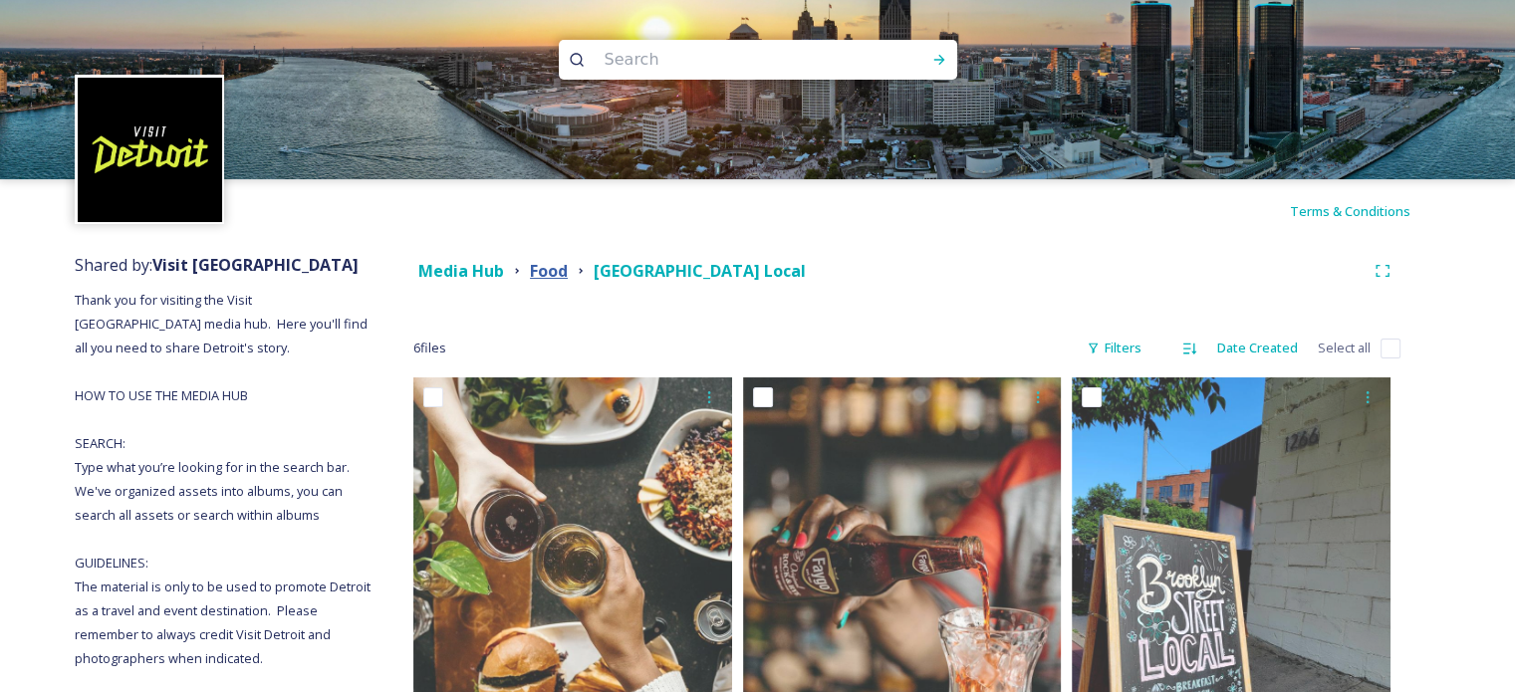
click at [538, 276] on strong "Food" at bounding box center [549, 271] width 38 height 22
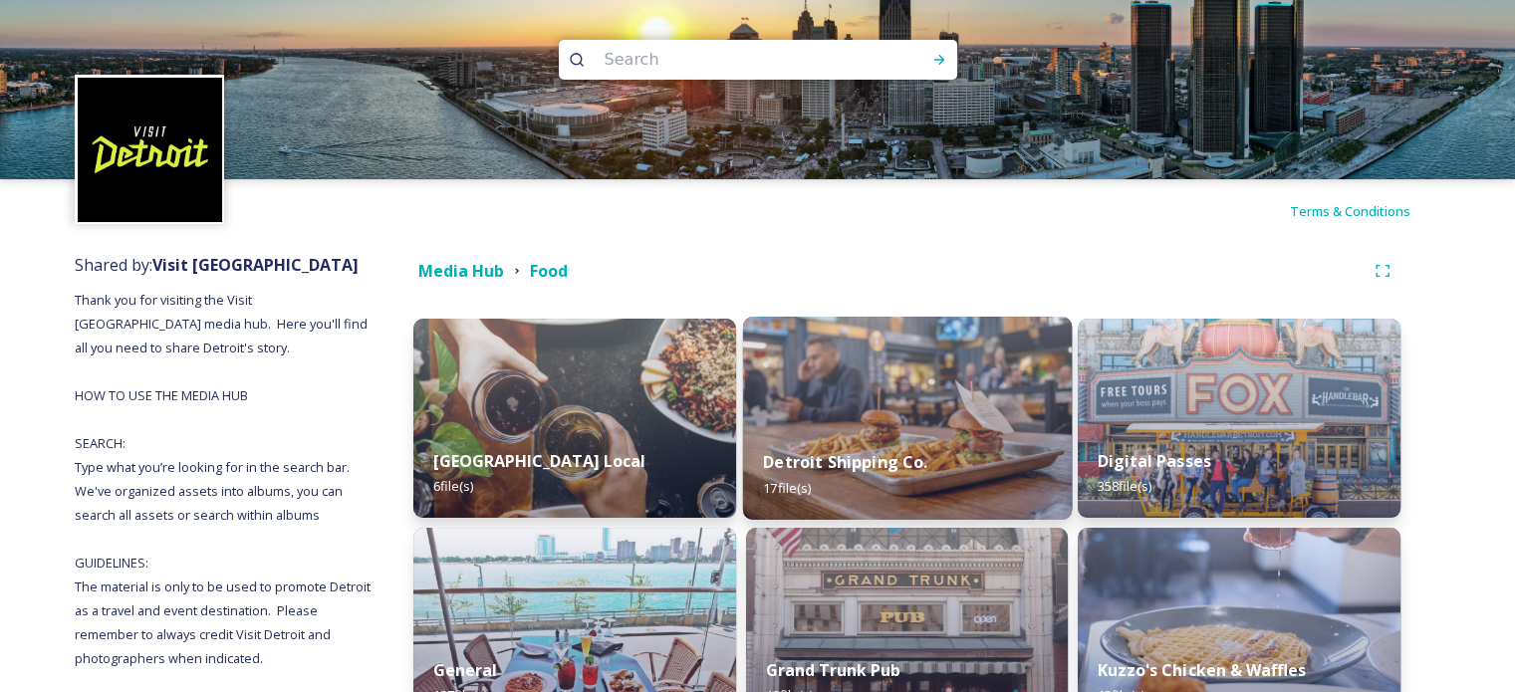
click at [929, 415] on img at bounding box center [906, 418] width 329 height 203
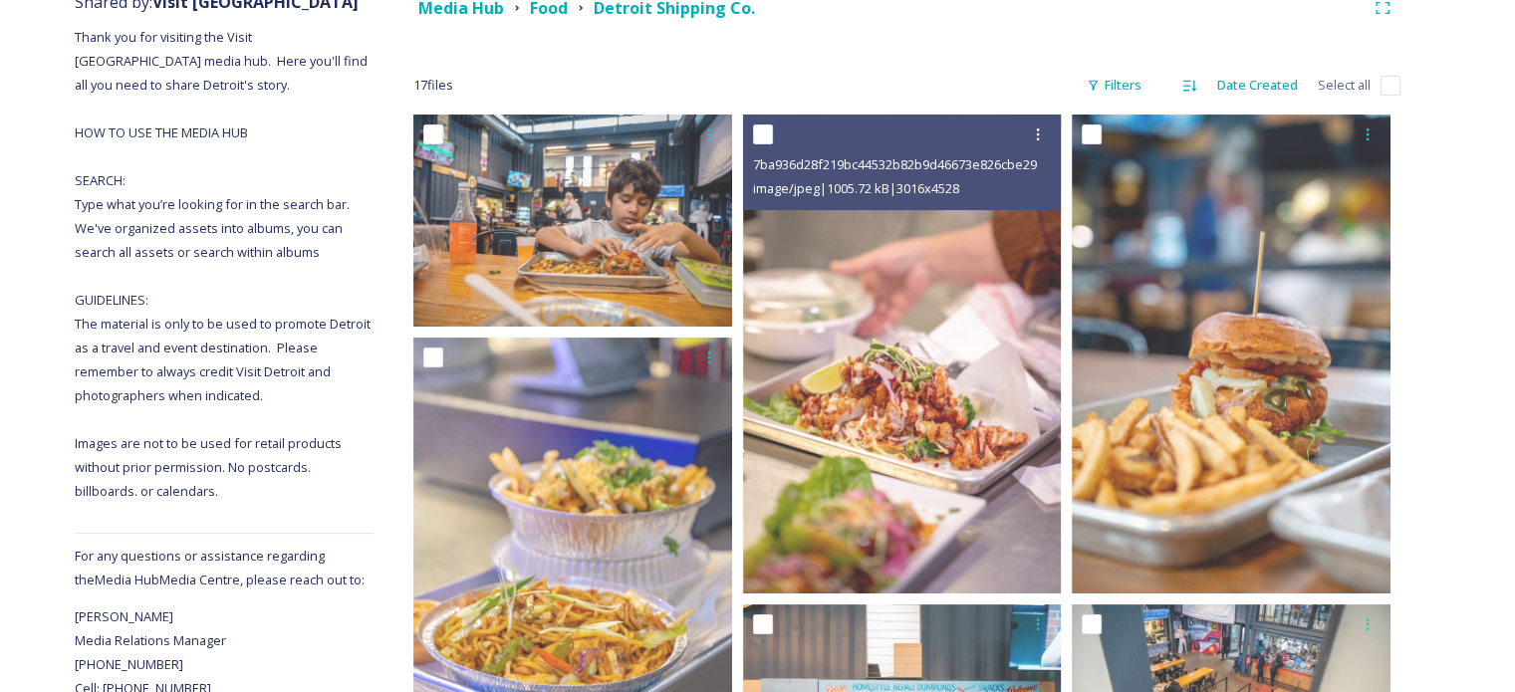
scroll to position [299, 0]
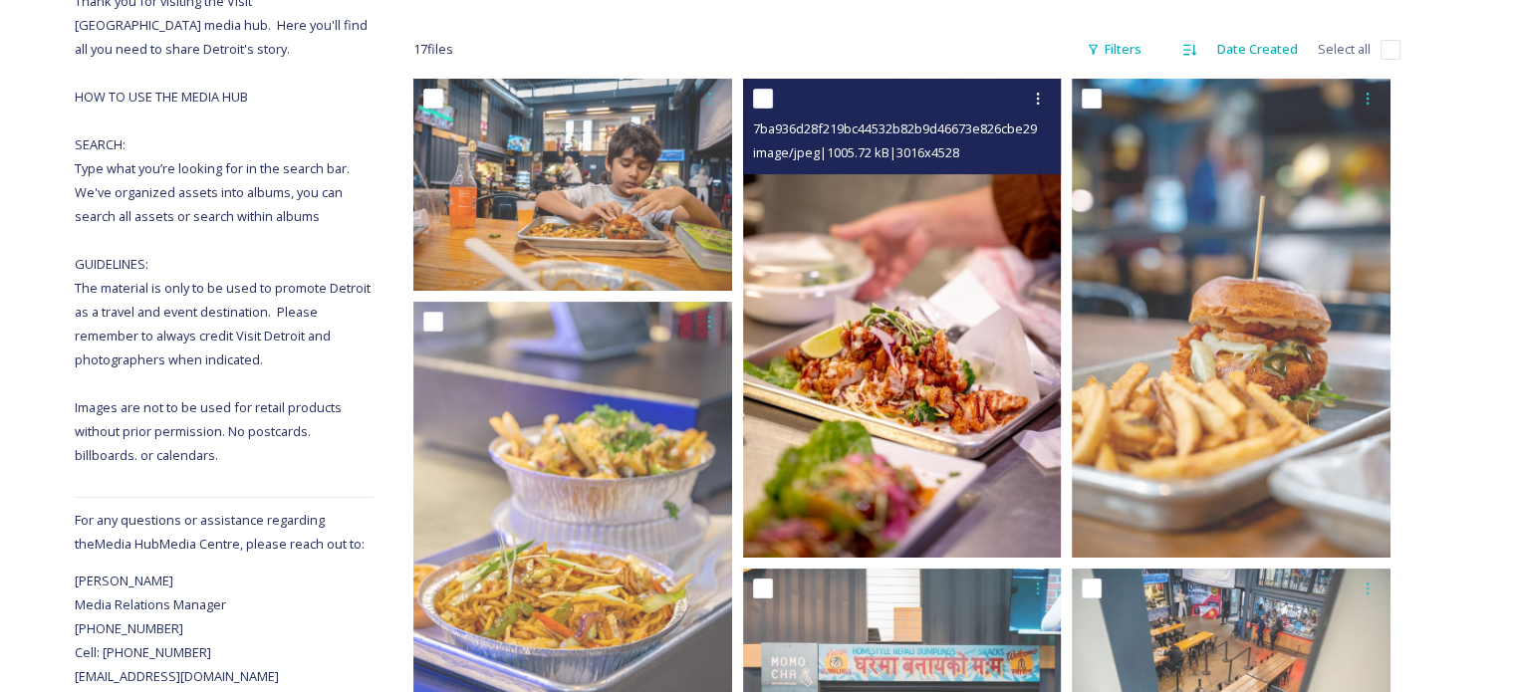
click at [932, 375] on img at bounding box center [902, 318] width 319 height 479
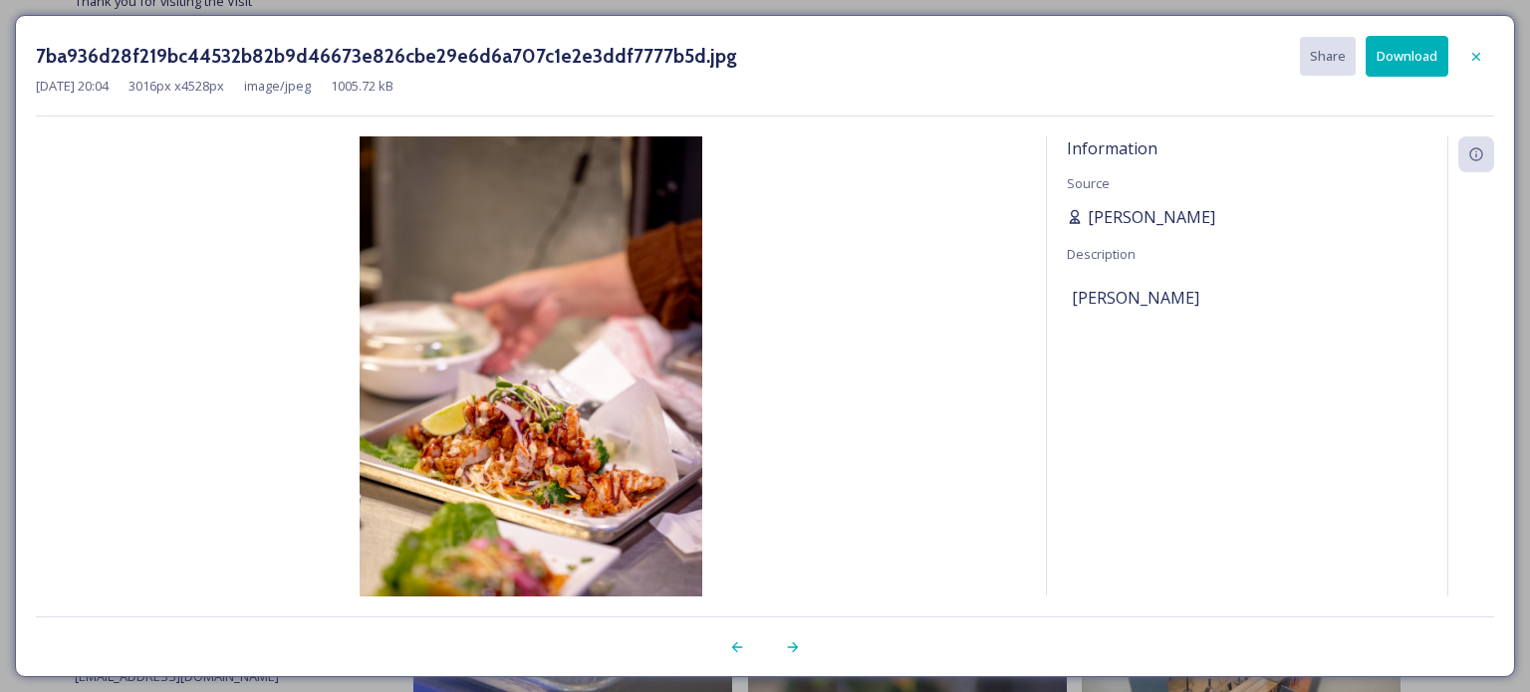
drag, startPoint x: 1238, startPoint y: 214, endPoint x: 1092, endPoint y: 214, distance: 146.4
click at [1092, 214] on div "[PERSON_NAME]" at bounding box center [1247, 217] width 361 height 24
copy span "[PERSON_NAME]"
click at [1483, 51] on icon at bounding box center [1476, 57] width 16 height 16
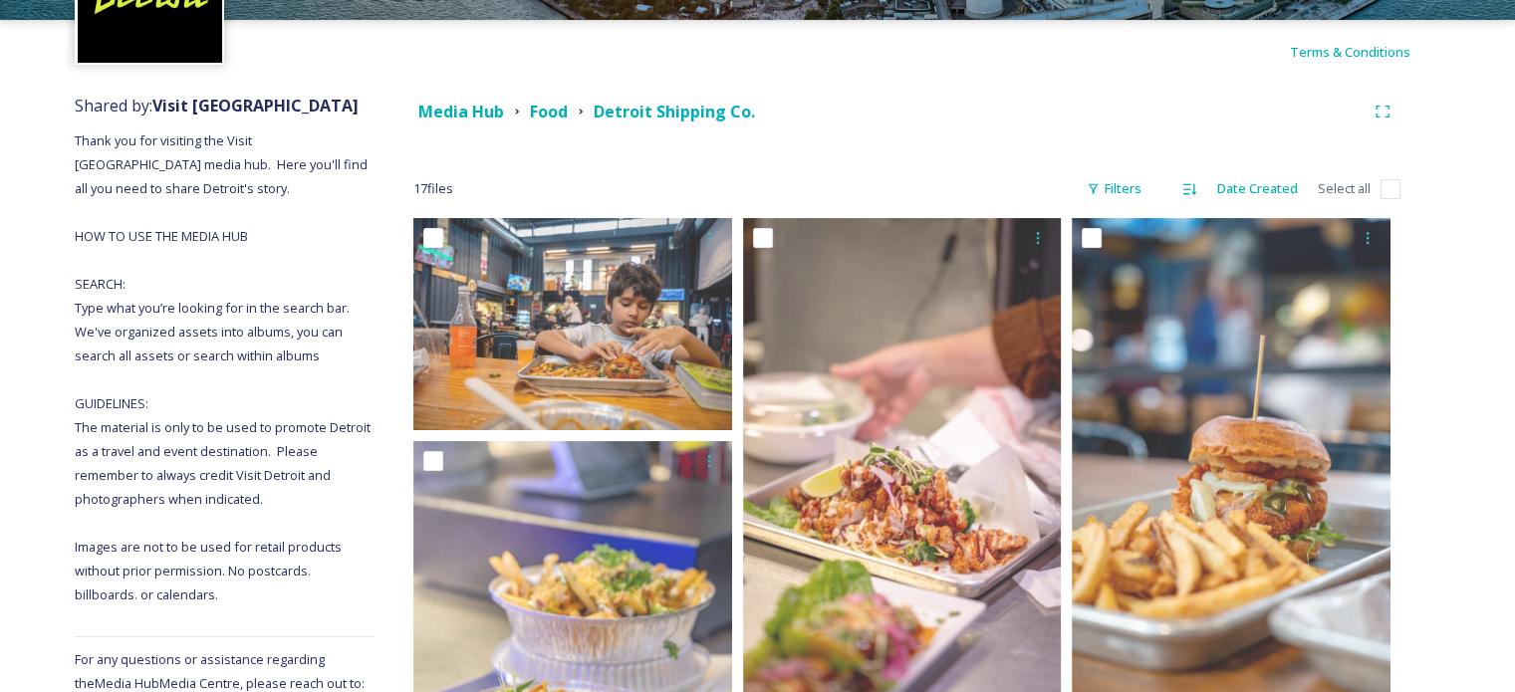
scroll to position [0, 0]
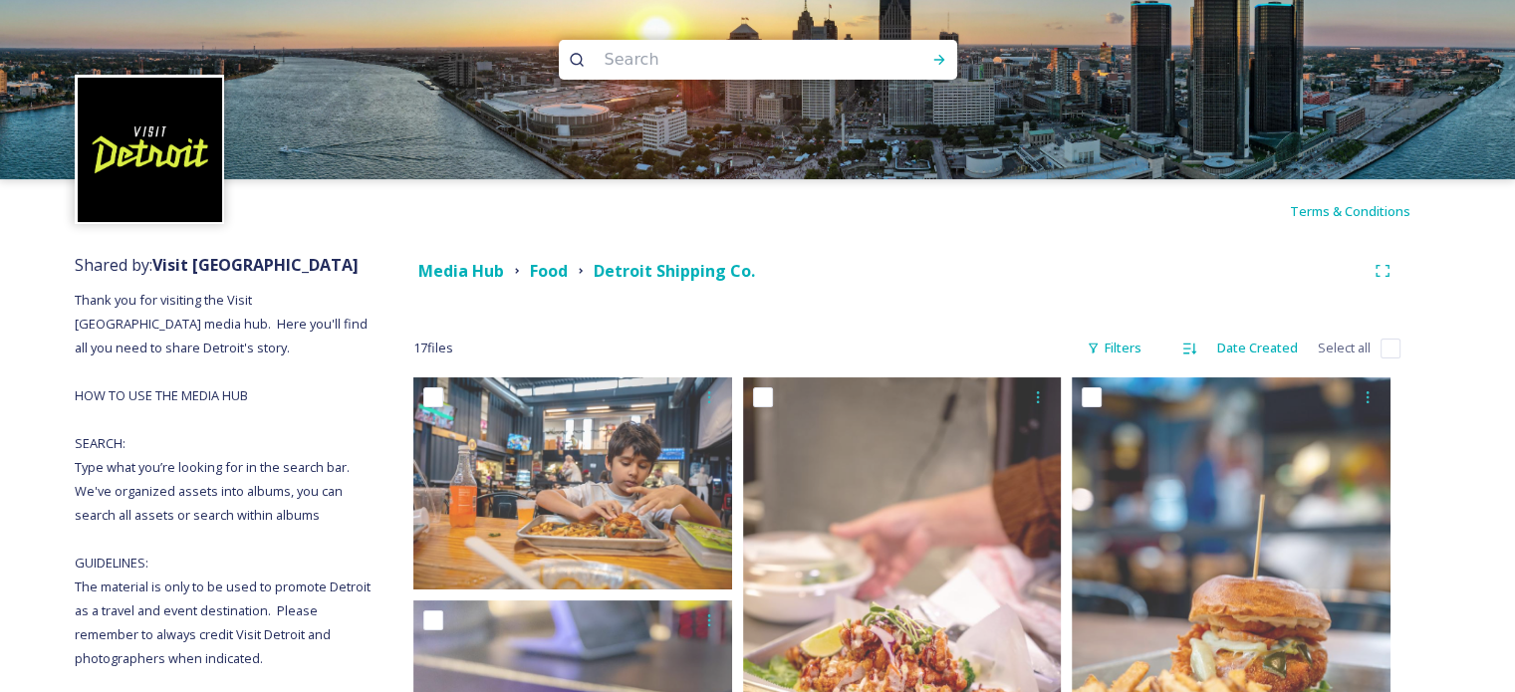
drag, startPoint x: 478, startPoint y: 273, endPoint x: 507, endPoint y: 206, distance: 72.7
click at [478, 272] on strong "Media Hub" at bounding box center [461, 271] width 86 height 22
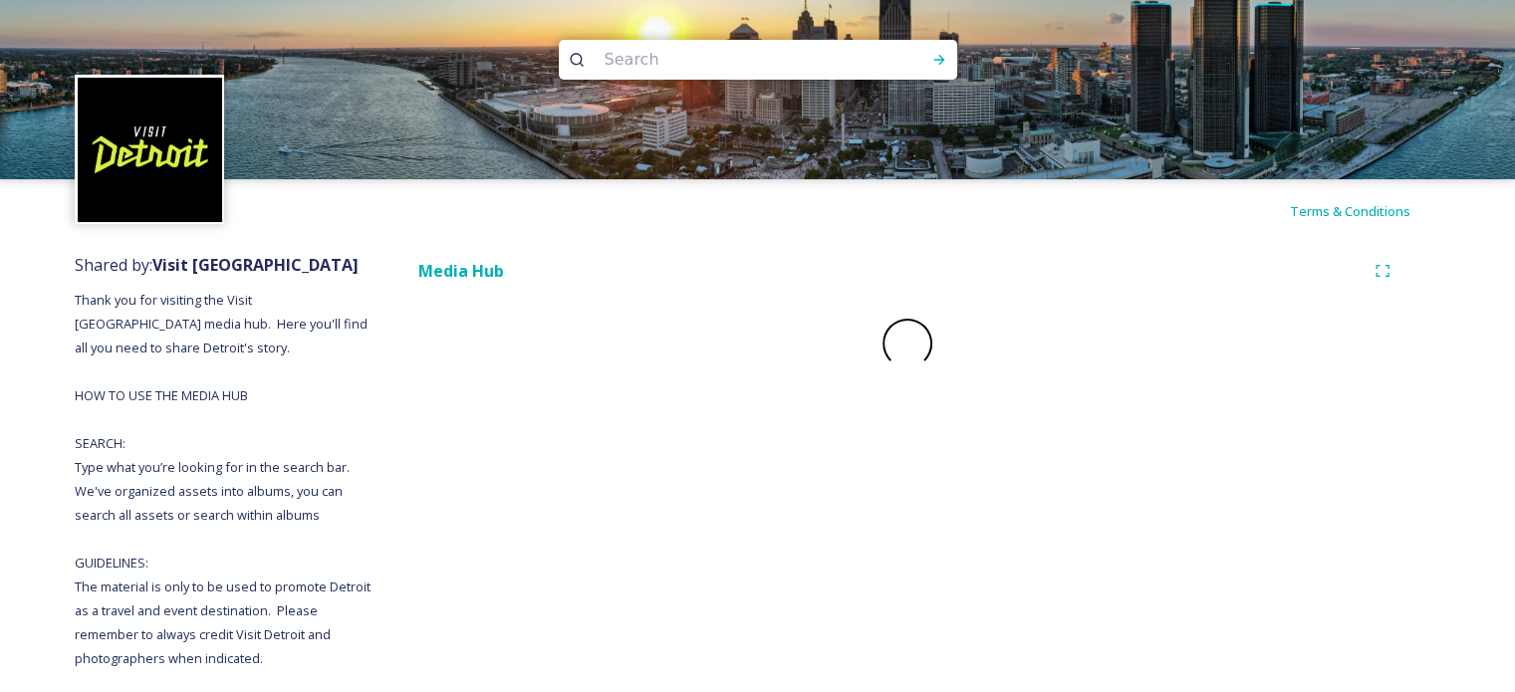
click at [645, 67] on input at bounding box center [731, 60] width 273 height 44
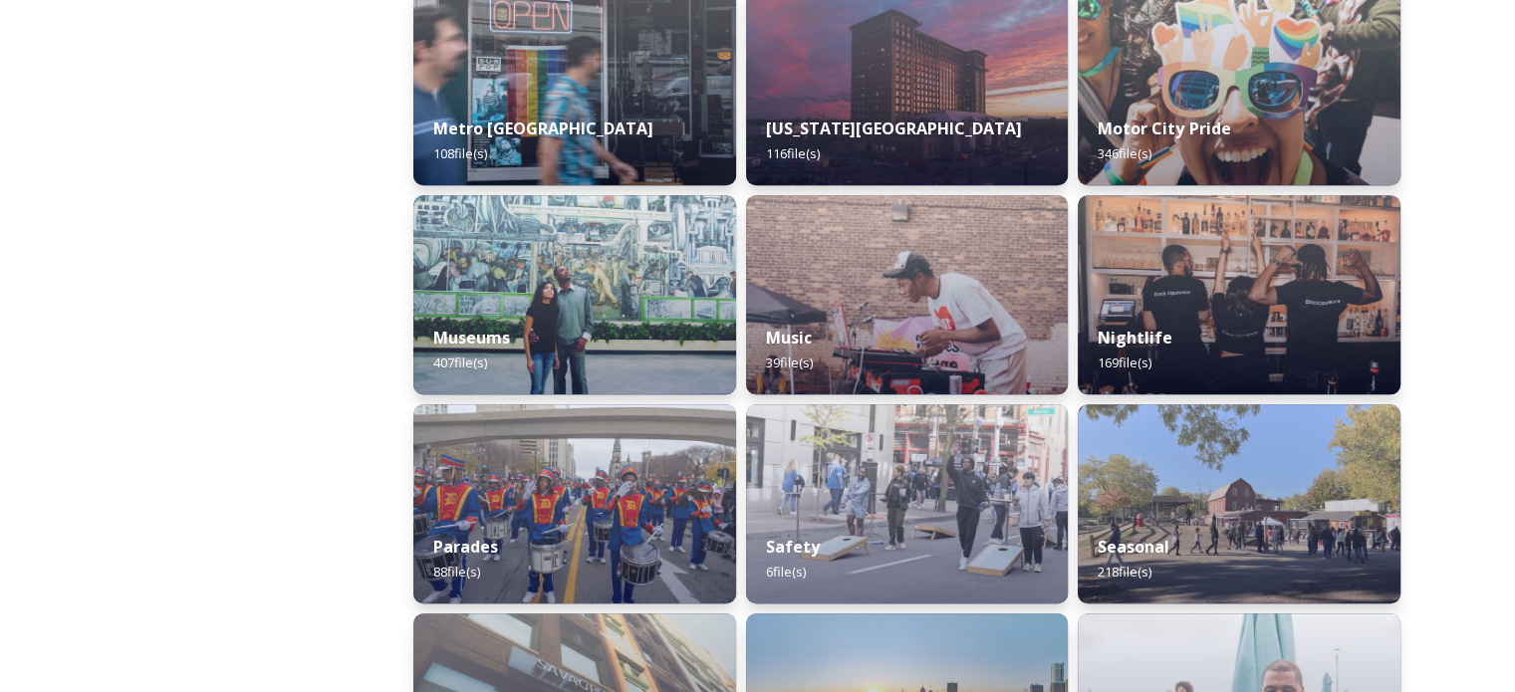
scroll to position [1295, 0]
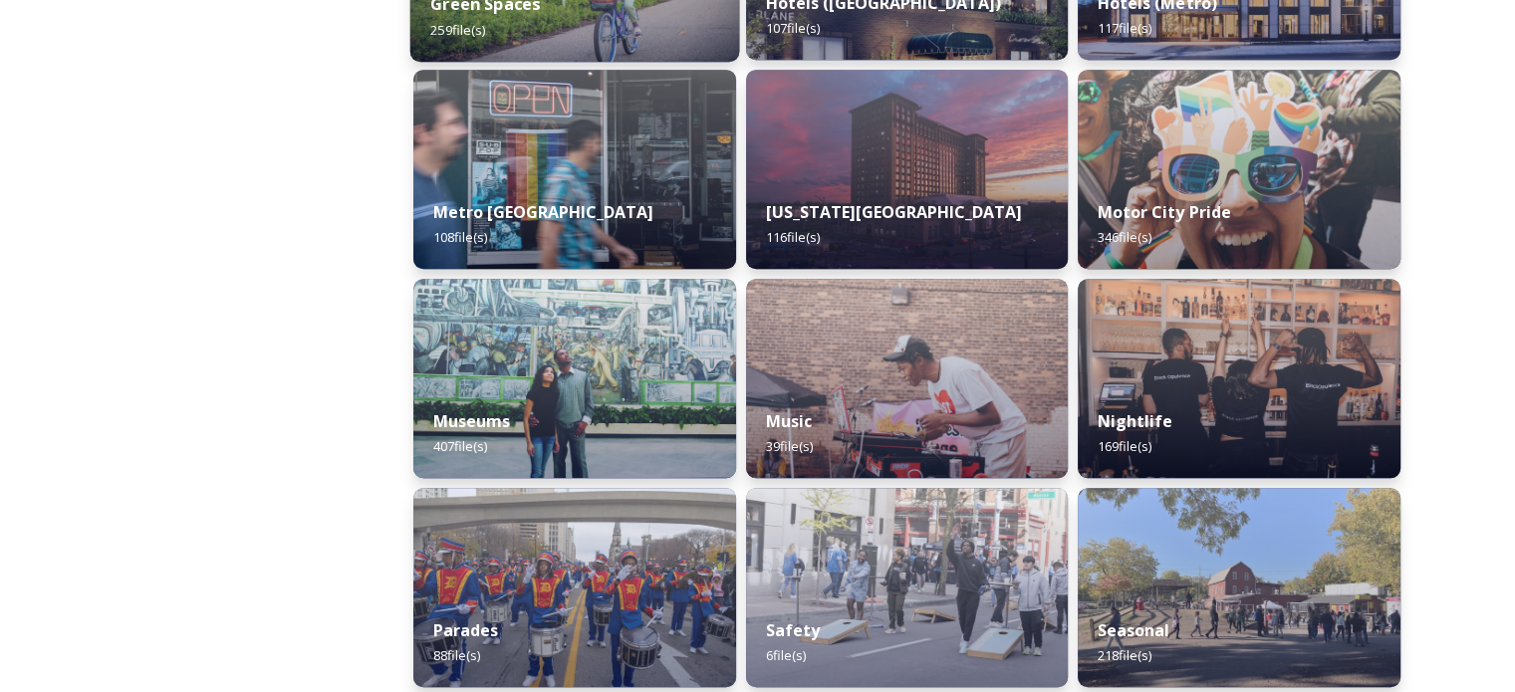
click at [664, 28] on div "Green Spaces 259 file(s)" at bounding box center [574, 16] width 329 height 91
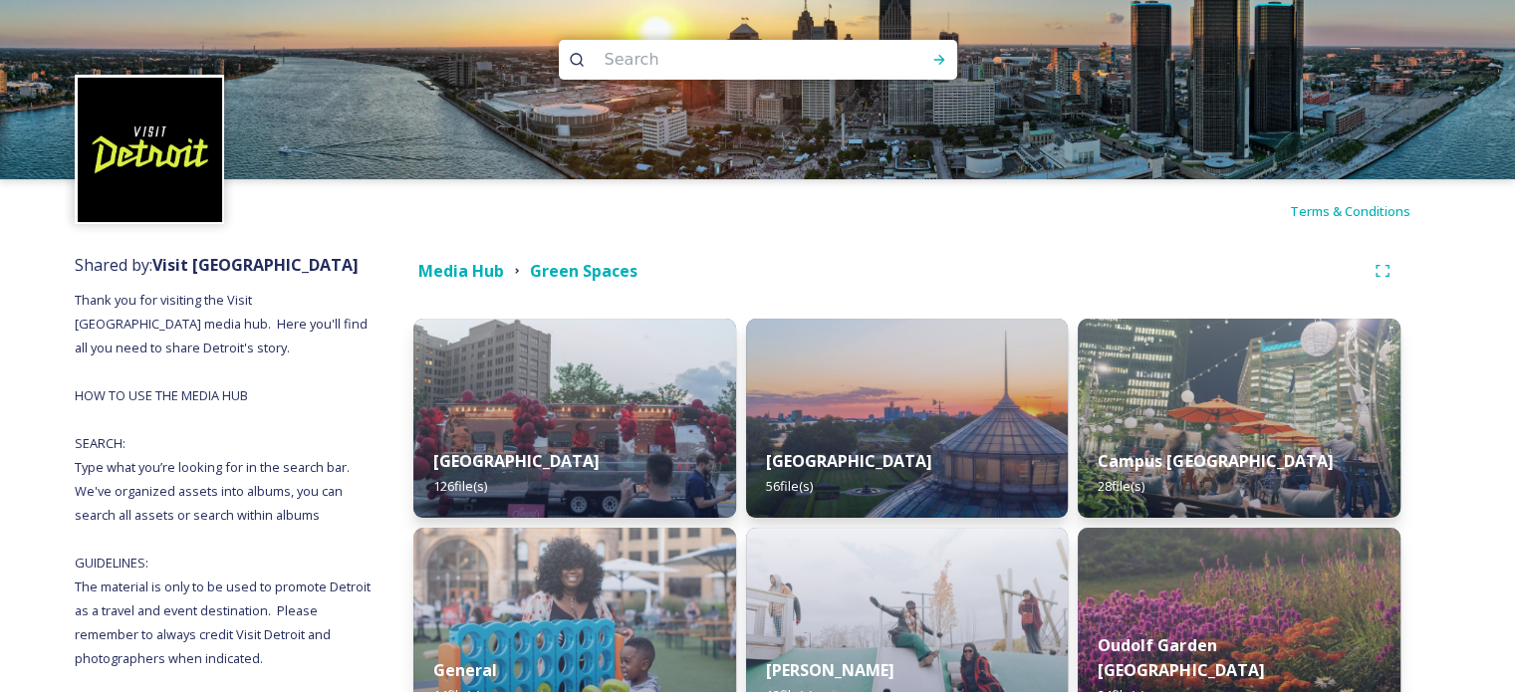
click at [627, 67] on input at bounding box center [731, 60] width 273 height 44
type input "riverwalk"
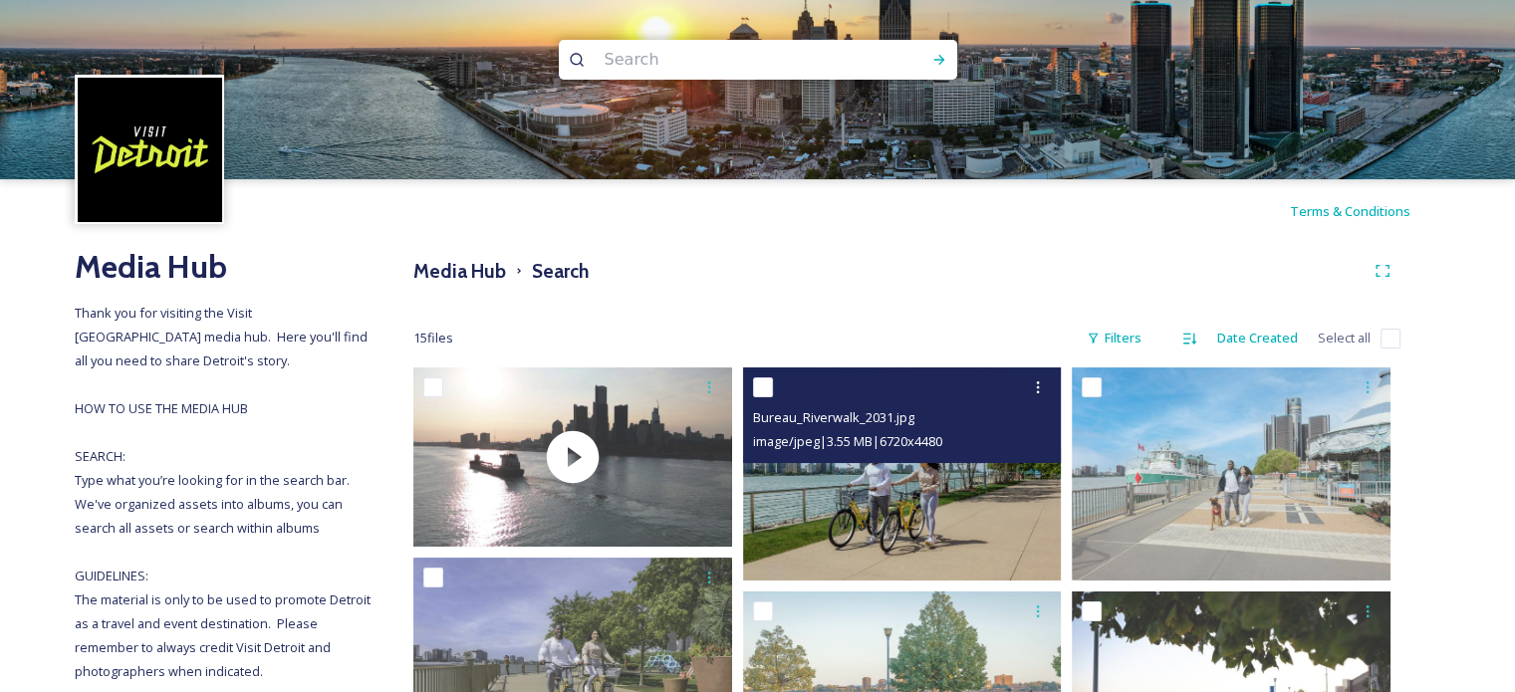
click at [896, 502] on img at bounding box center [902, 474] width 319 height 212
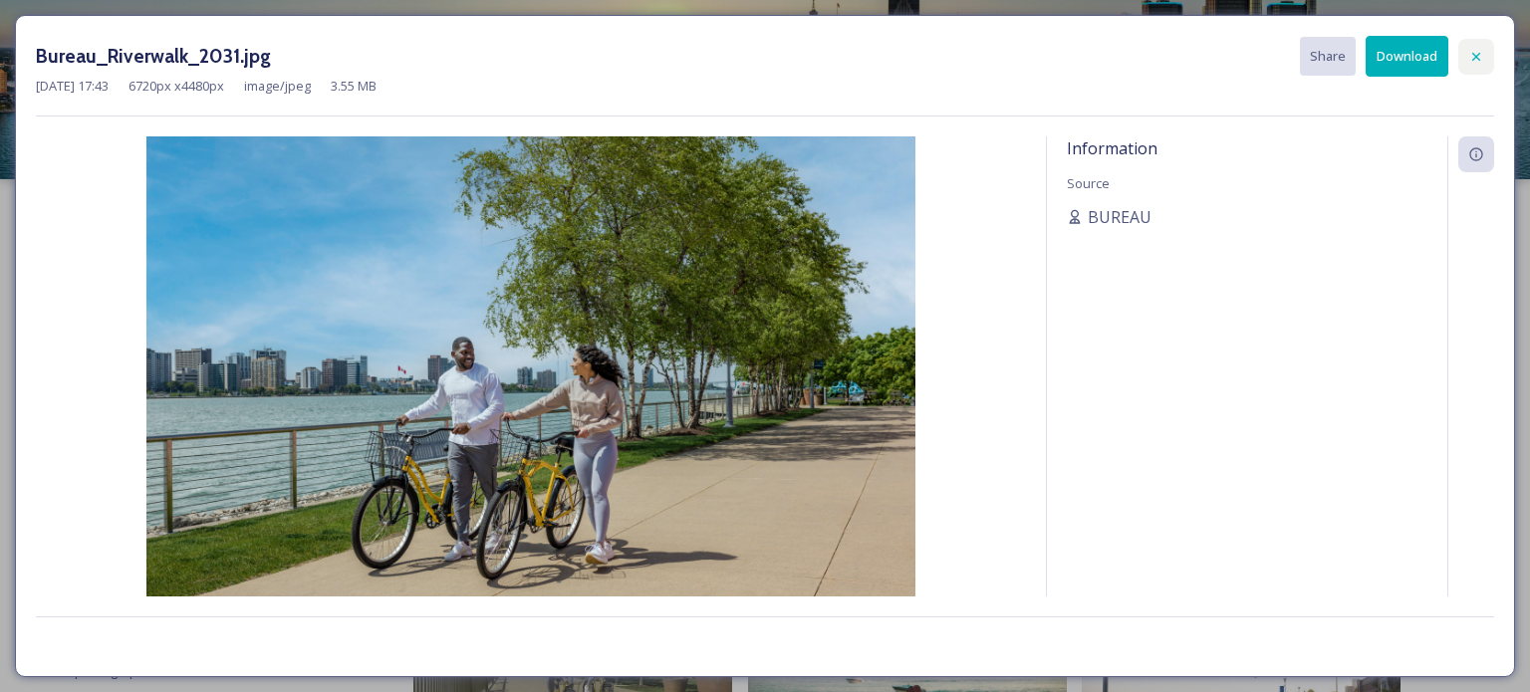
click at [1484, 55] on div at bounding box center [1476, 57] width 36 height 36
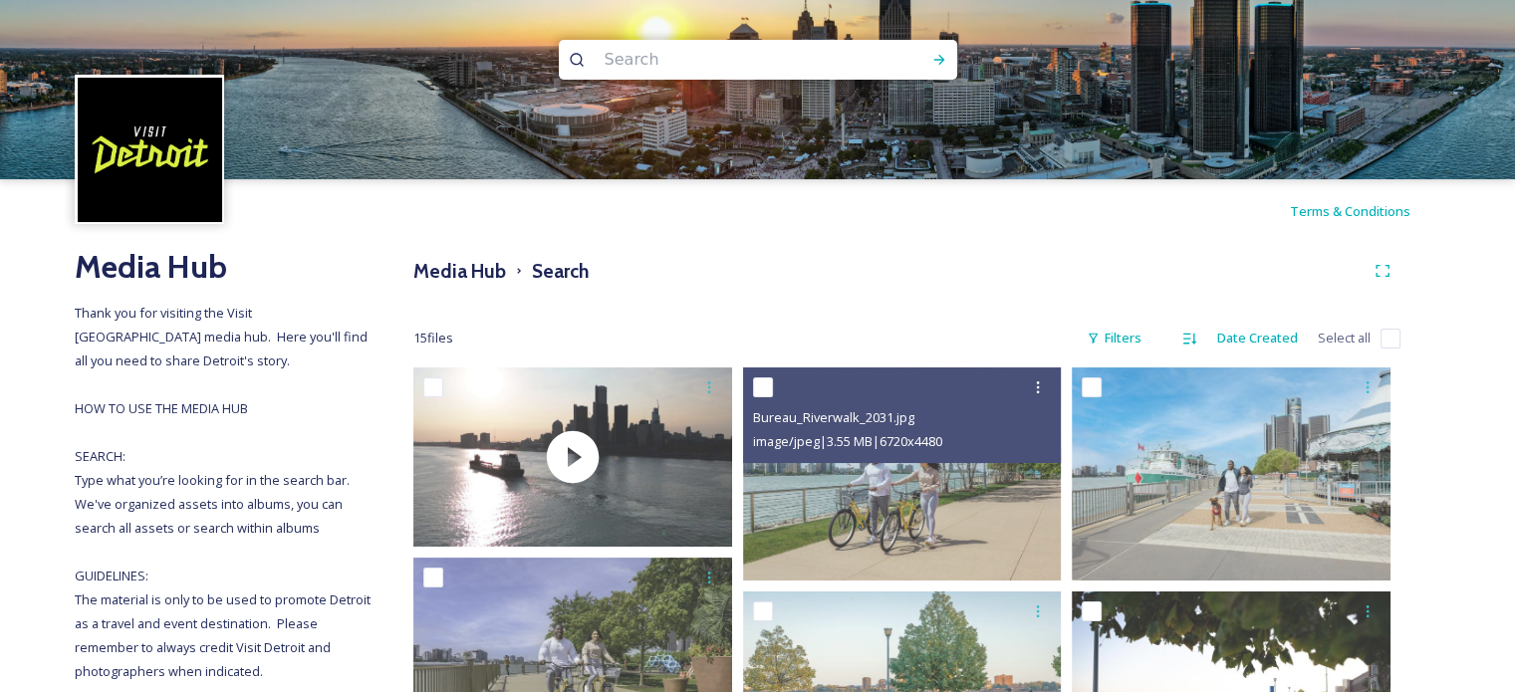
click at [642, 55] on input at bounding box center [731, 60] width 273 height 44
type input "[PERSON_NAME]"
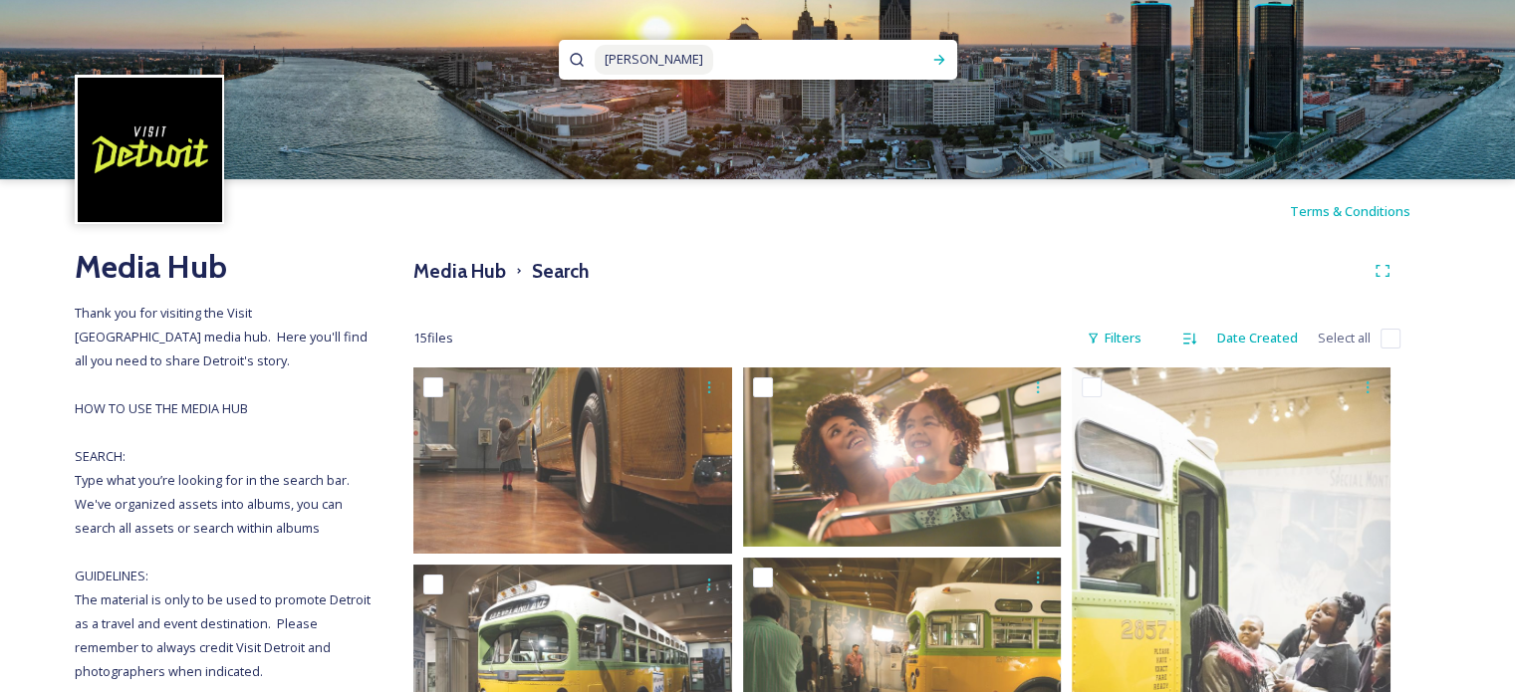
drag, startPoint x: 697, startPoint y: 55, endPoint x: 521, endPoint y: 68, distance: 176.8
click at [521, 68] on div "[PERSON_NAME]" at bounding box center [757, 89] width 1515 height 179
click at [642, 60] on span "[PERSON_NAME]" at bounding box center [654, 59] width 119 height 29
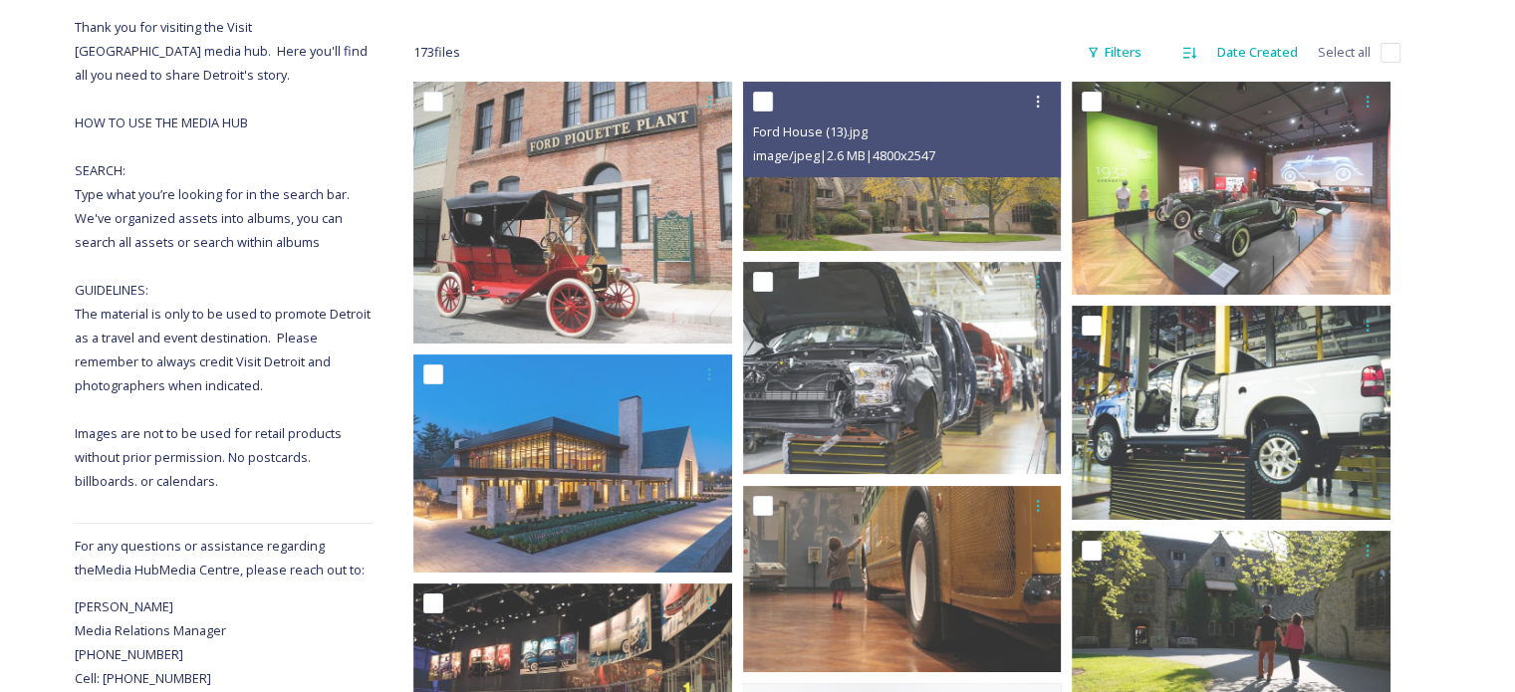
scroll to position [299, 0]
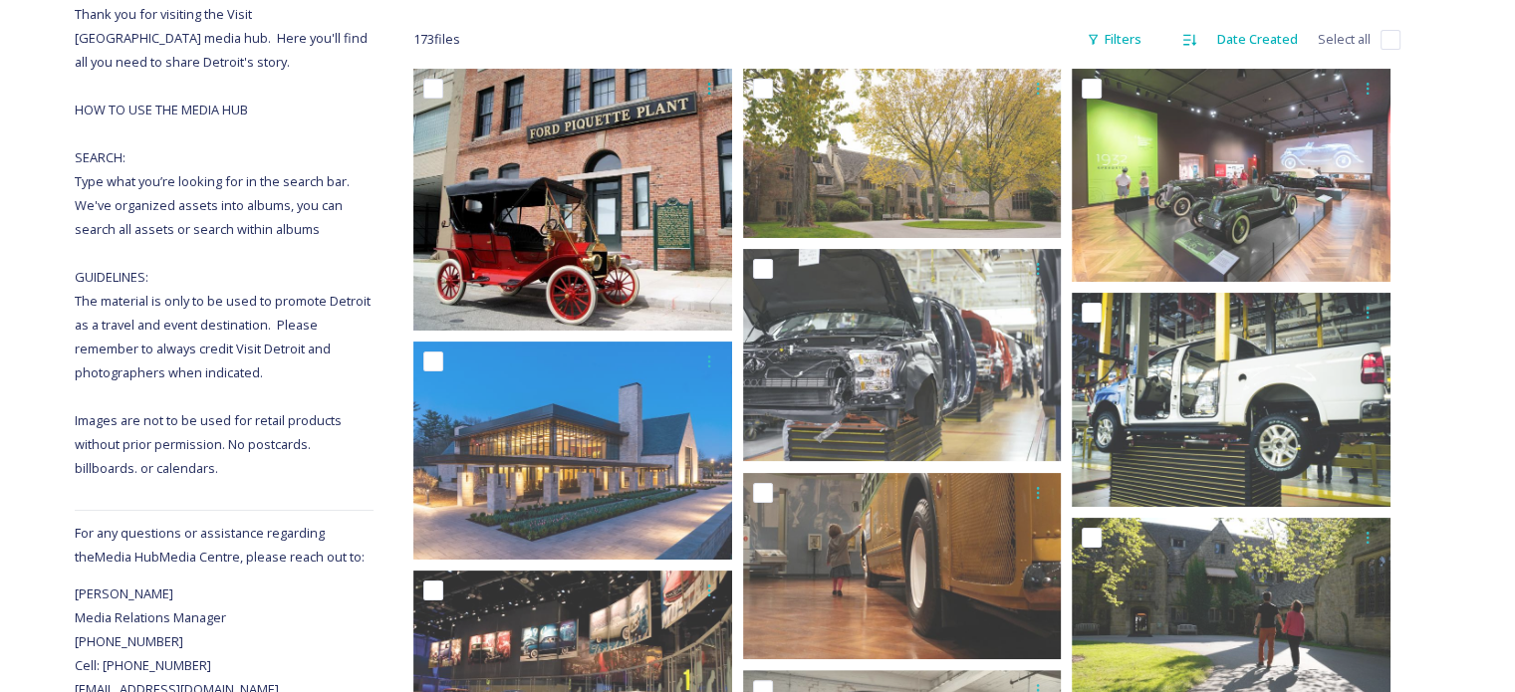
click at [632, 245] on img at bounding box center [572, 200] width 319 height 262
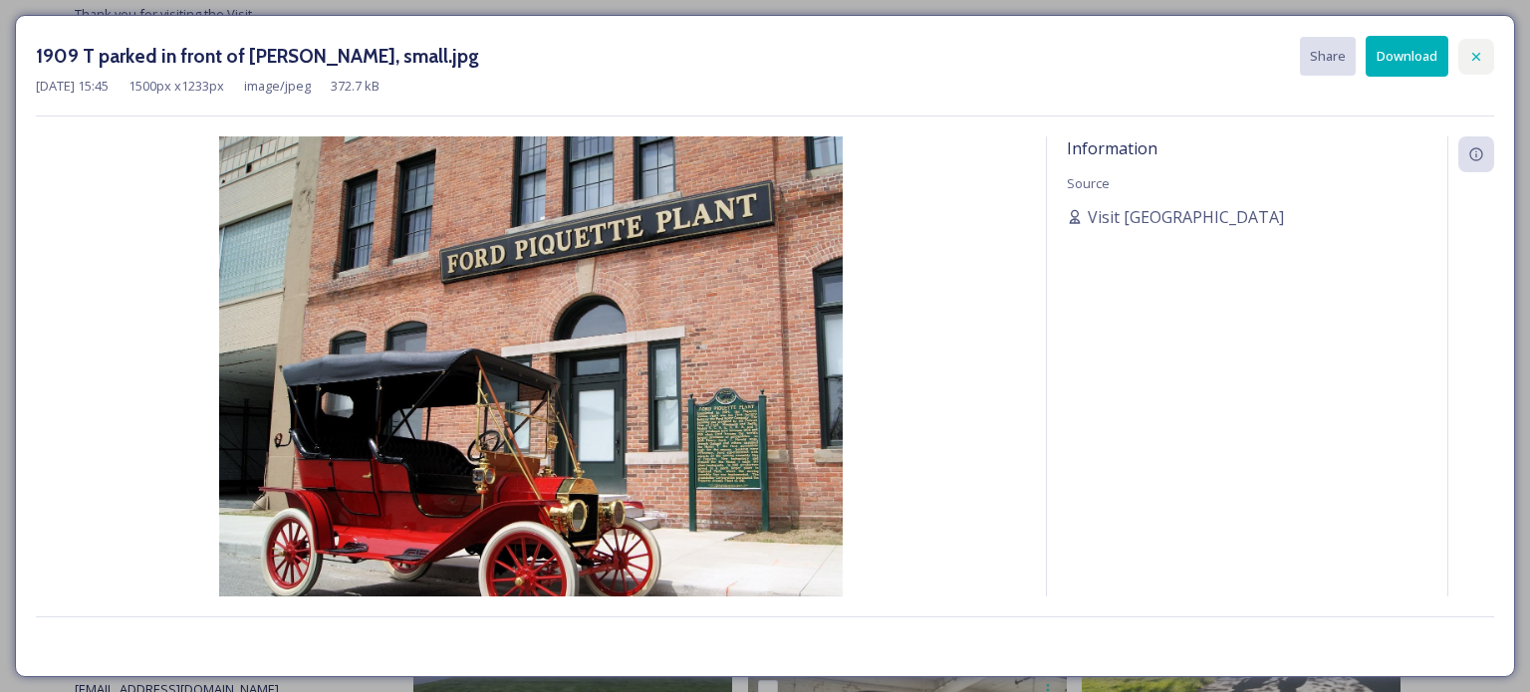
click at [1482, 51] on icon at bounding box center [1476, 57] width 16 height 16
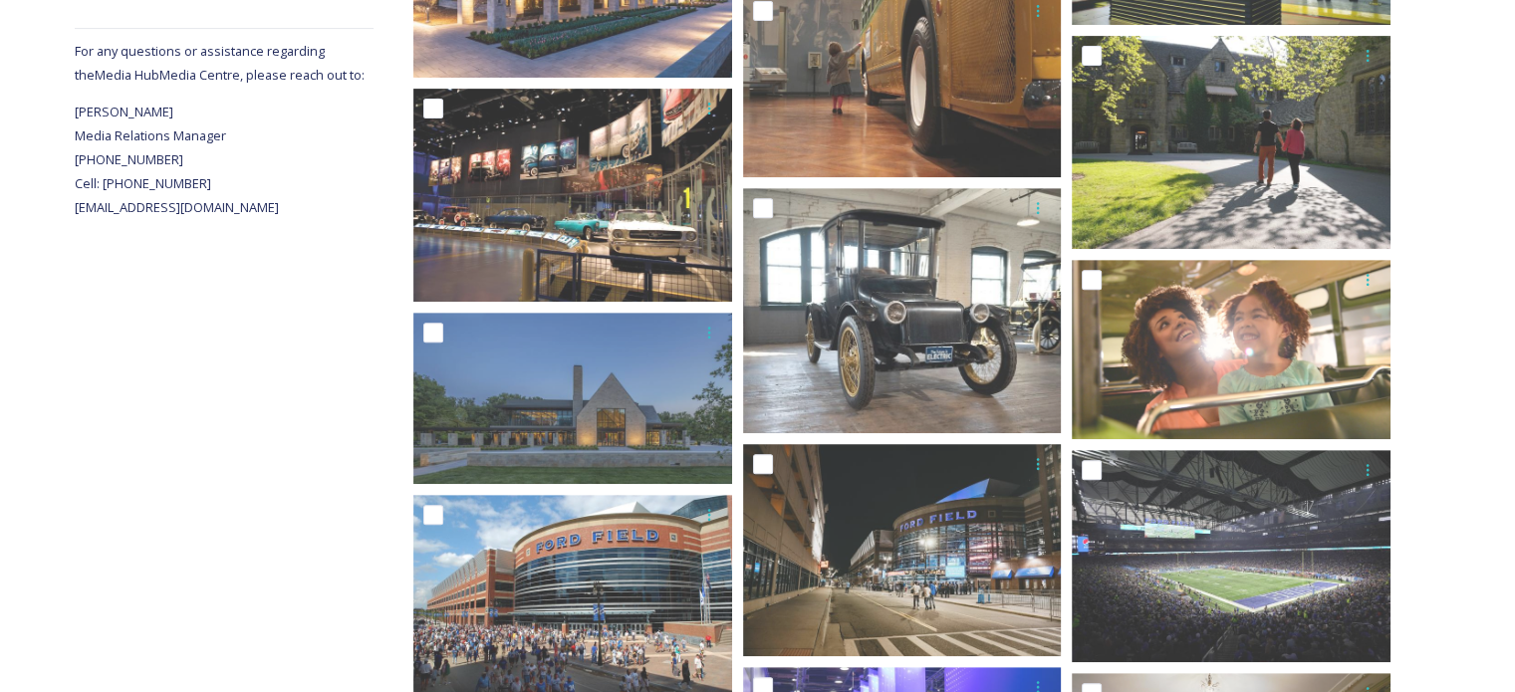
scroll to position [647, 0]
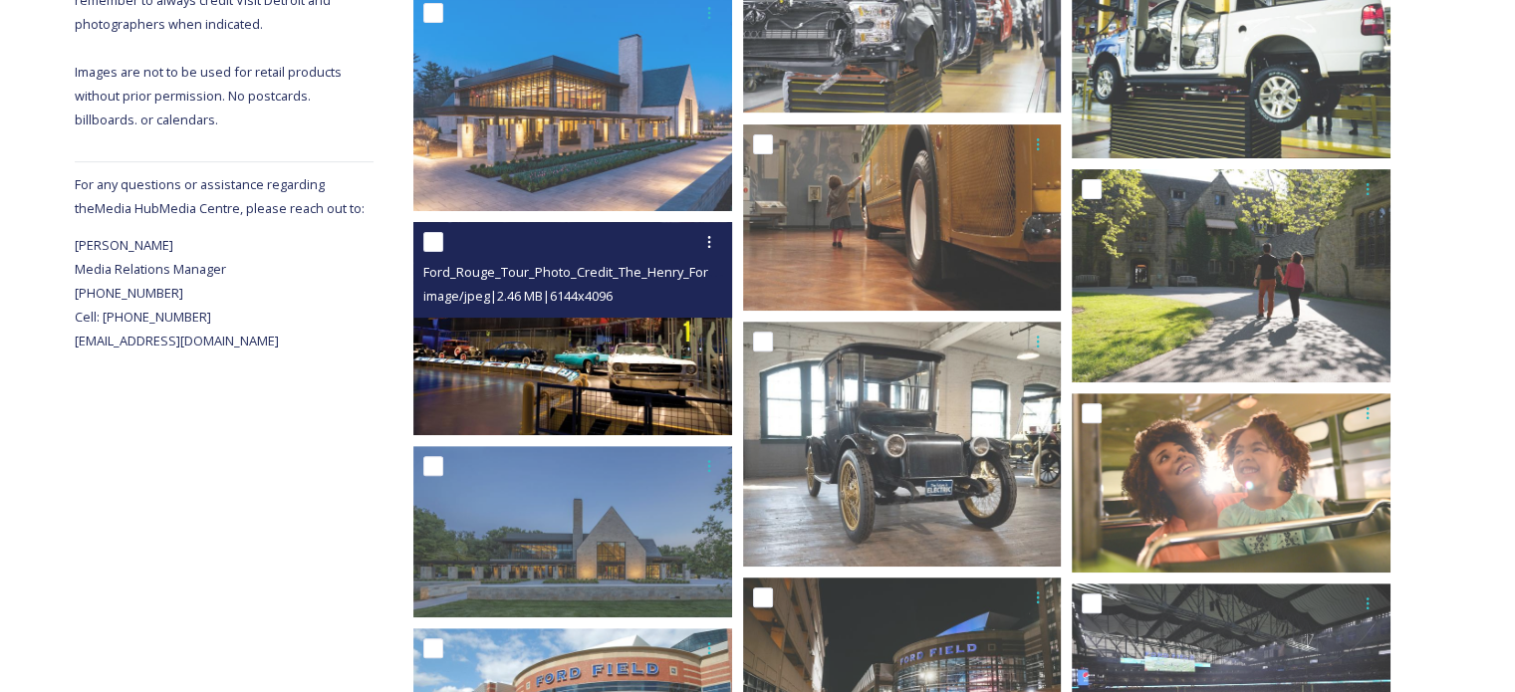
click at [614, 355] on img at bounding box center [572, 328] width 319 height 212
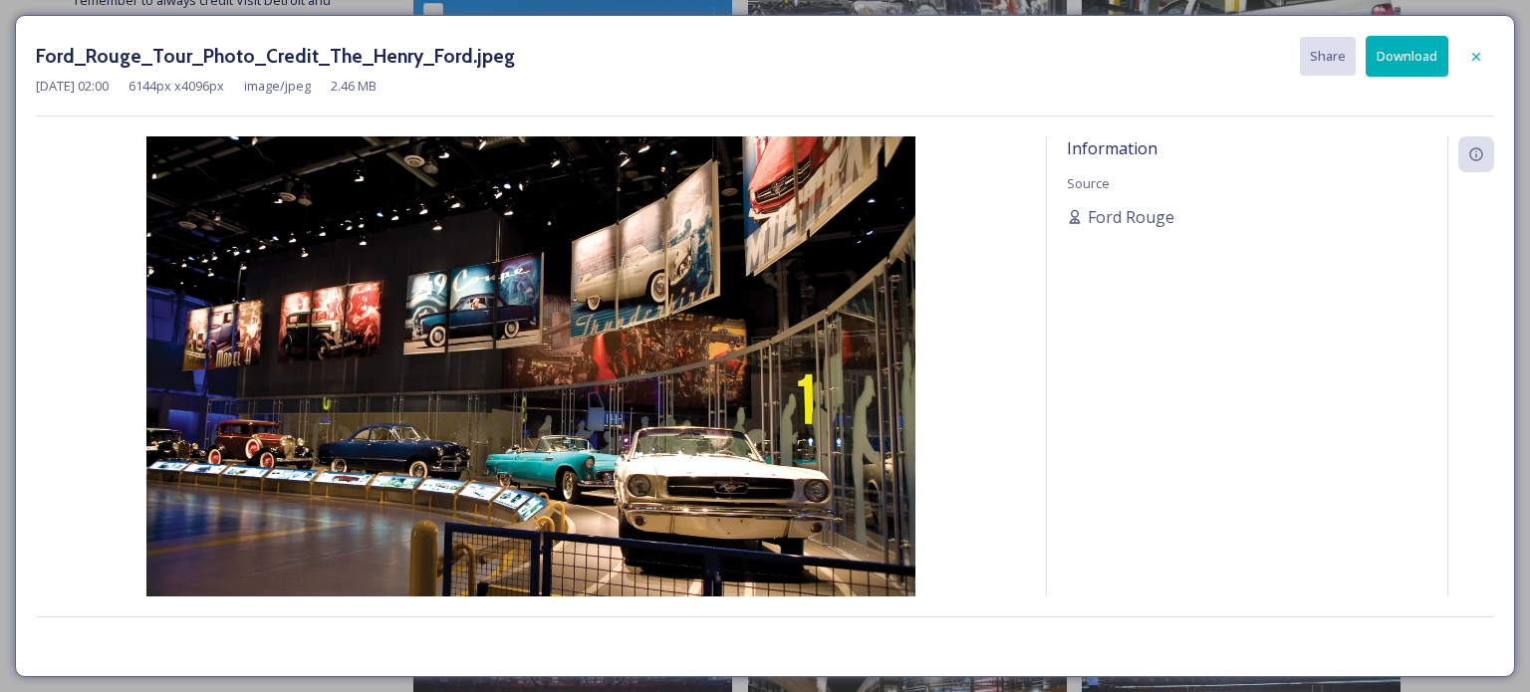
click at [1478, 56] on icon at bounding box center [1476, 57] width 16 height 16
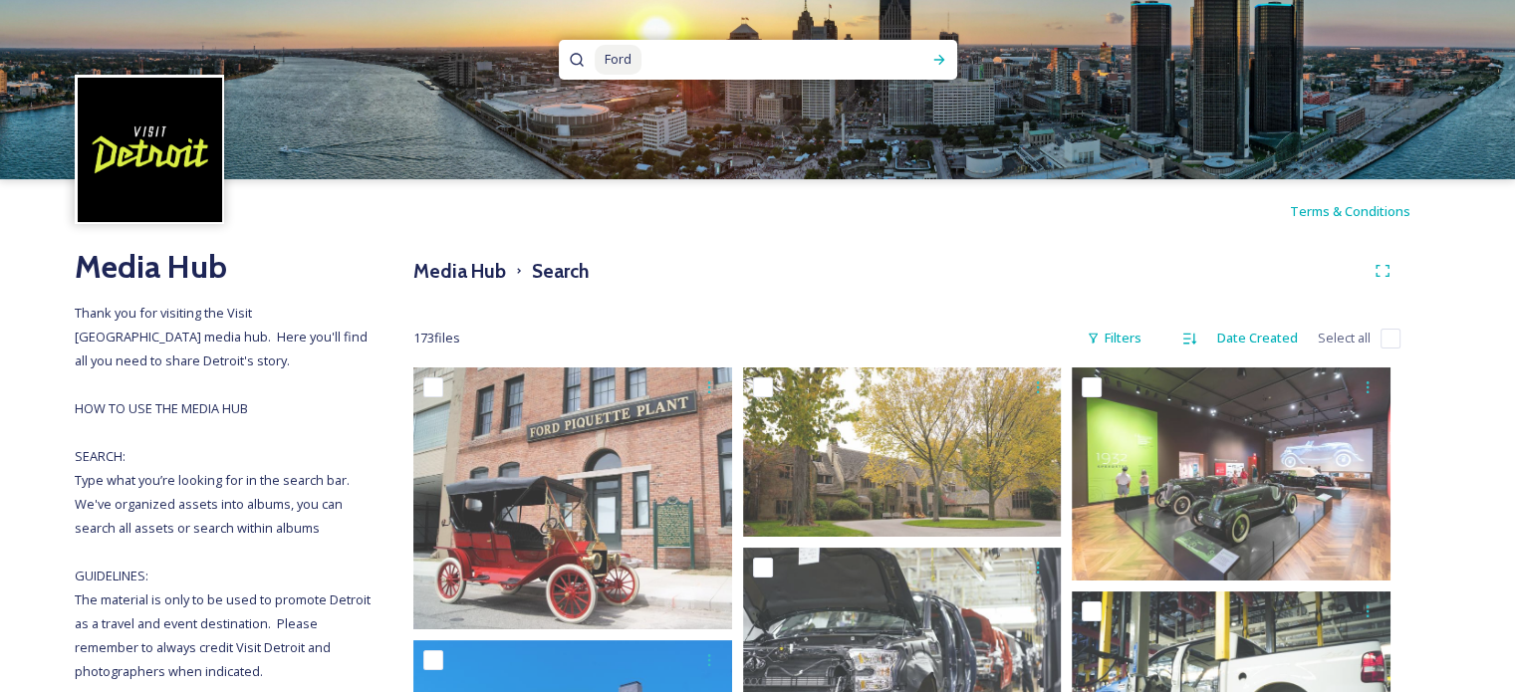
click at [626, 63] on span "Ford" at bounding box center [618, 59] width 47 height 29
drag, startPoint x: 650, startPoint y: 63, endPoint x: 588, endPoint y: 70, distance: 63.1
click at [588, 70] on div "Ford" at bounding box center [758, 60] width 398 height 40
type input "F"
type input "[PERSON_NAME]"
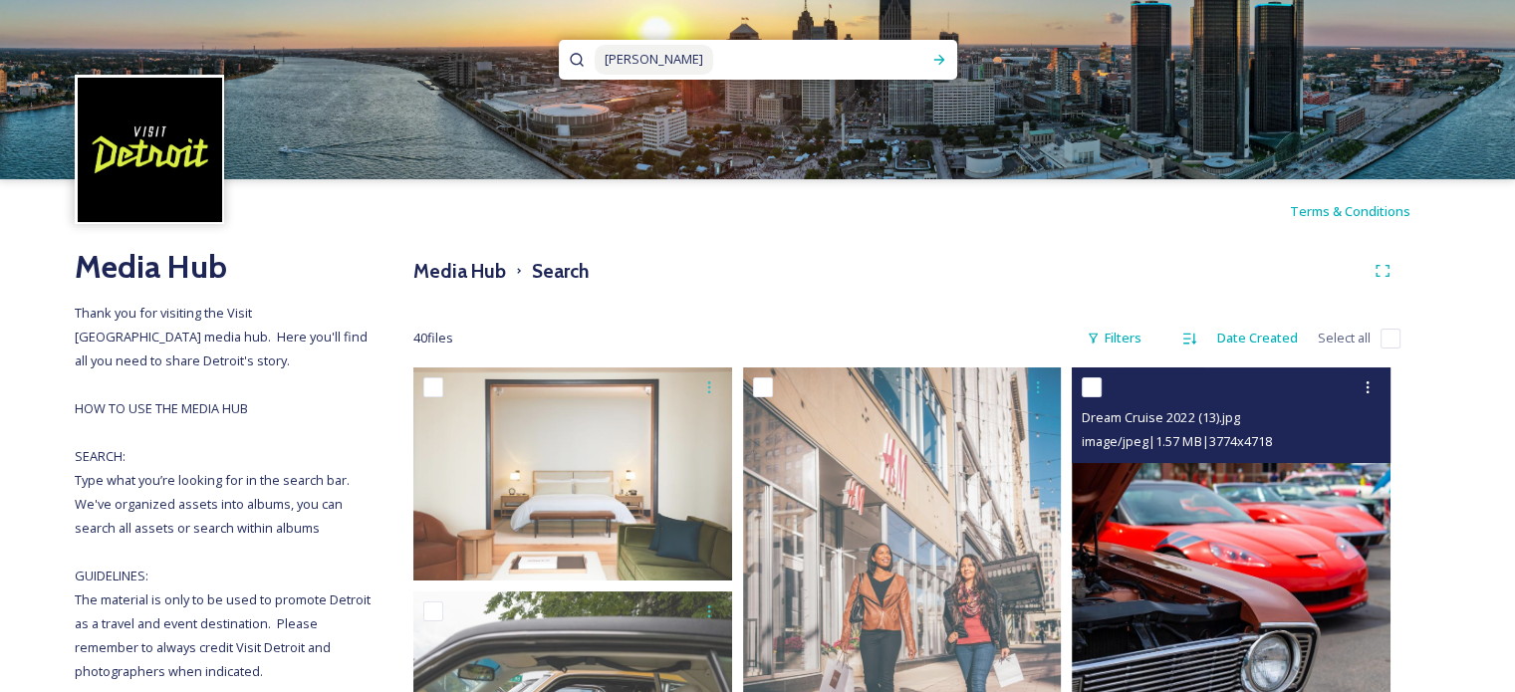
click at [1255, 599] on img at bounding box center [1231, 567] width 319 height 398
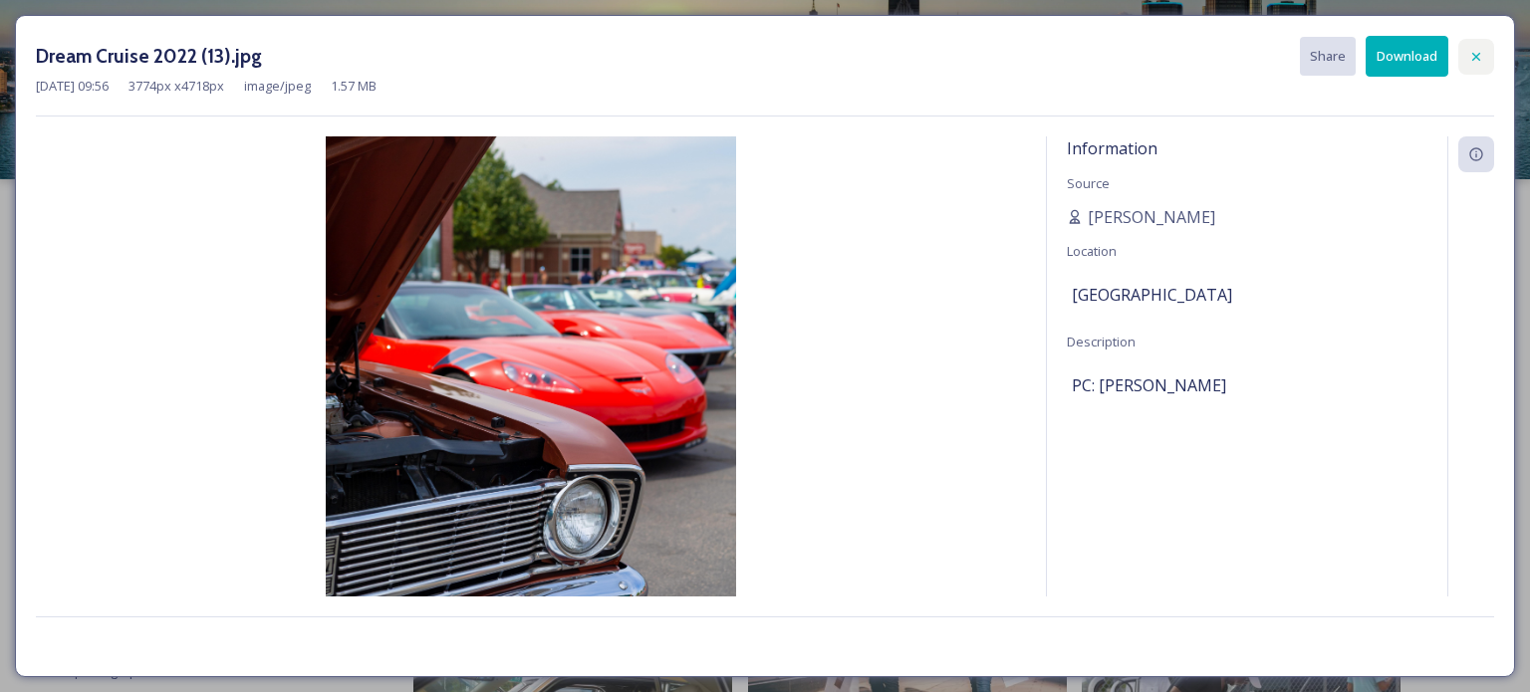
click at [1480, 50] on icon at bounding box center [1476, 57] width 16 height 16
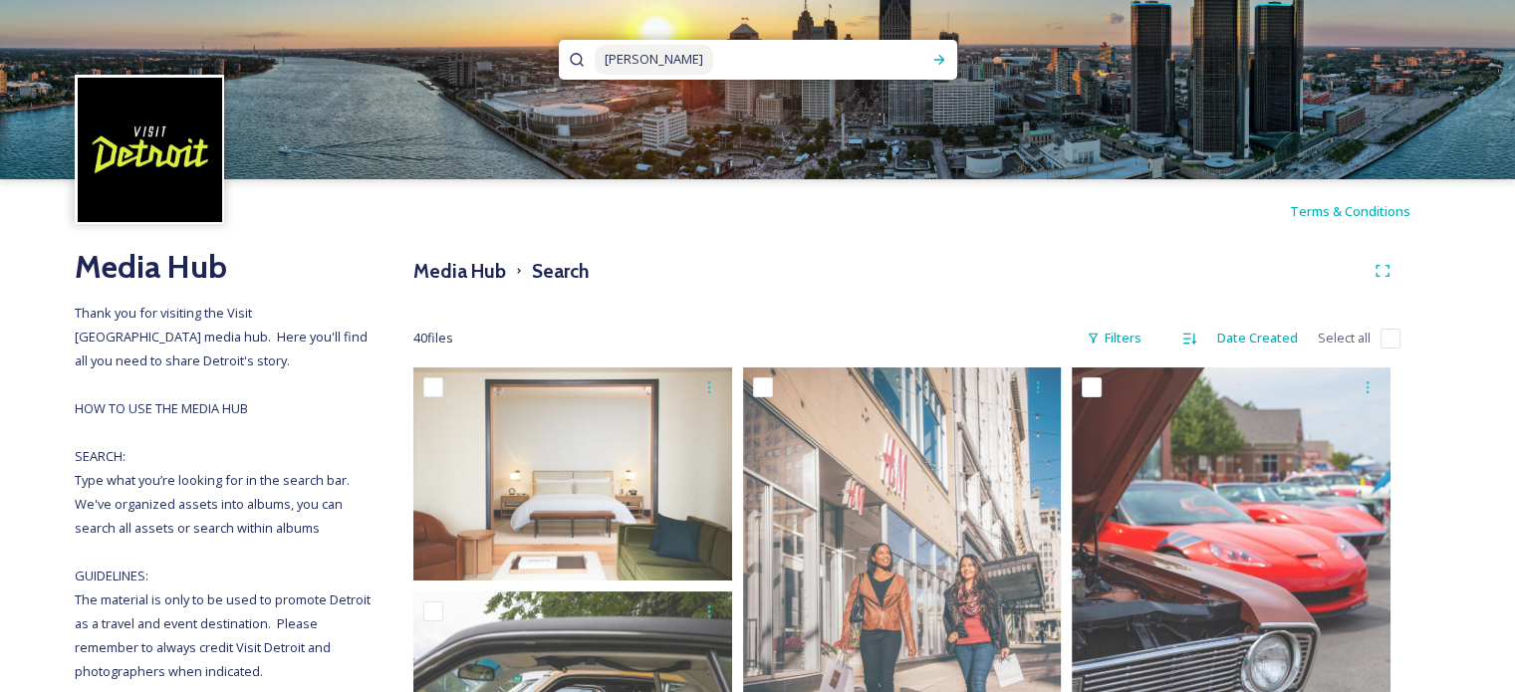
click at [715, 59] on input at bounding box center [818, 60] width 206 height 44
type input "w"
type input "[GEOGRAPHIC_DATA]"
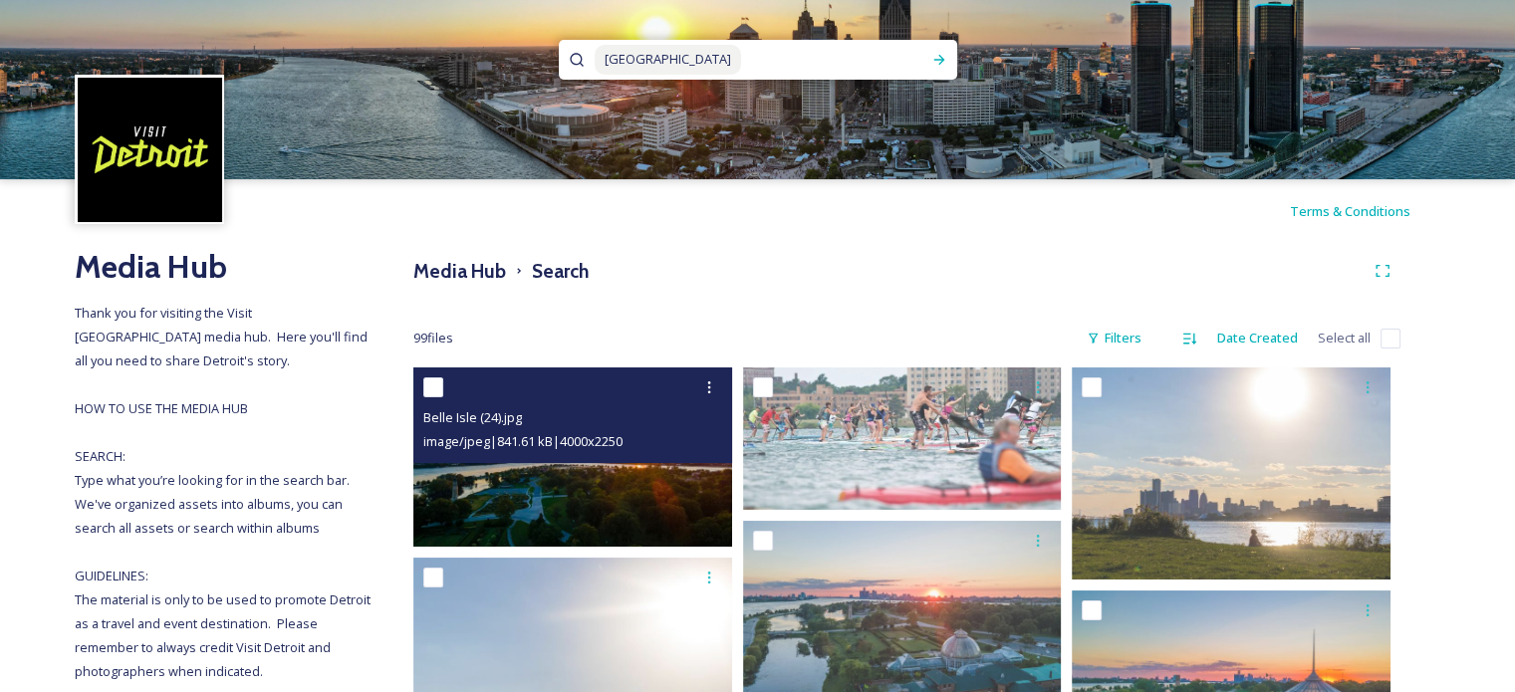
click at [594, 501] on img at bounding box center [572, 457] width 319 height 179
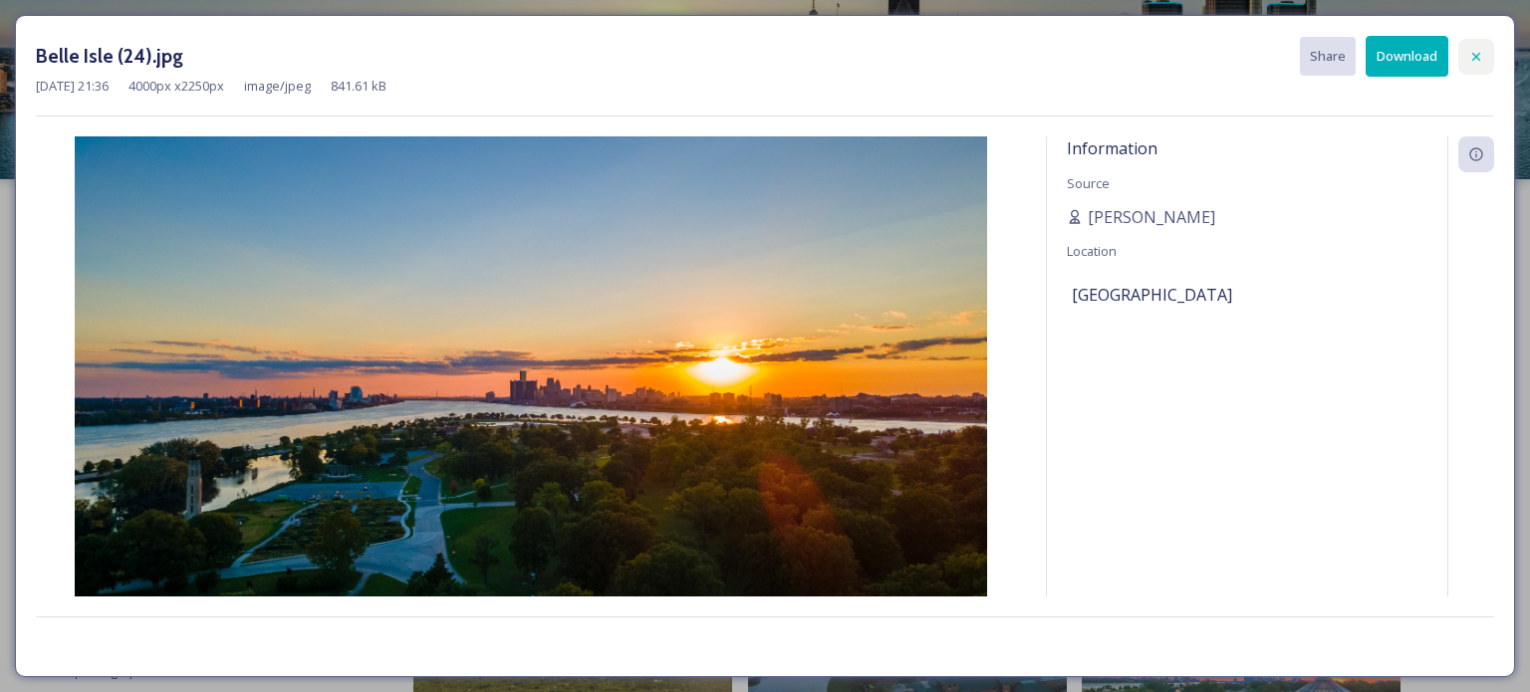
click at [1474, 55] on icon at bounding box center [1476, 57] width 16 height 16
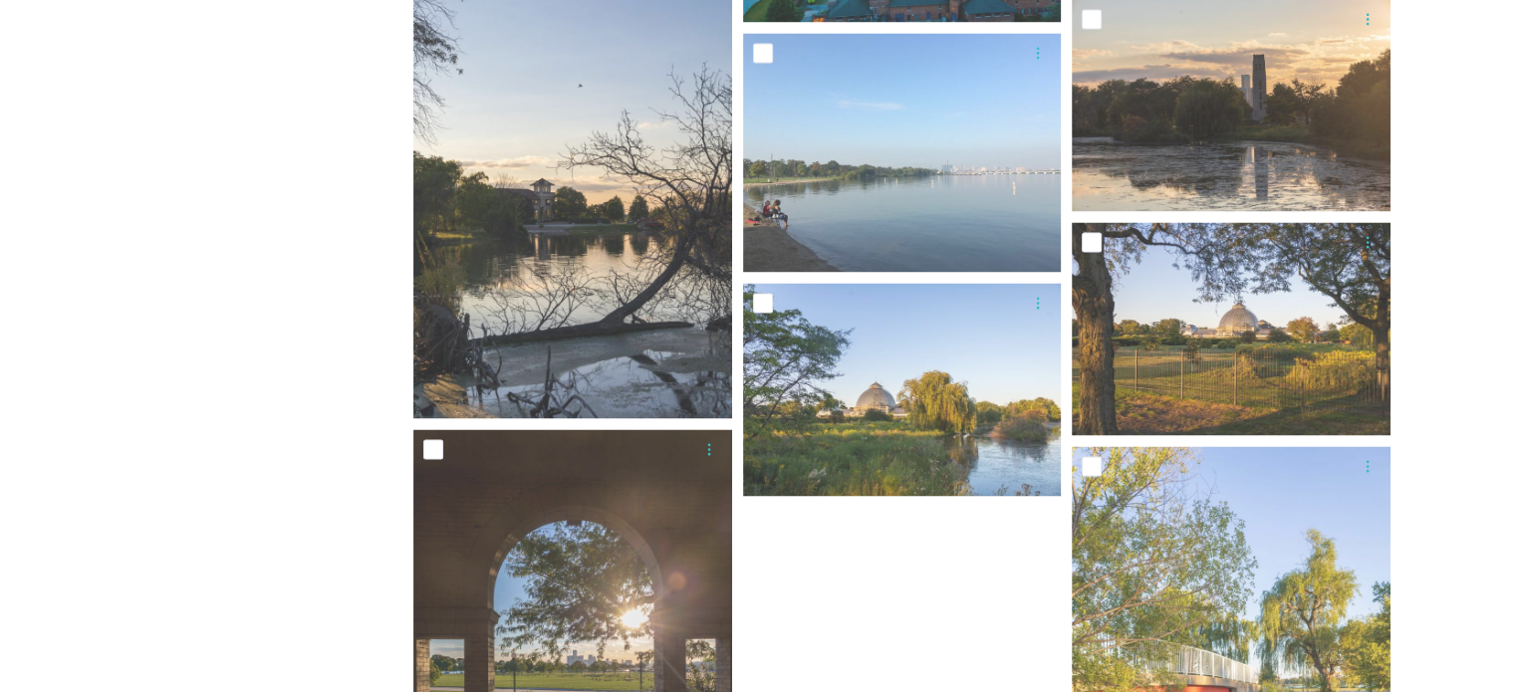
scroll to position [2889, 0]
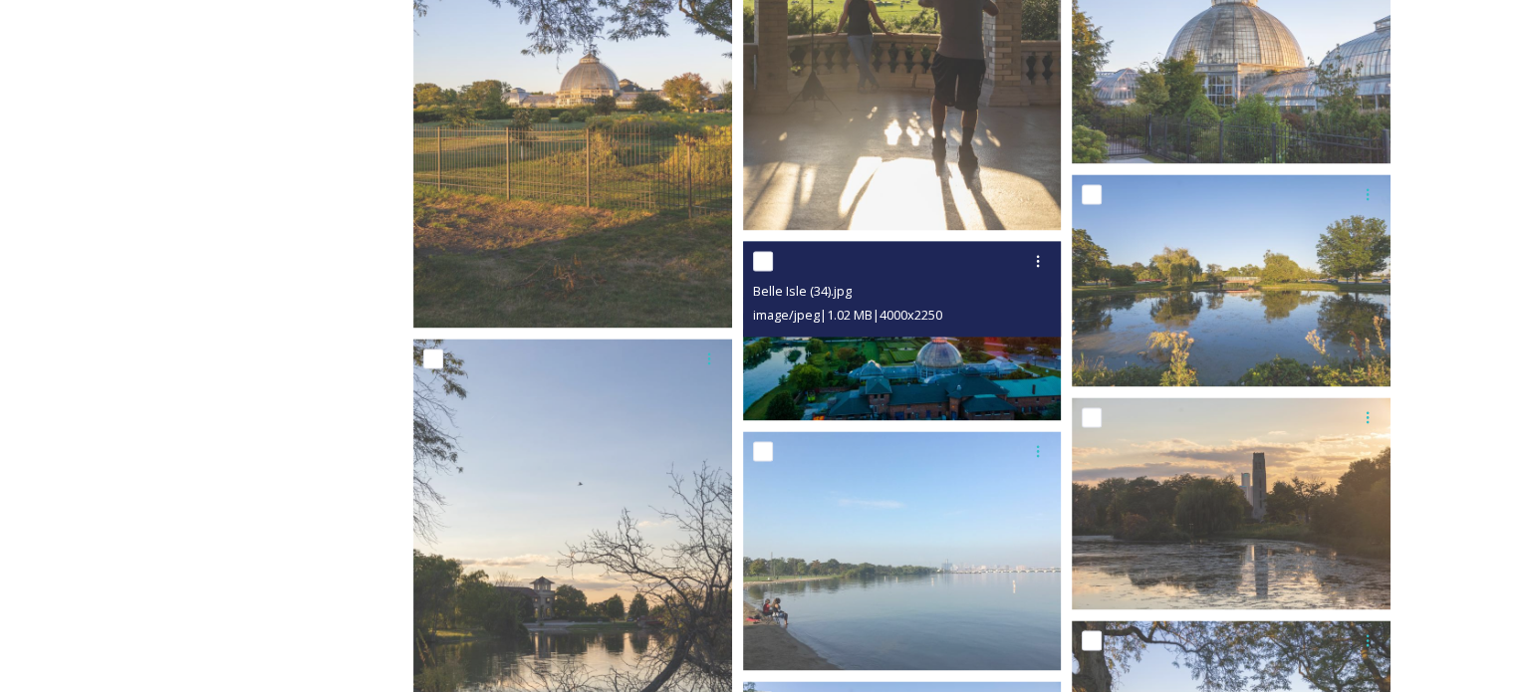
click at [963, 361] on img at bounding box center [902, 330] width 319 height 179
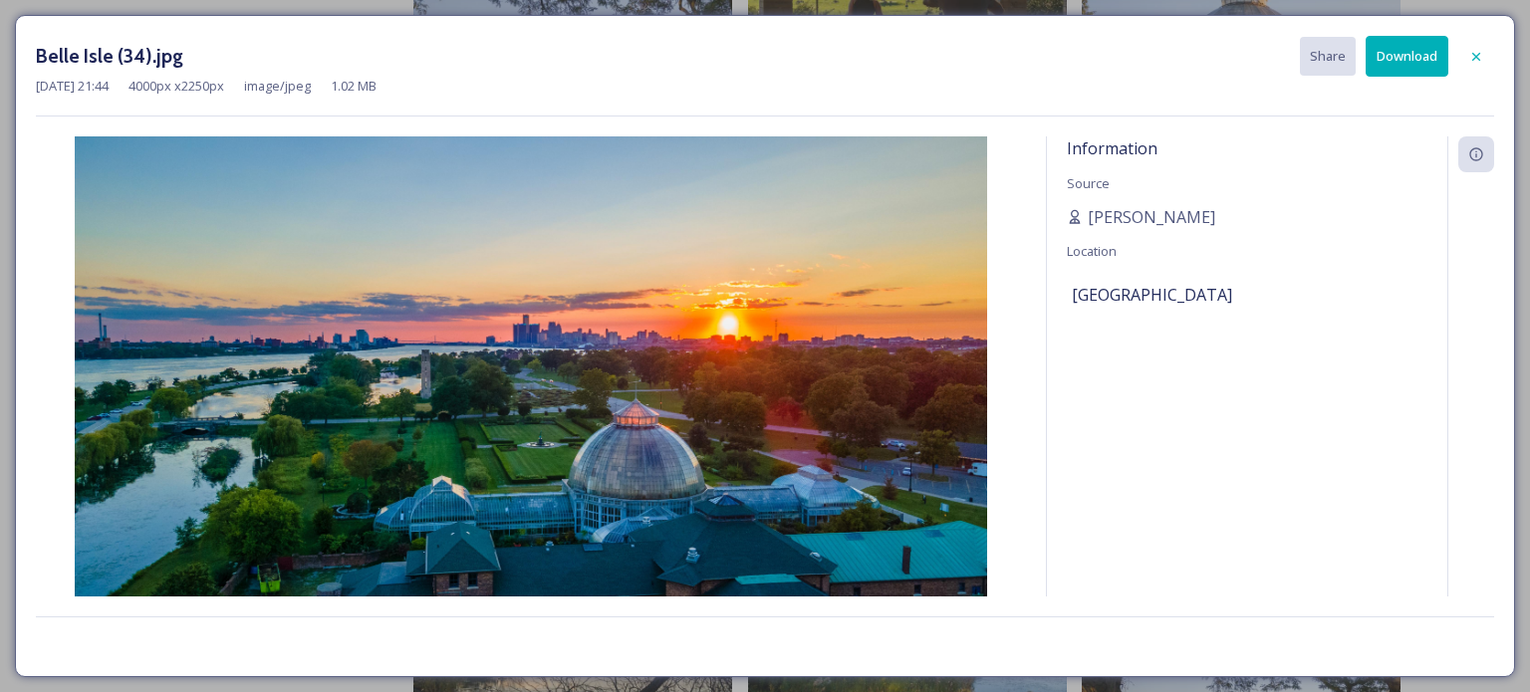
click at [1473, 55] on icon at bounding box center [1476, 57] width 16 height 16
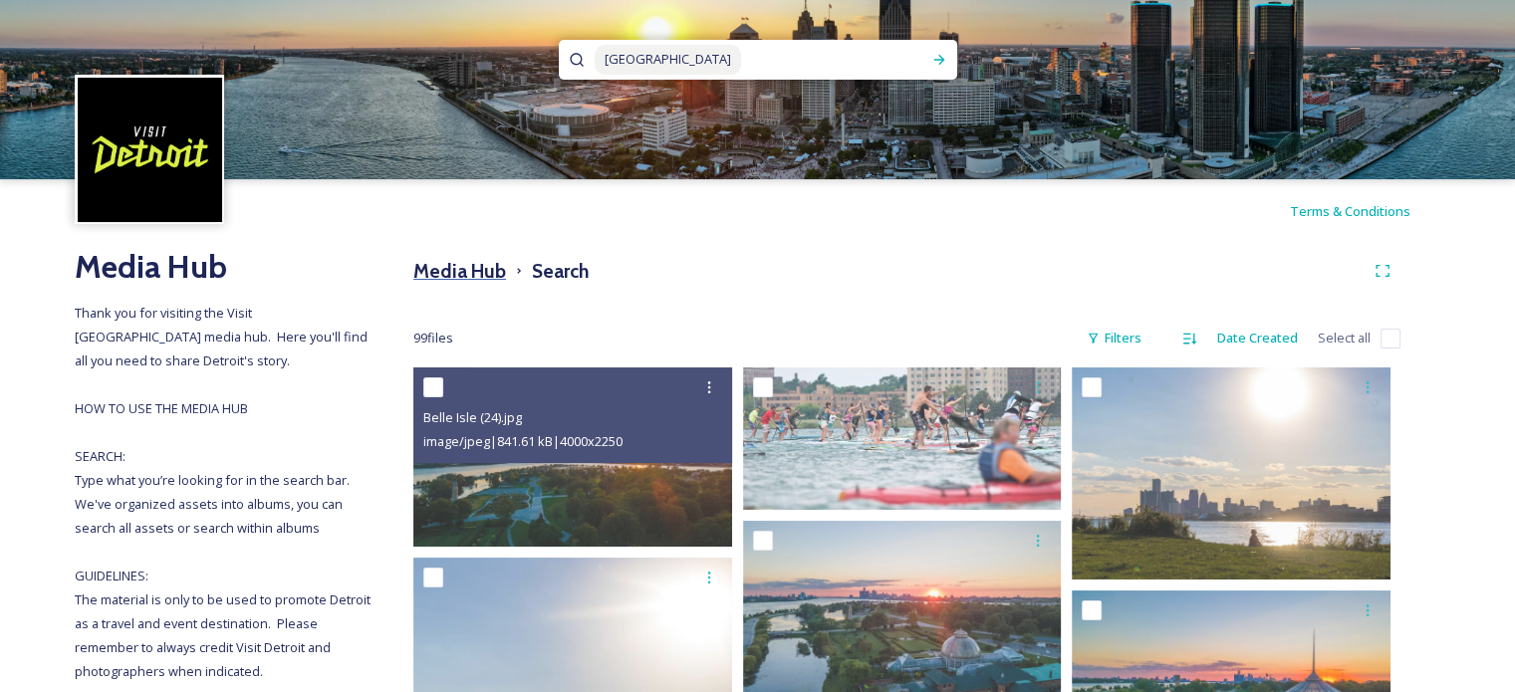
click at [441, 273] on h3 "Media Hub" at bounding box center [459, 271] width 93 height 29
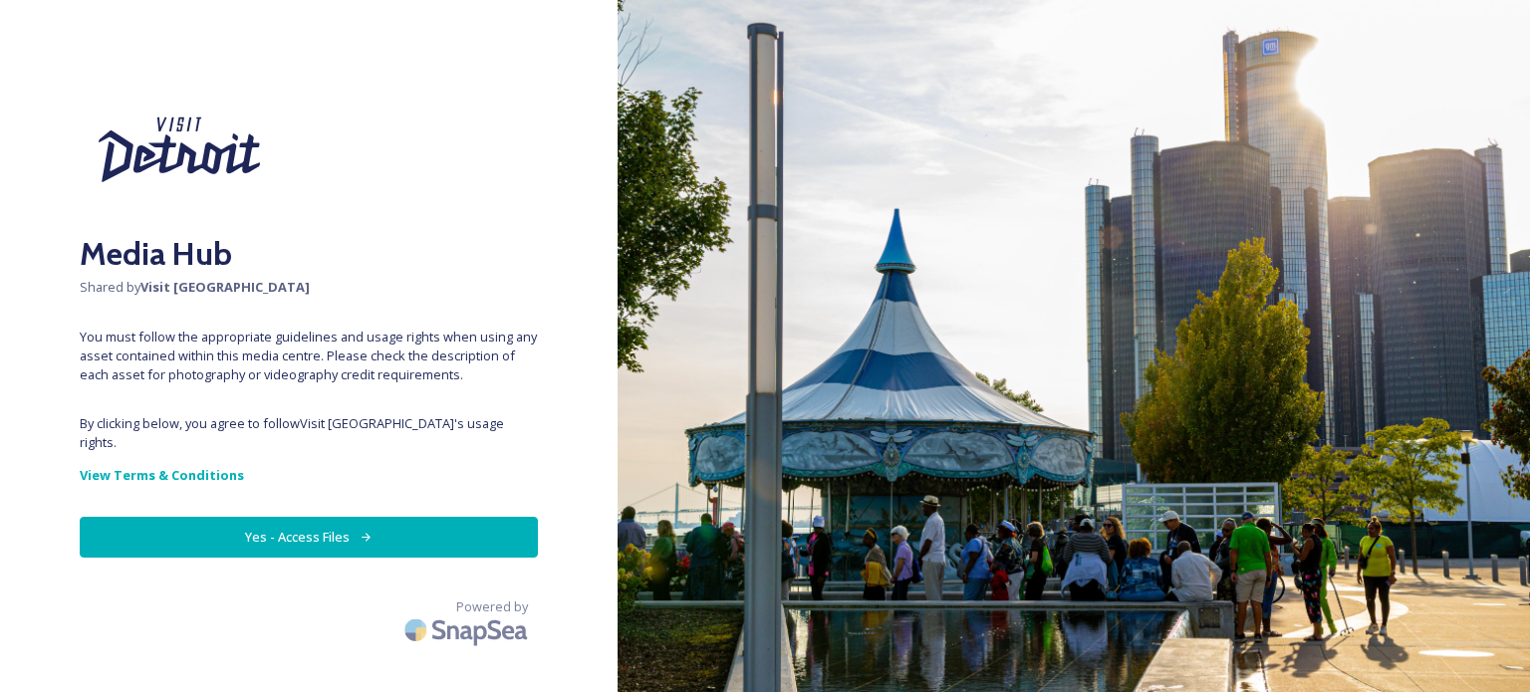
click at [351, 523] on button "Yes - Access Files" at bounding box center [309, 537] width 458 height 41
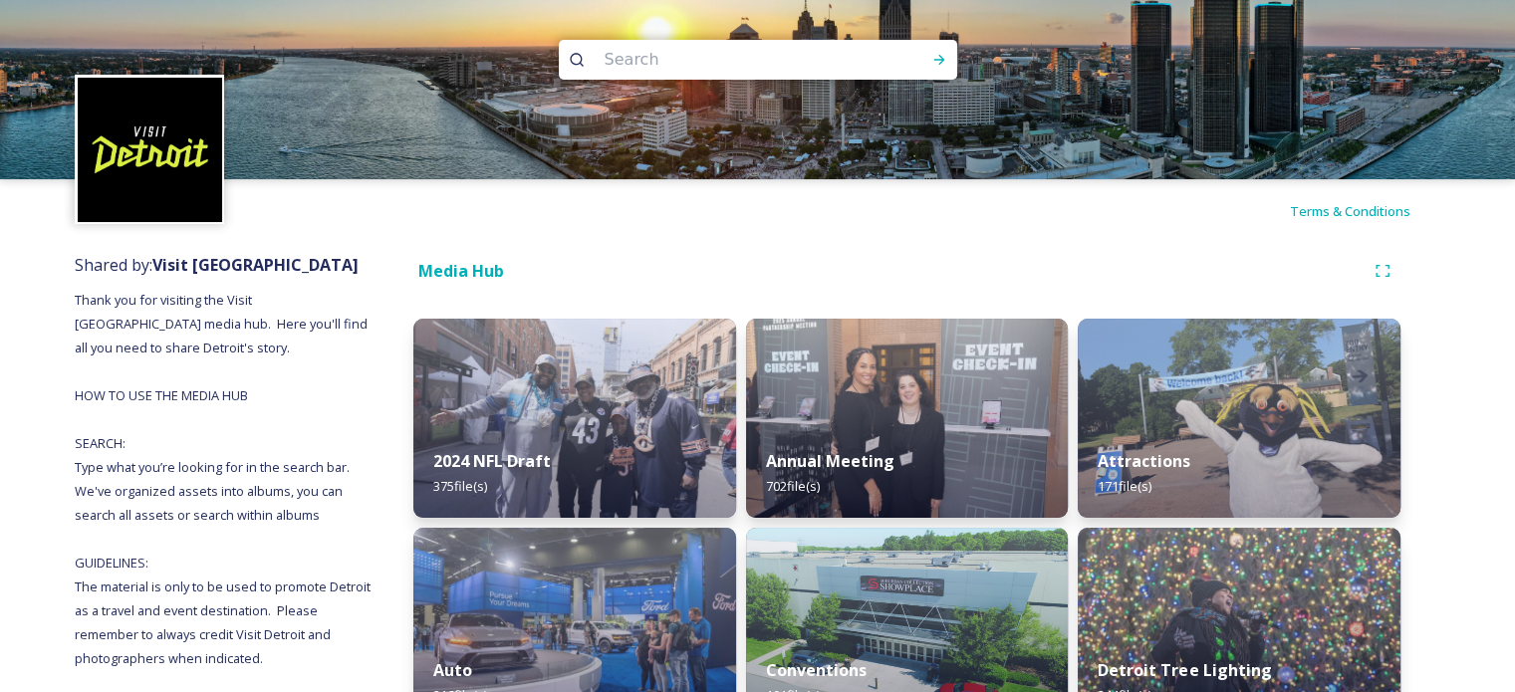
click at [687, 54] on input at bounding box center [731, 60] width 273 height 44
type input "greenfield"
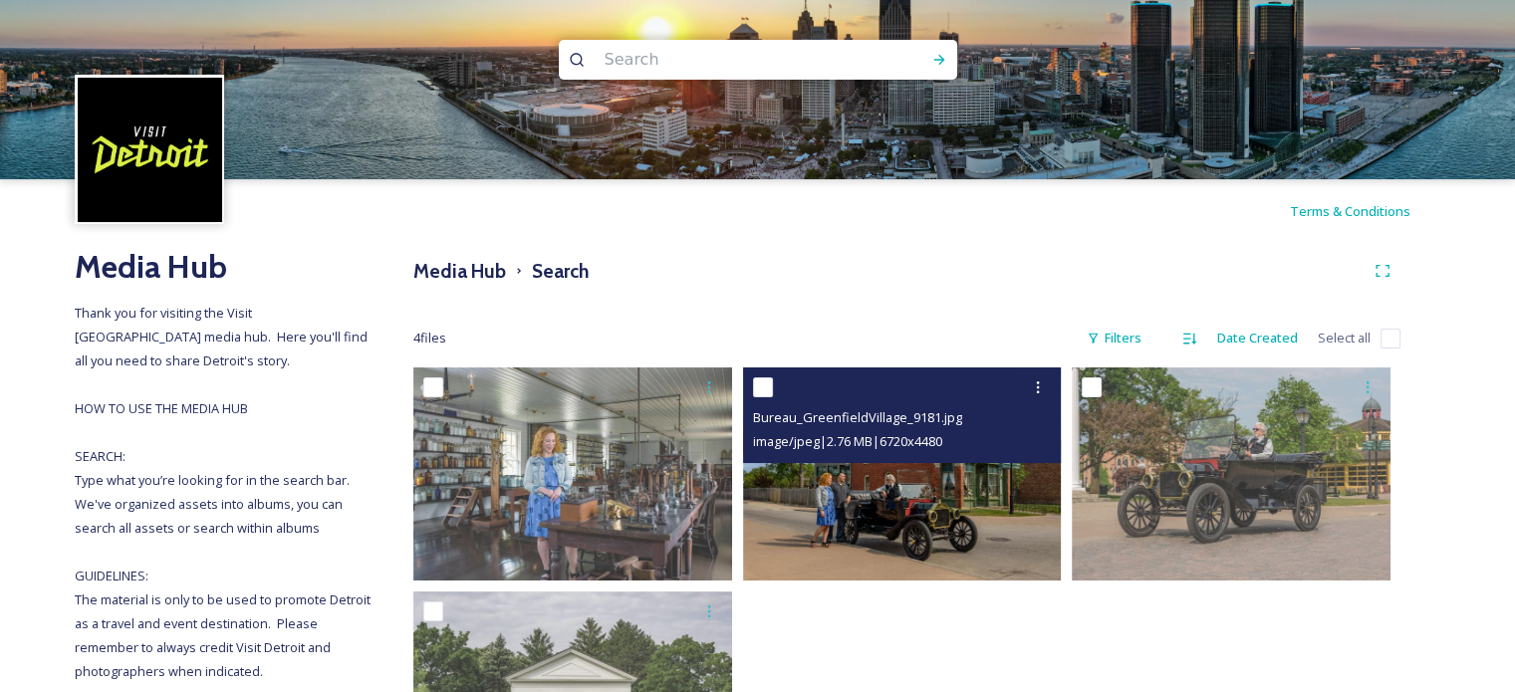
click at [908, 519] on img at bounding box center [902, 474] width 319 height 212
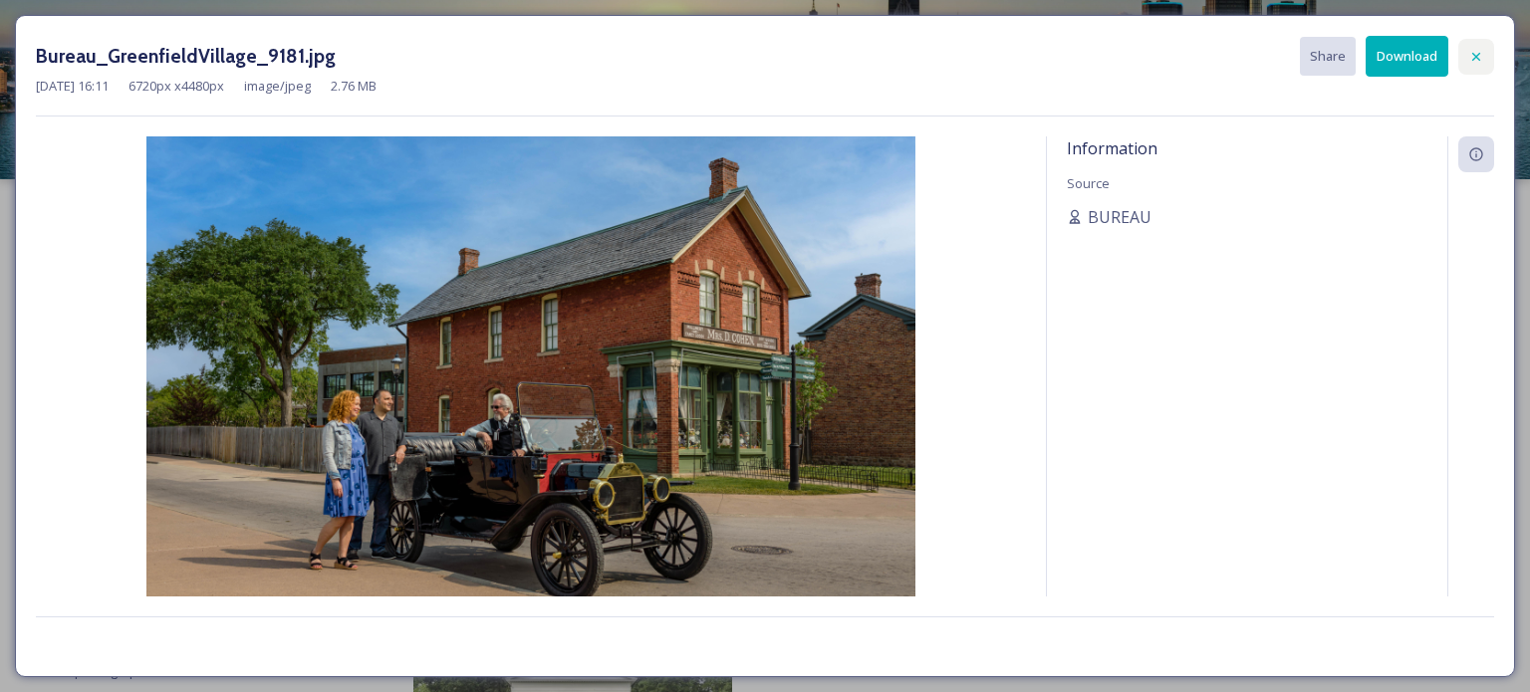
click at [1471, 55] on icon at bounding box center [1476, 57] width 16 height 16
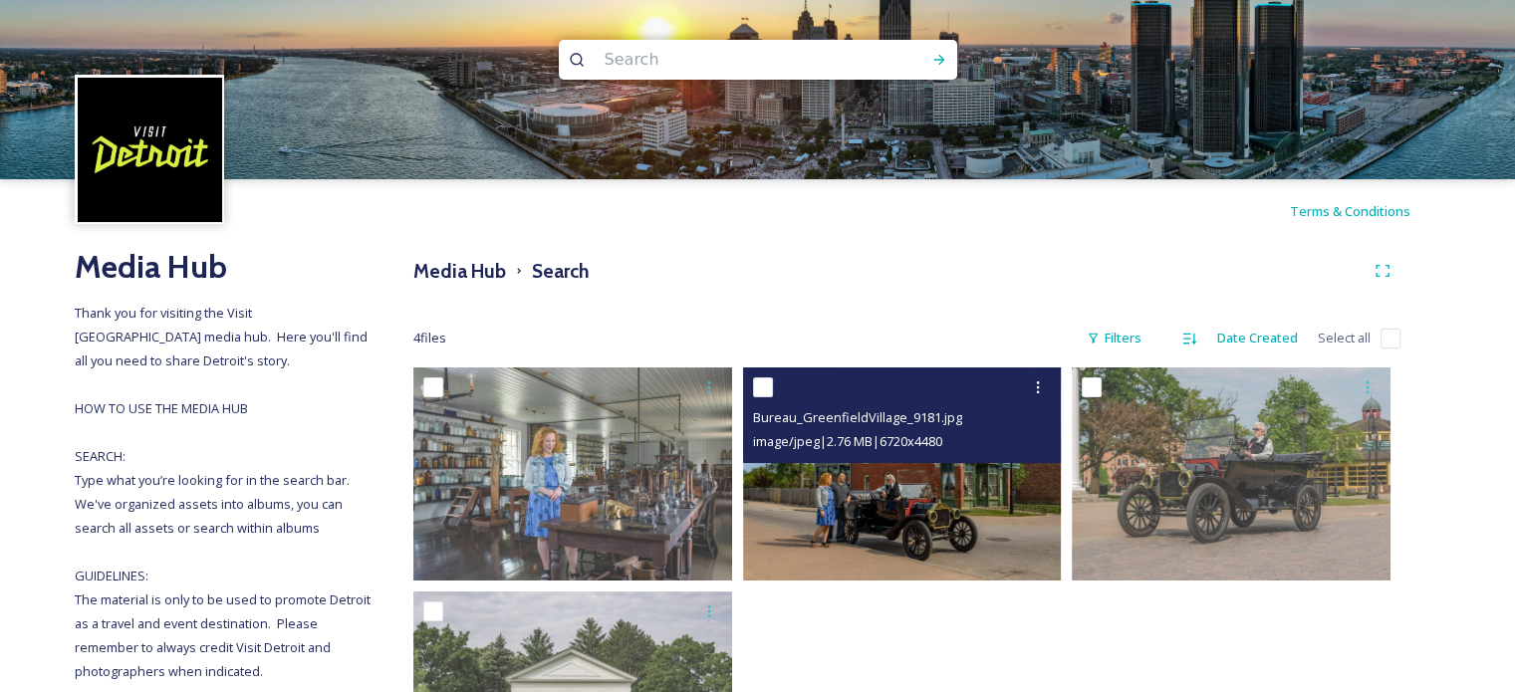
click at [785, 535] on img at bounding box center [902, 474] width 319 height 212
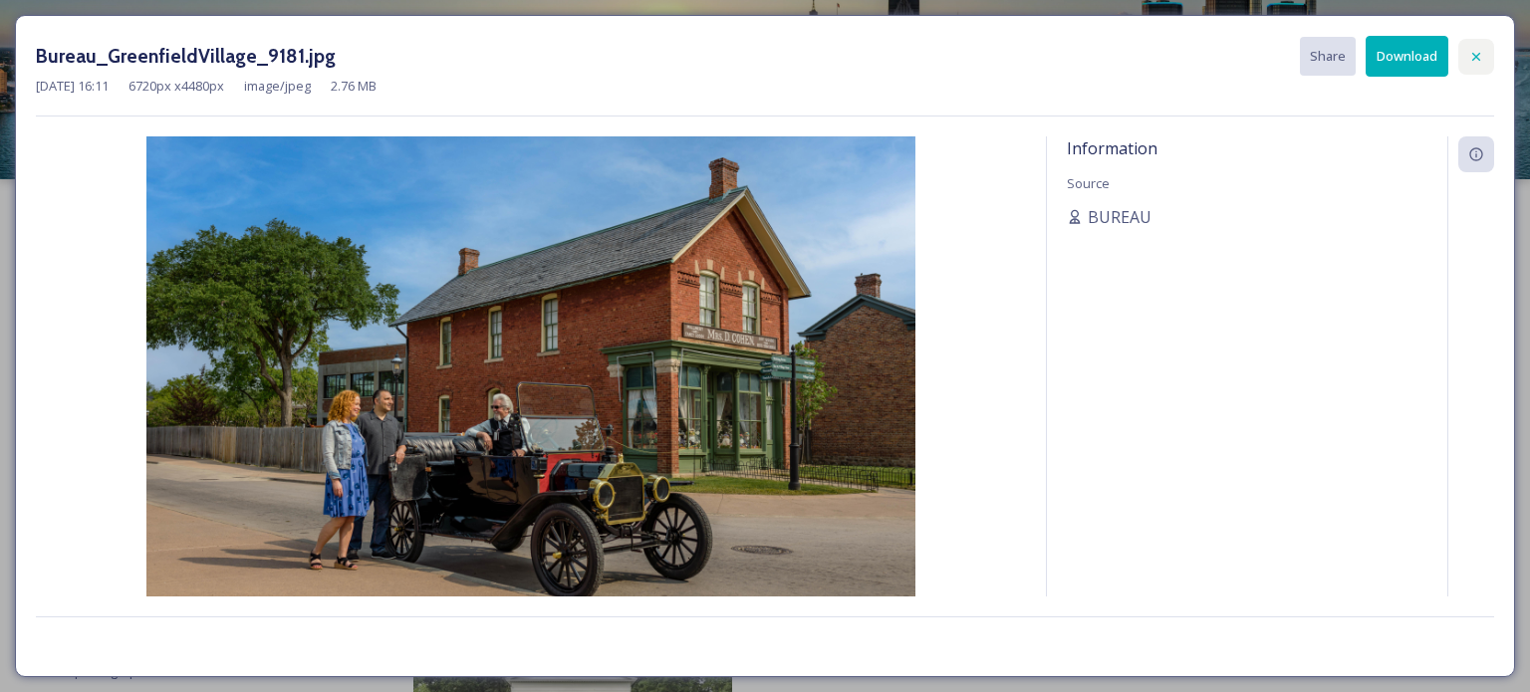
click at [1468, 59] on icon at bounding box center [1476, 57] width 16 height 16
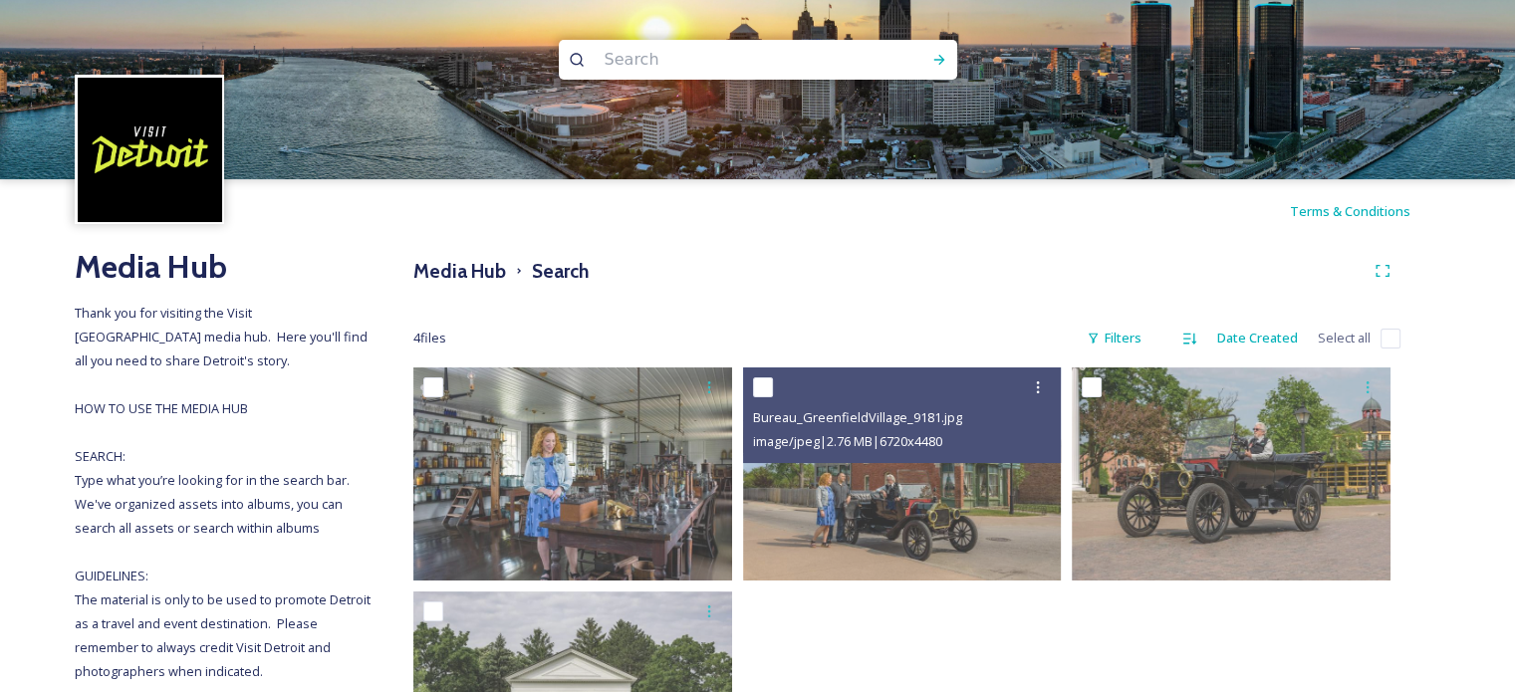
click at [669, 60] on input at bounding box center [731, 60] width 273 height 44
type input "belt"
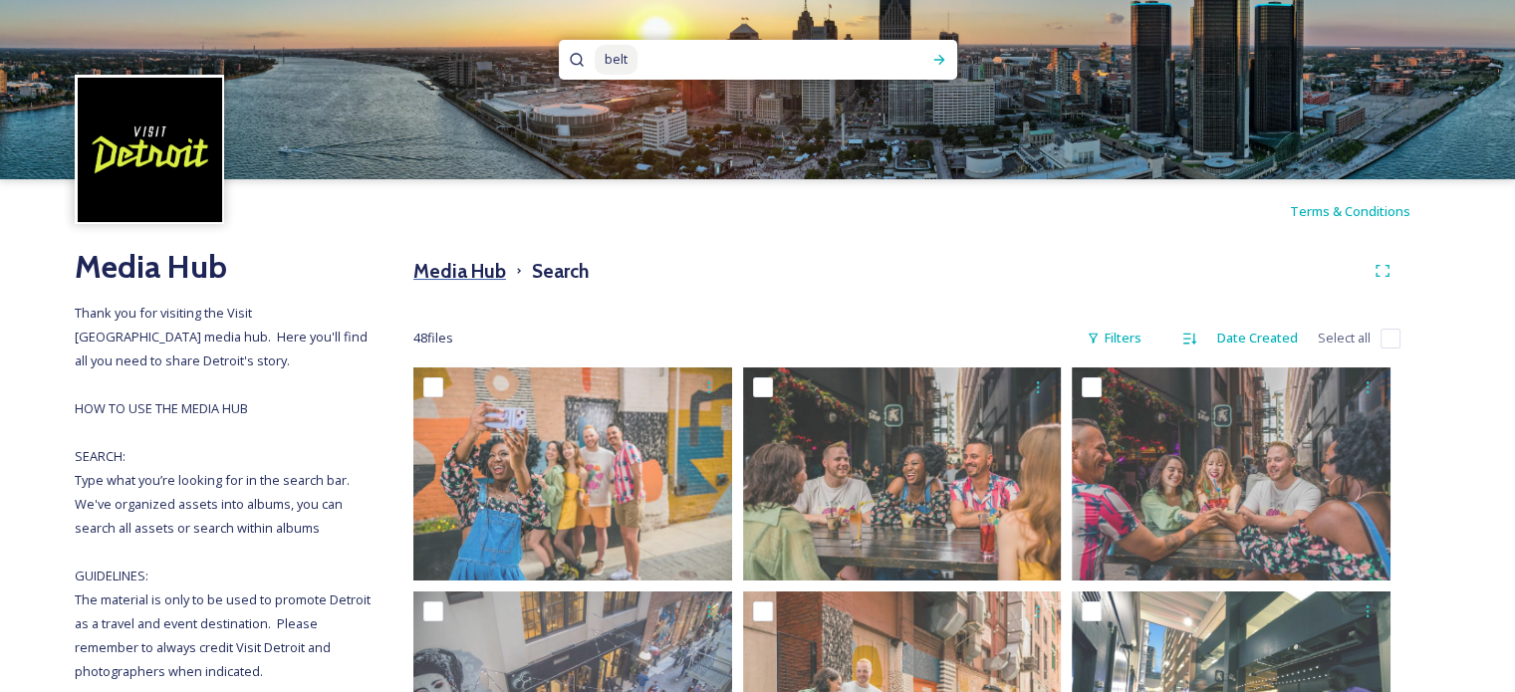
click at [438, 266] on h3 "Media Hub" at bounding box center [459, 271] width 93 height 29
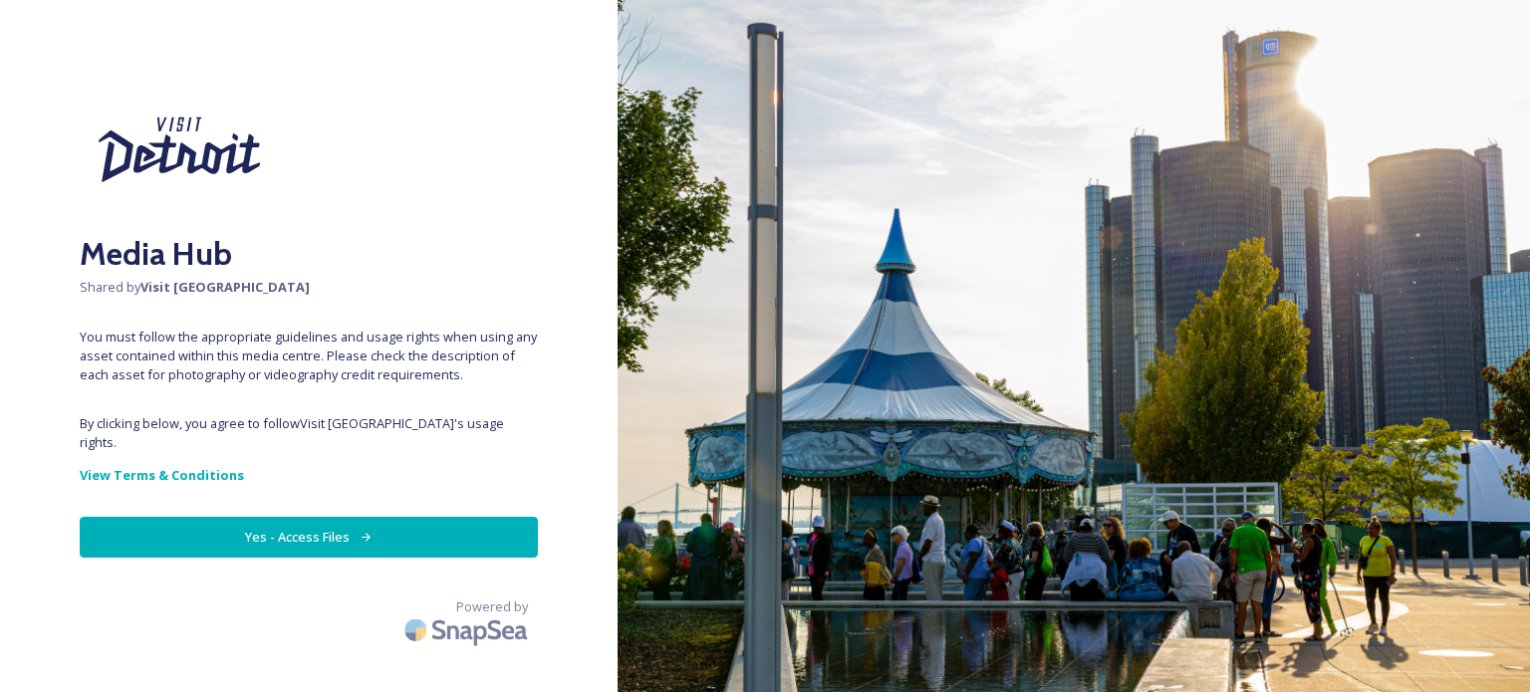
click at [269, 517] on button "Yes - Access Files" at bounding box center [309, 537] width 458 height 41
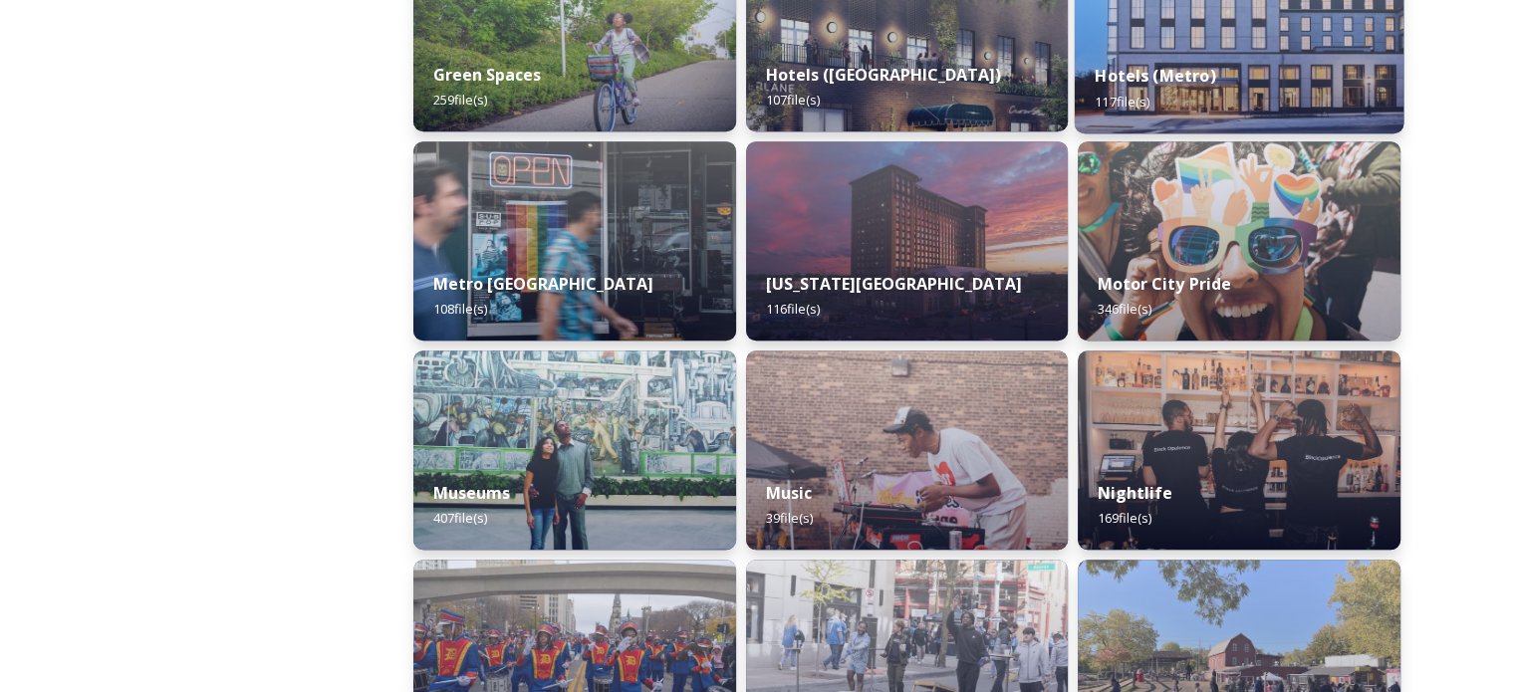
scroll to position [1395, 0]
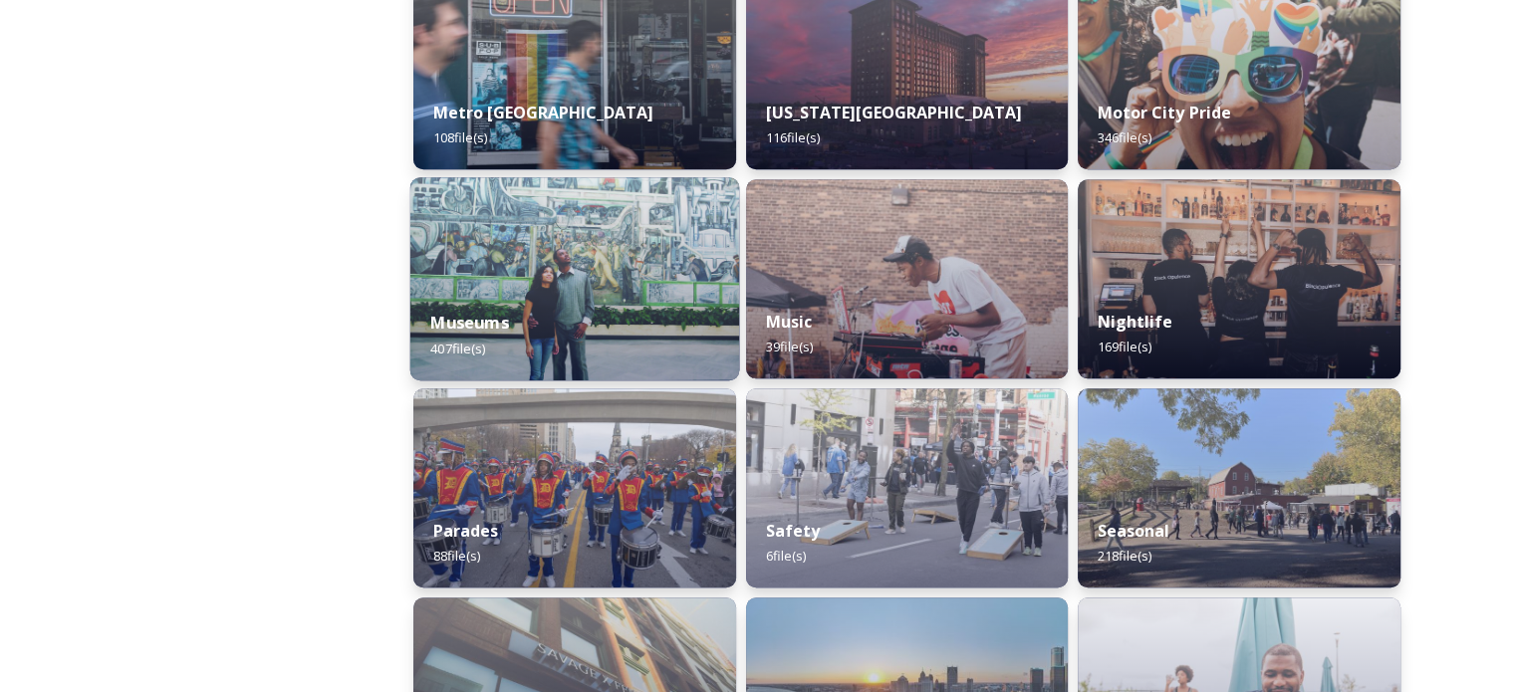
click at [545, 291] on div "Museums 407 file(s)" at bounding box center [574, 335] width 329 height 91
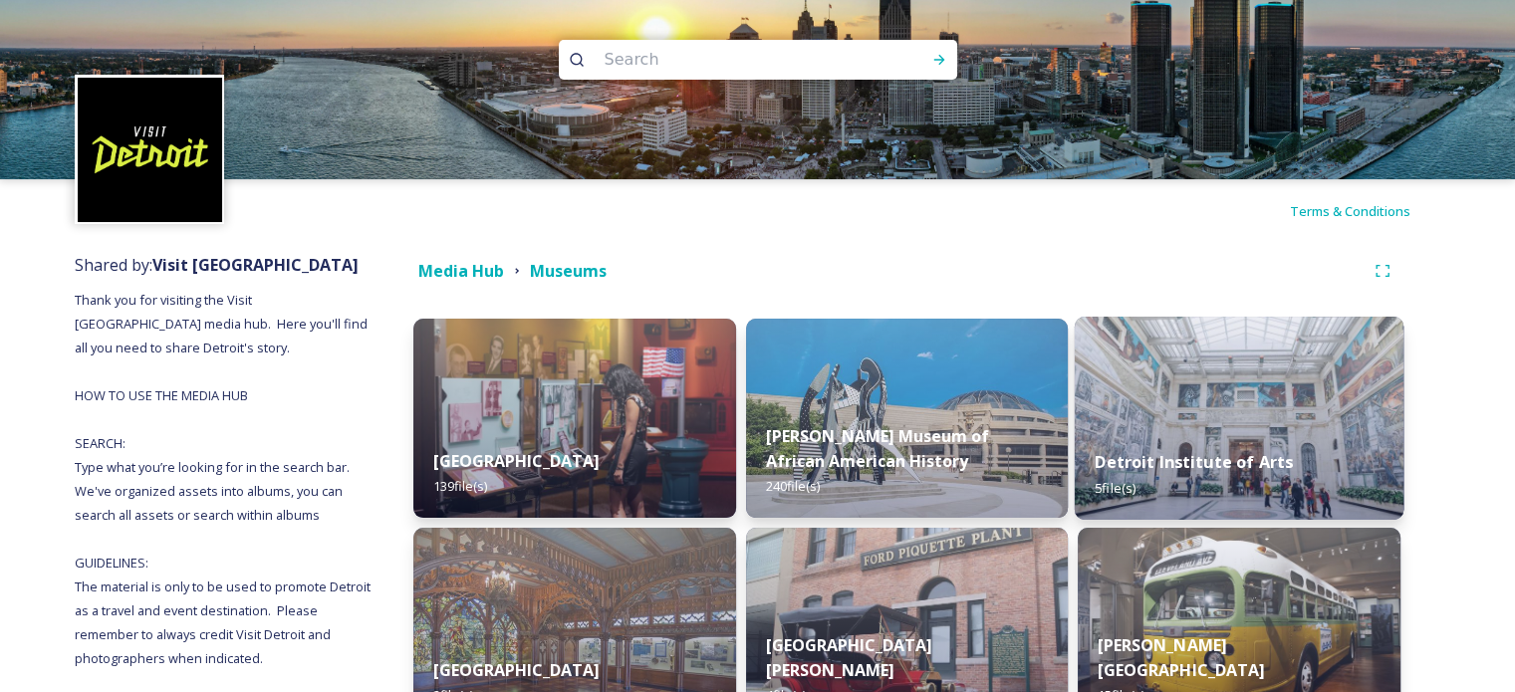
click at [1258, 429] on div "Detroit Institute of Arts 5 file(s)" at bounding box center [1239, 474] width 329 height 91
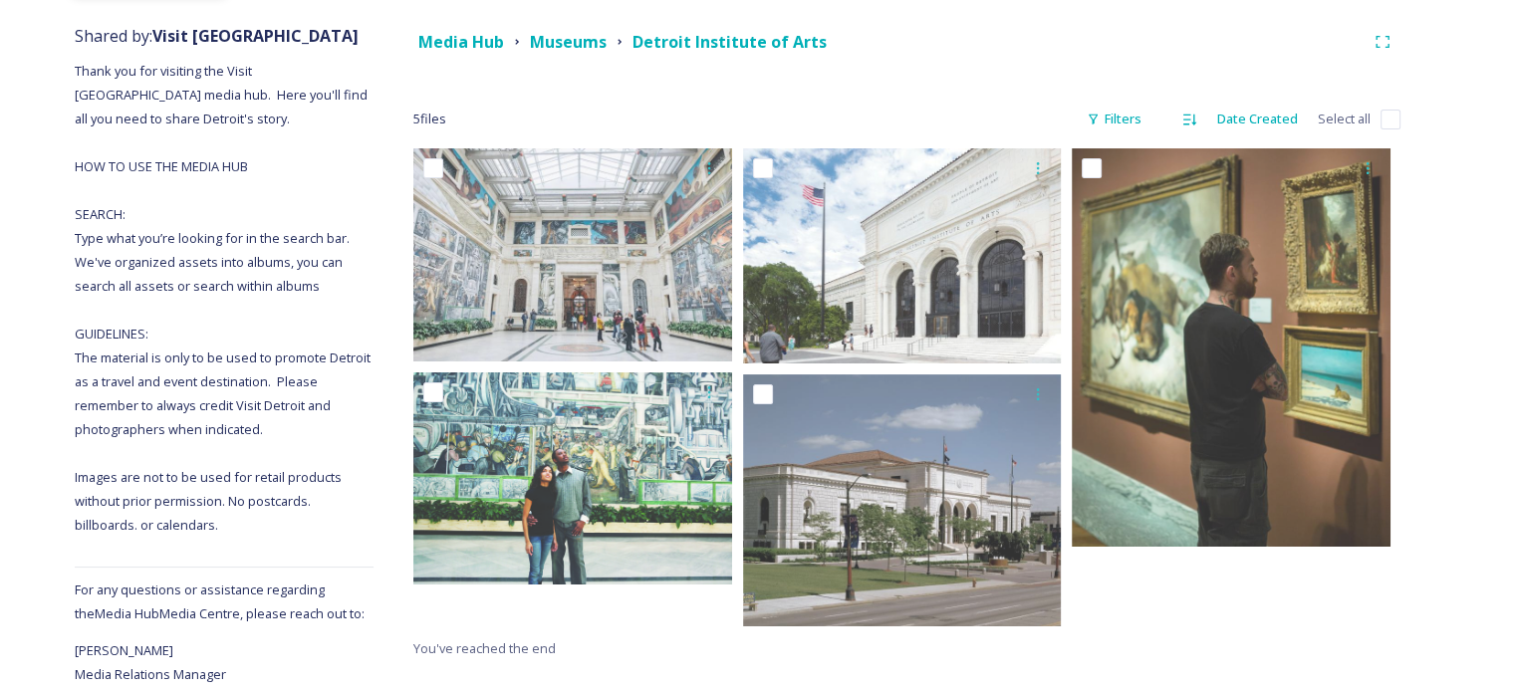
scroll to position [294, 0]
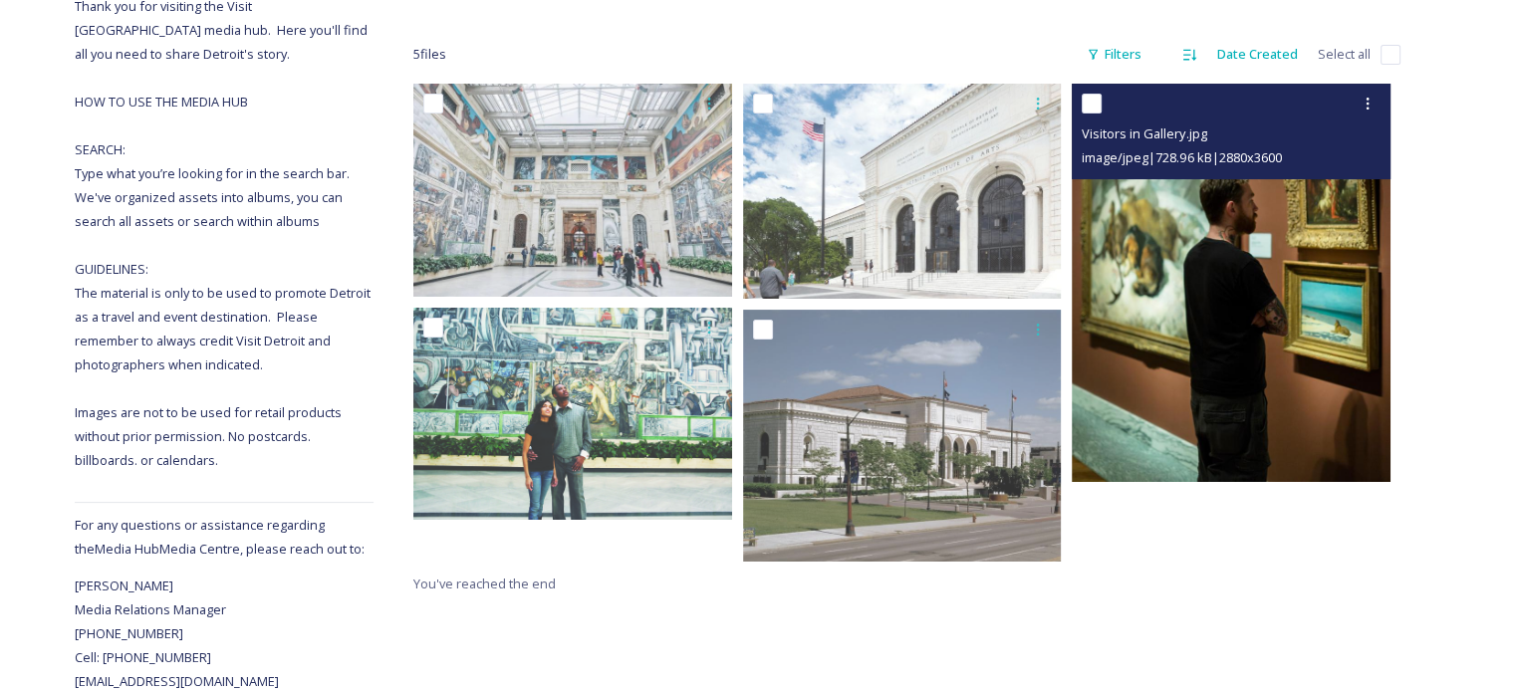
click at [1286, 349] on img at bounding box center [1231, 283] width 319 height 398
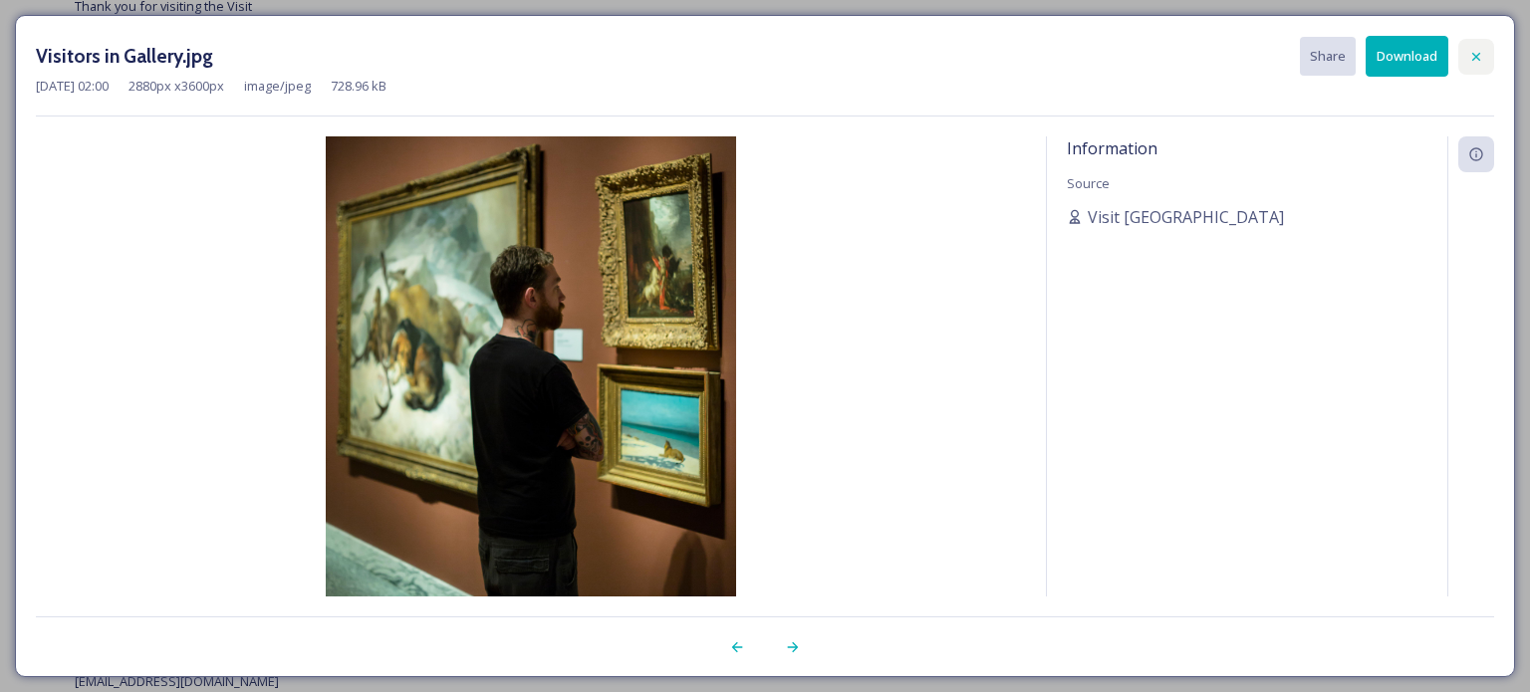
click at [1479, 51] on icon at bounding box center [1476, 57] width 16 height 16
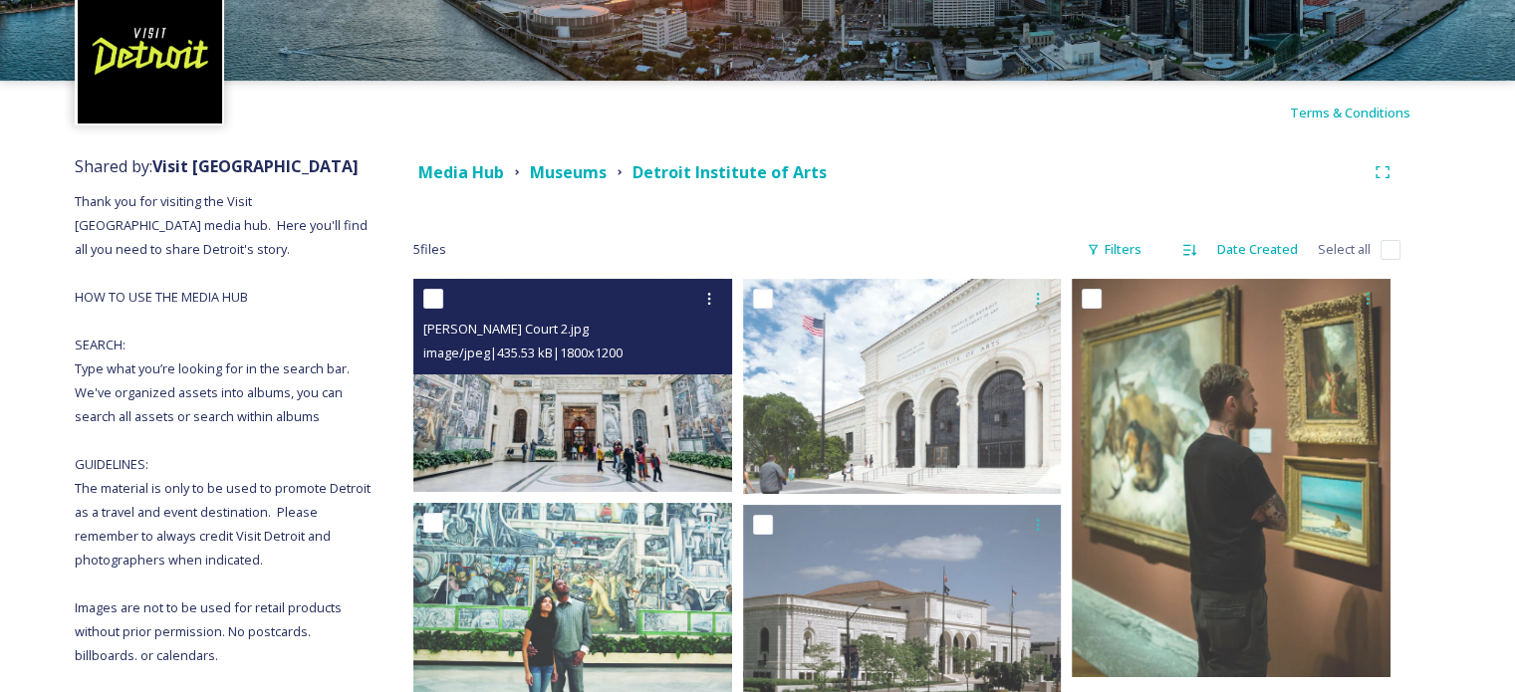
scroll to position [0, 0]
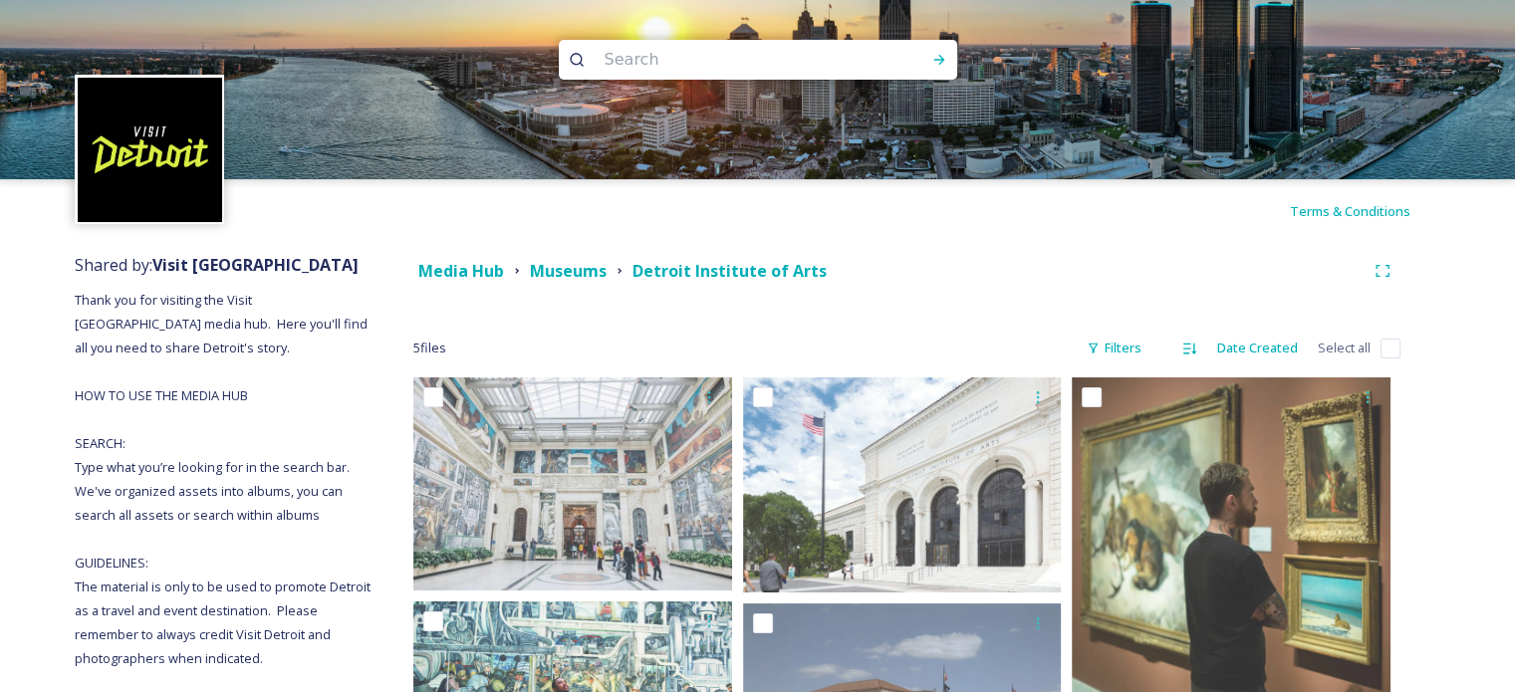
click at [628, 60] on input at bounding box center [731, 60] width 273 height 44
type input "fox"
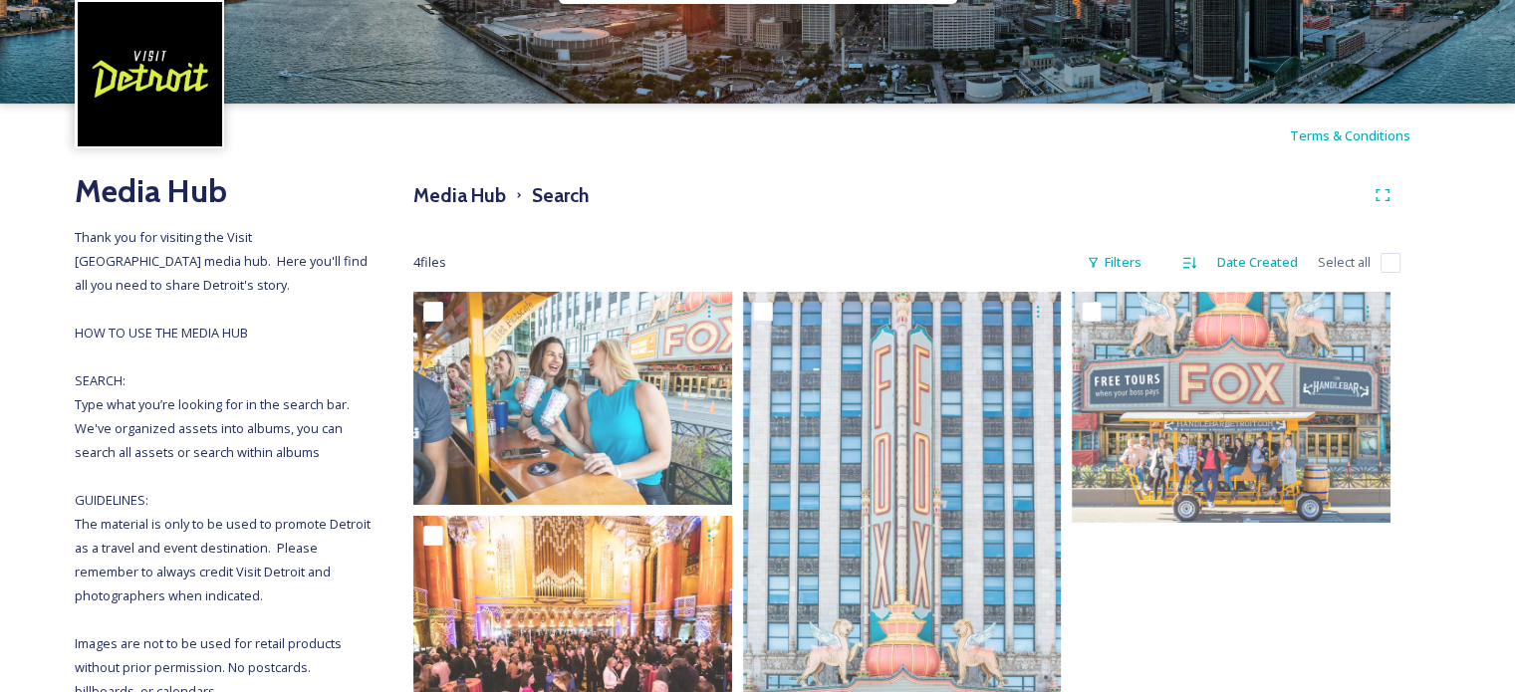
scroll to position [8, 0]
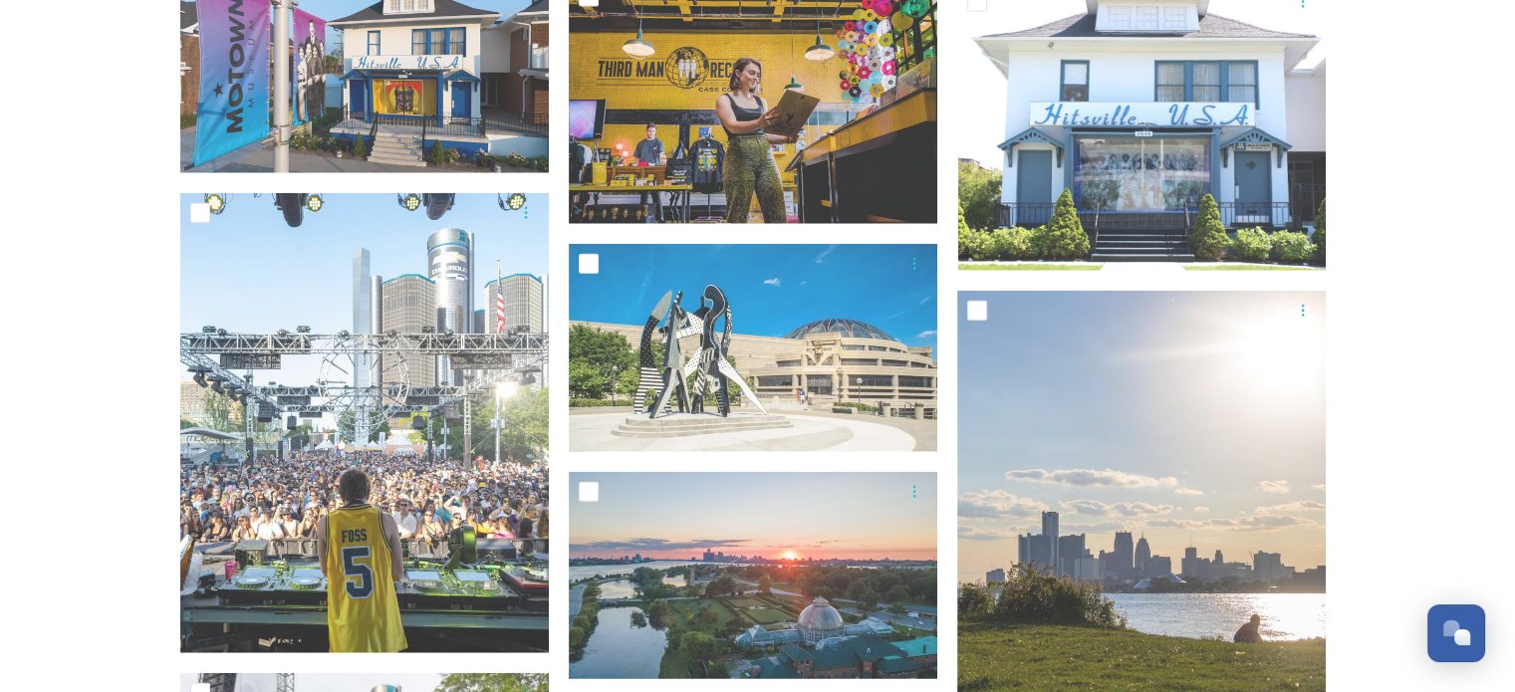
scroll to position [4682, 0]
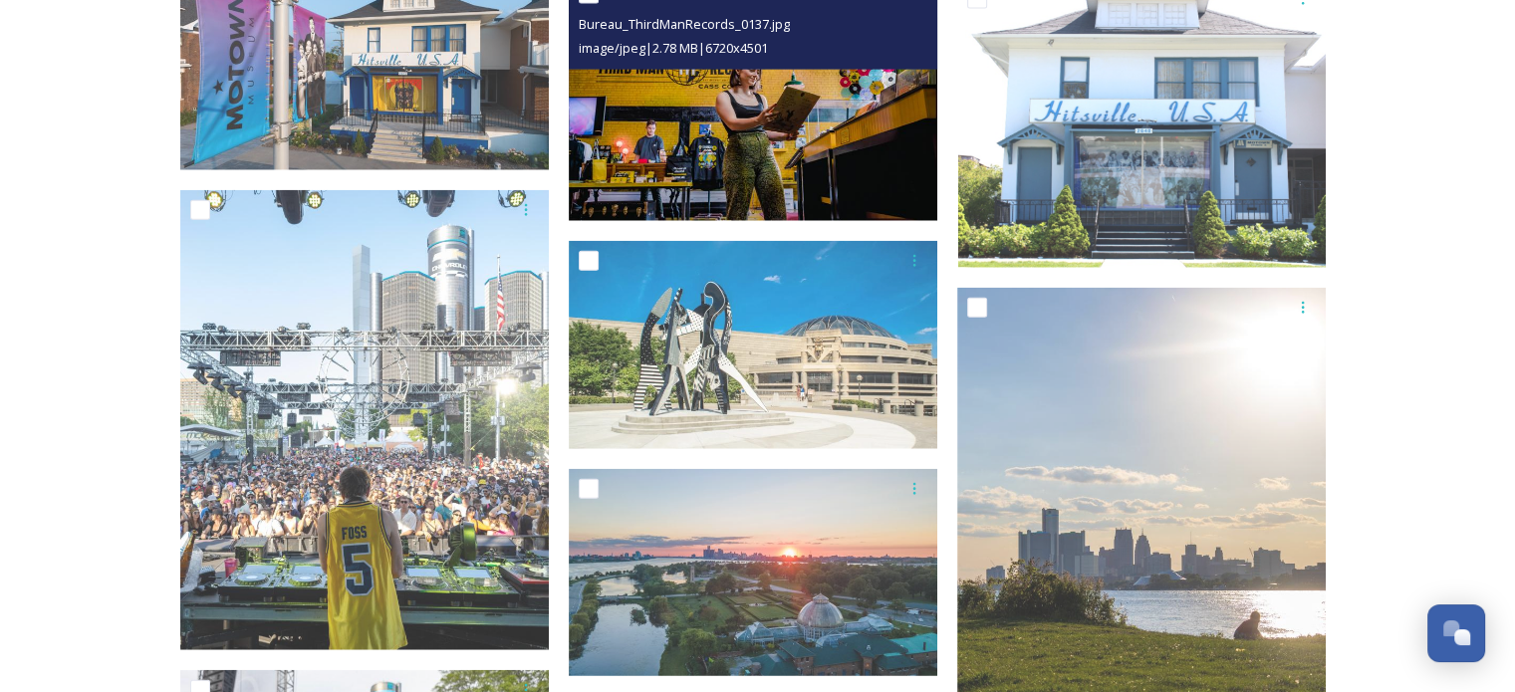
click at [847, 146] on img at bounding box center [753, 97] width 369 height 247
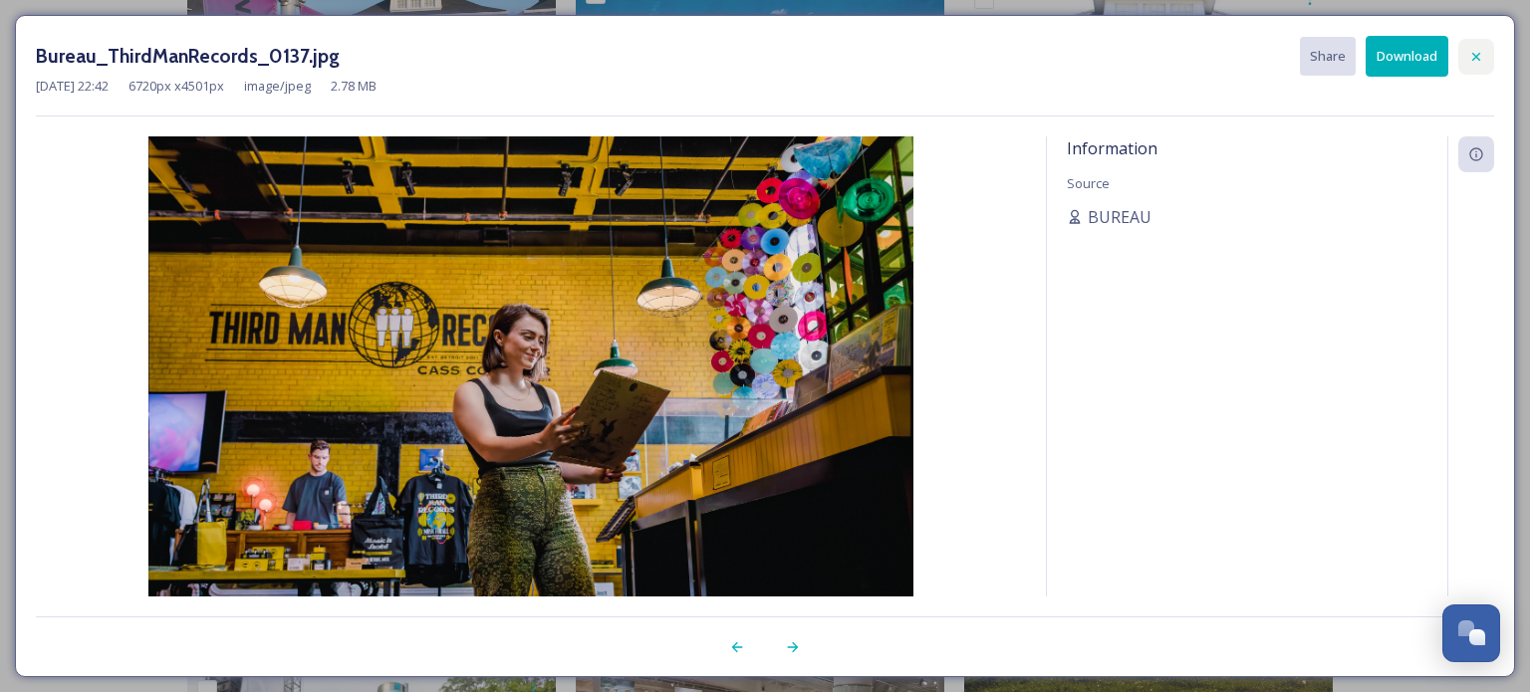
click at [1478, 50] on icon at bounding box center [1476, 57] width 16 height 16
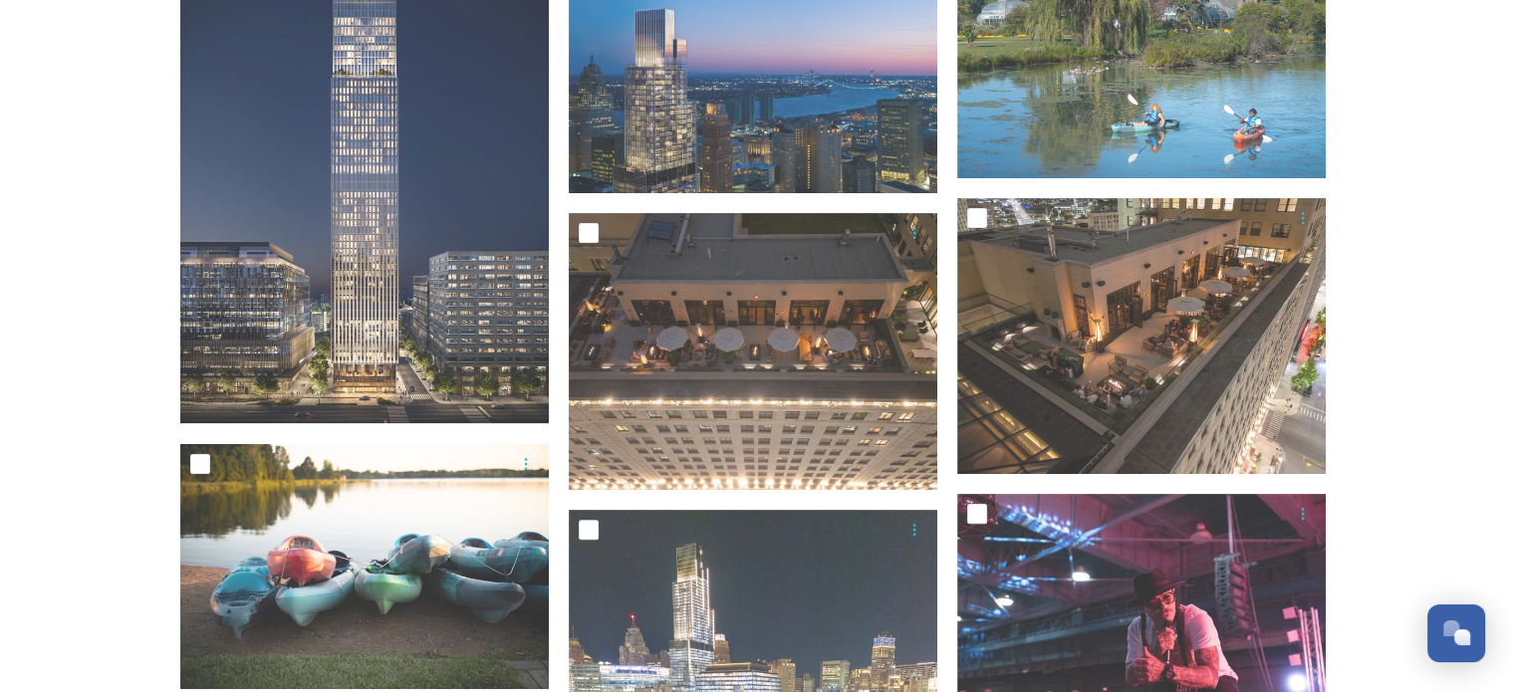
scroll to position [299, 0]
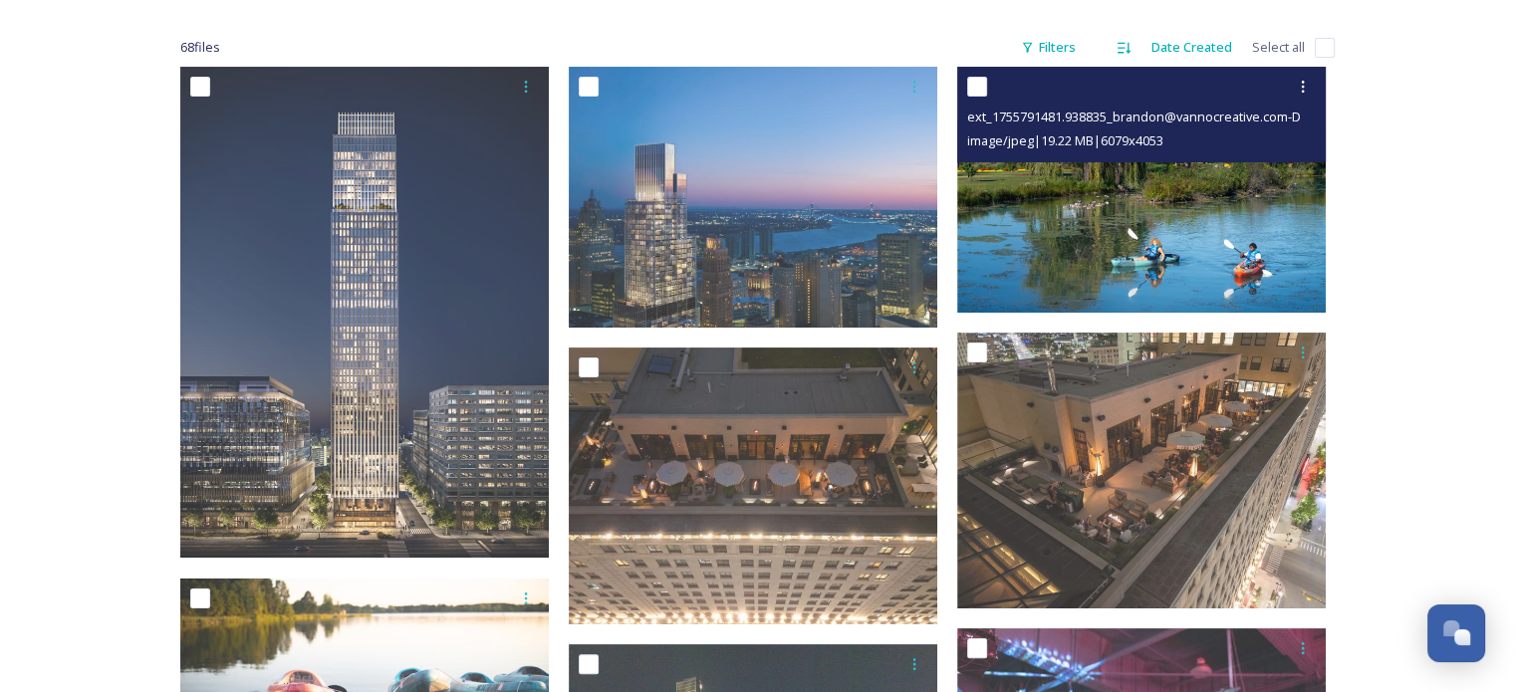
click at [1169, 254] on img at bounding box center [1141, 190] width 369 height 246
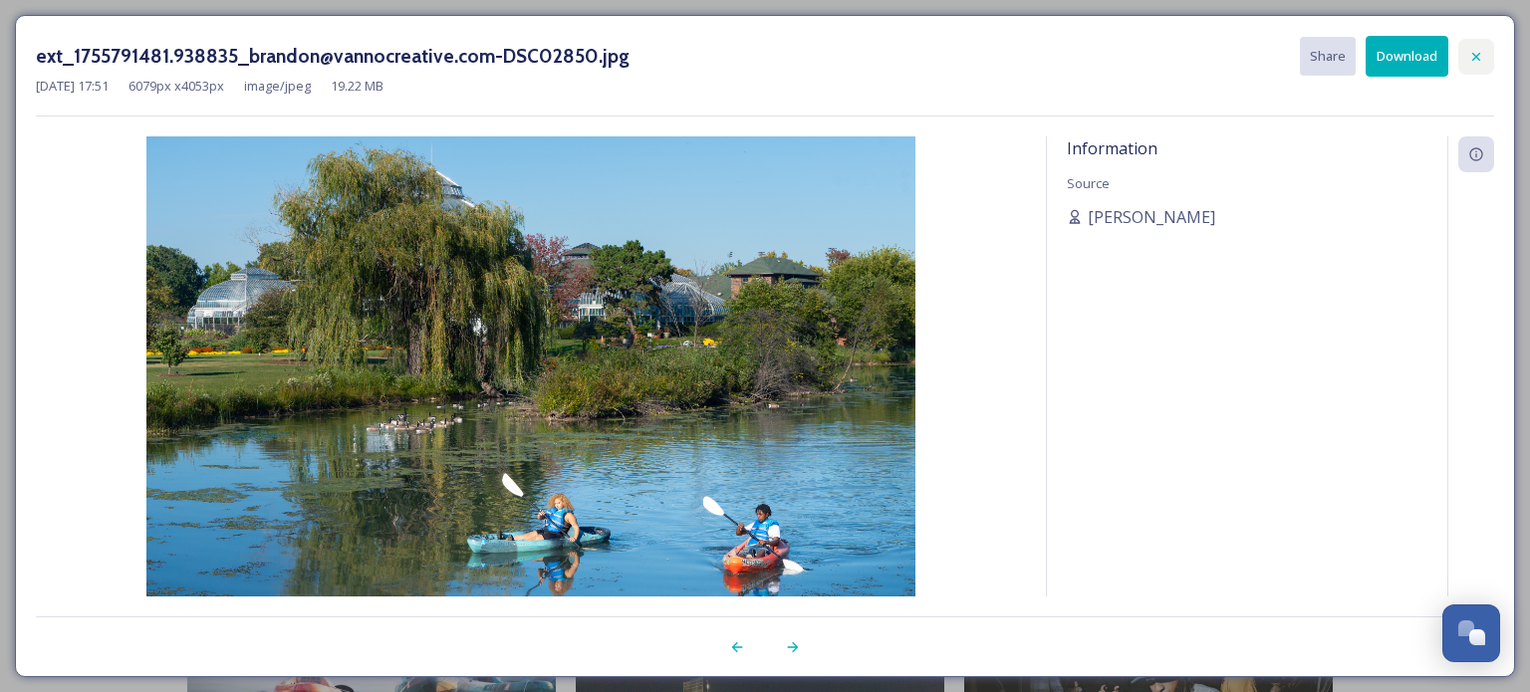
click at [1475, 68] on div at bounding box center [1476, 57] width 36 height 36
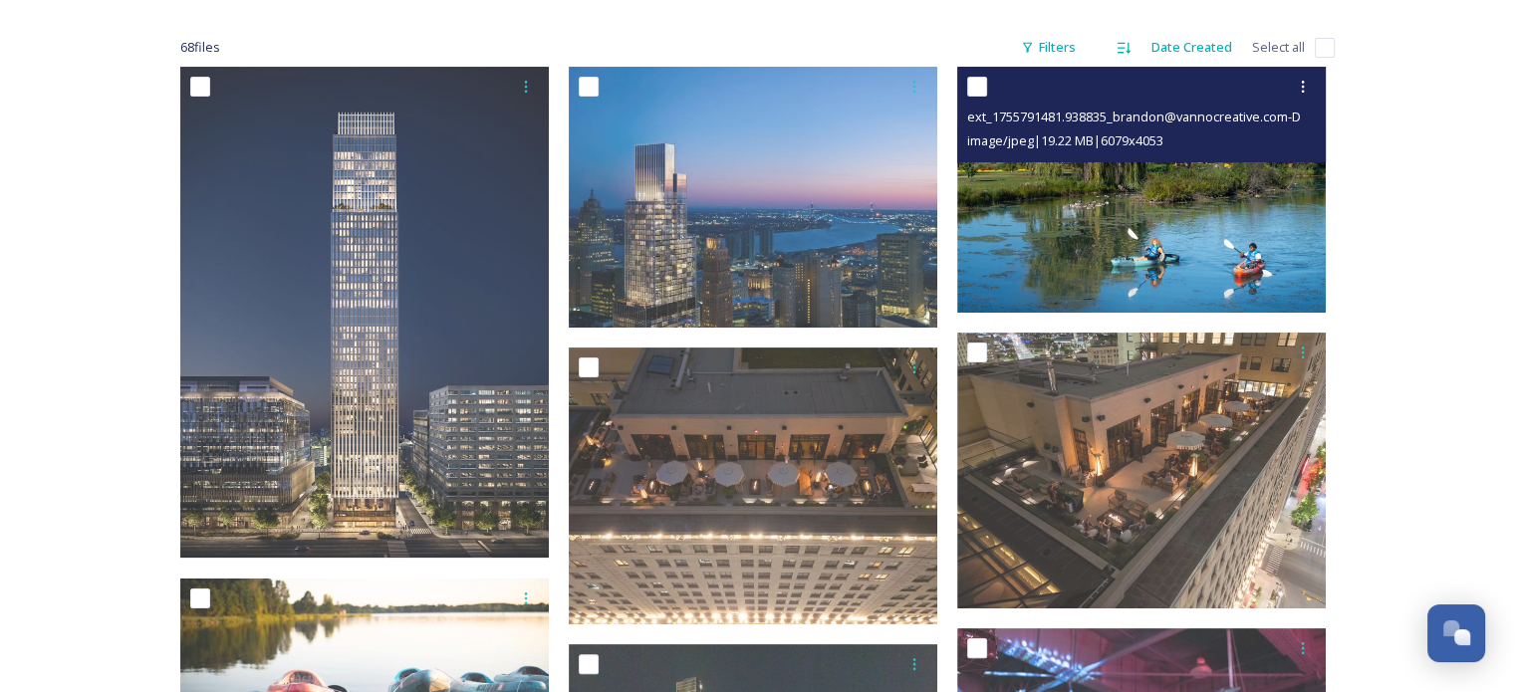
click at [1159, 234] on img at bounding box center [1141, 190] width 369 height 246
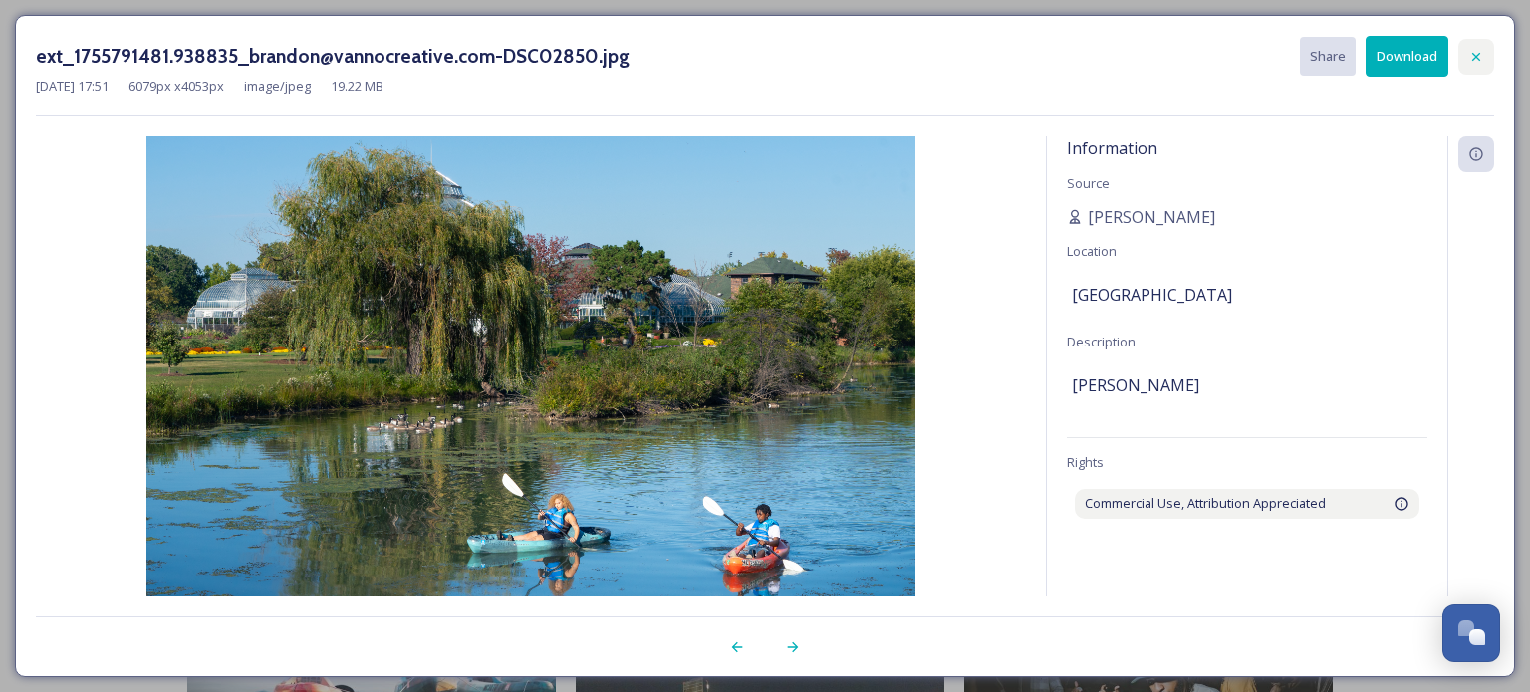
click at [1479, 47] on div at bounding box center [1476, 57] width 36 height 36
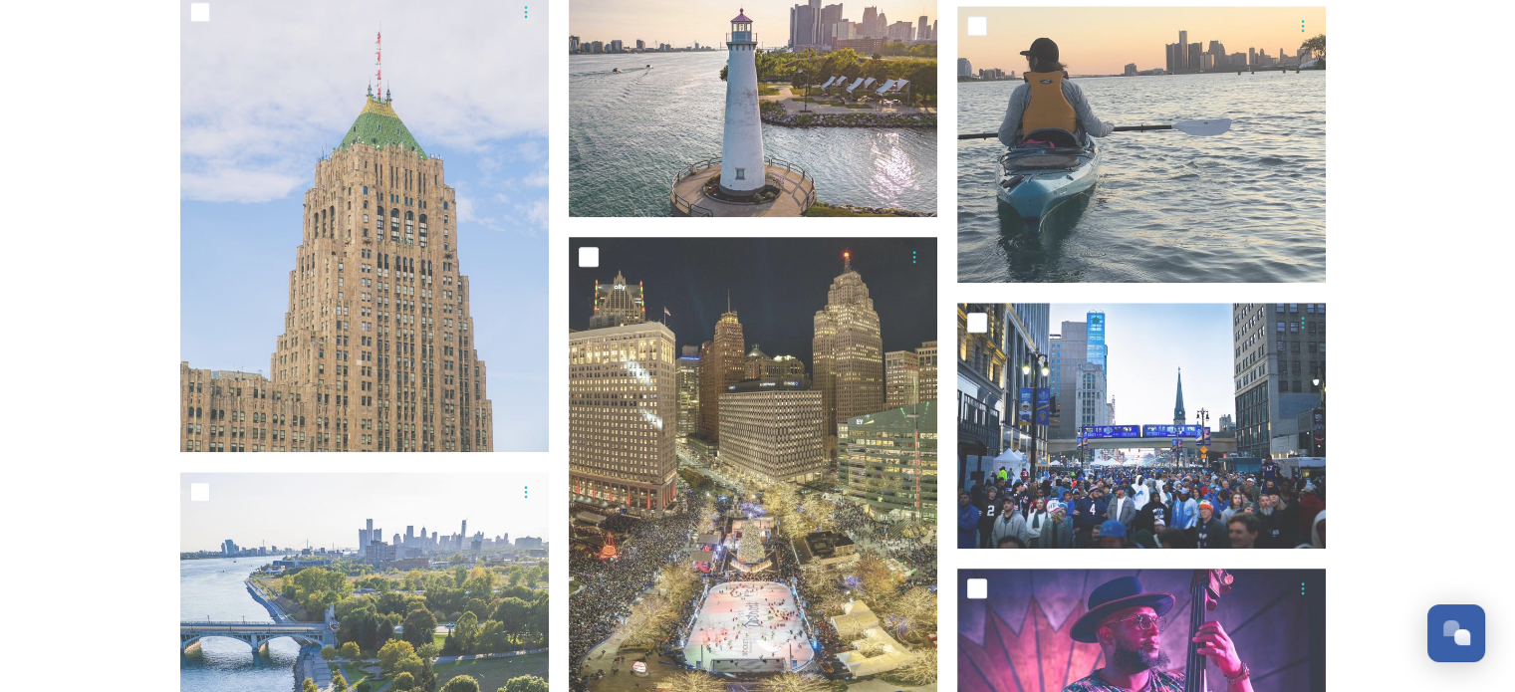
scroll to position [1877, 0]
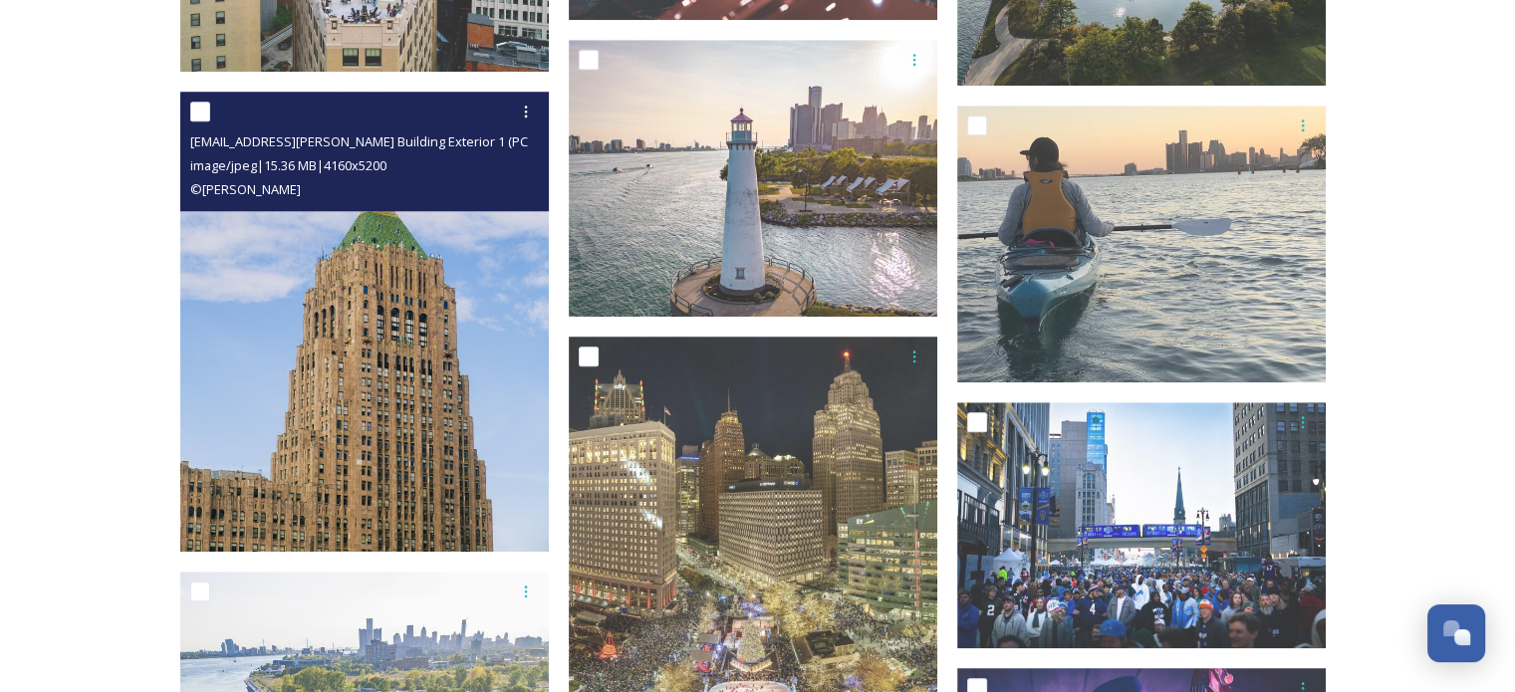
click at [379, 405] on img at bounding box center [364, 322] width 369 height 461
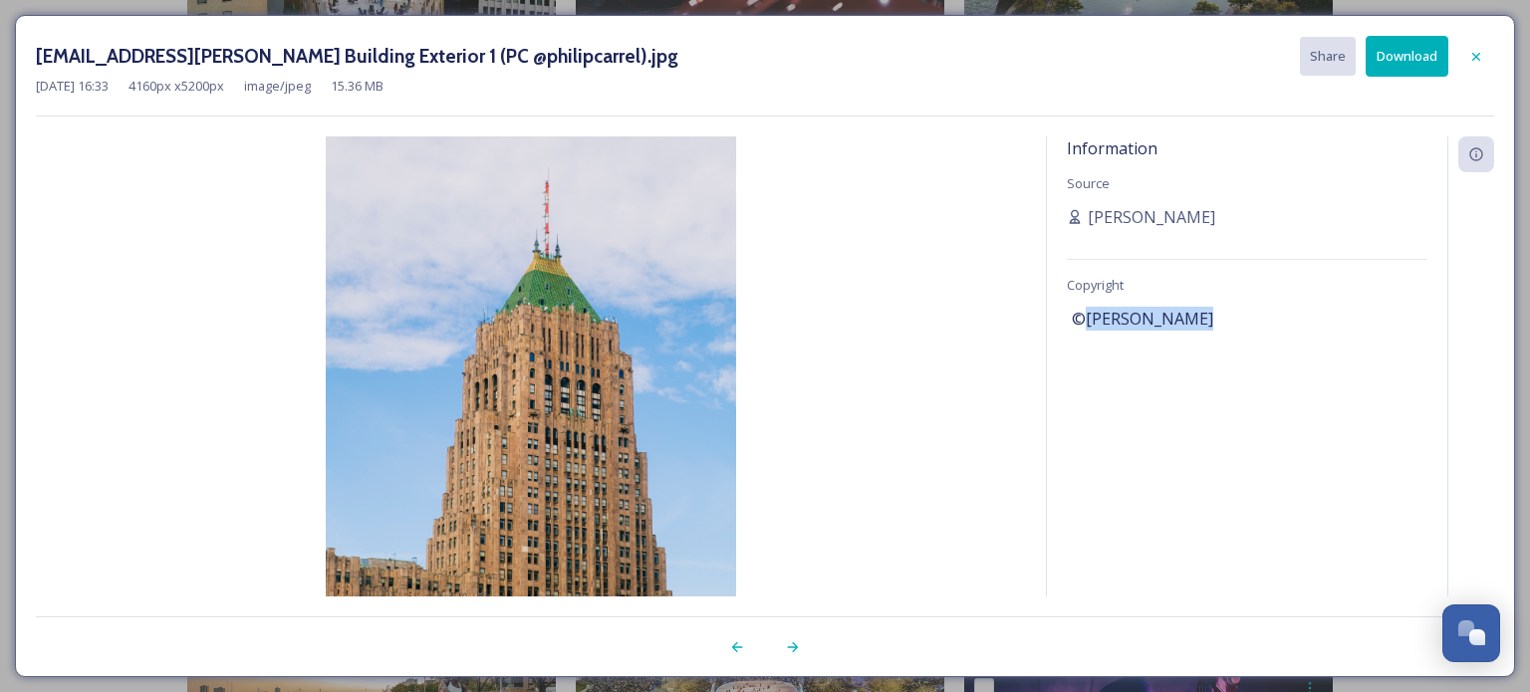
drag, startPoint x: 1201, startPoint y: 318, endPoint x: 1084, endPoint y: 327, distance: 117.9
click at [1084, 327] on div "©PHILIP CARREL" at bounding box center [1247, 319] width 351 height 34
click at [1468, 56] on div at bounding box center [1476, 57] width 36 height 36
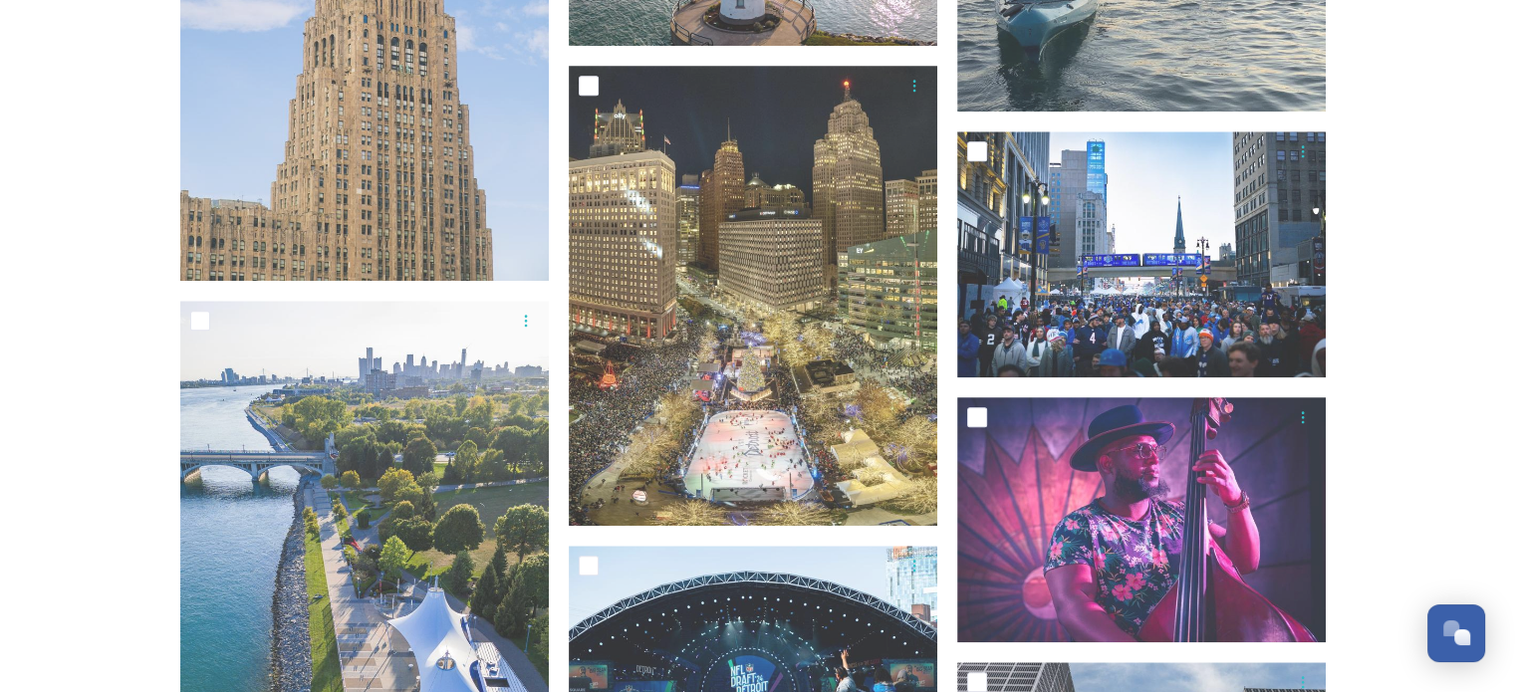
scroll to position [2175, 0]
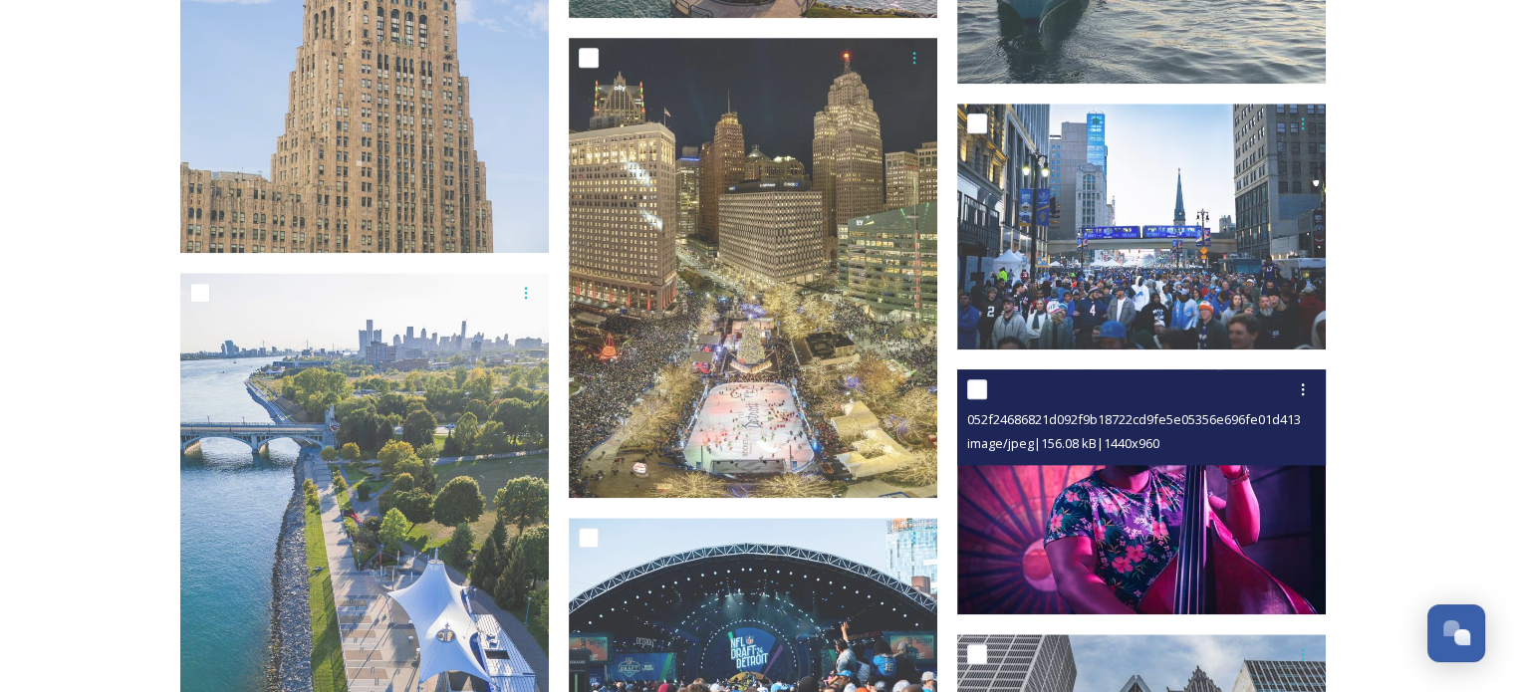
click at [1151, 537] on img at bounding box center [1141, 492] width 369 height 246
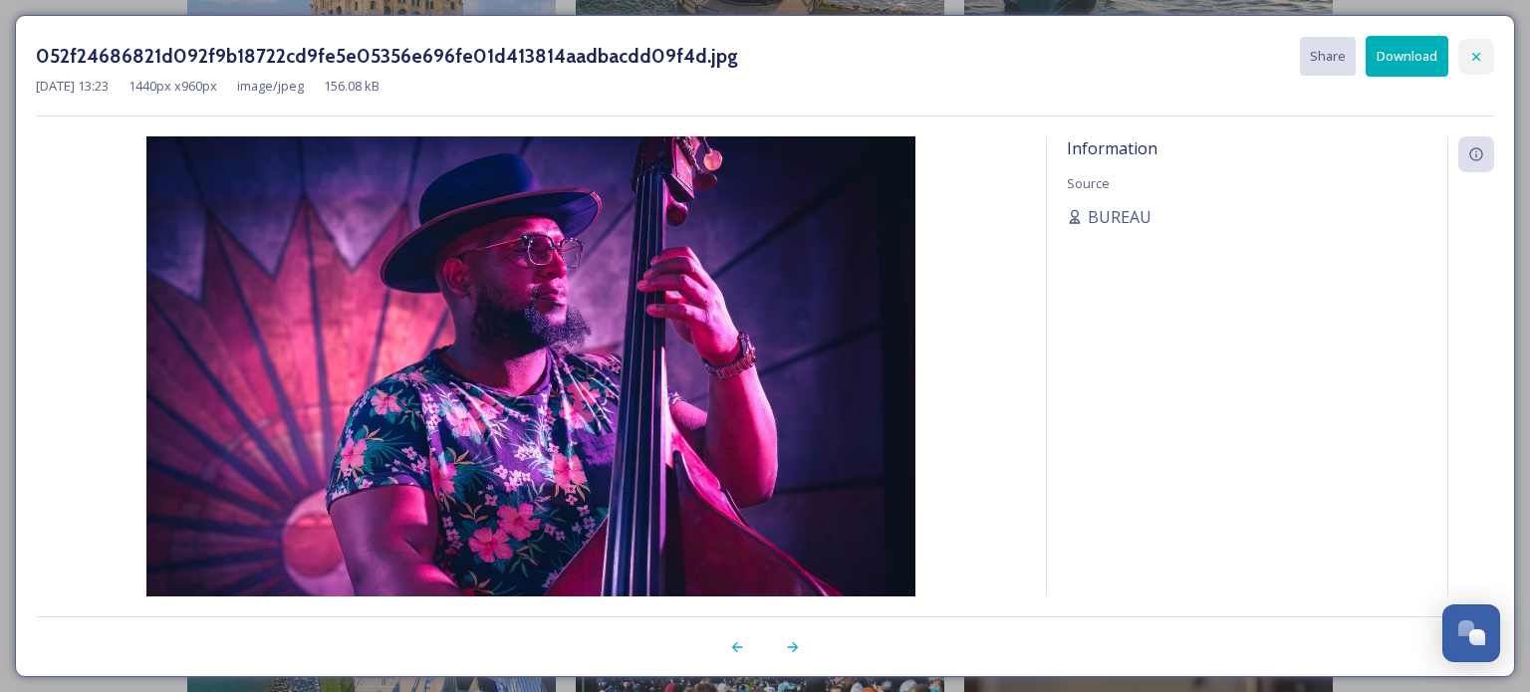
click at [1477, 60] on icon at bounding box center [1476, 57] width 16 height 16
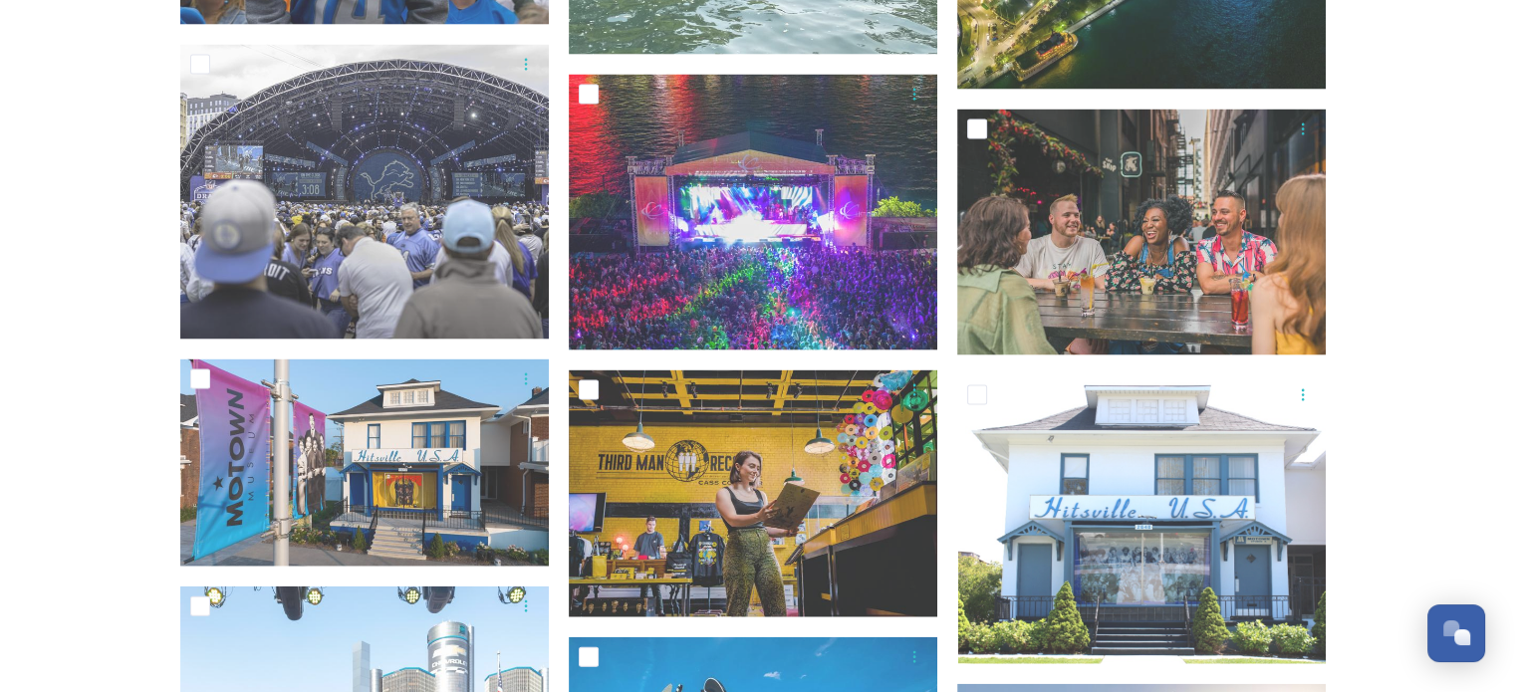
scroll to position [4383, 0]
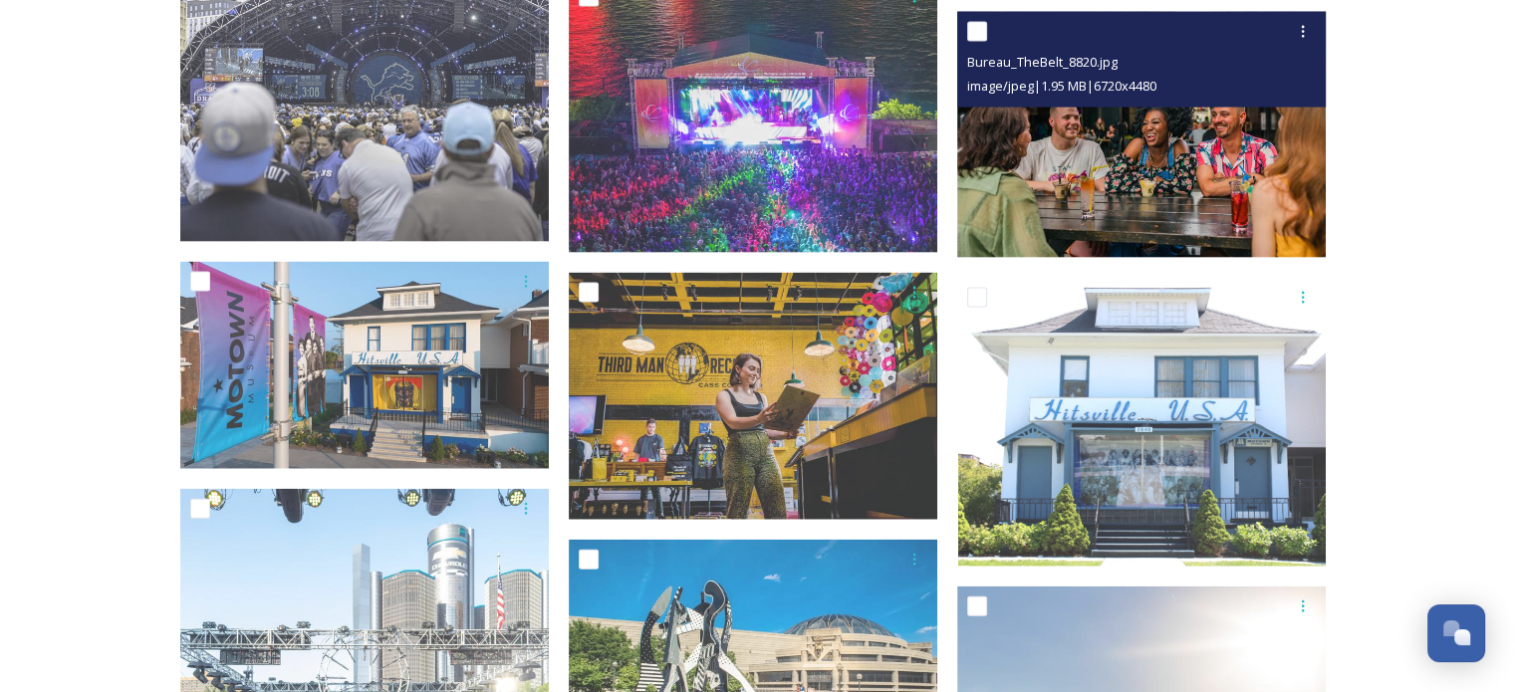
click at [1203, 198] on img at bounding box center [1141, 135] width 369 height 246
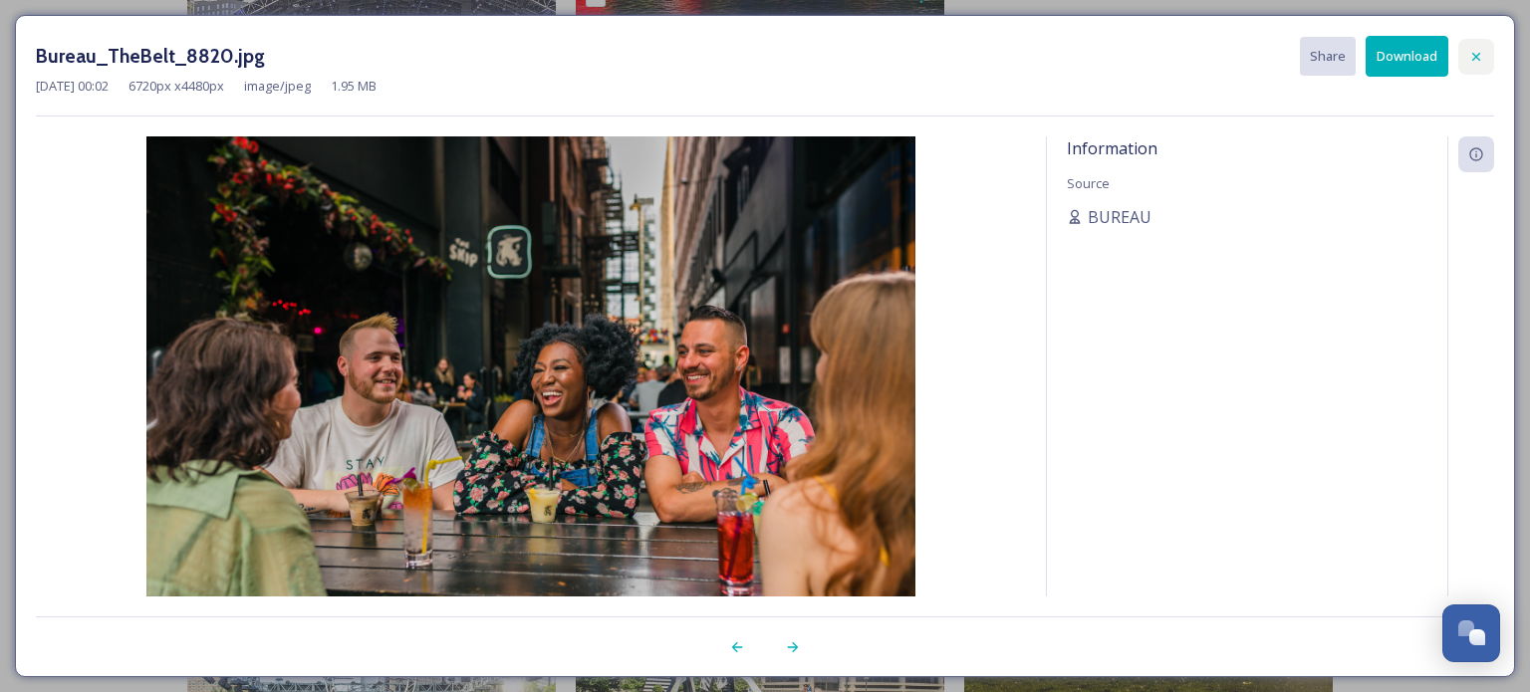
click at [1472, 58] on icon at bounding box center [1476, 57] width 16 height 16
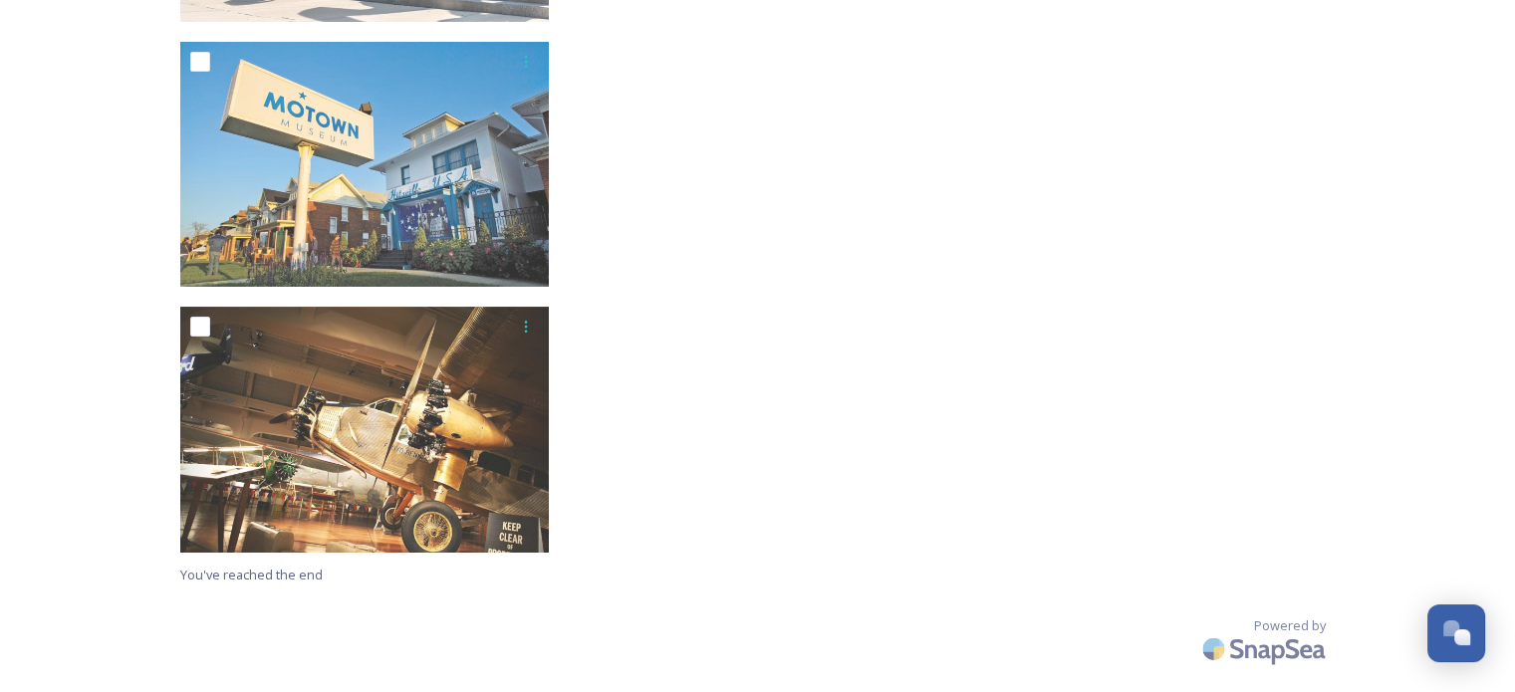
scroll to position [7156, 0]
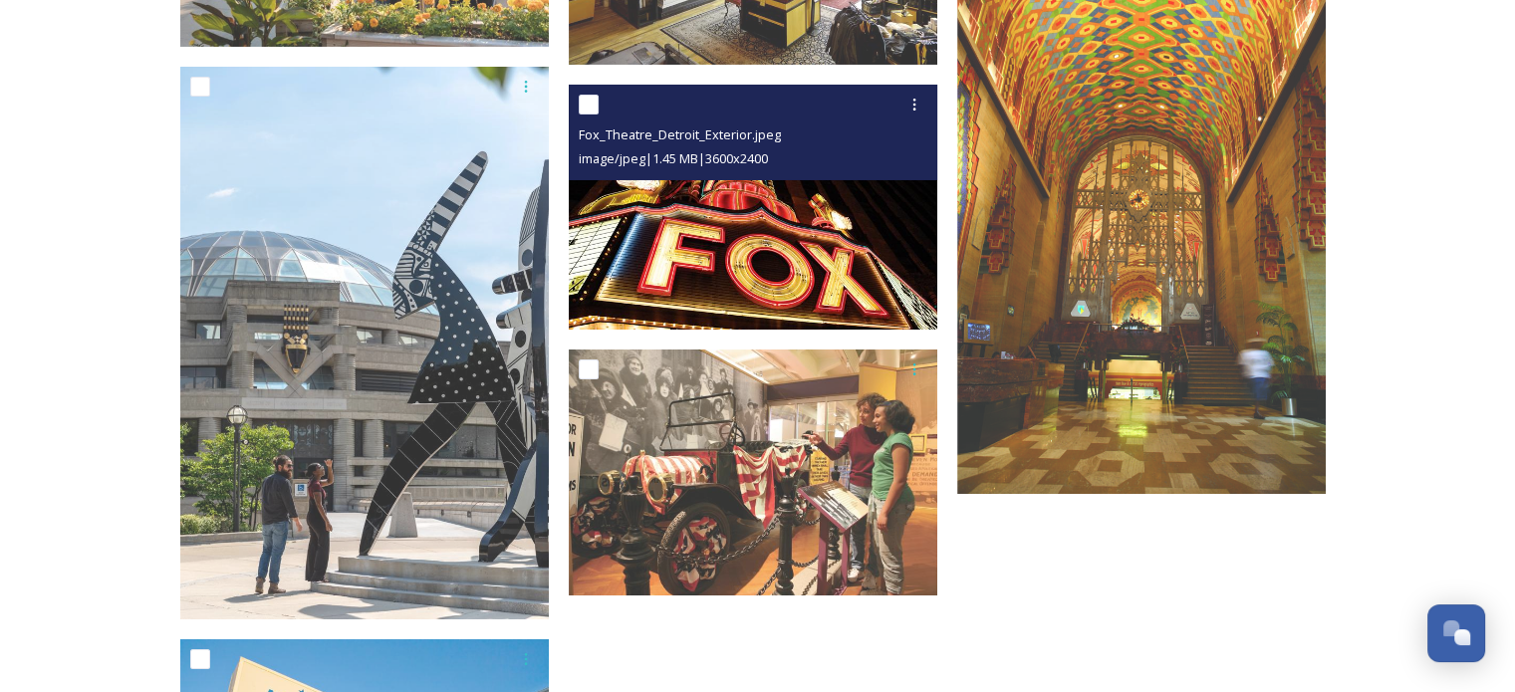
click at [756, 274] on img at bounding box center [753, 208] width 369 height 246
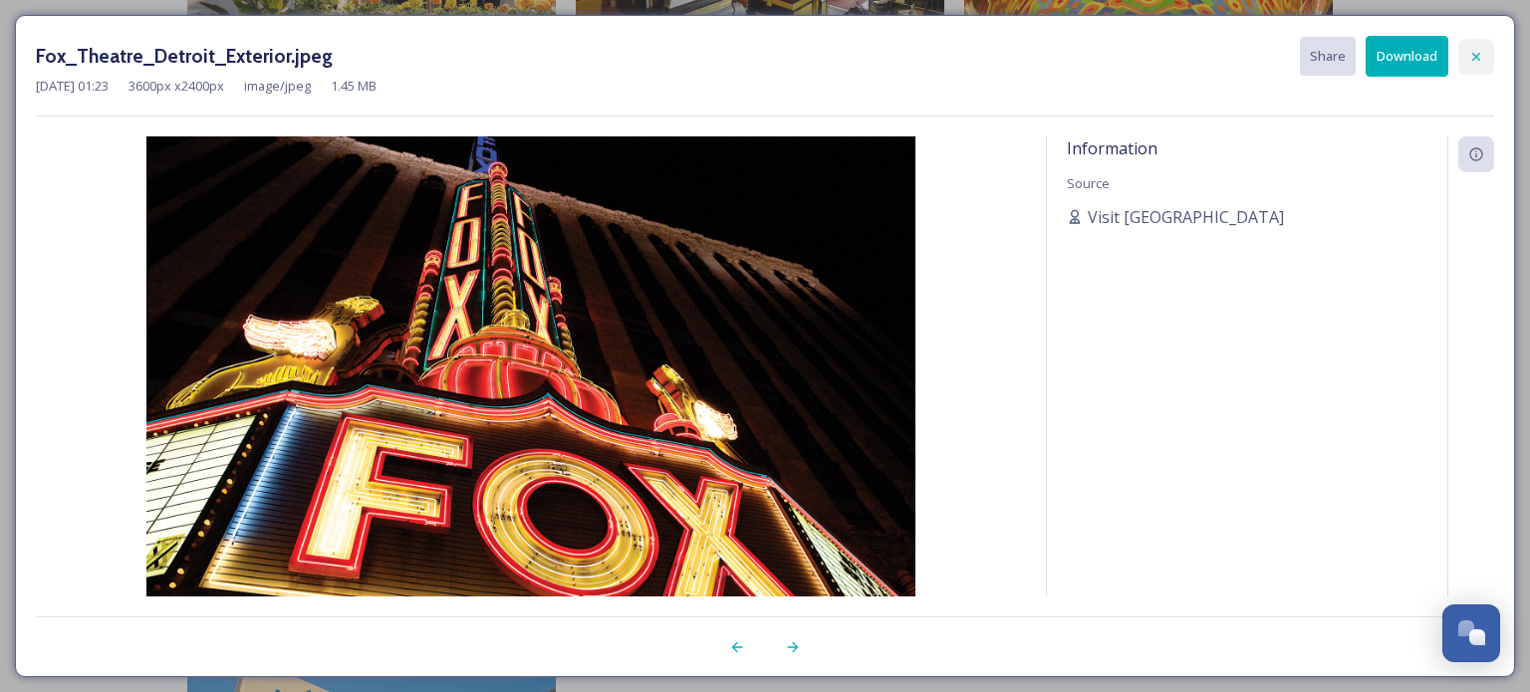
click at [1480, 51] on icon at bounding box center [1476, 57] width 16 height 16
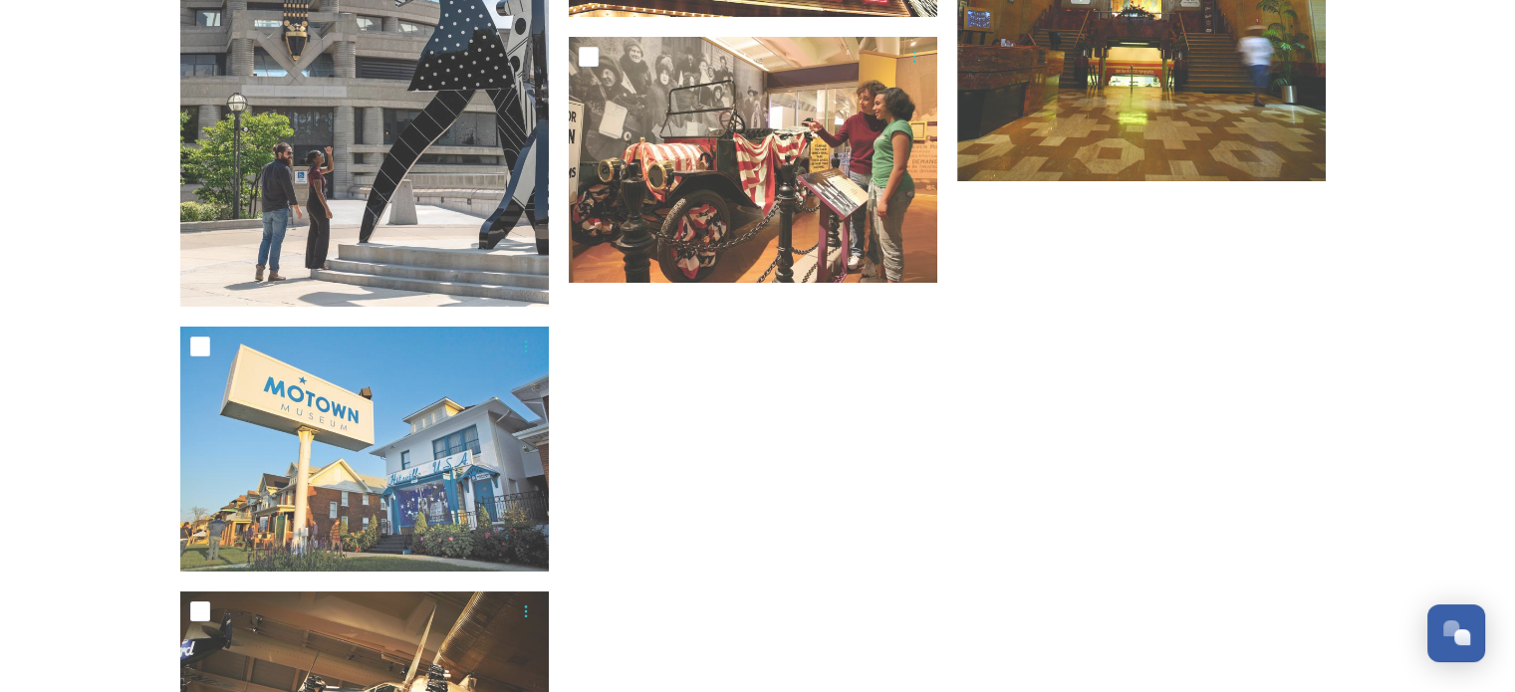
scroll to position [7471, 0]
